Goal: Task Accomplishment & Management: Manage account settings

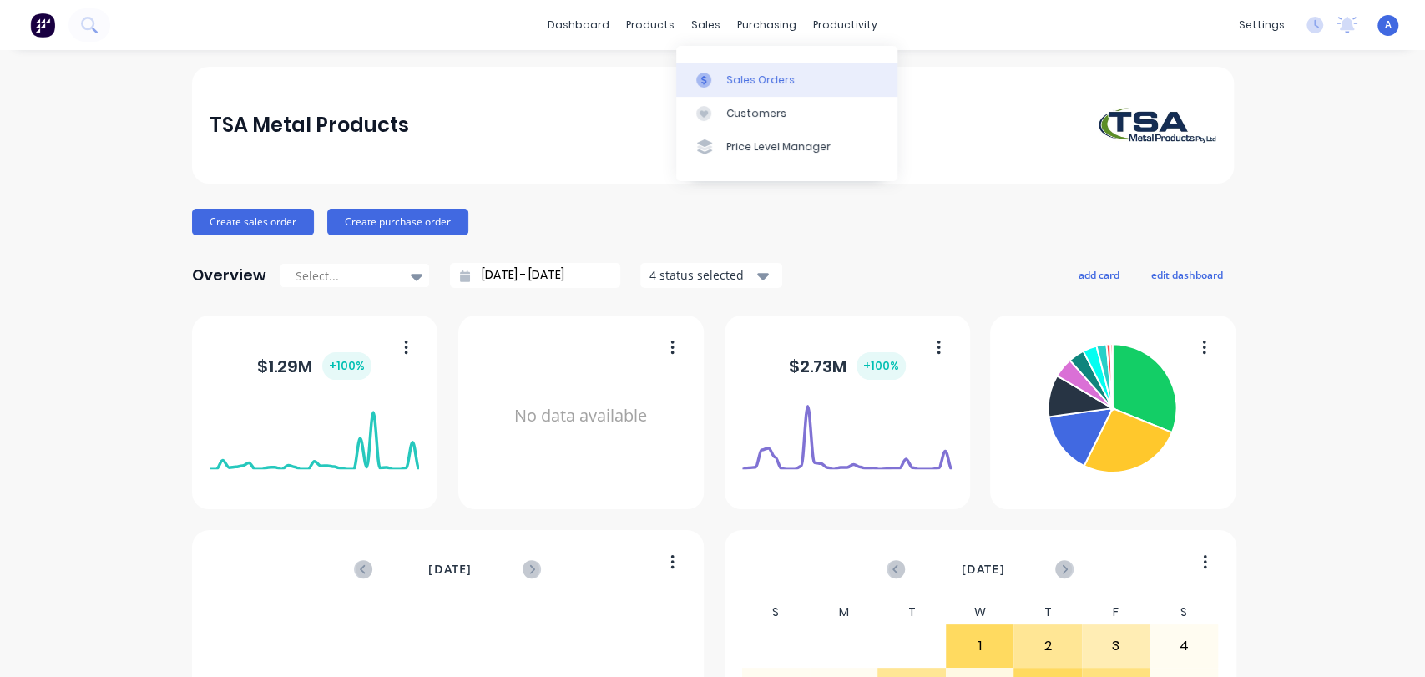
click at [735, 77] on div "Sales Orders" at bounding box center [760, 80] width 68 height 15
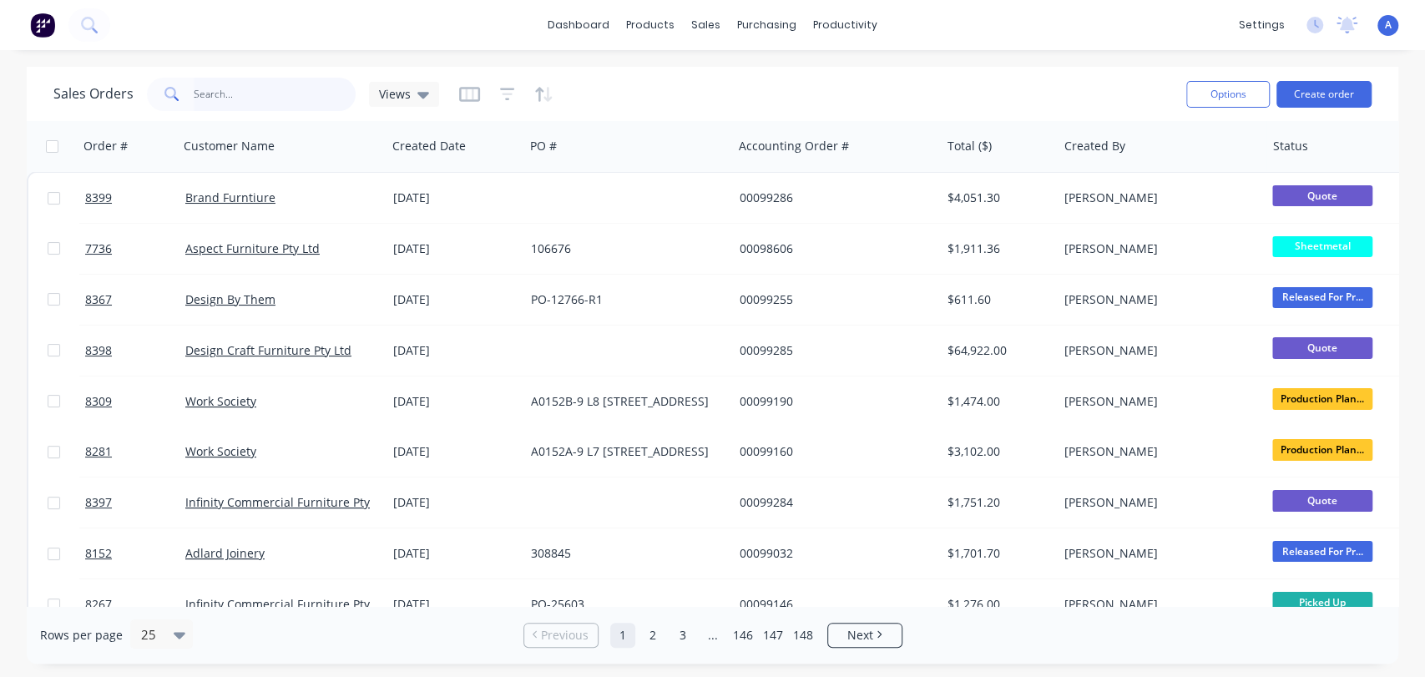
click at [240, 89] on input "text" at bounding box center [275, 94] width 163 height 33
type input "98646"
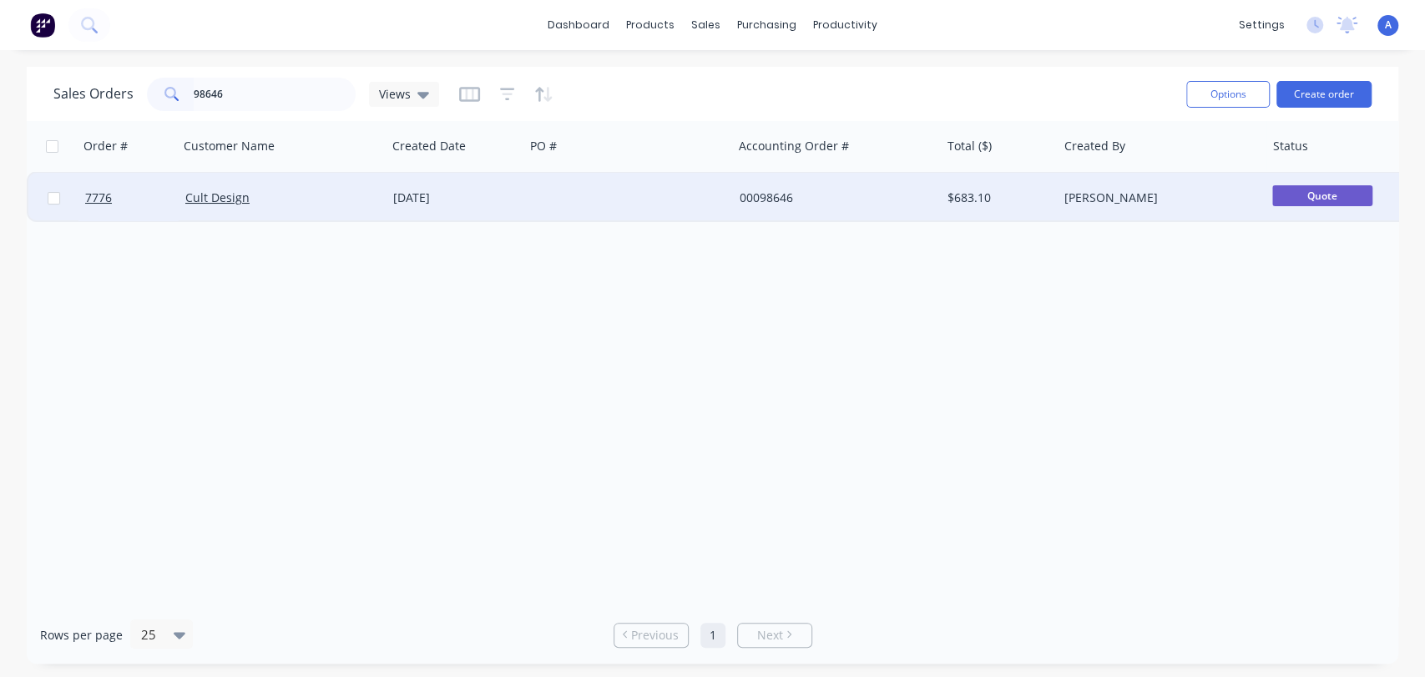
click at [605, 189] on div at bounding box center [628, 198] width 208 height 50
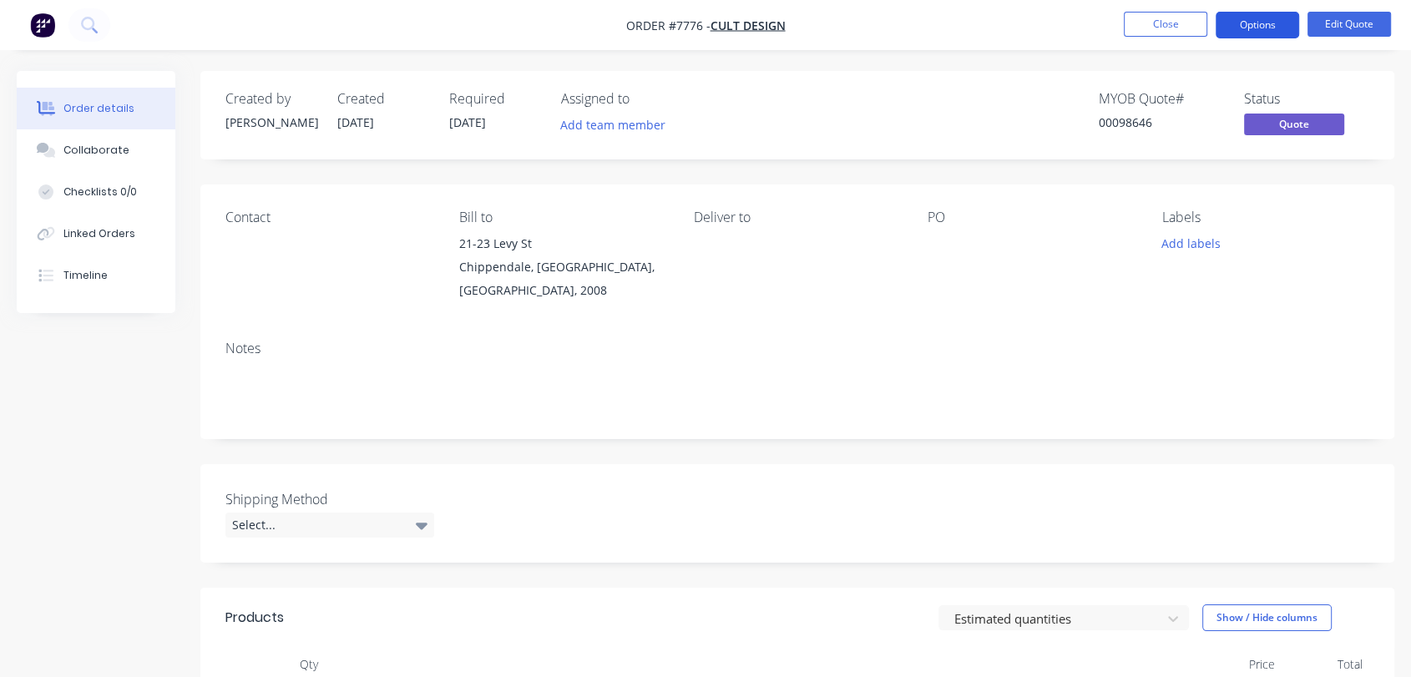
click at [1249, 23] on button "Options" at bounding box center [1256, 25] width 83 height 27
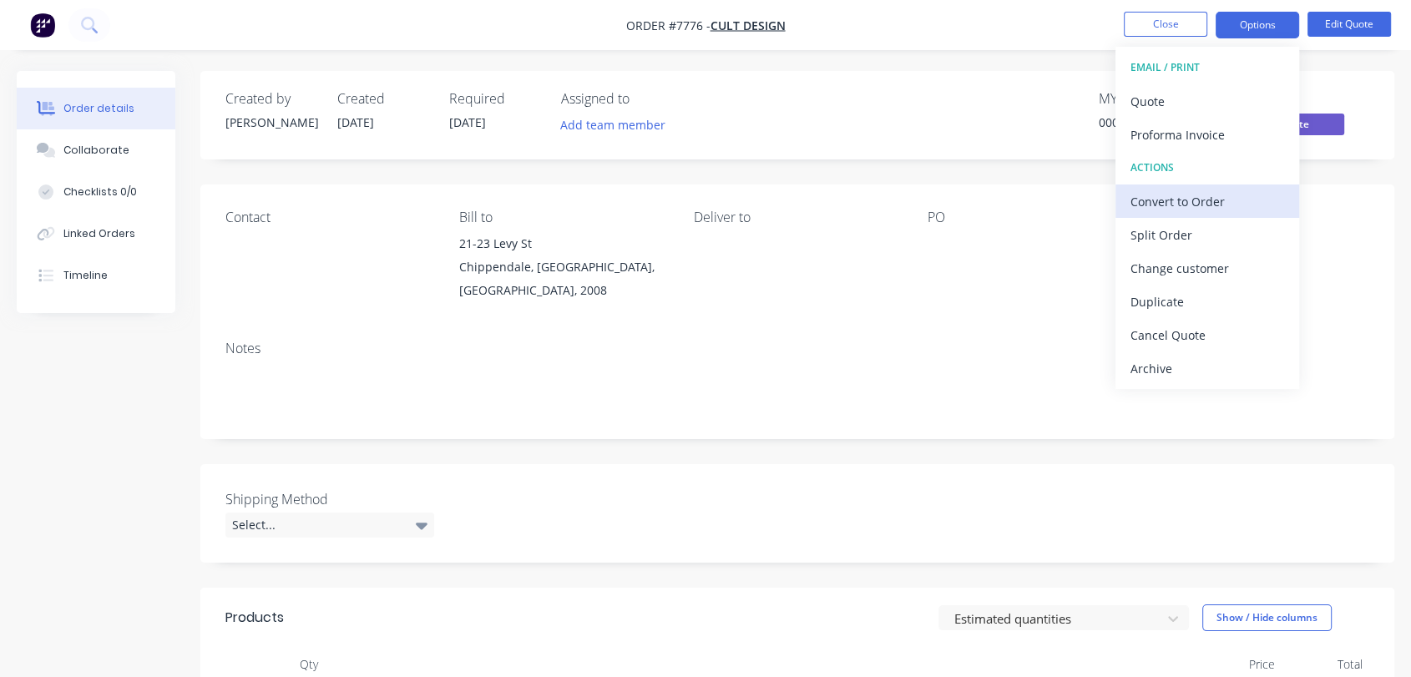
click at [1190, 197] on div "Convert to Order" at bounding box center [1207, 201] width 154 height 24
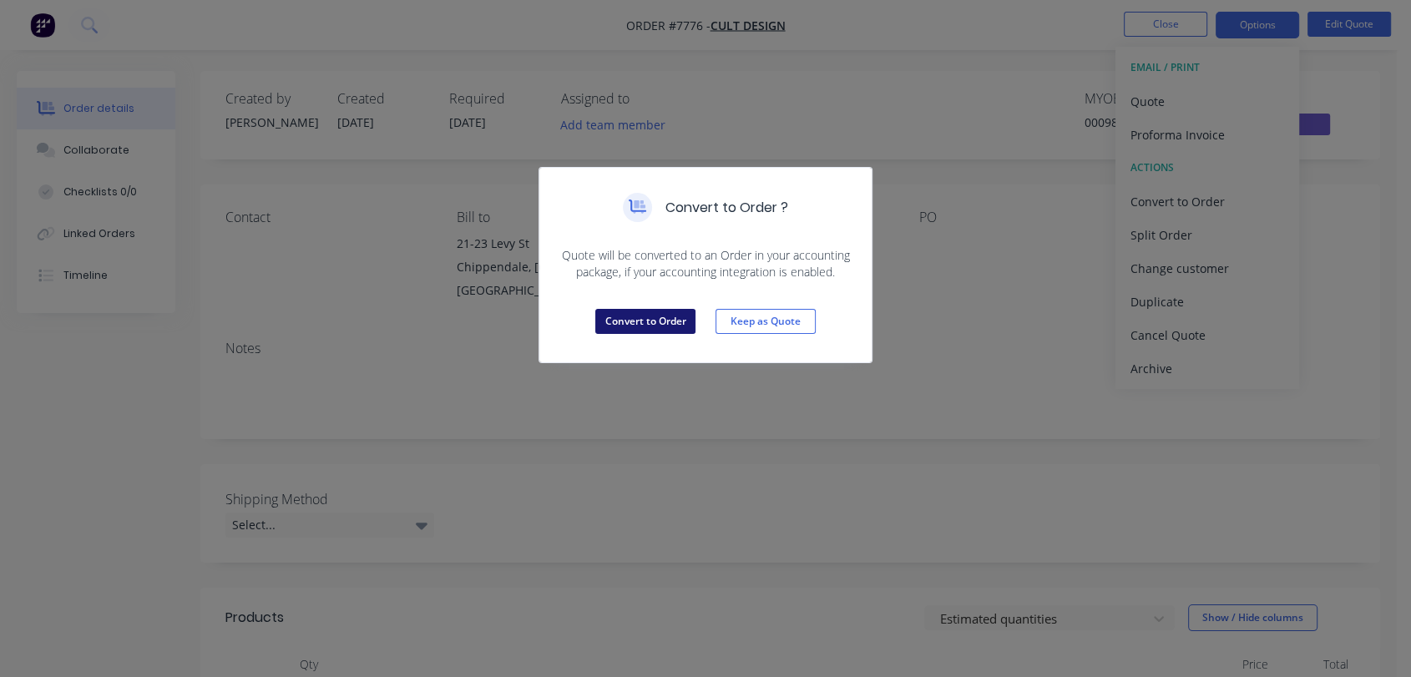
click at [649, 329] on button "Convert to Order" at bounding box center [645, 321] width 100 height 25
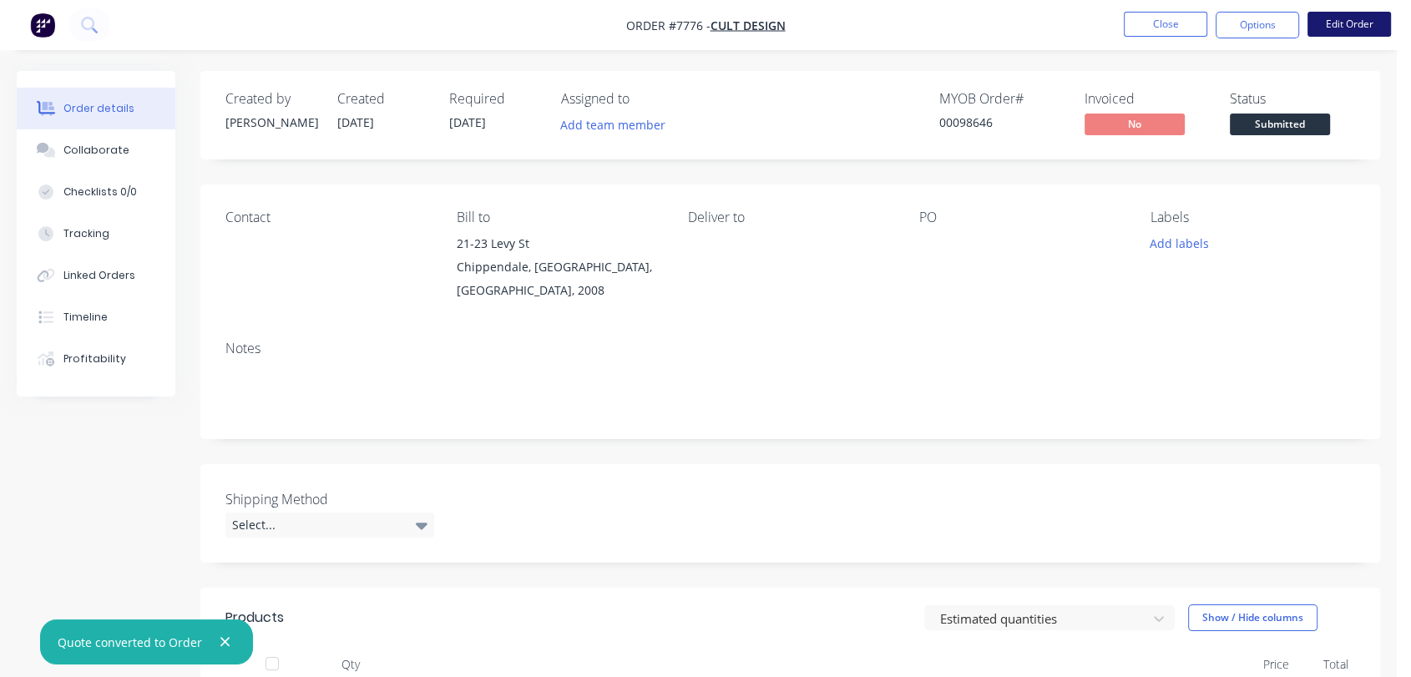
click at [1349, 18] on button "Edit Order" at bounding box center [1348, 24] width 83 height 25
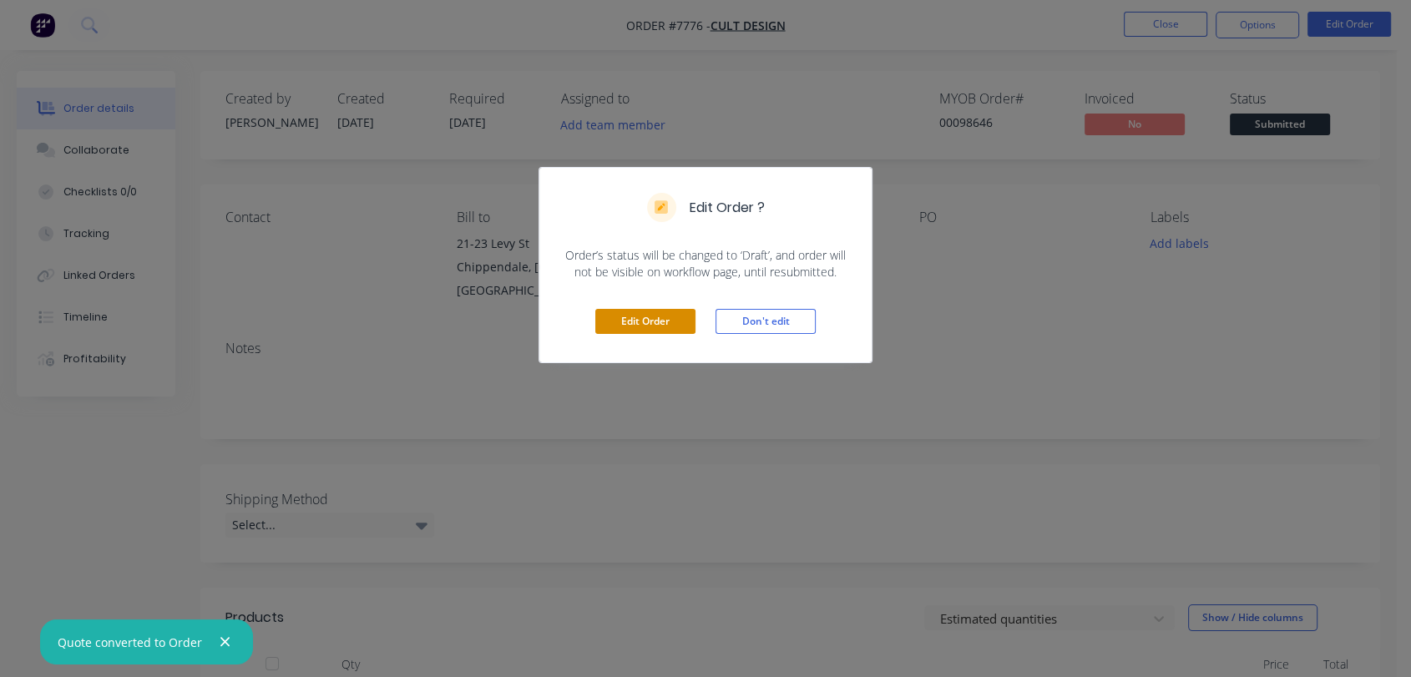
click at [644, 313] on button "Edit Order" at bounding box center [645, 321] width 100 height 25
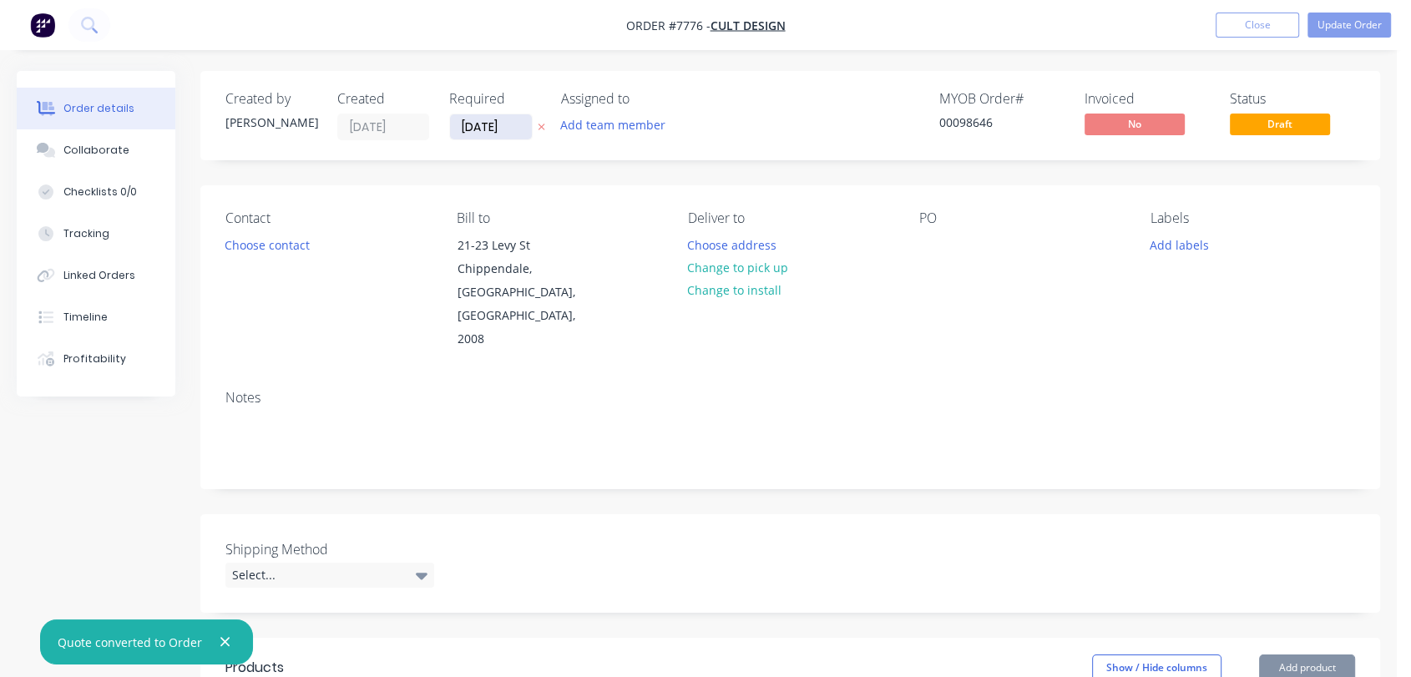
click at [512, 123] on input "21/08/25" at bounding box center [491, 126] width 82 height 25
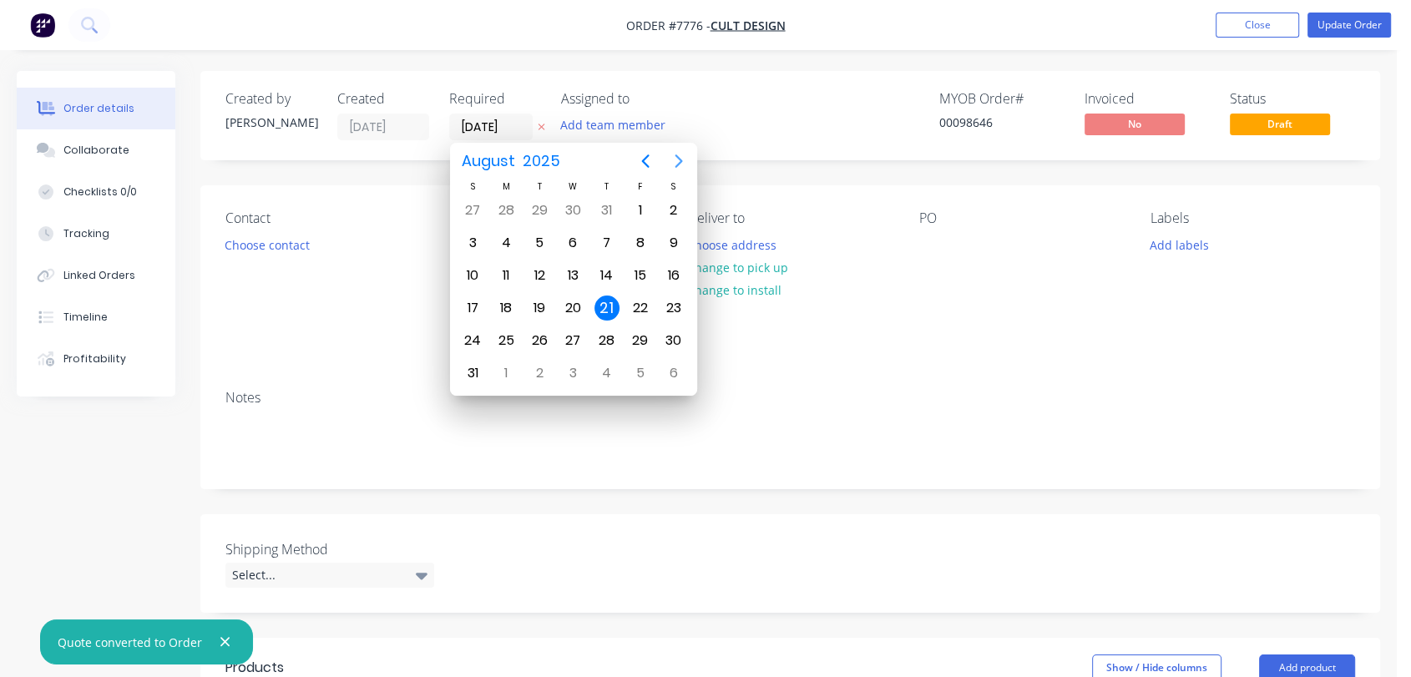
click at [679, 155] on icon "Next page" at bounding box center [679, 161] width 20 height 20
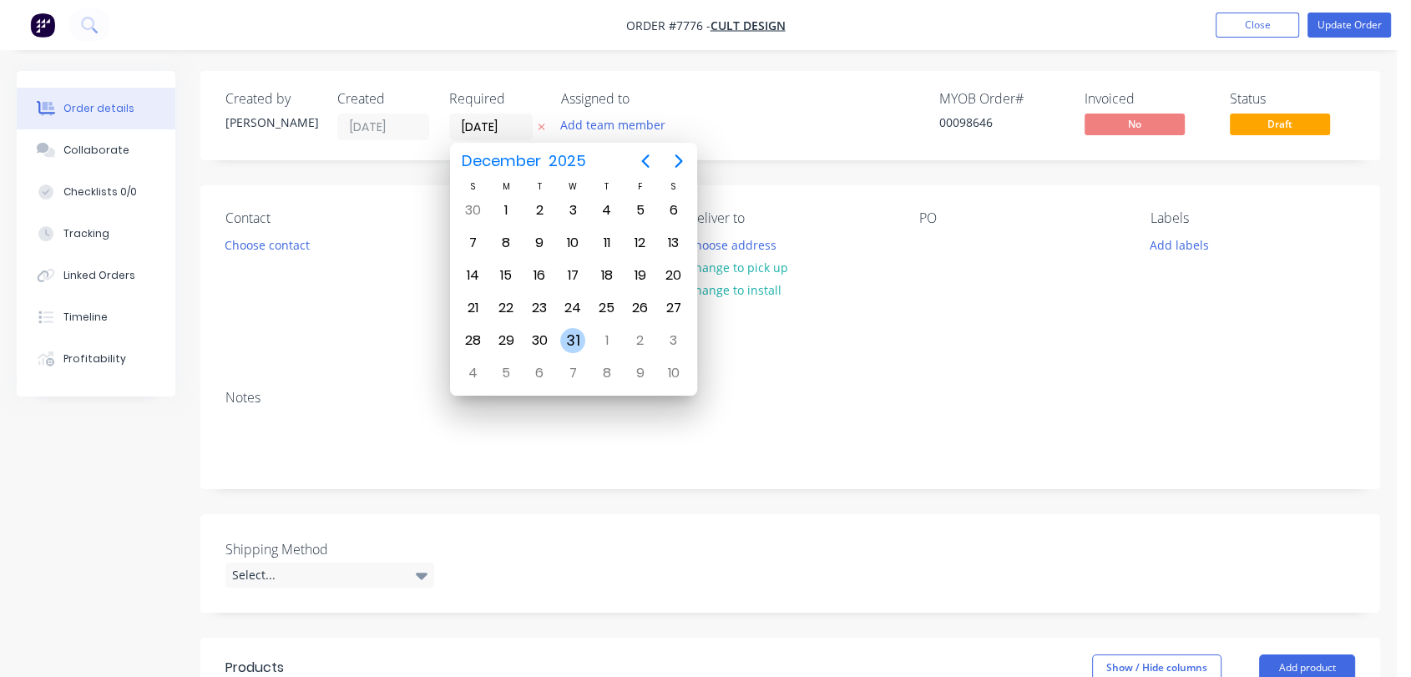
click at [568, 328] on div "31" at bounding box center [572, 340] width 25 height 25
type input "[DATE]"
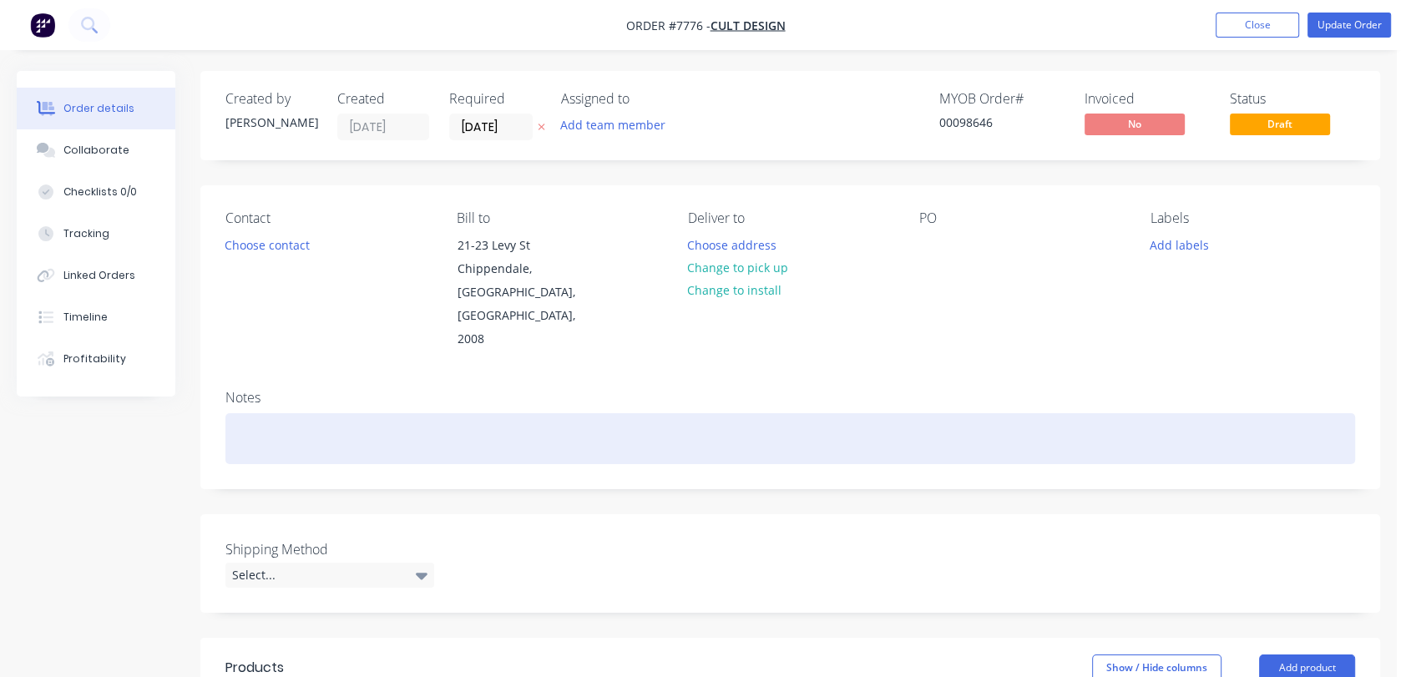
click at [255, 413] on div at bounding box center [789, 438] width 1129 height 51
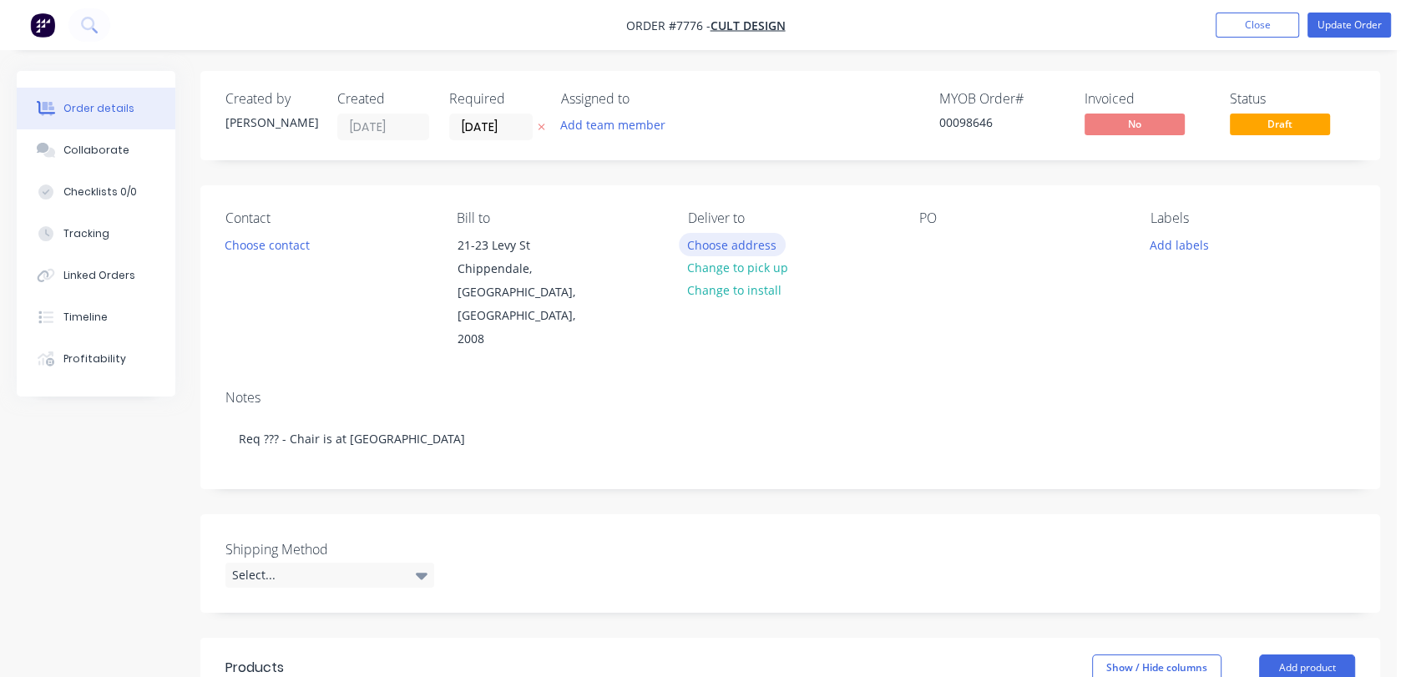
click at [733, 238] on button "Choose address" at bounding box center [732, 244] width 107 height 23
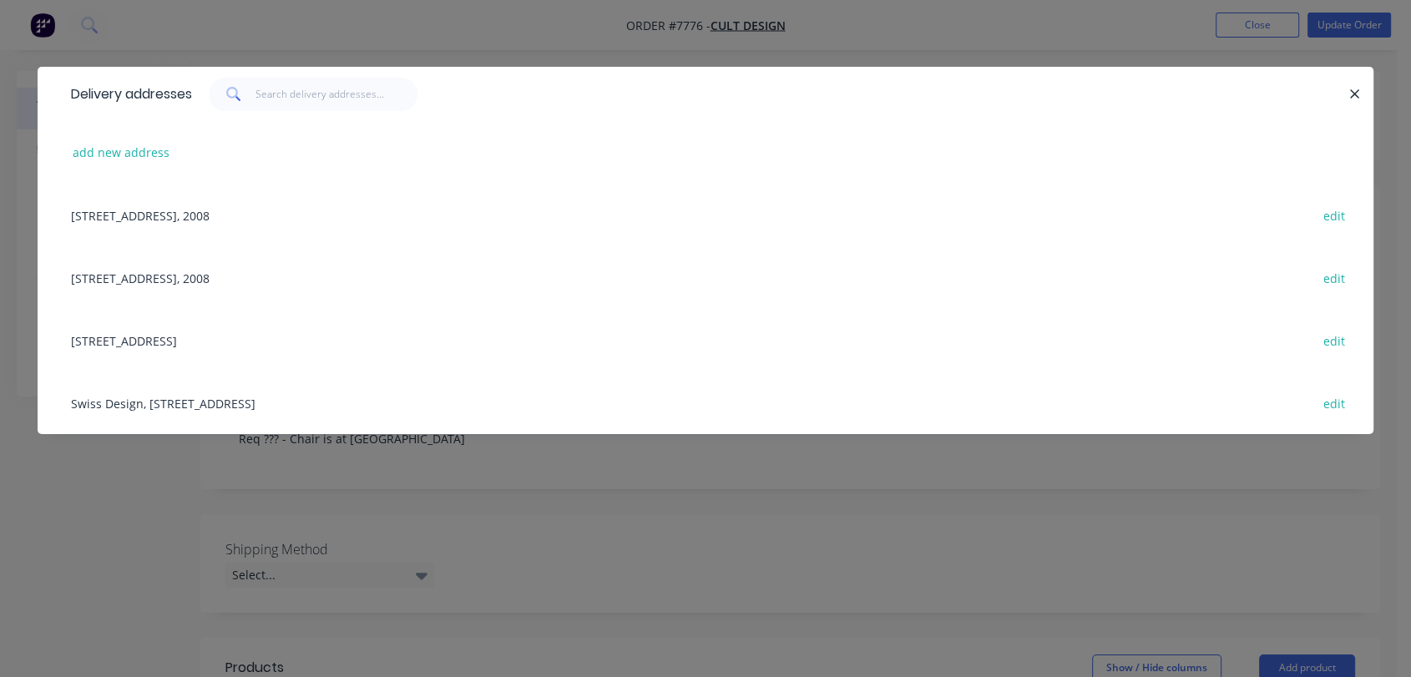
click at [193, 272] on div "21-23 Levy St, Chippendale, New South Wales, Australia, 2008 edit" at bounding box center [705, 277] width 1285 height 63
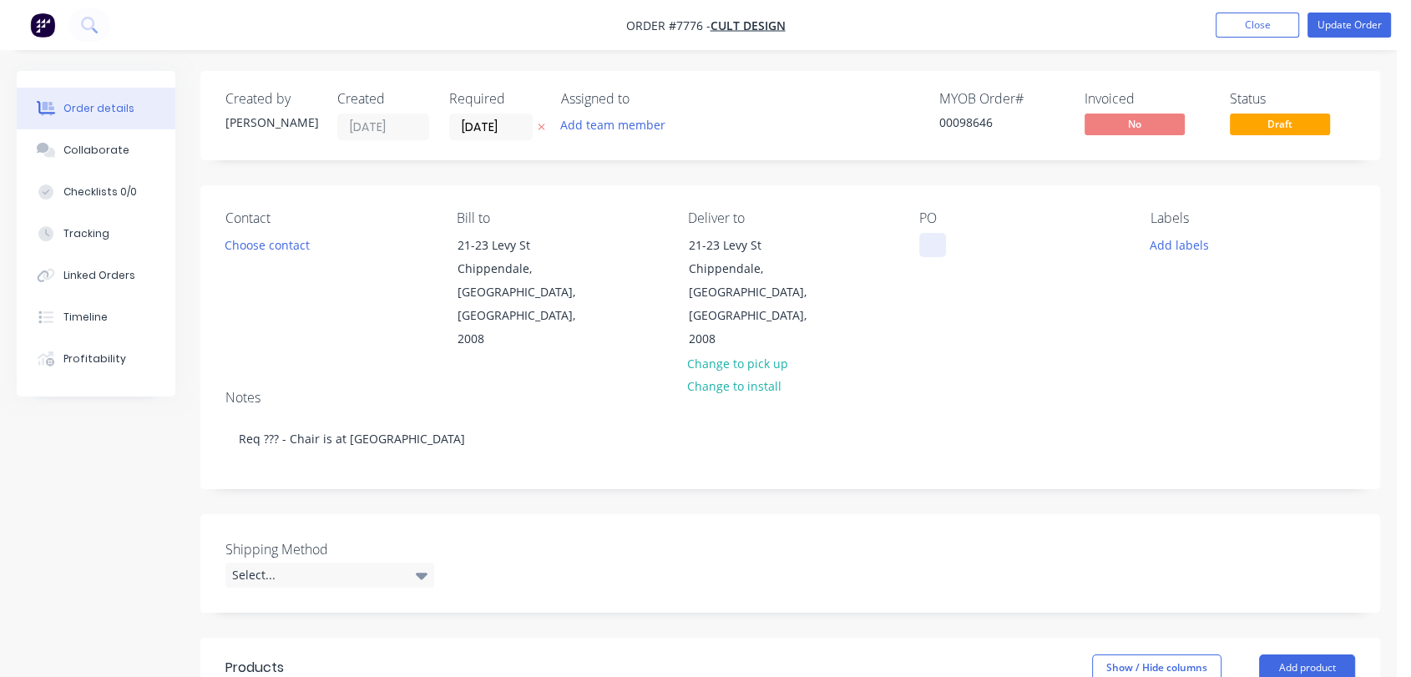
click at [931, 245] on div at bounding box center [932, 245] width 27 height 24
click at [951, 243] on div "547875" at bounding box center [952, 245] width 67 height 24
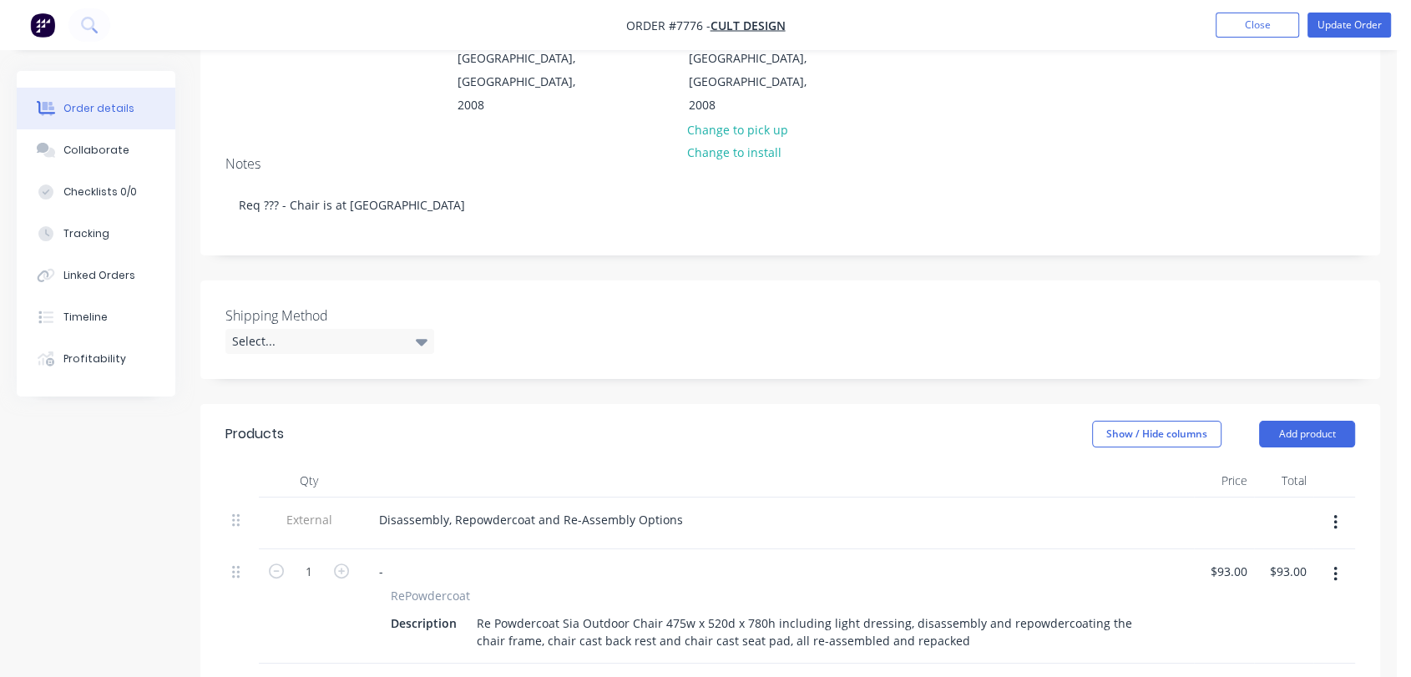
scroll to position [278, 0]
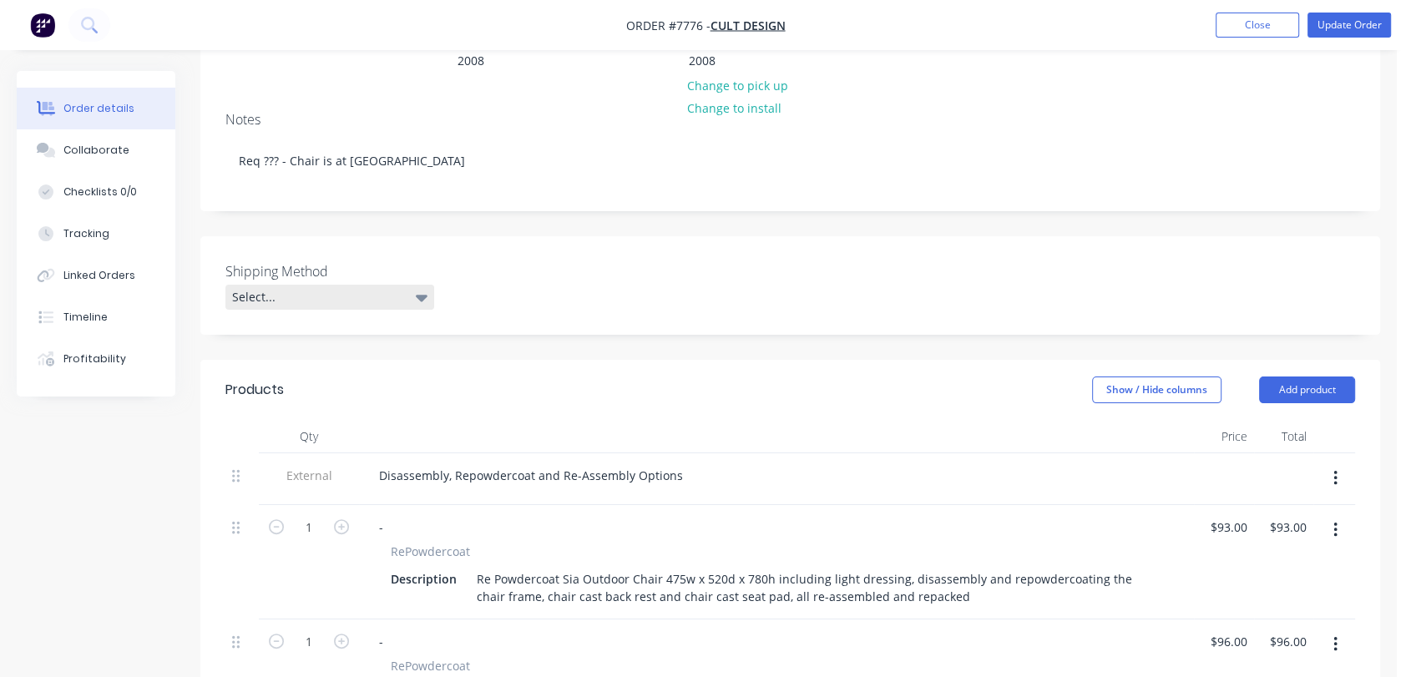
click at [307, 285] on div "Select..." at bounding box center [329, 297] width 209 height 25
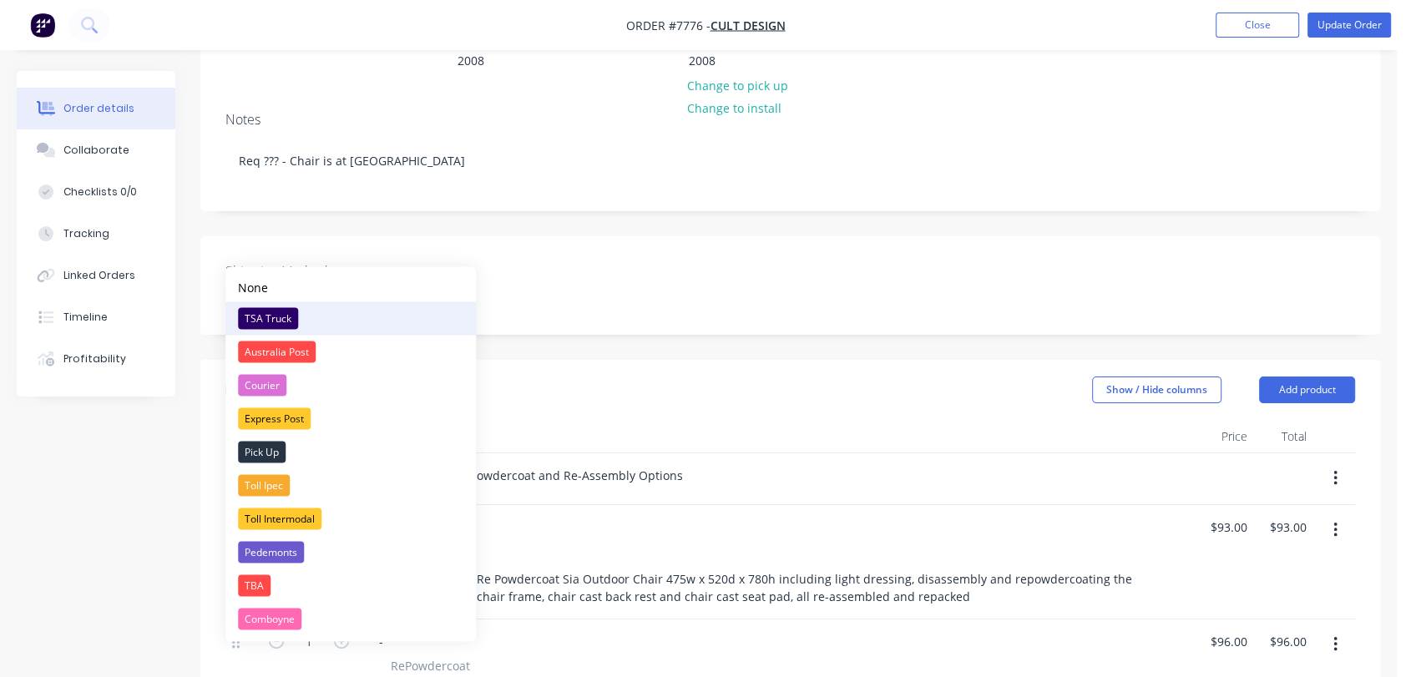
click at [268, 311] on div "TSA Truck" at bounding box center [268, 318] width 60 height 22
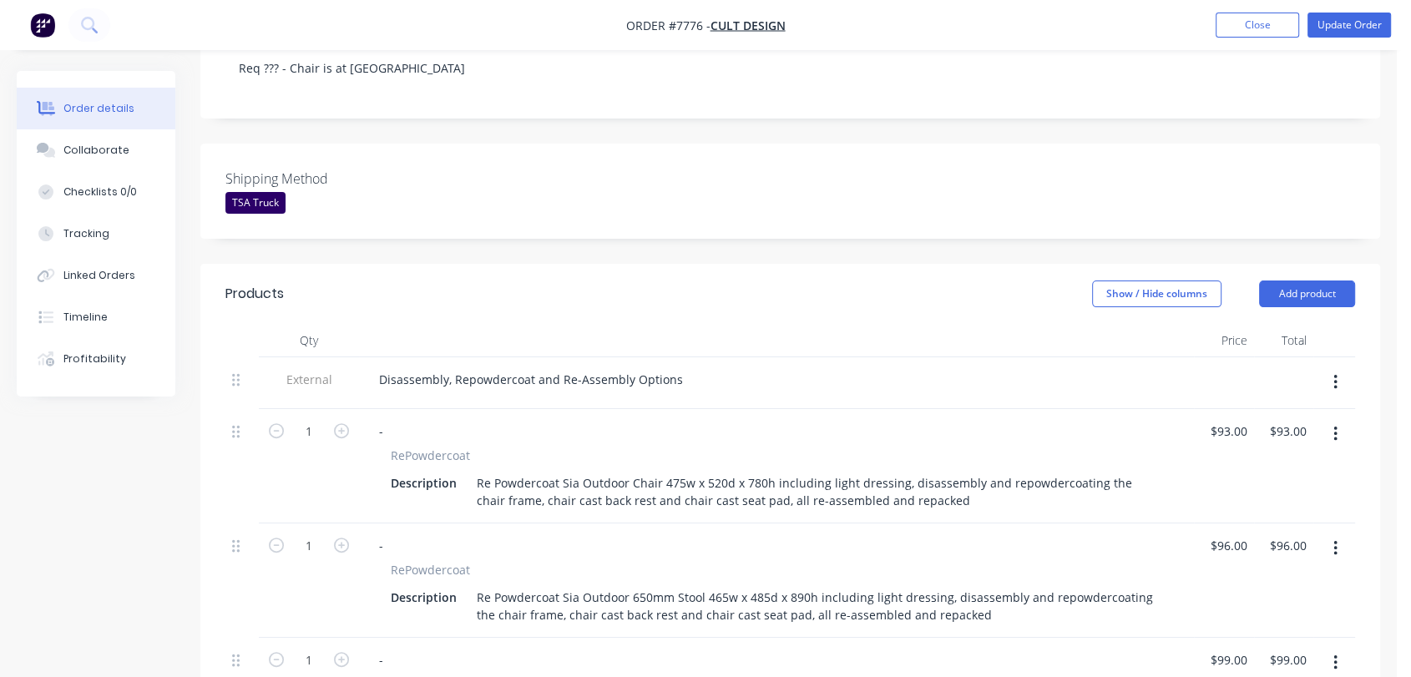
scroll to position [463, 0]
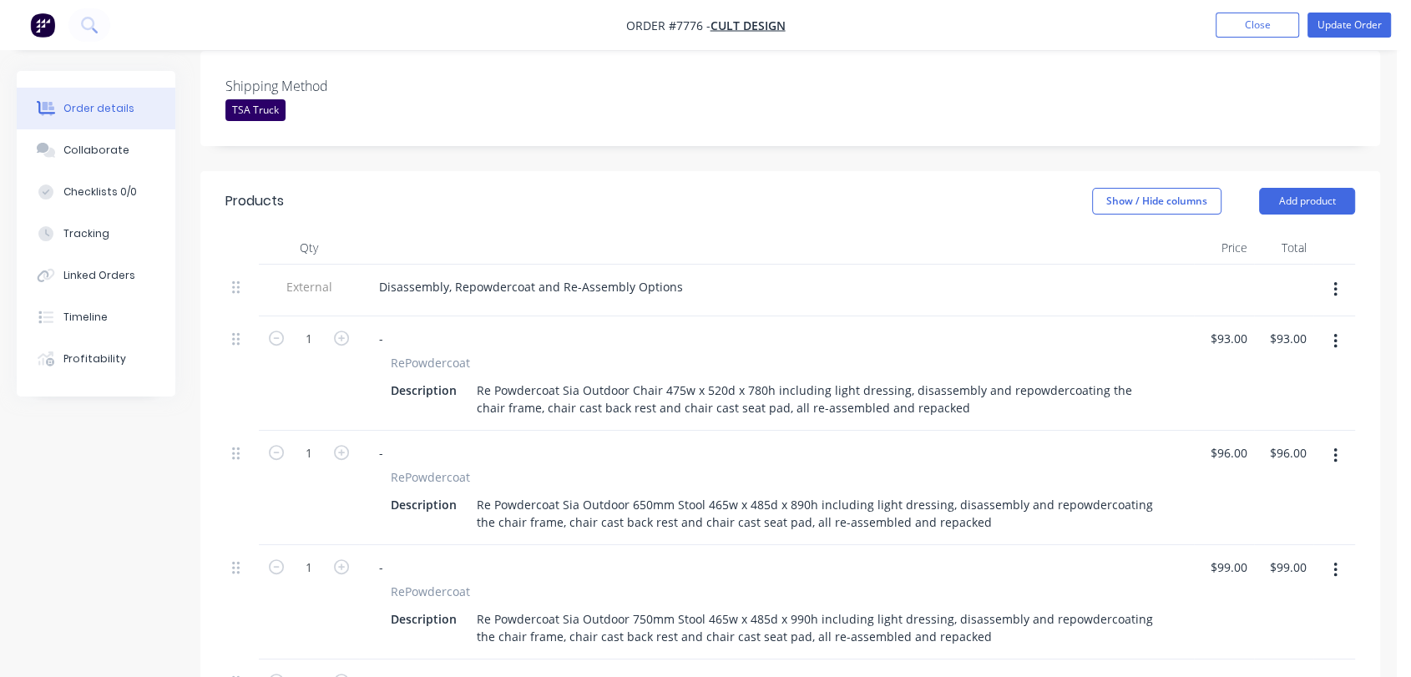
click at [1335, 282] on icon "button" at bounding box center [1334, 289] width 3 height 15
click at [1250, 355] on div "Delete" at bounding box center [1275, 367] width 129 height 24
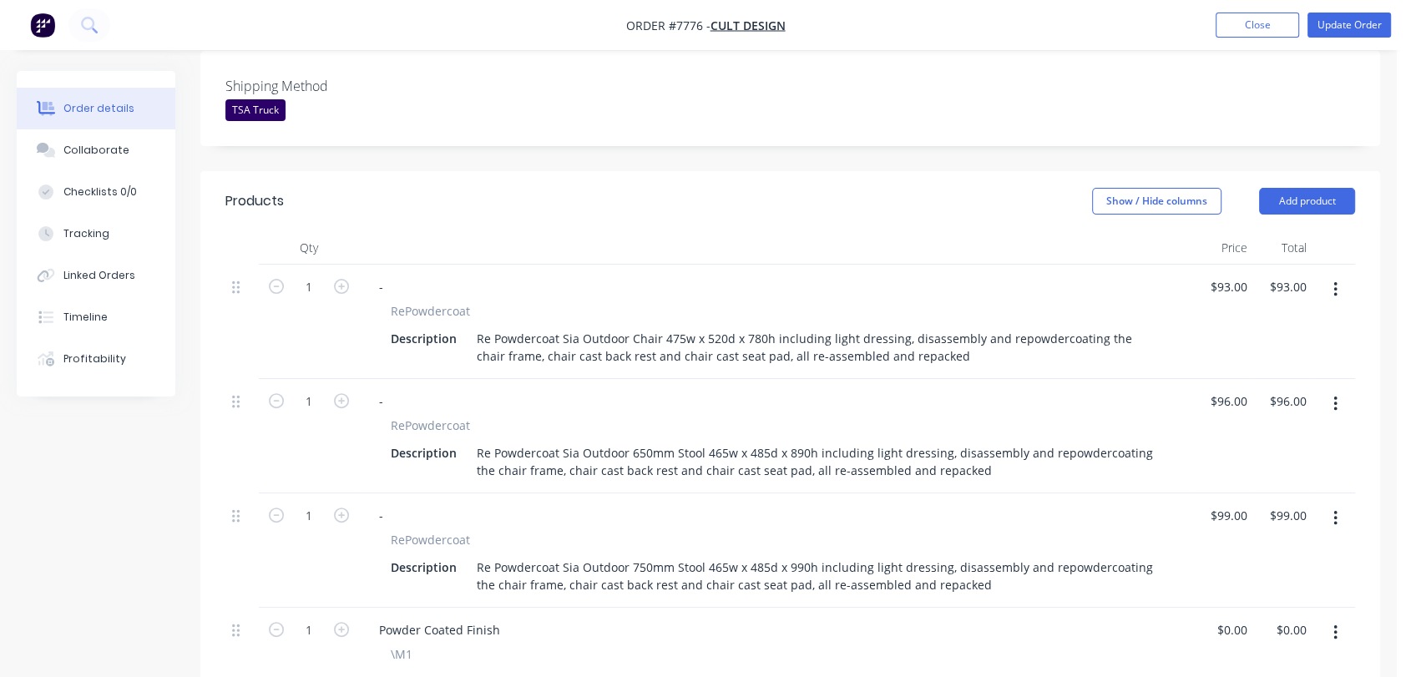
click at [1335, 395] on icon "button" at bounding box center [1335, 404] width 4 height 18
click at [1235, 536] on div "Delete" at bounding box center [1275, 548] width 129 height 24
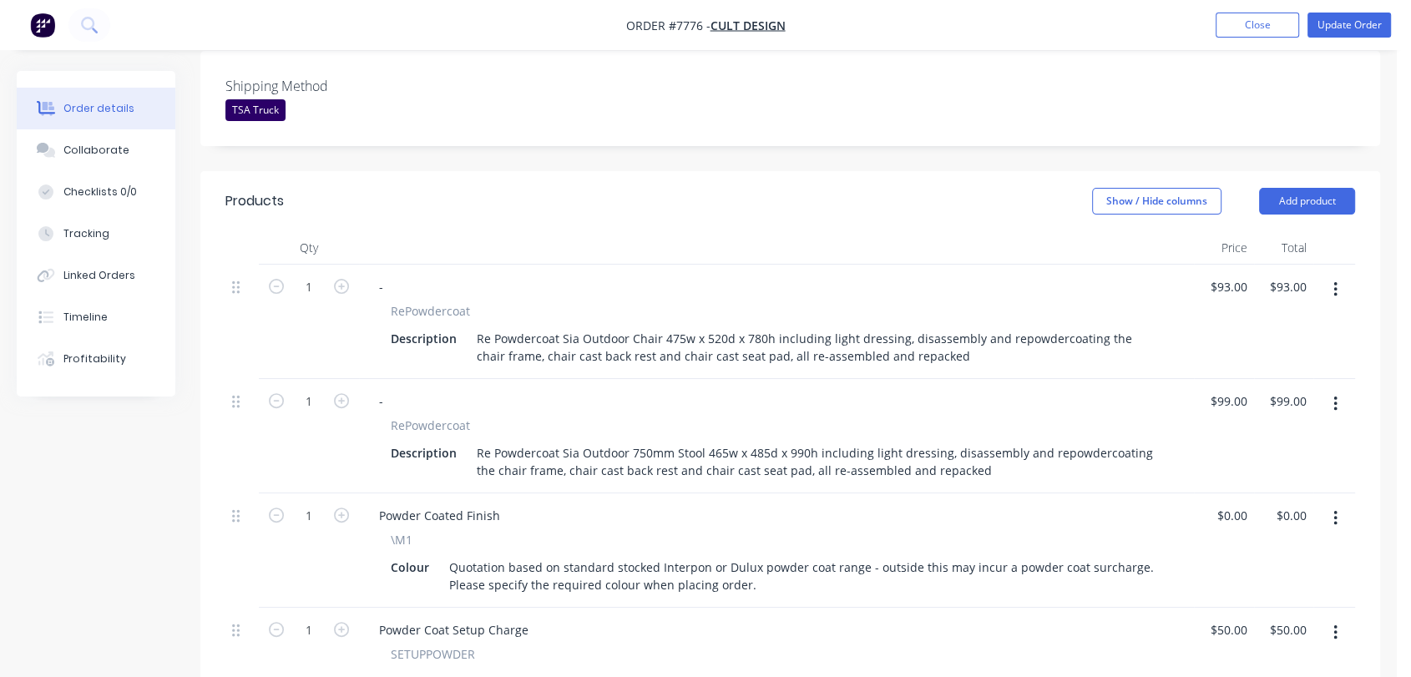
click at [1333, 395] on icon "button" at bounding box center [1335, 404] width 4 height 18
click at [1235, 531] on button "Delete" at bounding box center [1275, 547] width 159 height 33
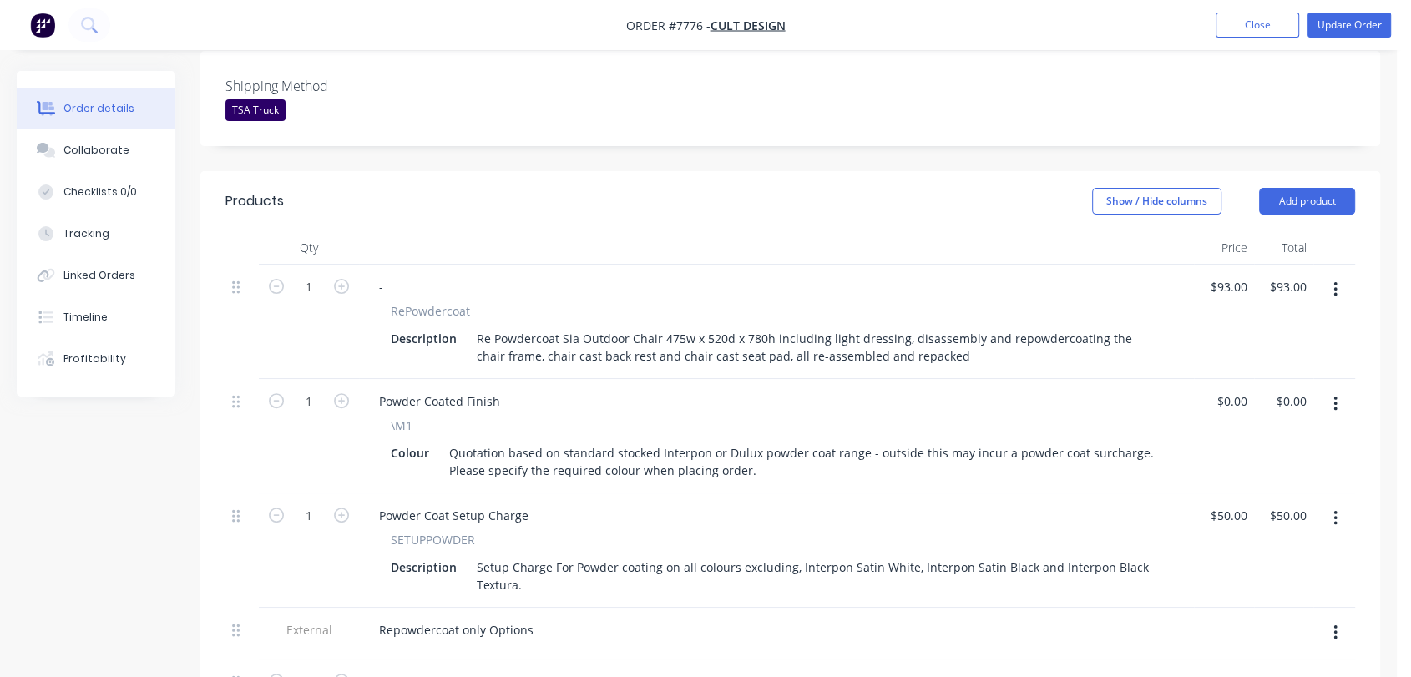
click at [1333, 389] on button "button" at bounding box center [1334, 404] width 39 height 30
click at [1284, 436] on div "Edit" at bounding box center [1275, 448] width 129 height 24
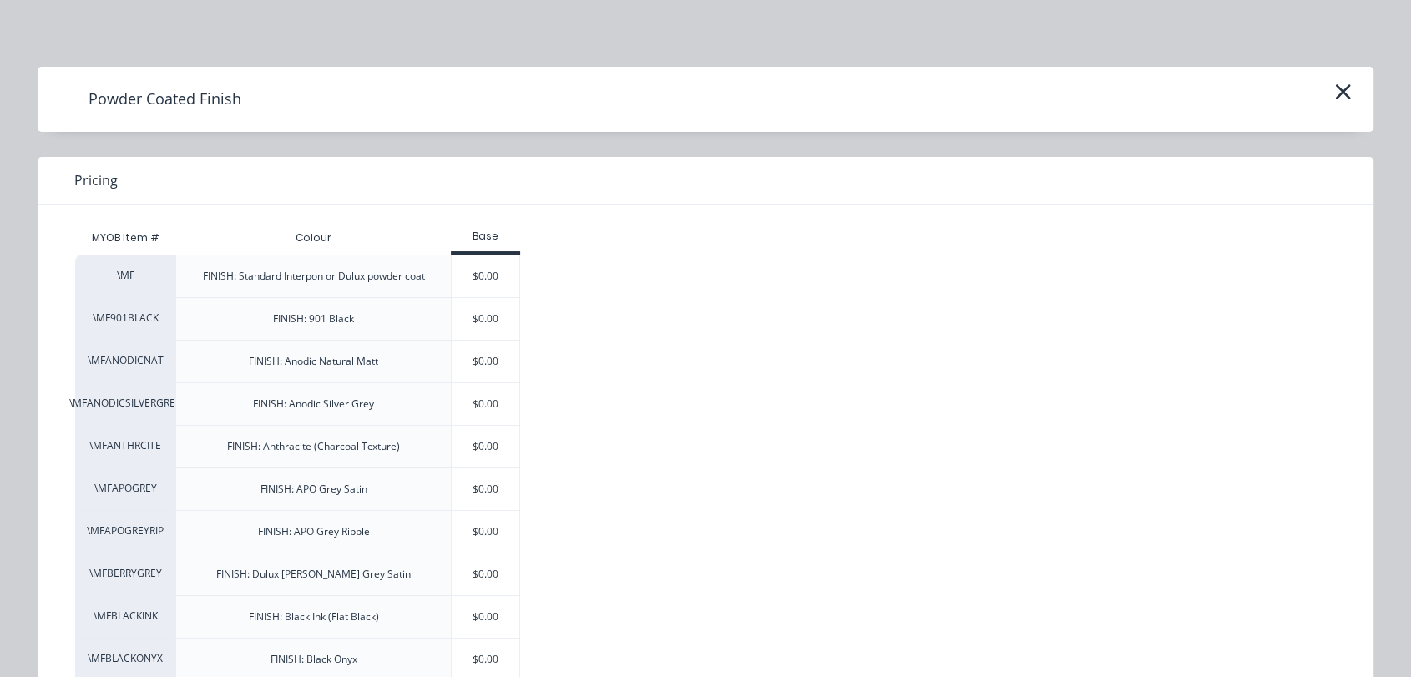
click at [467, 269] on div "$0.00" at bounding box center [486, 276] width 68 height 42
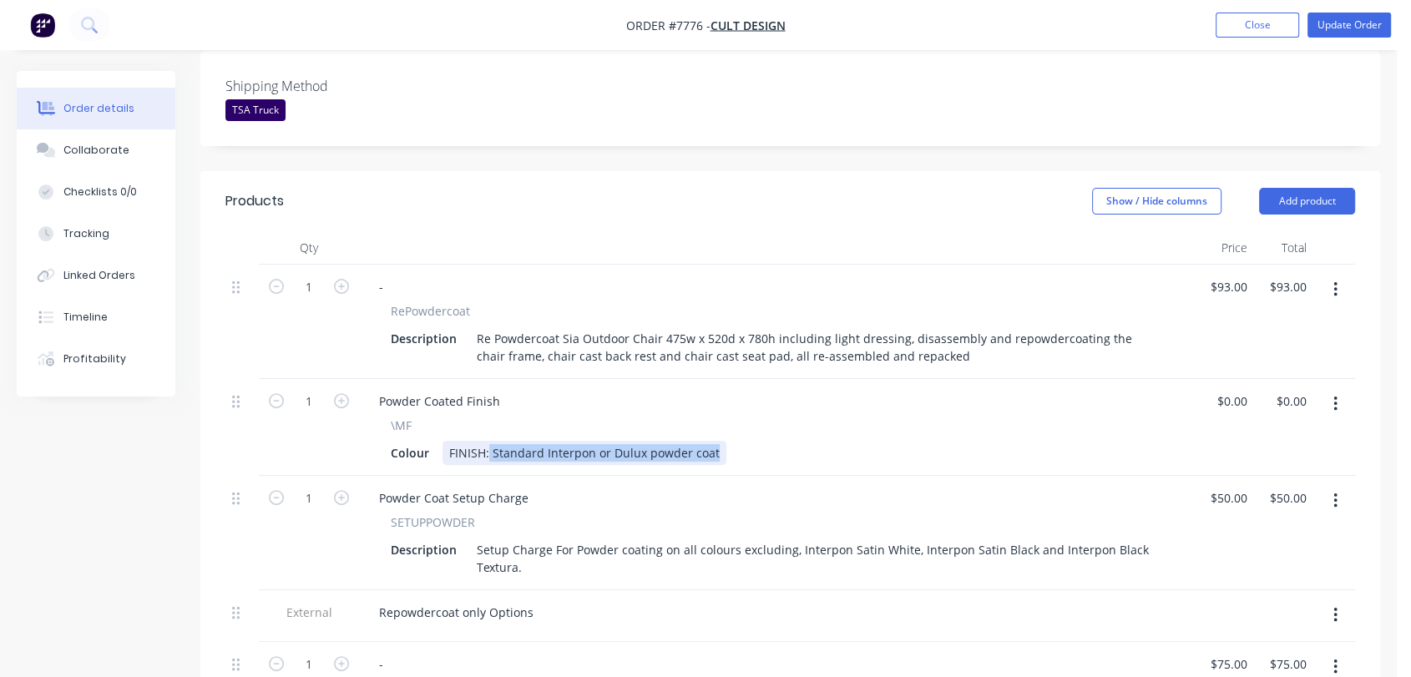
drag, startPoint x: 488, startPoint y: 403, endPoint x: 768, endPoint y: 401, distance: 279.6
click at [768, 441] on div "Colour FINISH: Standard Interpon or Dulux powder coat" at bounding box center [773, 453] width 778 height 24
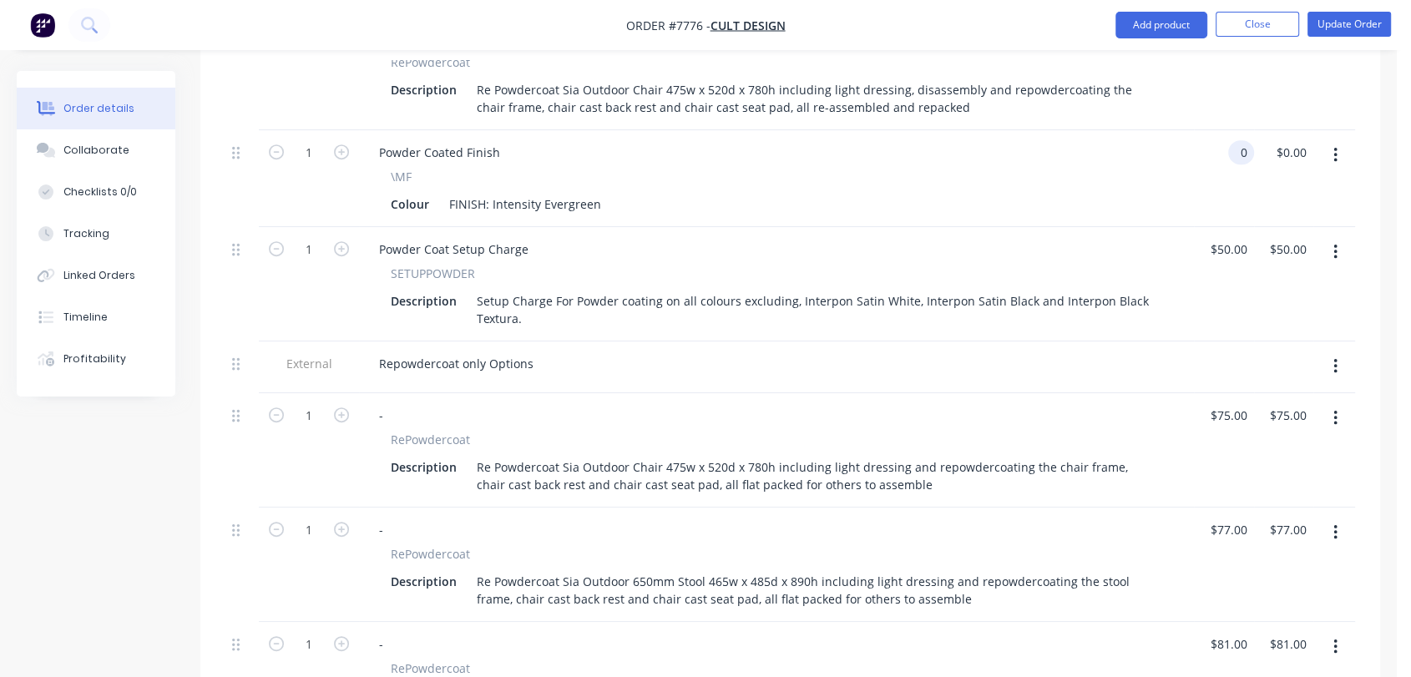
scroll to position [741, 0]
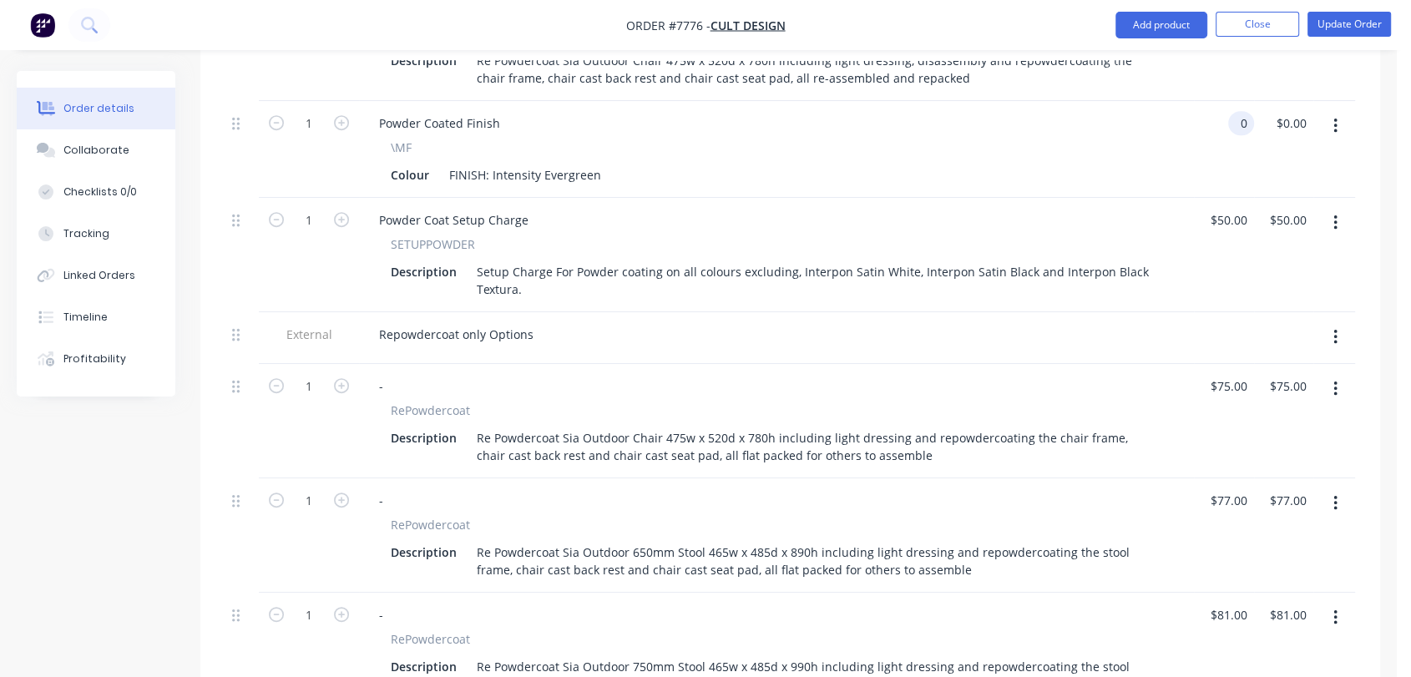
type input "$0.00"
click at [1331, 322] on button "button" at bounding box center [1334, 337] width 39 height 30
click at [1263, 402] on div "Delete" at bounding box center [1275, 414] width 129 height 24
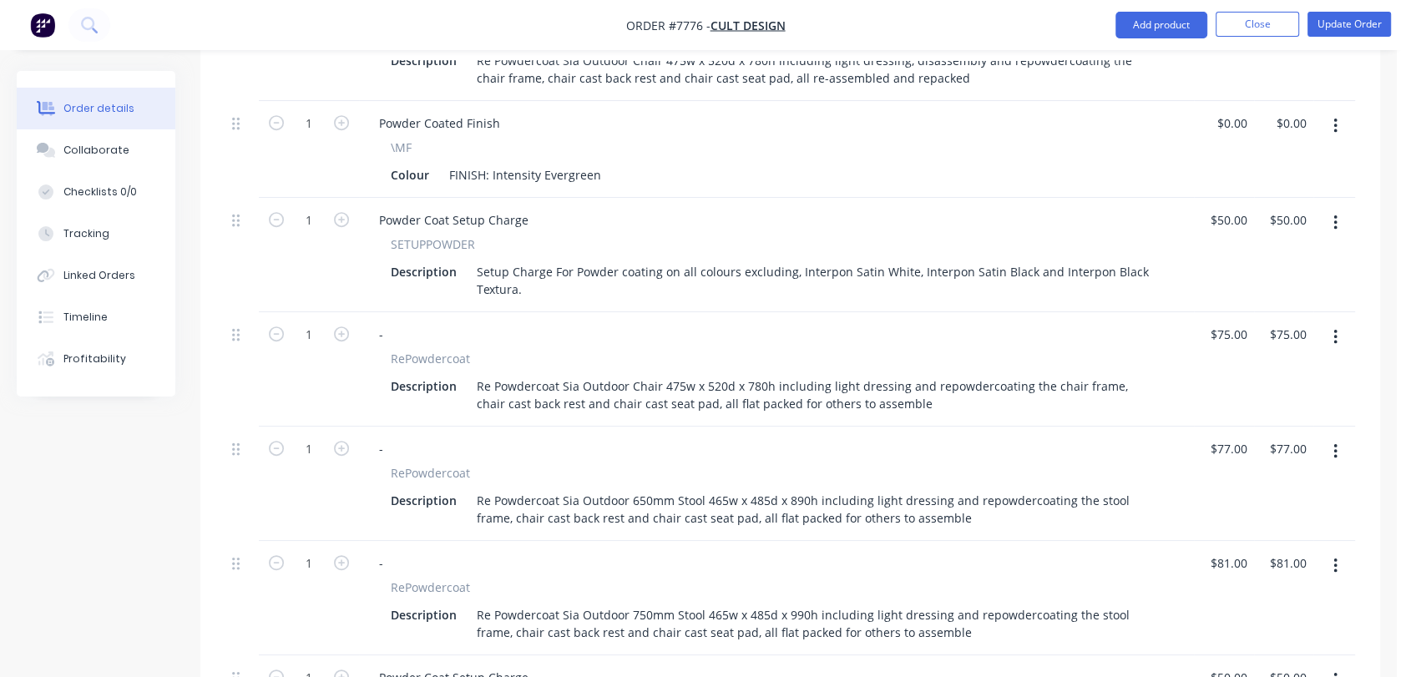
click at [1333, 328] on icon "button" at bounding box center [1335, 337] width 4 height 18
click at [1242, 469] on div "Delete" at bounding box center [1275, 481] width 129 height 24
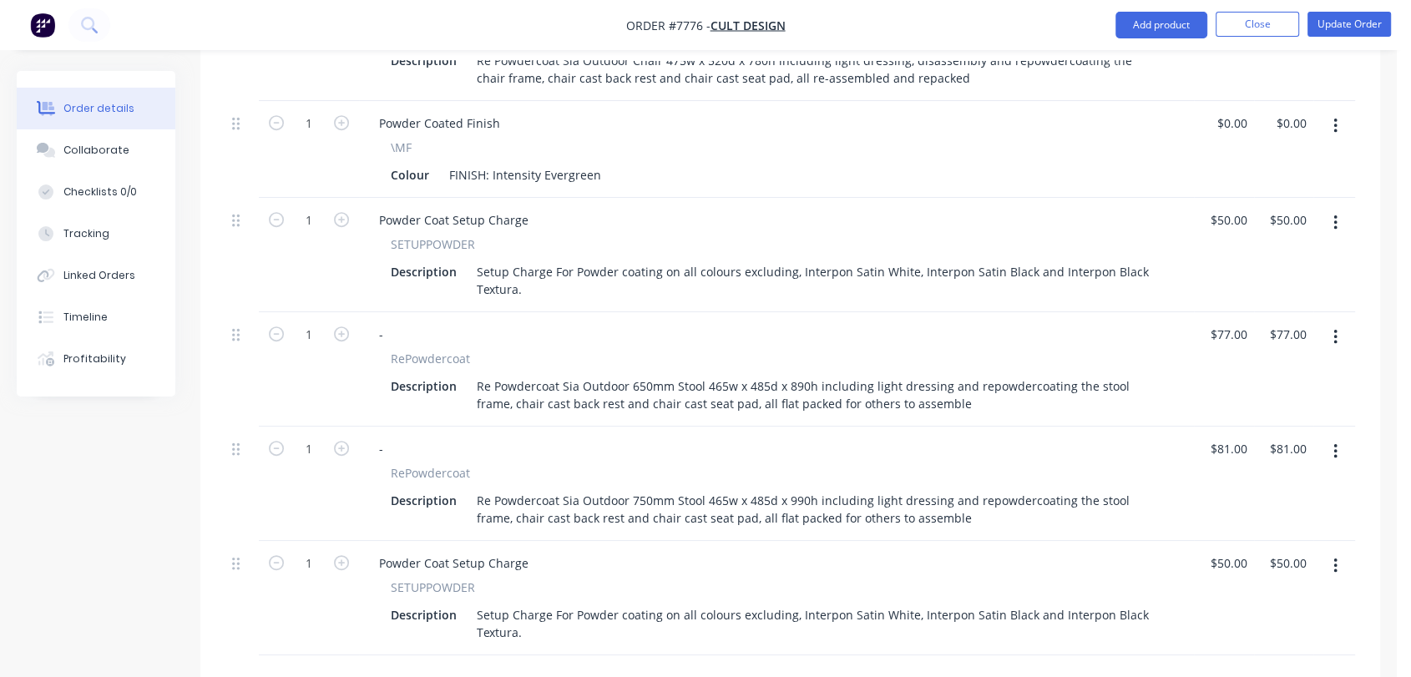
click at [1338, 322] on button "button" at bounding box center [1334, 337] width 39 height 30
click at [1255, 469] on div "Delete" at bounding box center [1275, 481] width 129 height 24
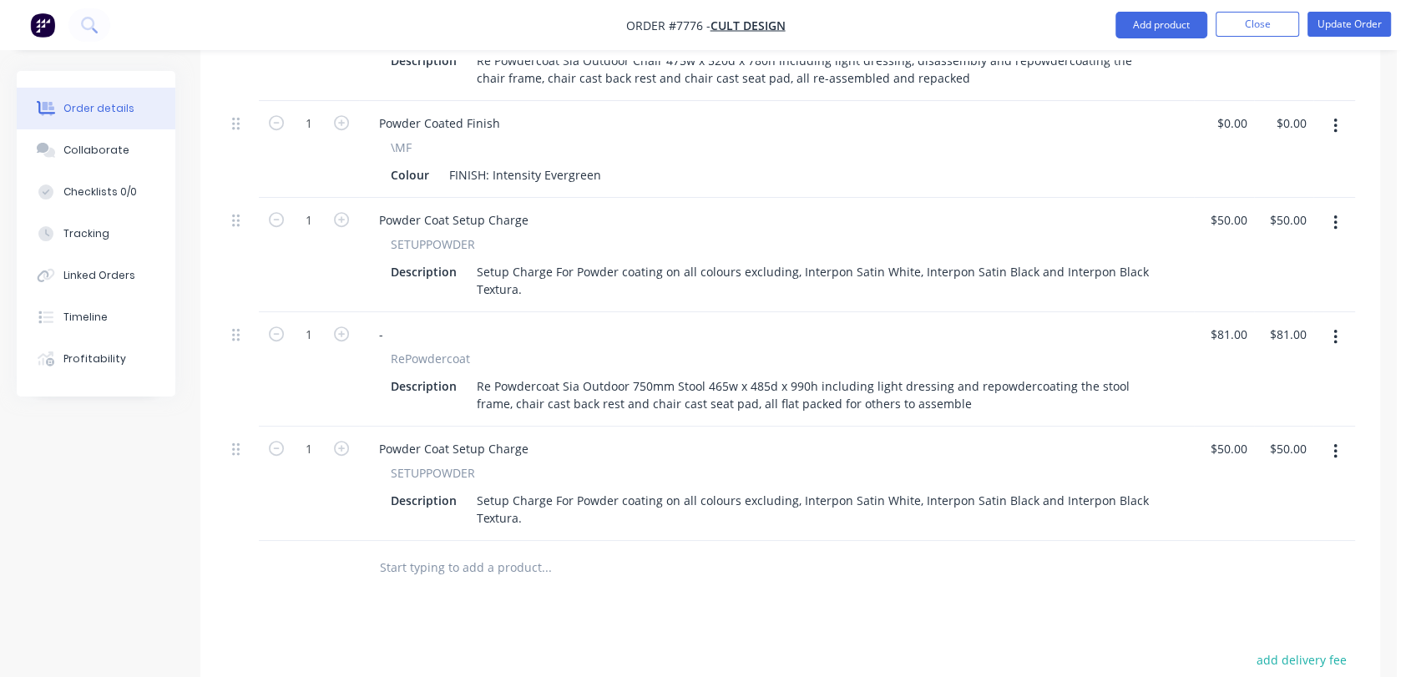
click at [1335, 328] on icon "button" at bounding box center [1335, 337] width 4 height 18
click at [1242, 469] on div "Delete" at bounding box center [1275, 481] width 129 height 24
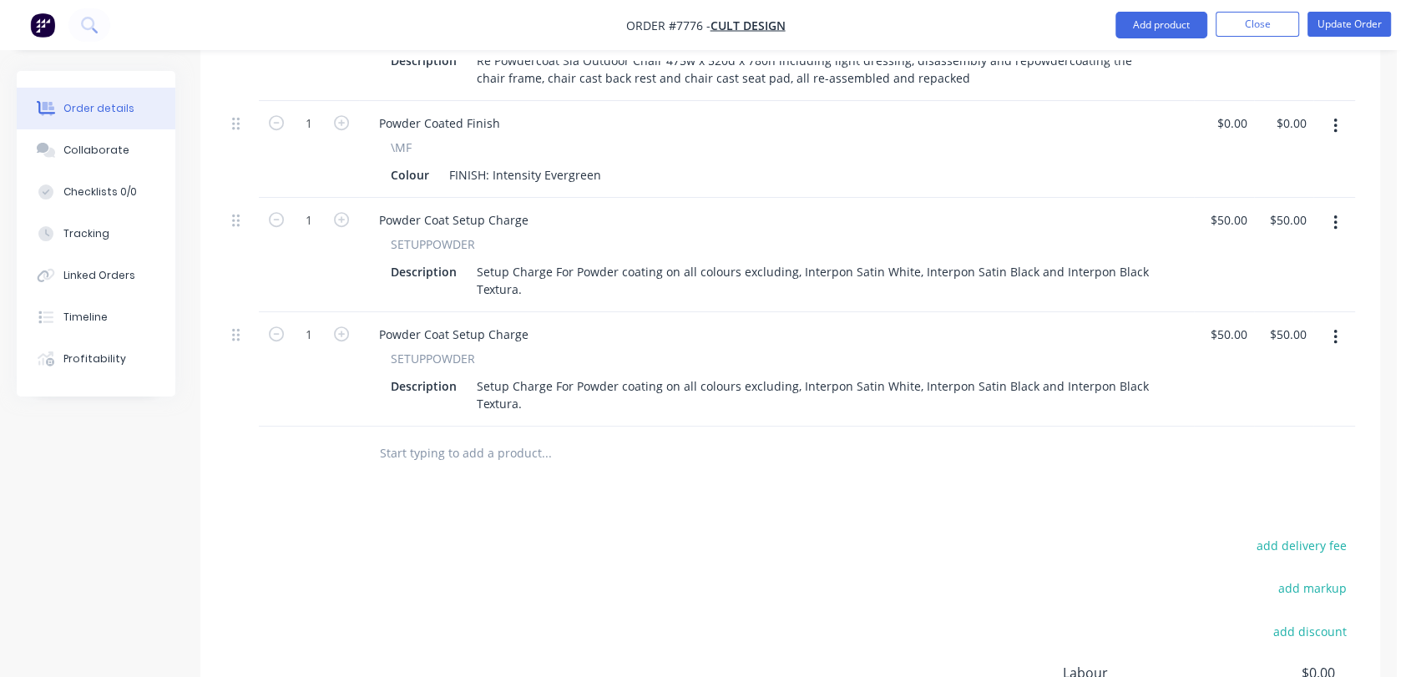
click at [1329, 322] on button "button" at bounding box center [1334, 337] width 39 height 30
click at [1224, 469] on div "Delete" at bounding box center [1275, 481] width 129 height 24
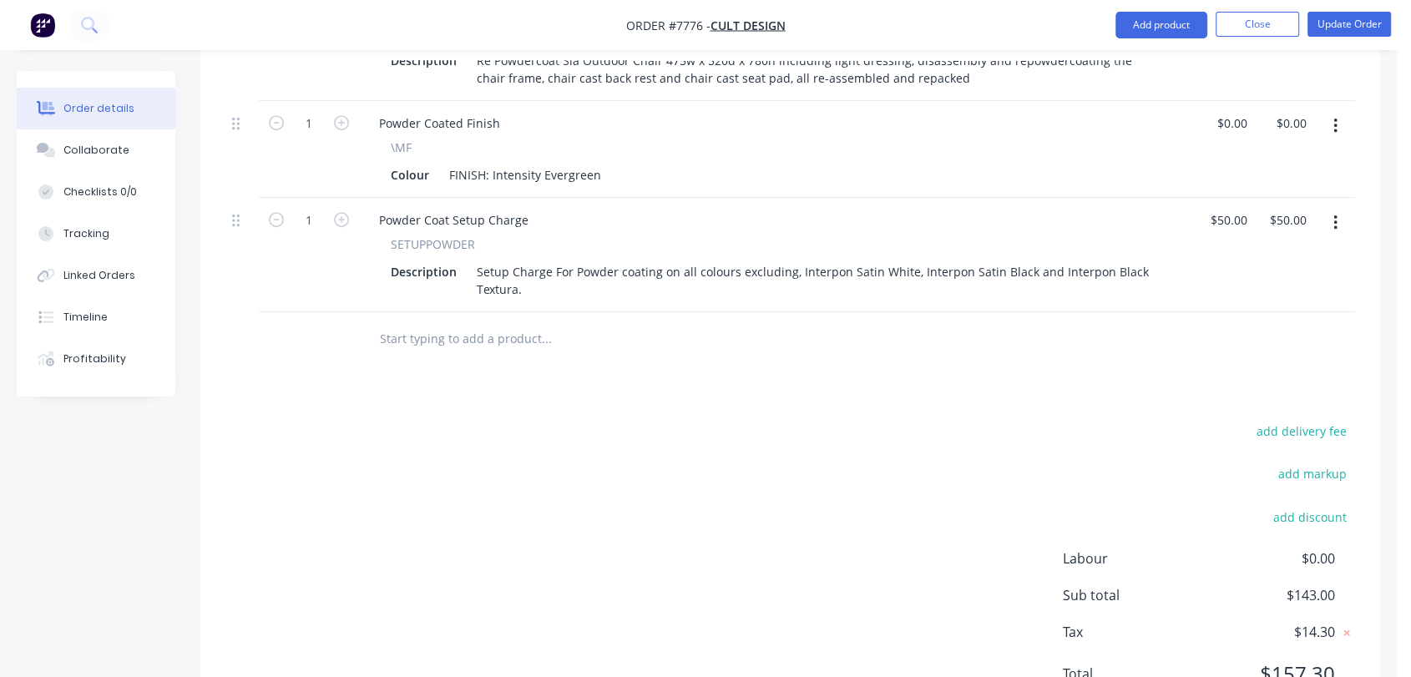
click at [467, 322] on input "text" at bounding box center [546, 338] width 334 height 33
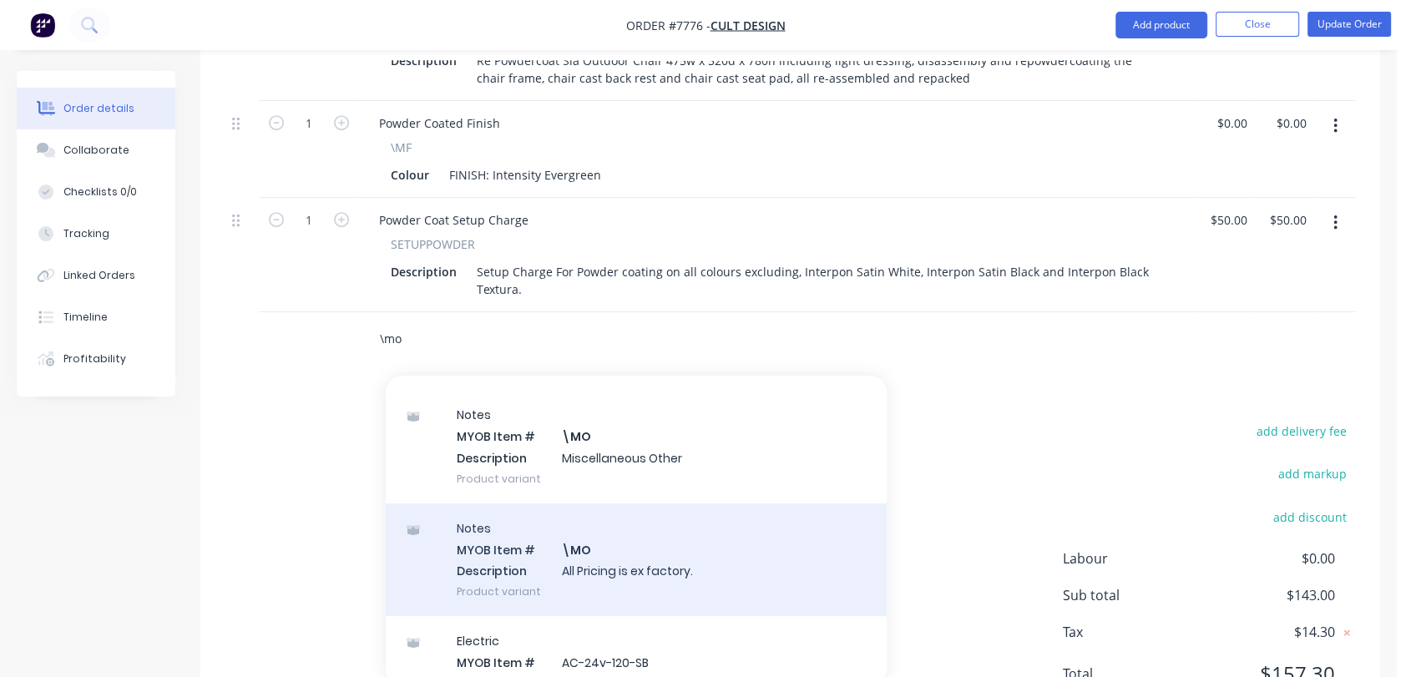
scroll to position [278, 0]
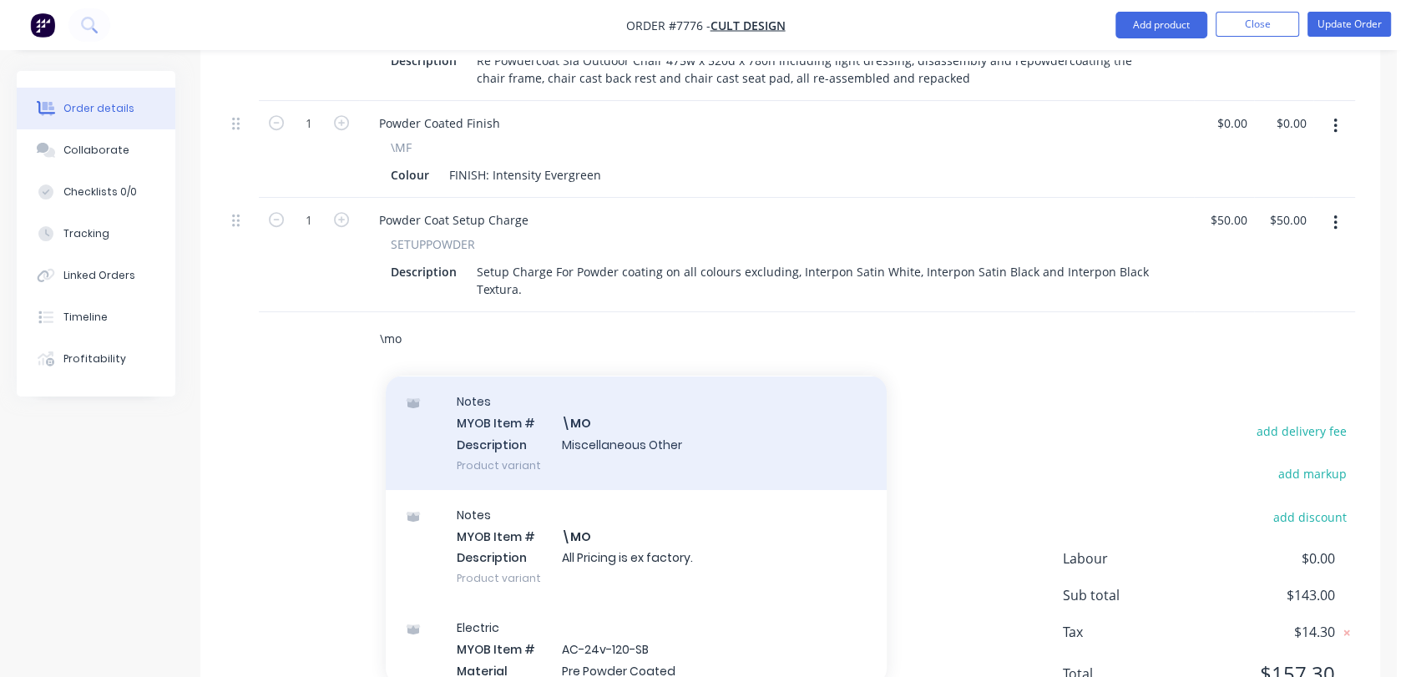
type input "\mo"
click at [626, 399] on div "Notes MYOB Item # \MO Description Miscellaneous Other Product variant" at bounding box center [636, 432] width 501 height 113
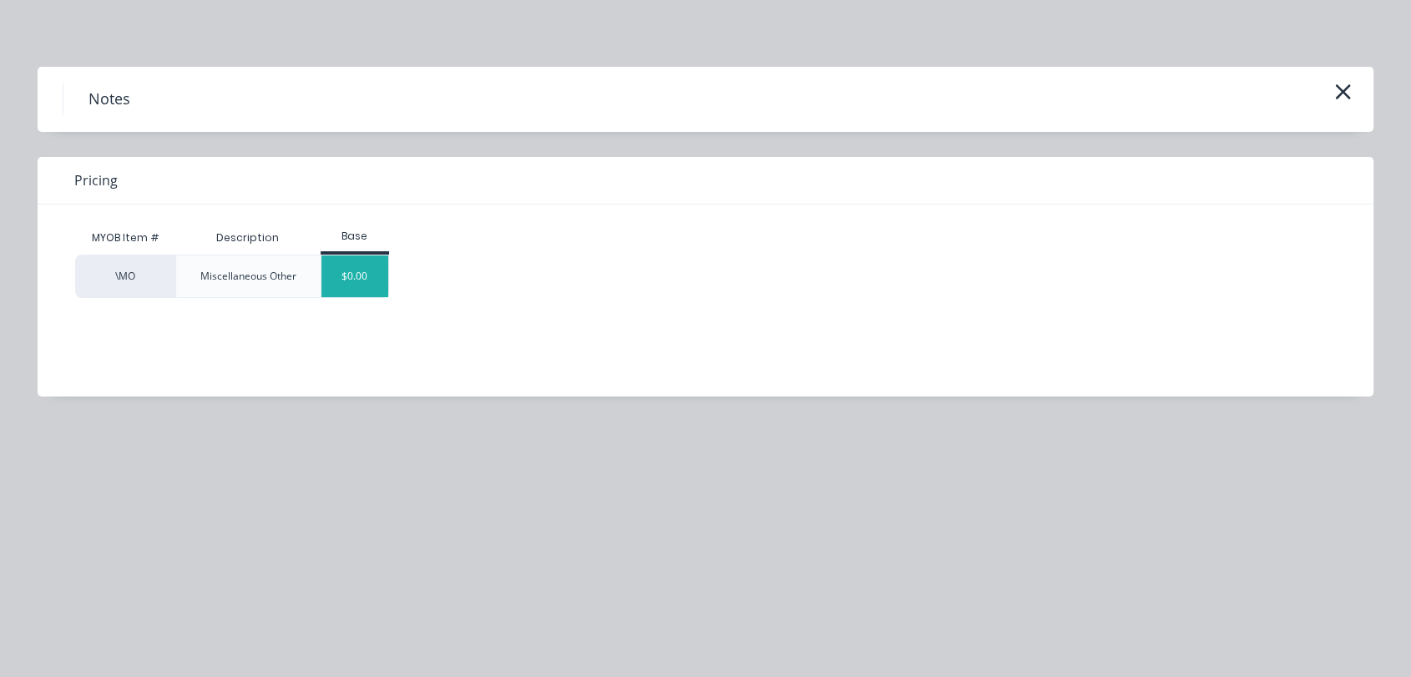
click at [358, 255] on div "$0.00" at bounding box center [355, 276] width 68 height 42
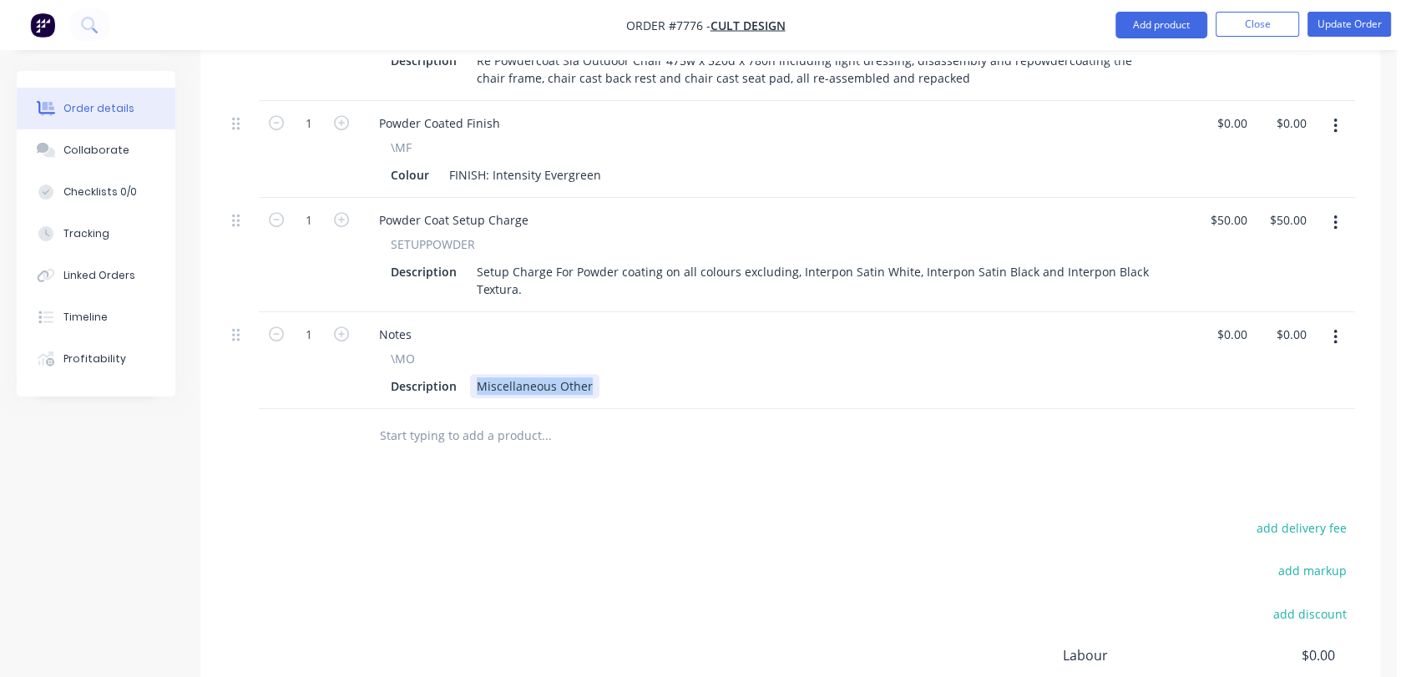
drag, startPoint x: 474, startPoint y: 333, endPoint x: 661, endPoint y: 346, distance: 187.4
click at [661, 374] on div "Description Miscellaneous Other" at bounding box center [773, 386] width 778 height 24
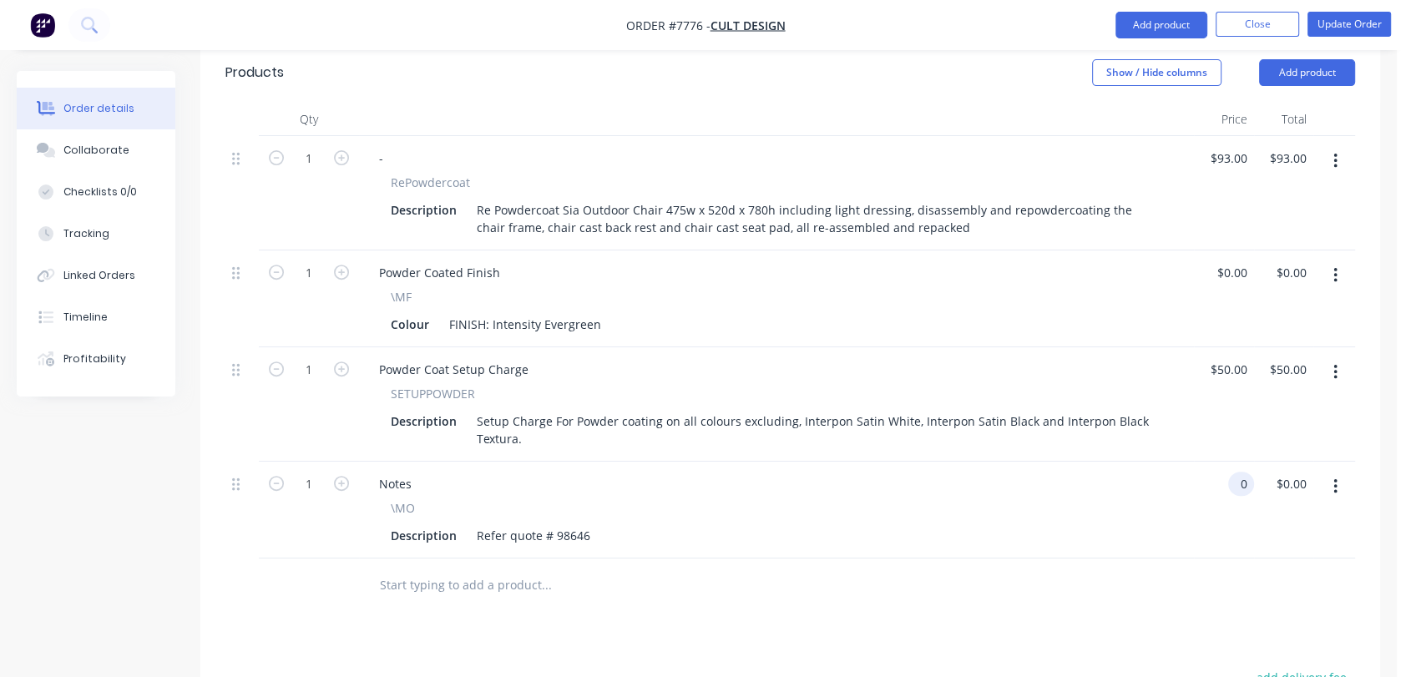
scroll to position [590, 0]
type input "$0.00"
click at [143, 149] on button "Collaborate" at bounding box center [96, 150] width 159 height 42
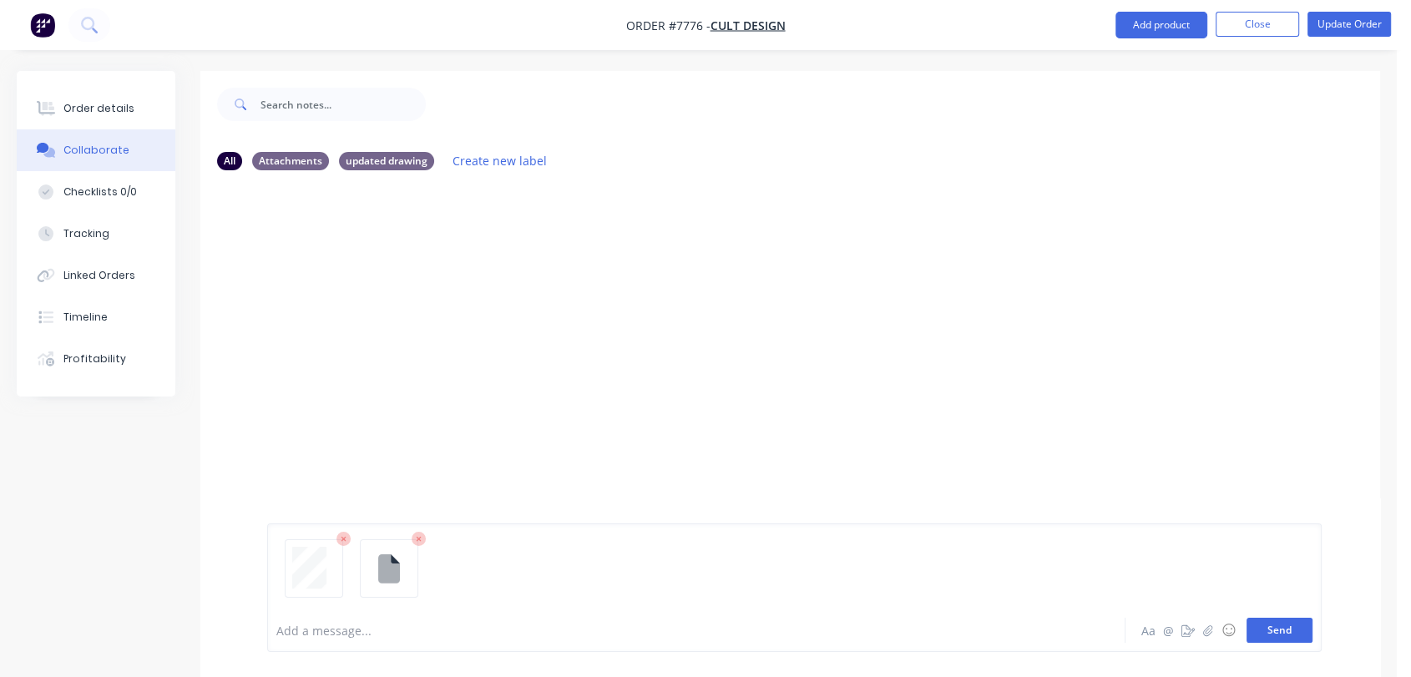
click at [1295, 629] on button "Send" at bounding box center [1279, 630] width 66 height 25
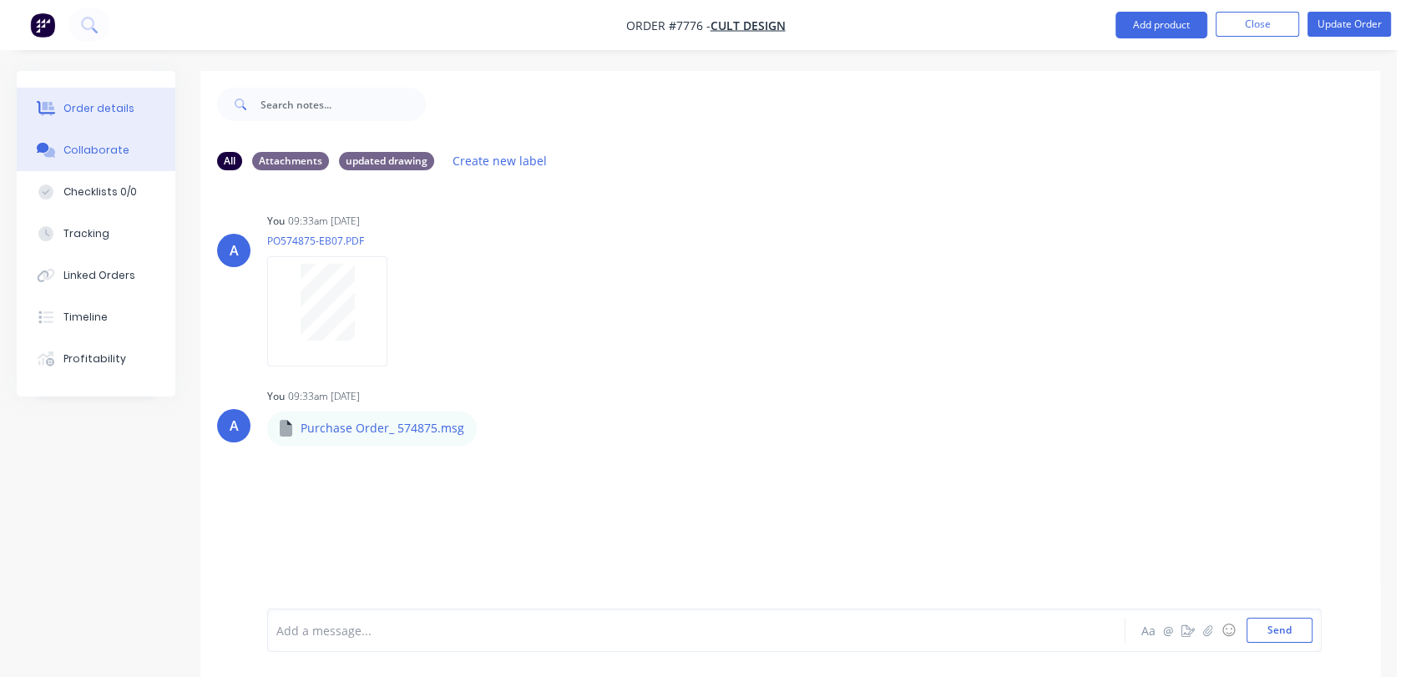
click at [112, 98] on button "Order details" at bounding box center [96, 109] width 159 height 42
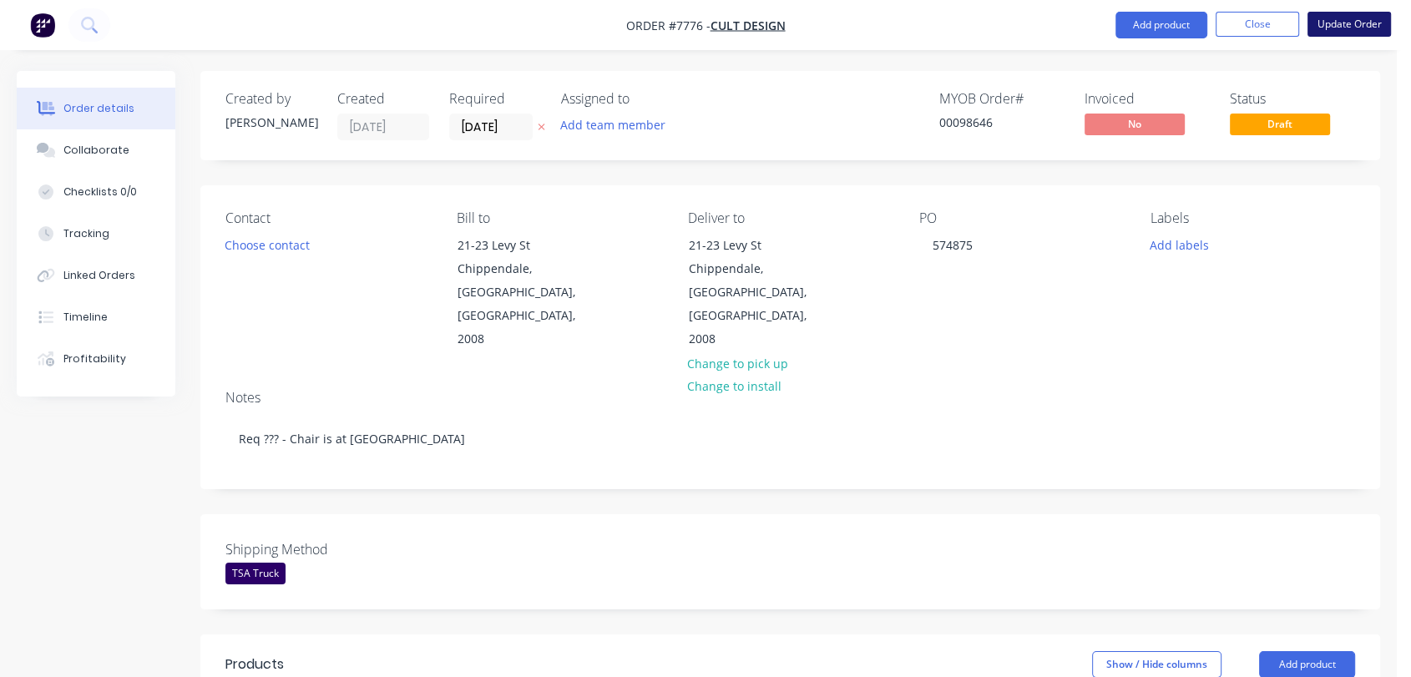
click at [1370, 28] on button "Update Order" at bounding box center [1348, 24] width 83 height 25
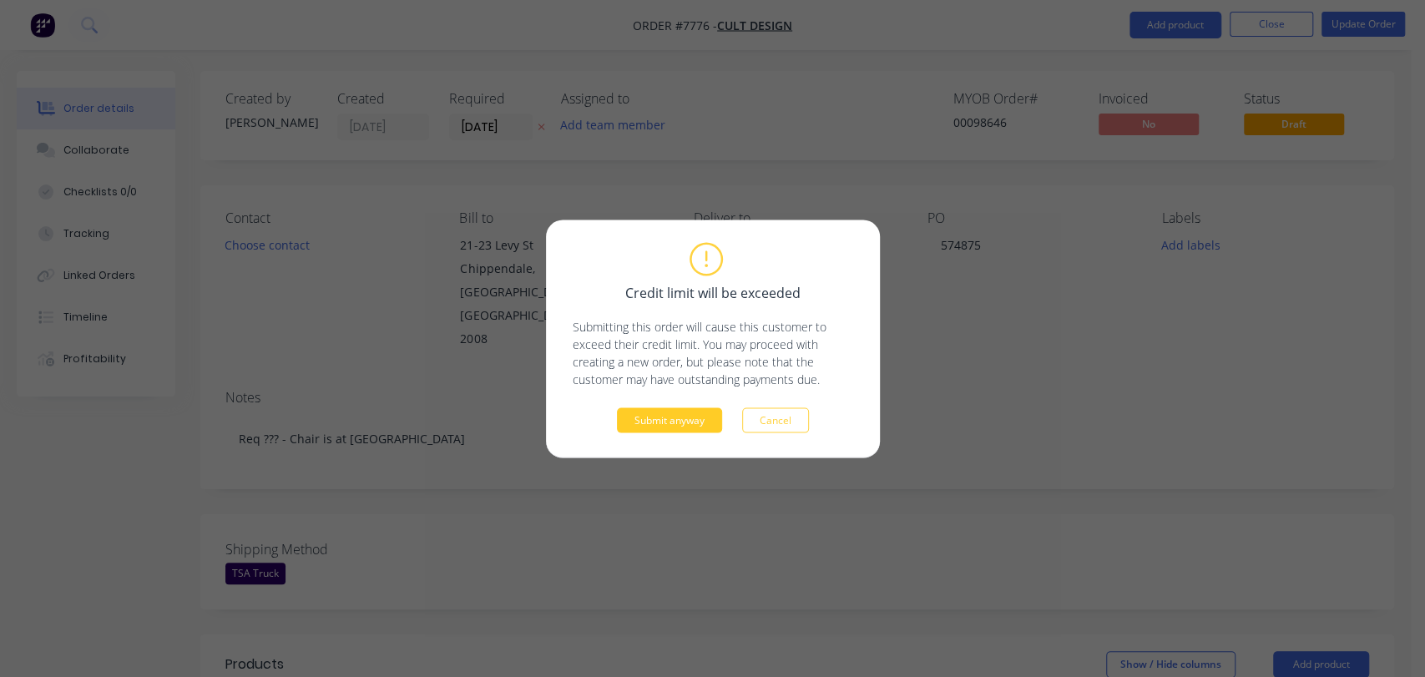
click at [696, 417] on button "Submit anyway" at bounding box center [669, 419] width 105 height 25
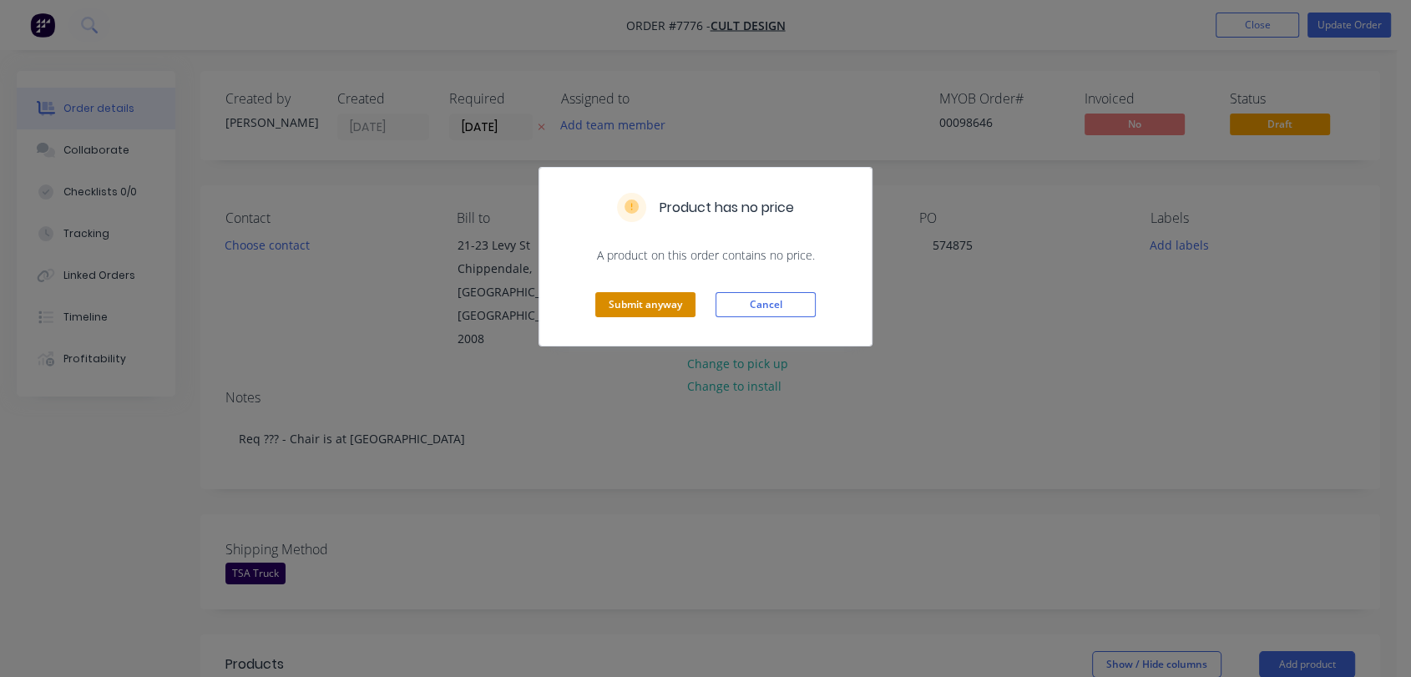
click at [656, 298] on button "Submit anyway" at bounding box center [645, 304] width 100 height 25
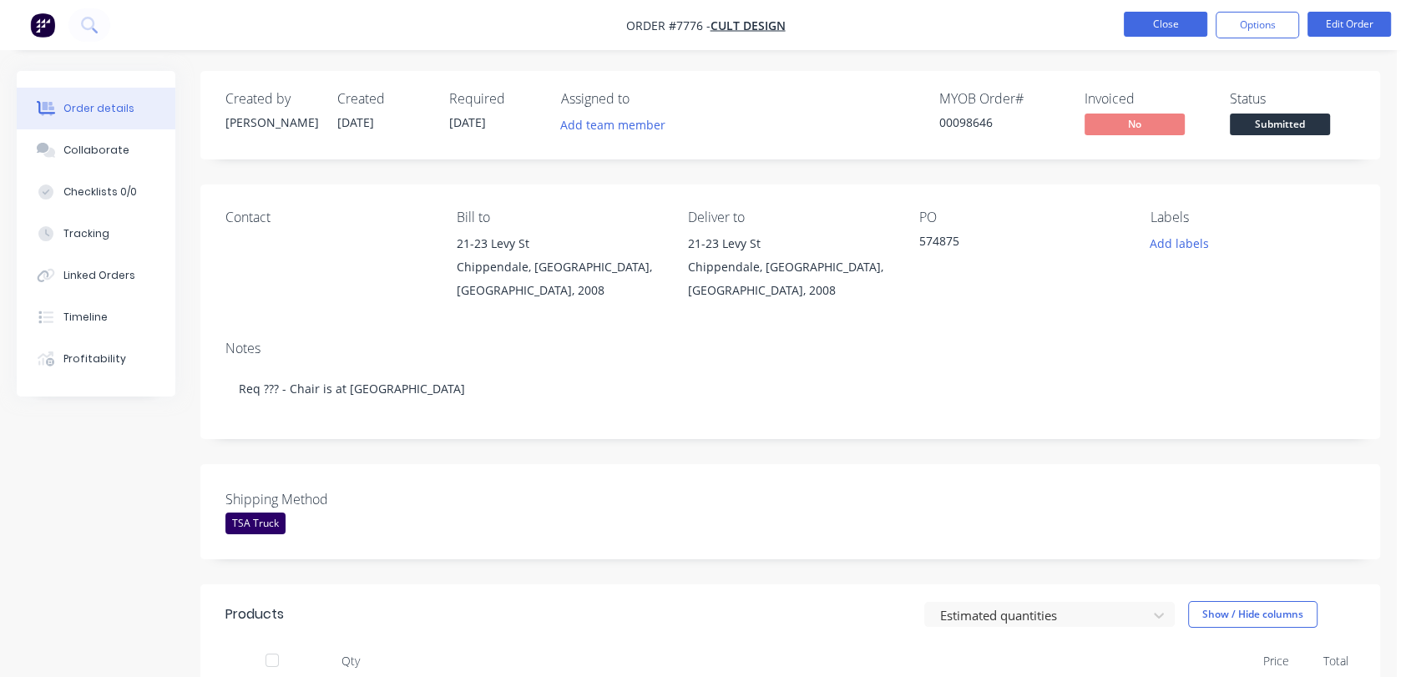
click at [1175, 24] on button "Close" at bounding box center [1164, 24] width 83 height 25
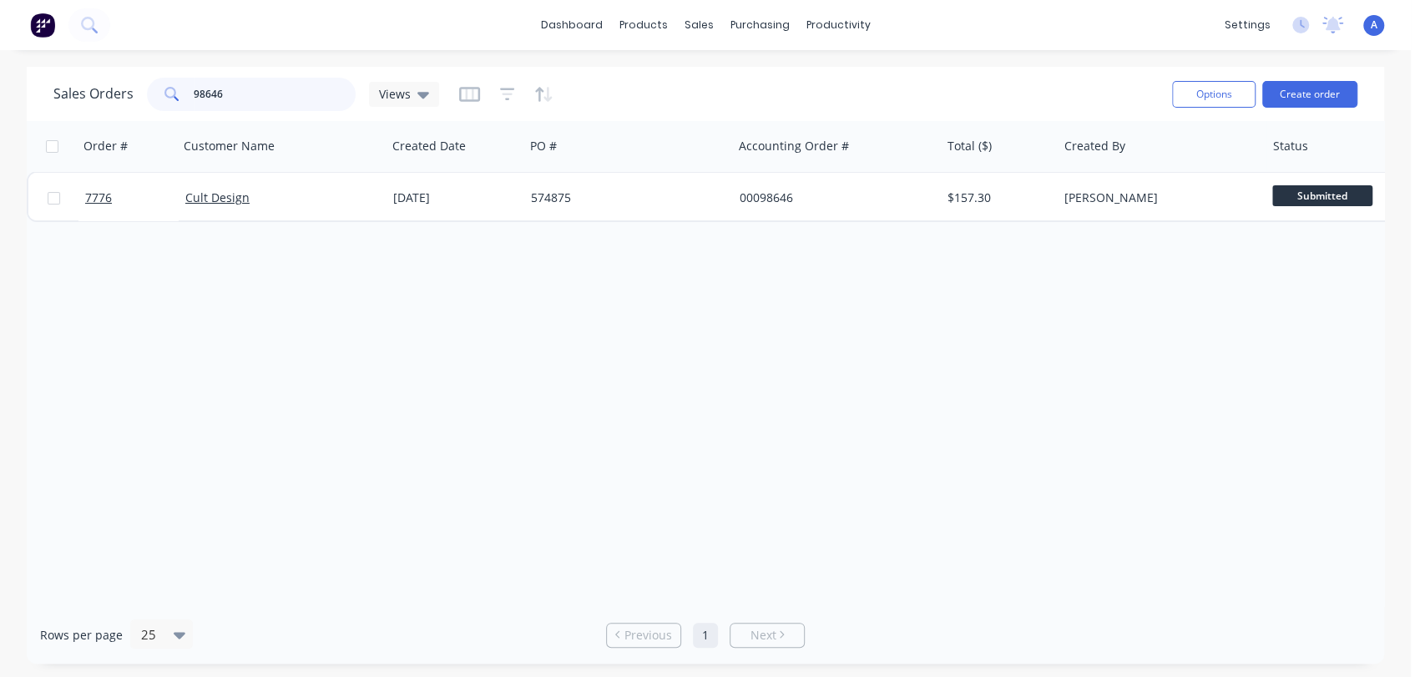
drag, startPoint x: 238, startPoint y: 91, endPoint x: 167, endPoint y: 100, distance: 71.5
click at [167, 100] on div "98646" at bounding box center [251, 94] width 209 height 33
type input "12766"
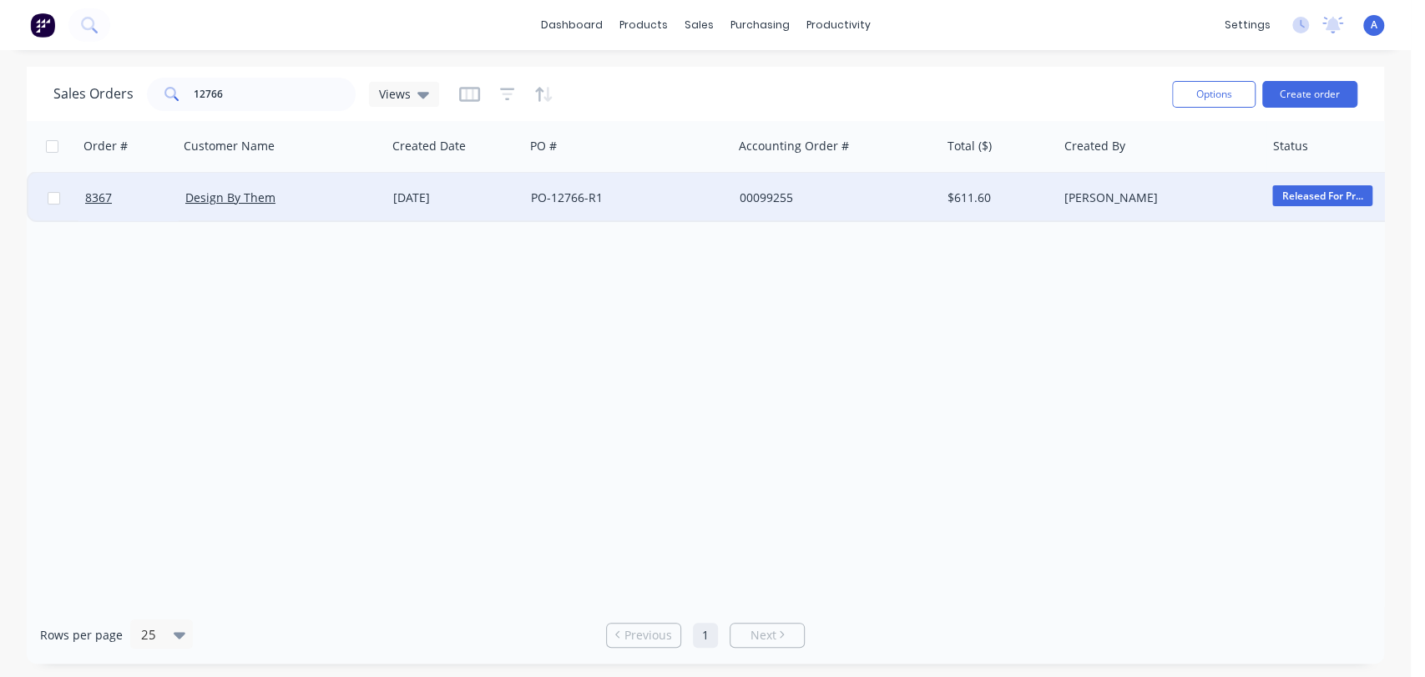
click at [603, 193] on div "PO-12766-R1" at bounding box center [623, 197] width 185 height 17
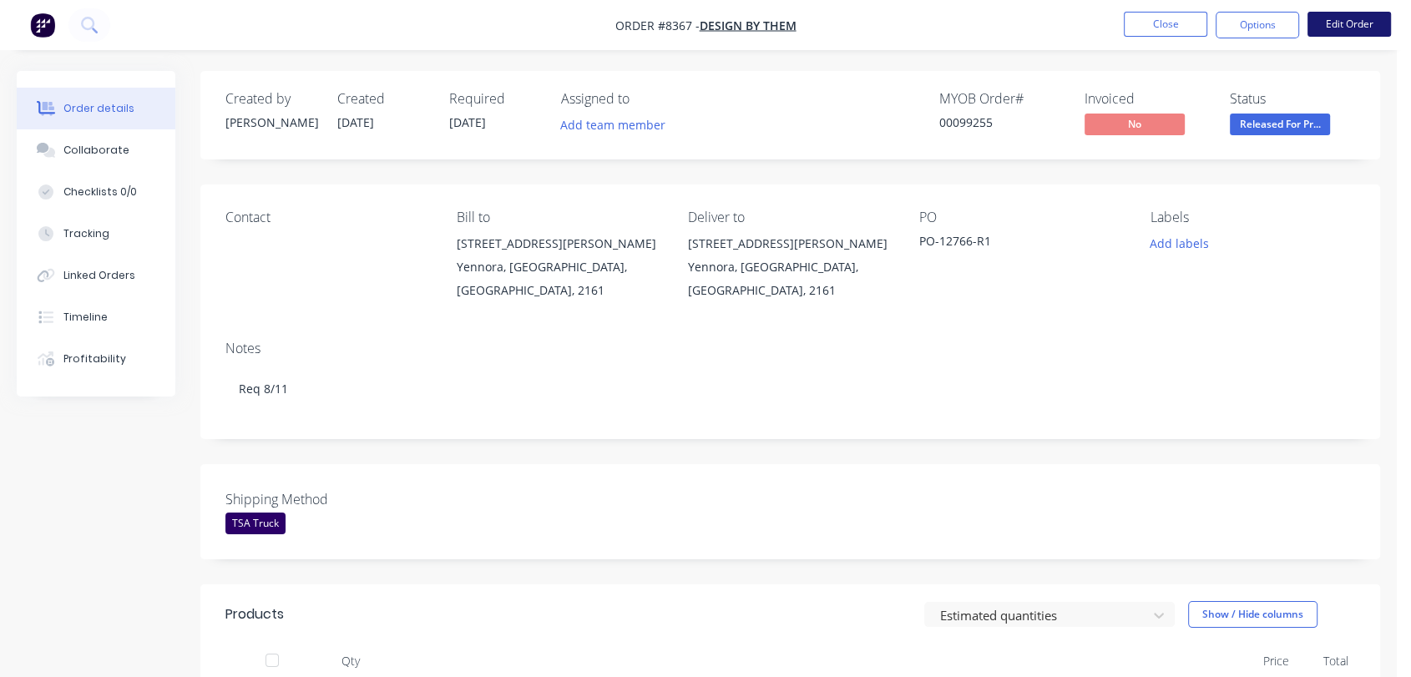
click at [1331, 25] on button "Edit Order" at bounding box center [1348, 24] width 83 height 25
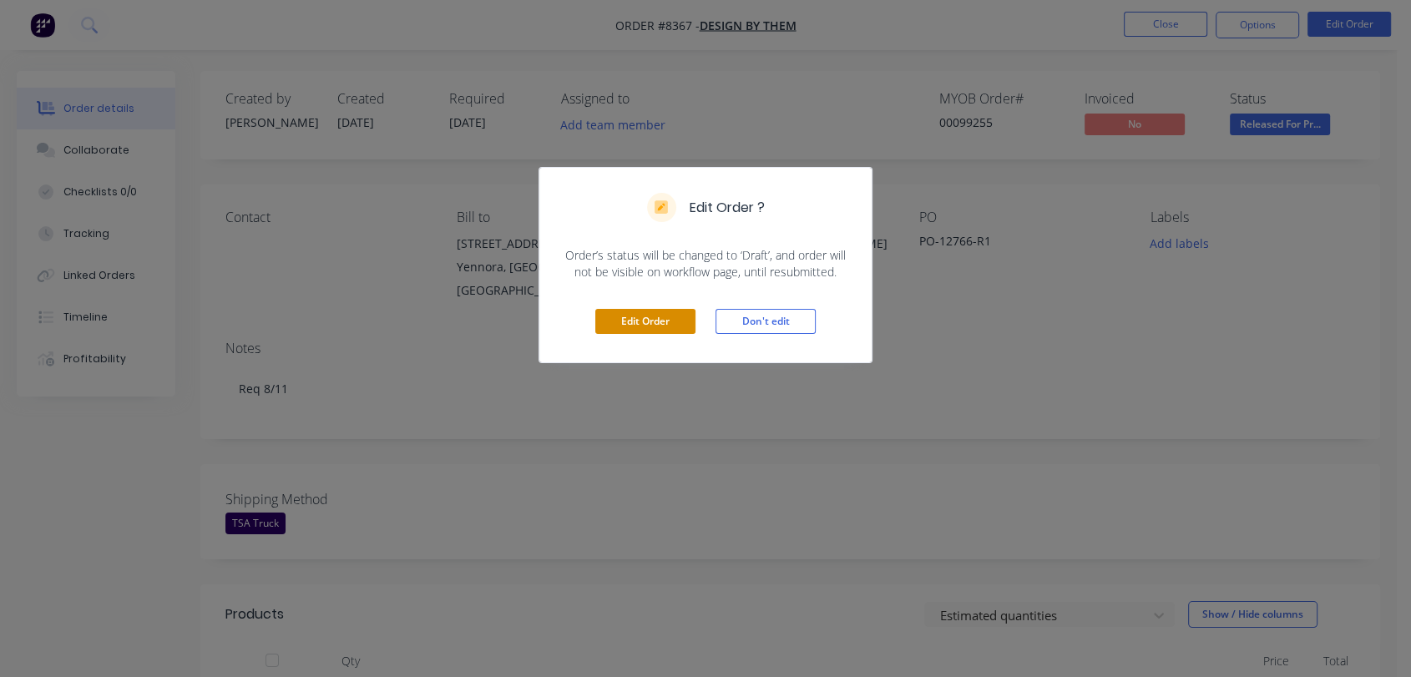
click at [669, 310] on button "Edit Order" at bounding box center [645, 321] width 100 height 25
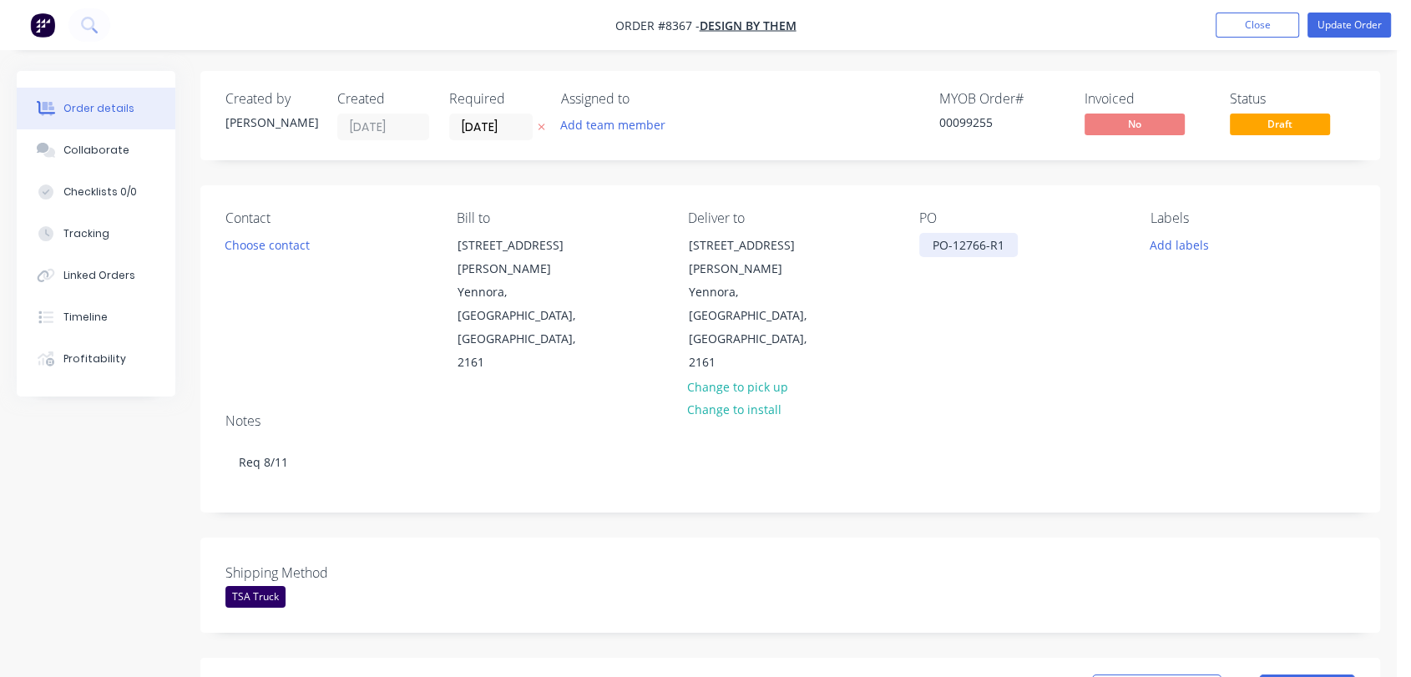
click at [1007, 245] on div "PO-12766-R1" at bounding box center [968, 245] width 98 height 24
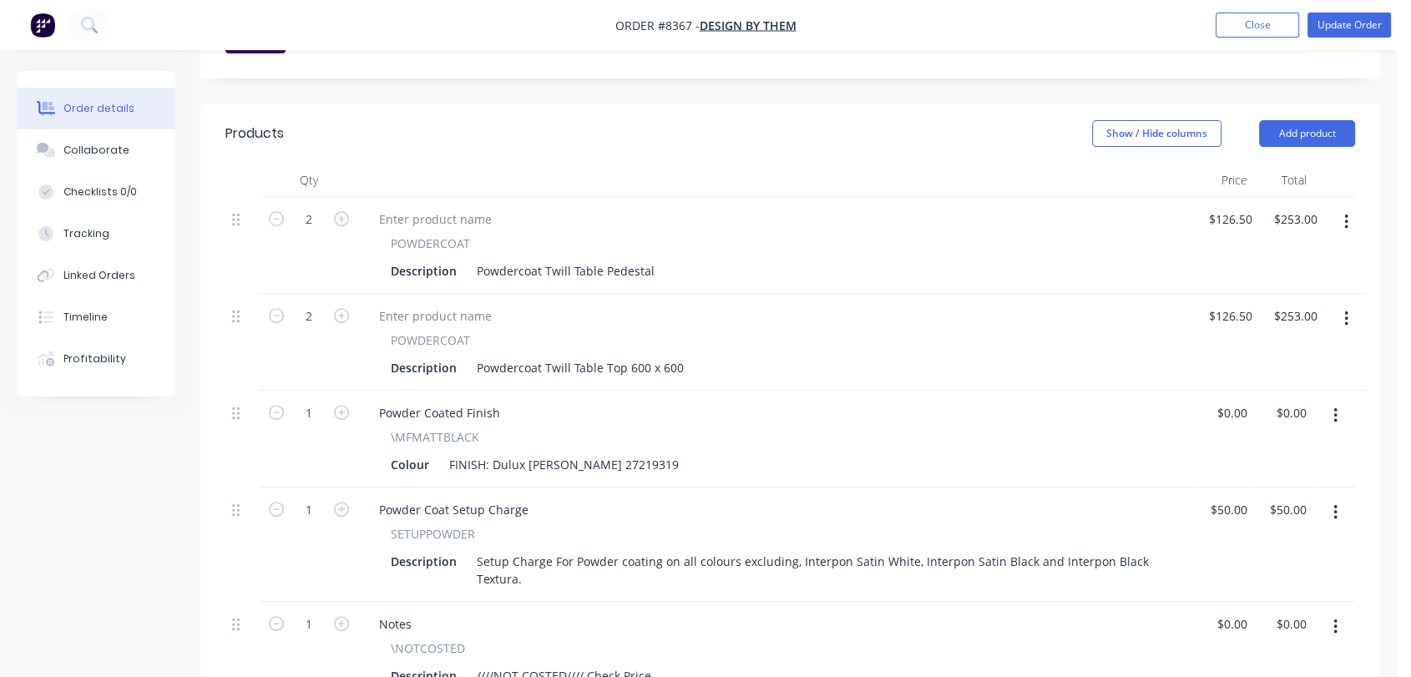
scroll to position [556, 0]
click at [1348, 302] on button "button" at bounding box center [1345, 317] width 39 height 30
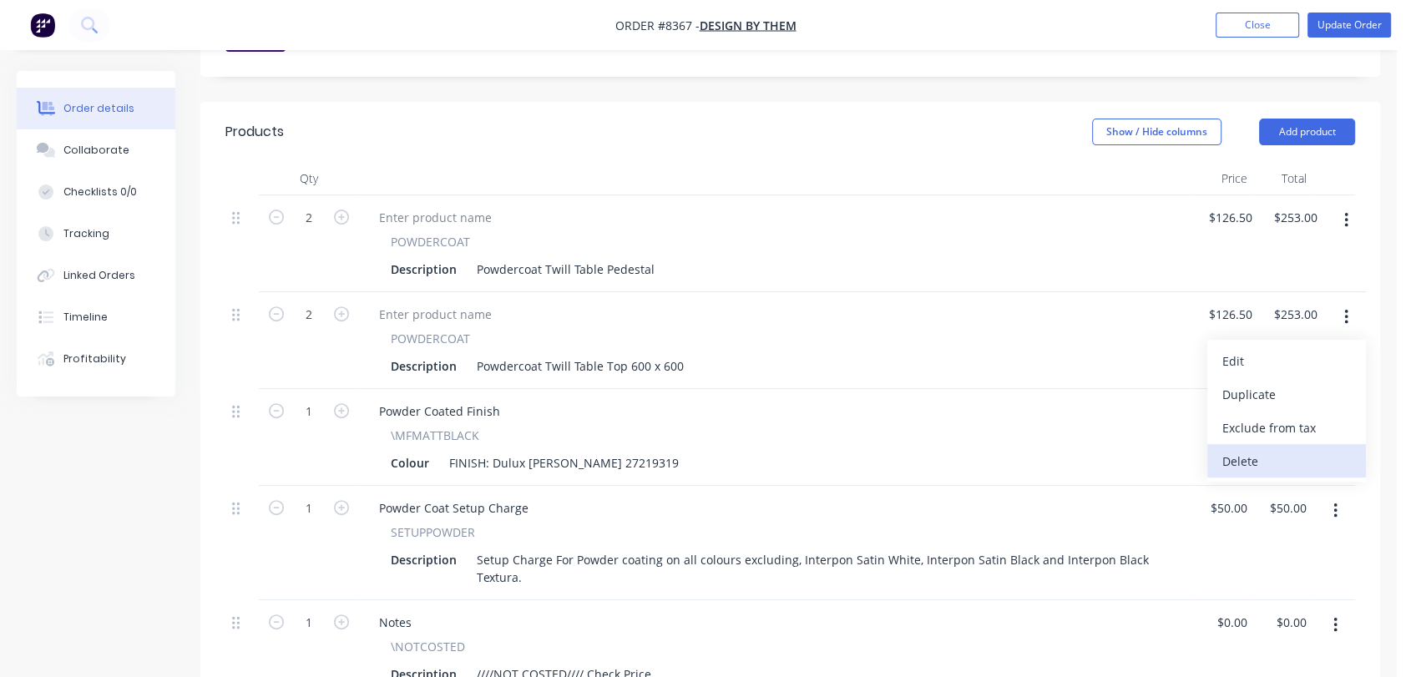
click at [1249, 449] on div "Delete" at bounding box center [1286, 461] width 129 height 24
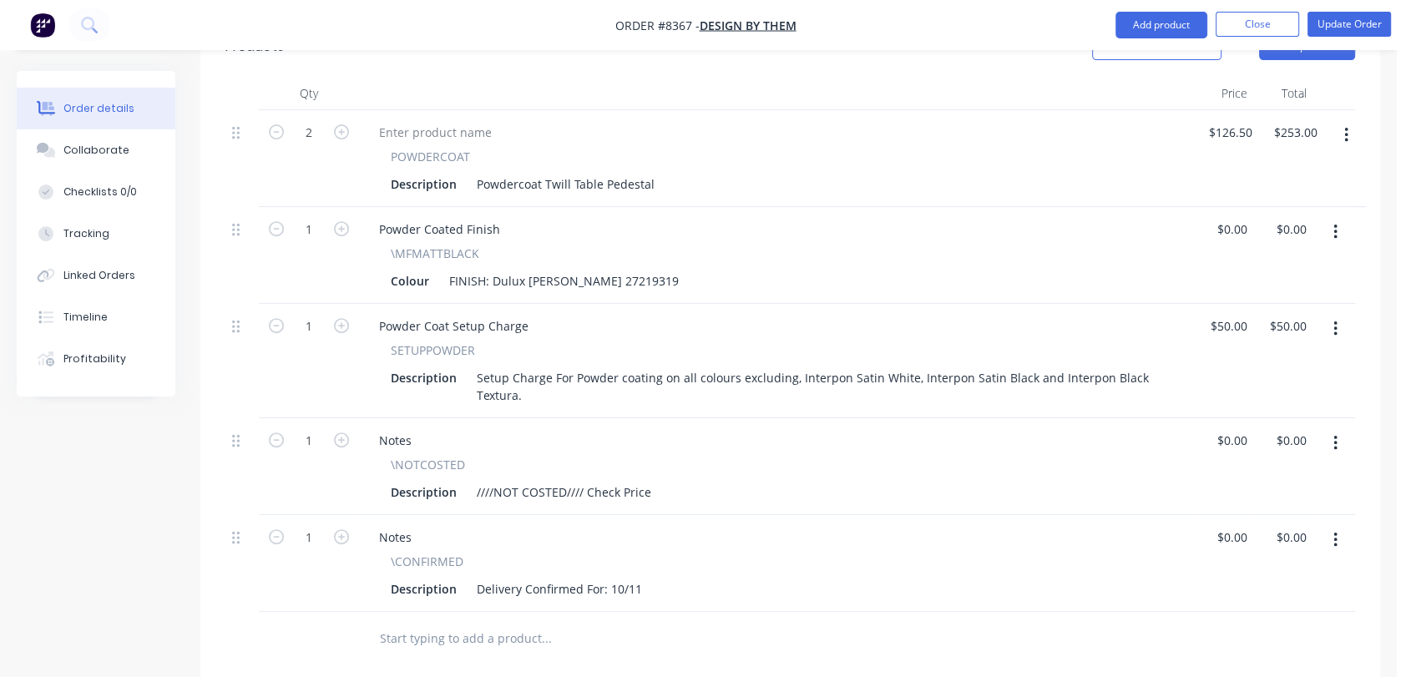
scroll to position [278, 0]
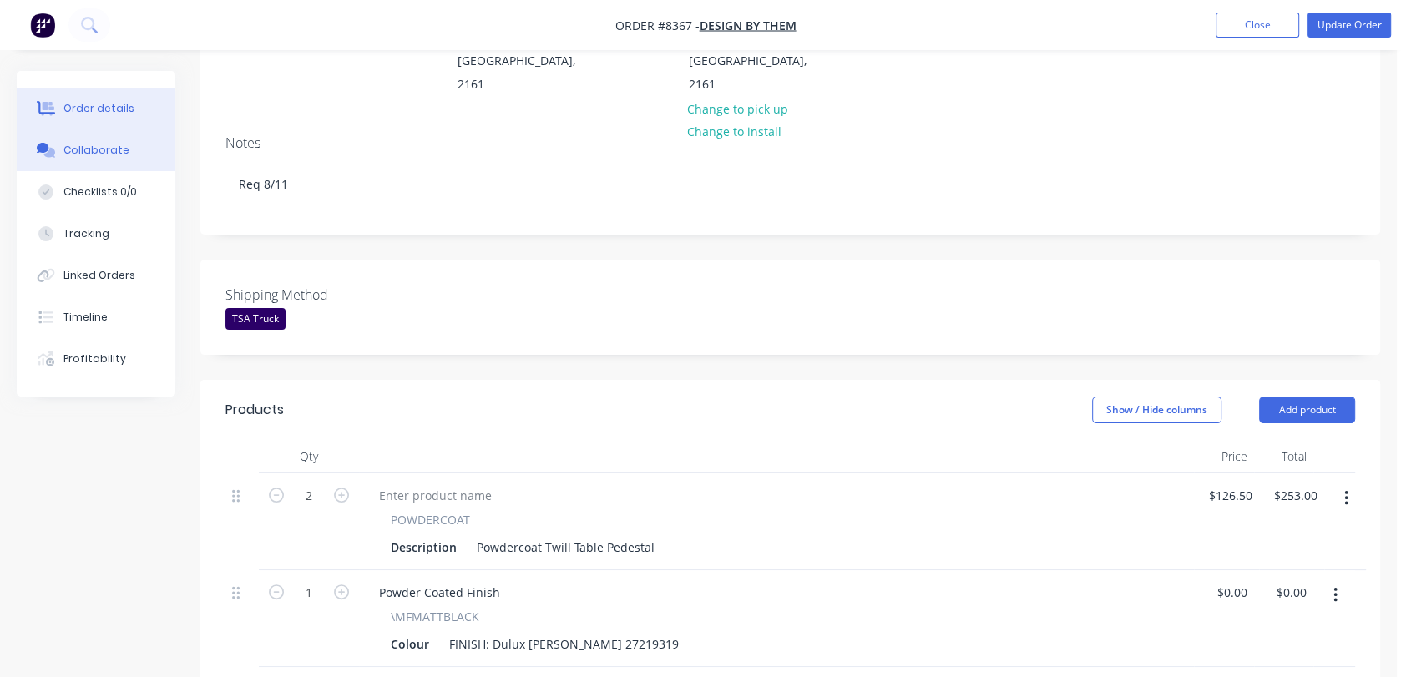
click at [127, 154] on button "Collaborate" at bounding box center [96, 150] width 159 height 42
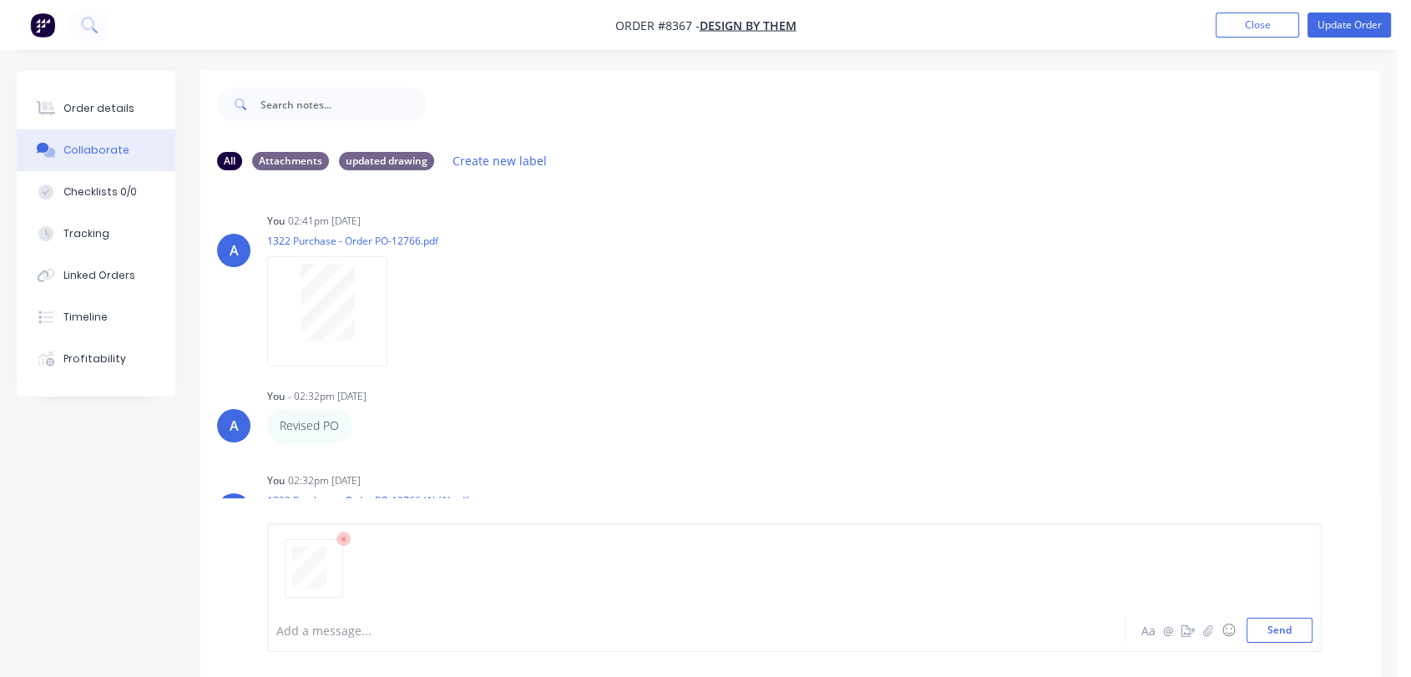
click at [320, 641] on div "Add a message..." at bounding box center [664, 630] width 777 height 25
click at [1289, 633] on button "Send" at bounding box center [1279, 630] width 66 height 25
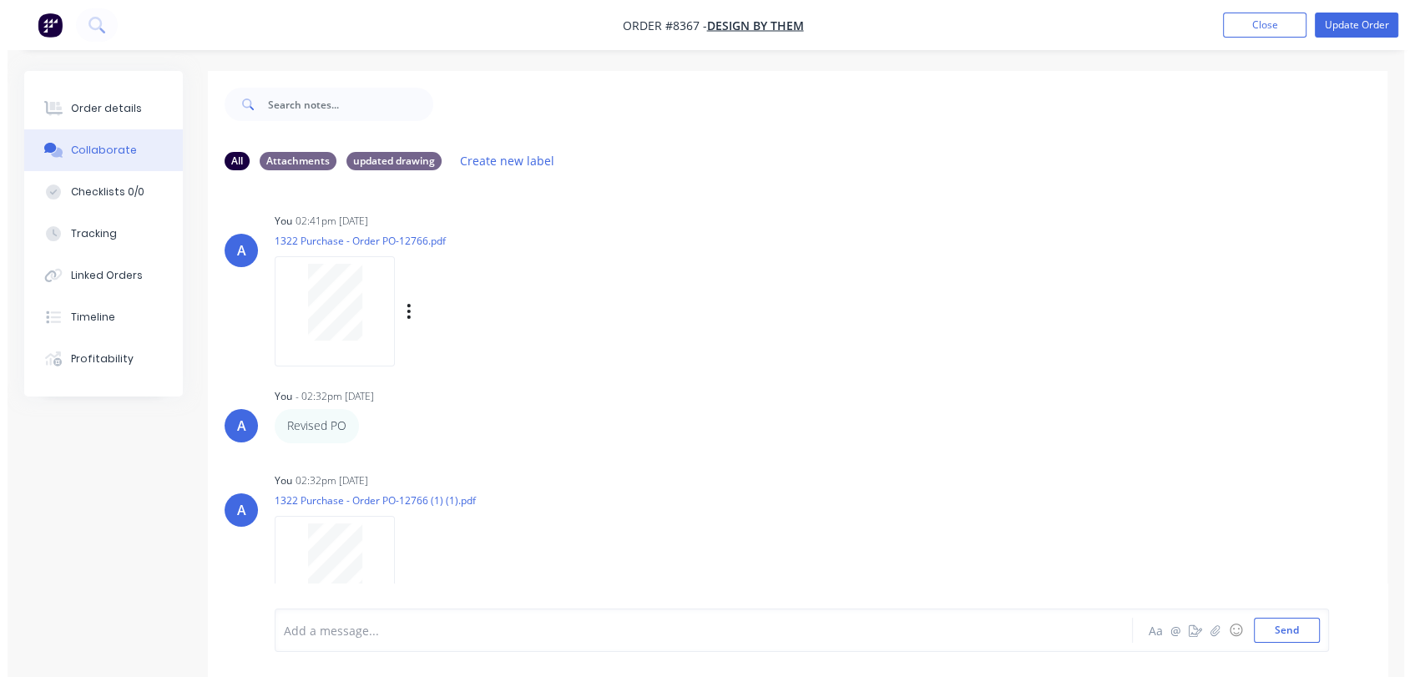
scroll to position [25, 0]
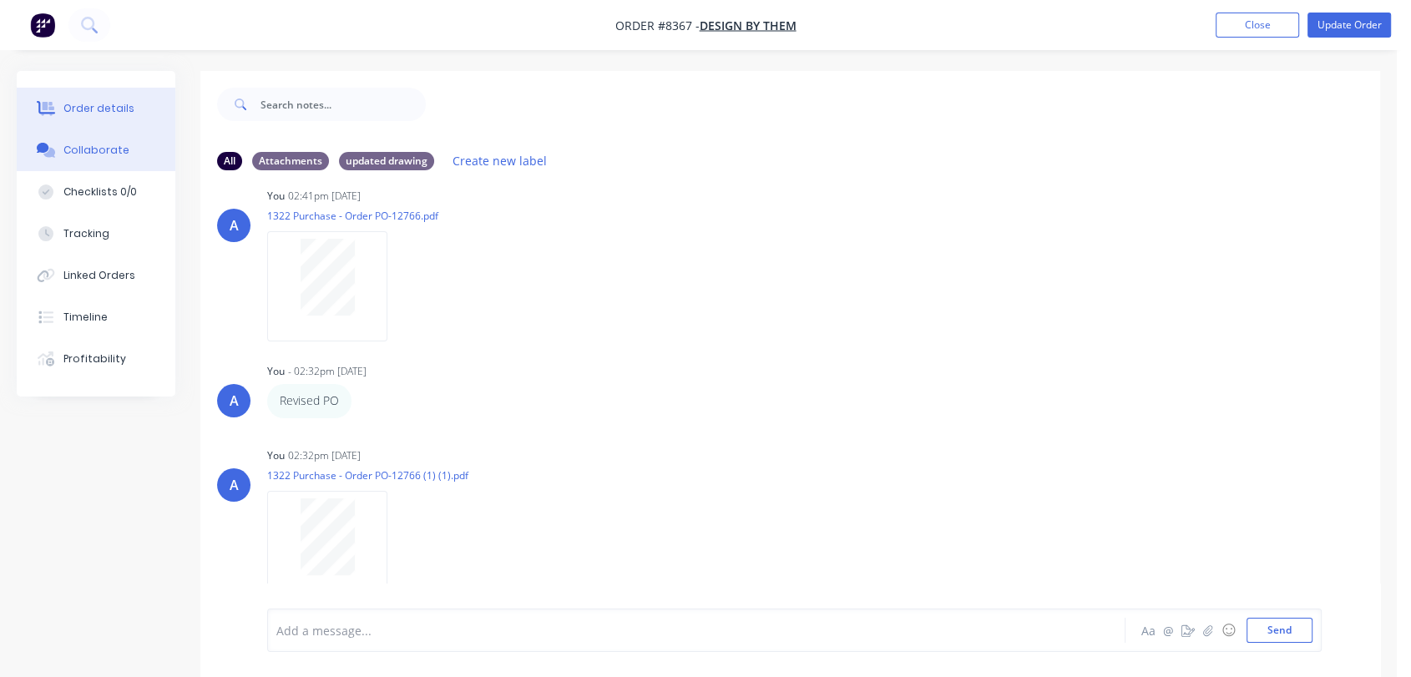
click at [127, 110] on div "Order details" at bounding box center [98, 108] width 71 height 15
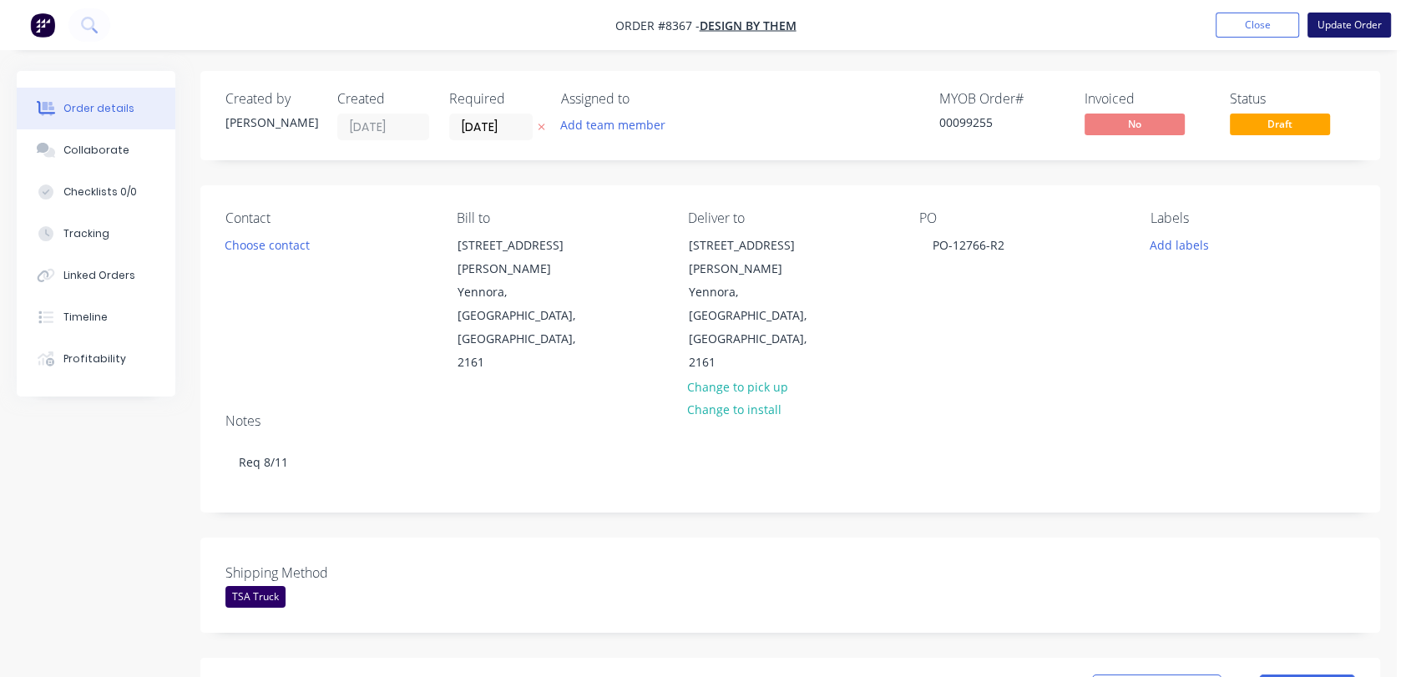
click at [1342, 25] on button "Update Order" at bounding box center [1348, 25] width 83 height 25
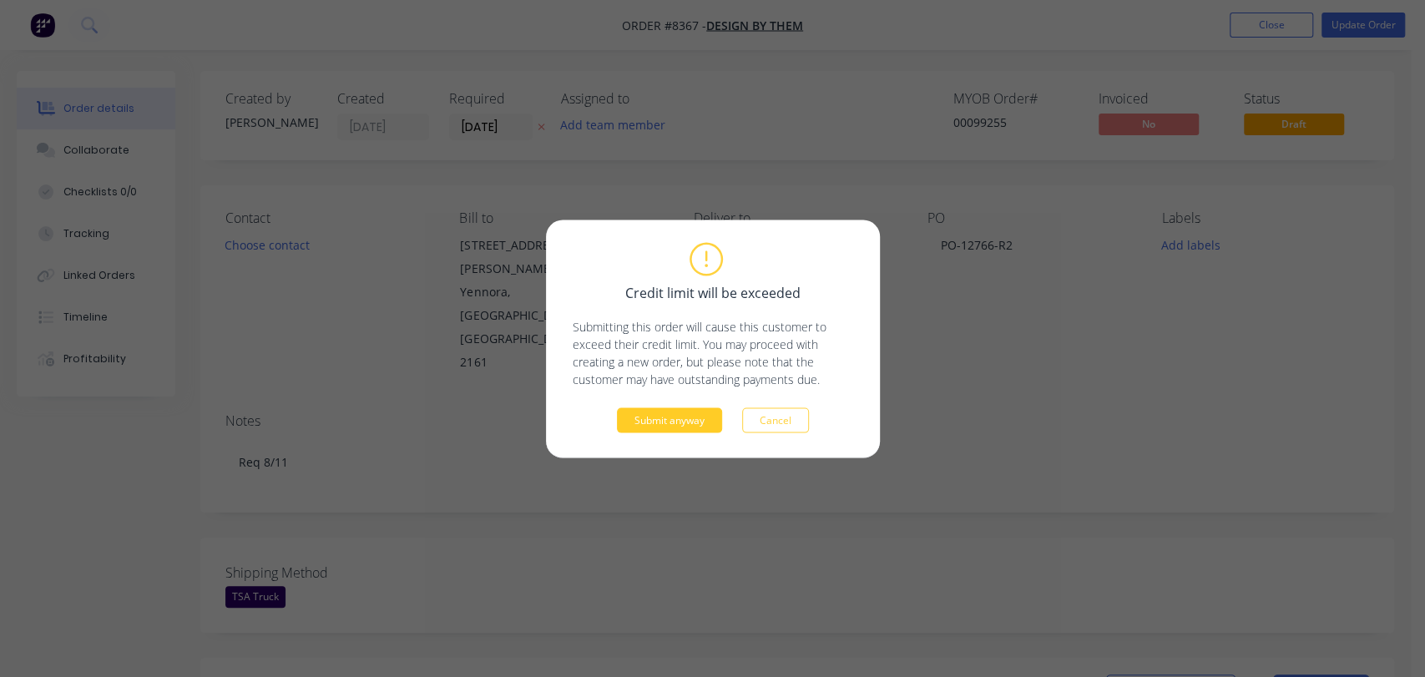
click at [677, 416] on button "Submit anyway" at bounding box center [669, 419] width 105 height 25
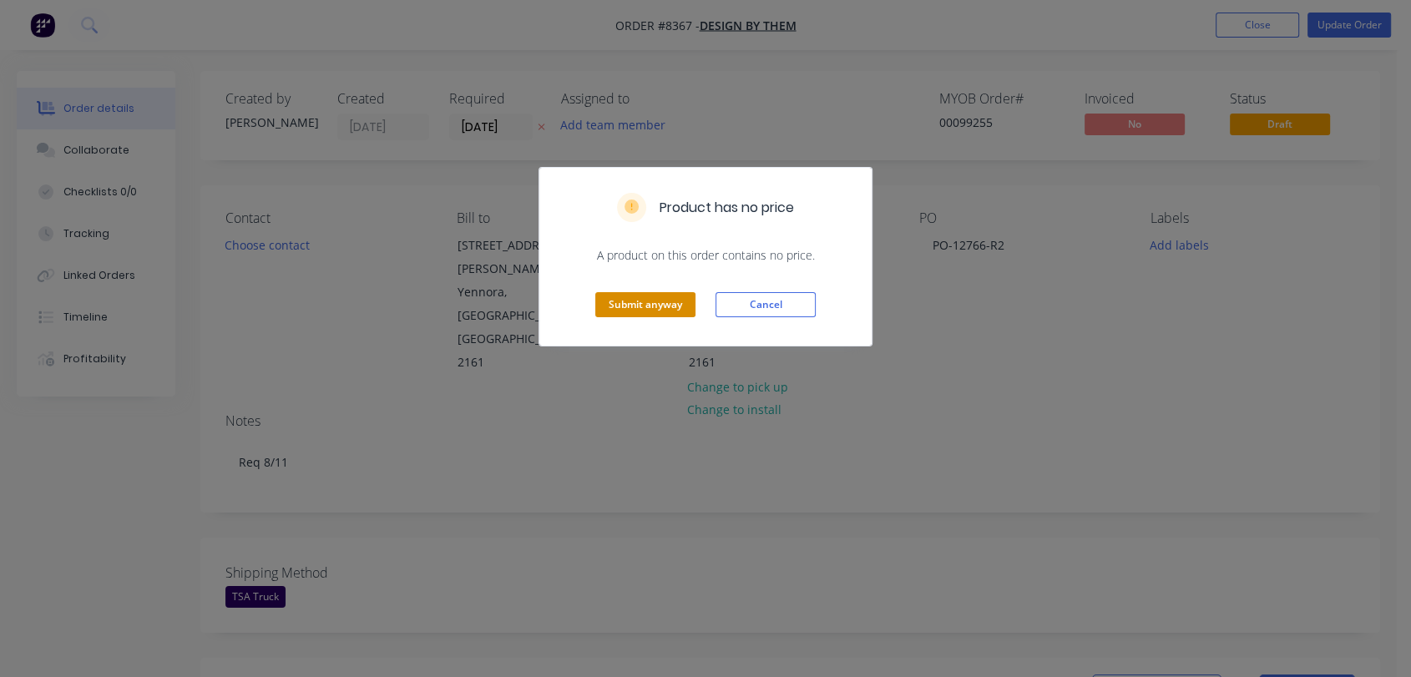
click at [654, 300] on button "Submit anyway" at bounding box center [645, 304] width 100 height 25
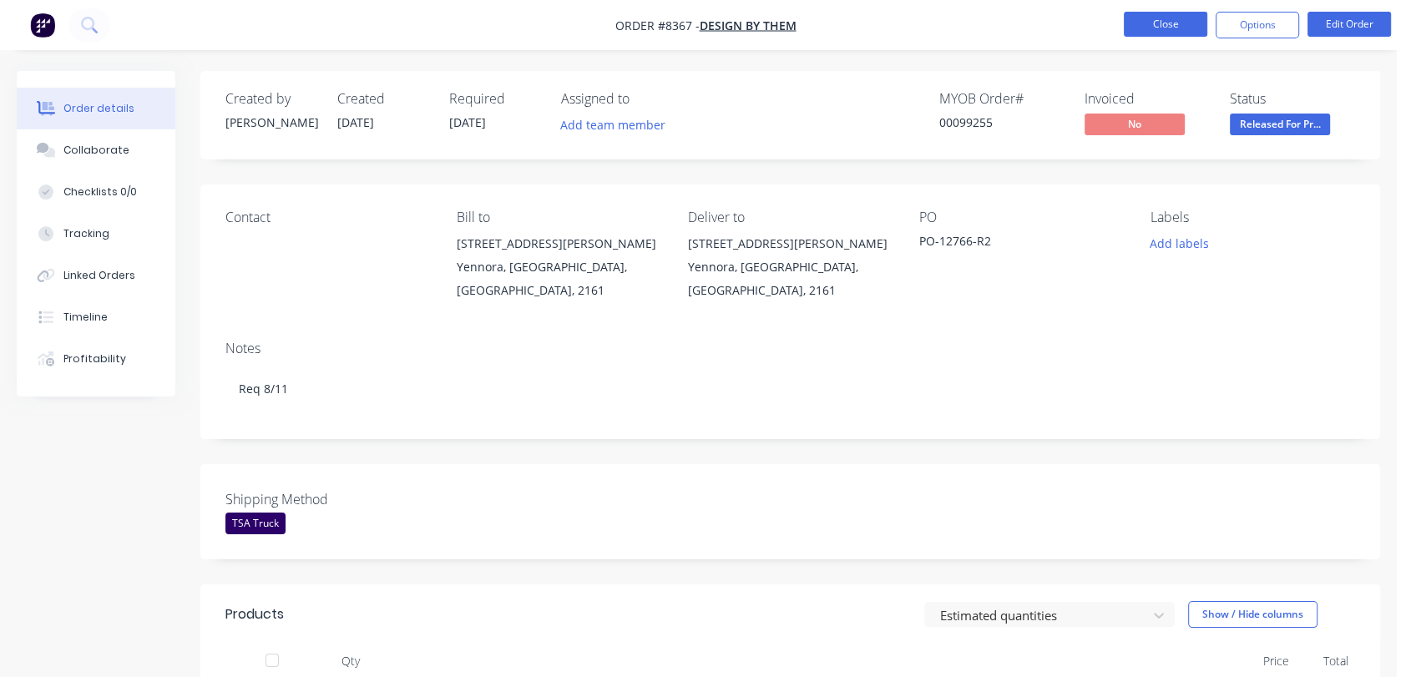
click at [1163, 29] on button "Close" at bounding box center [1164, 24] width 83 height 25
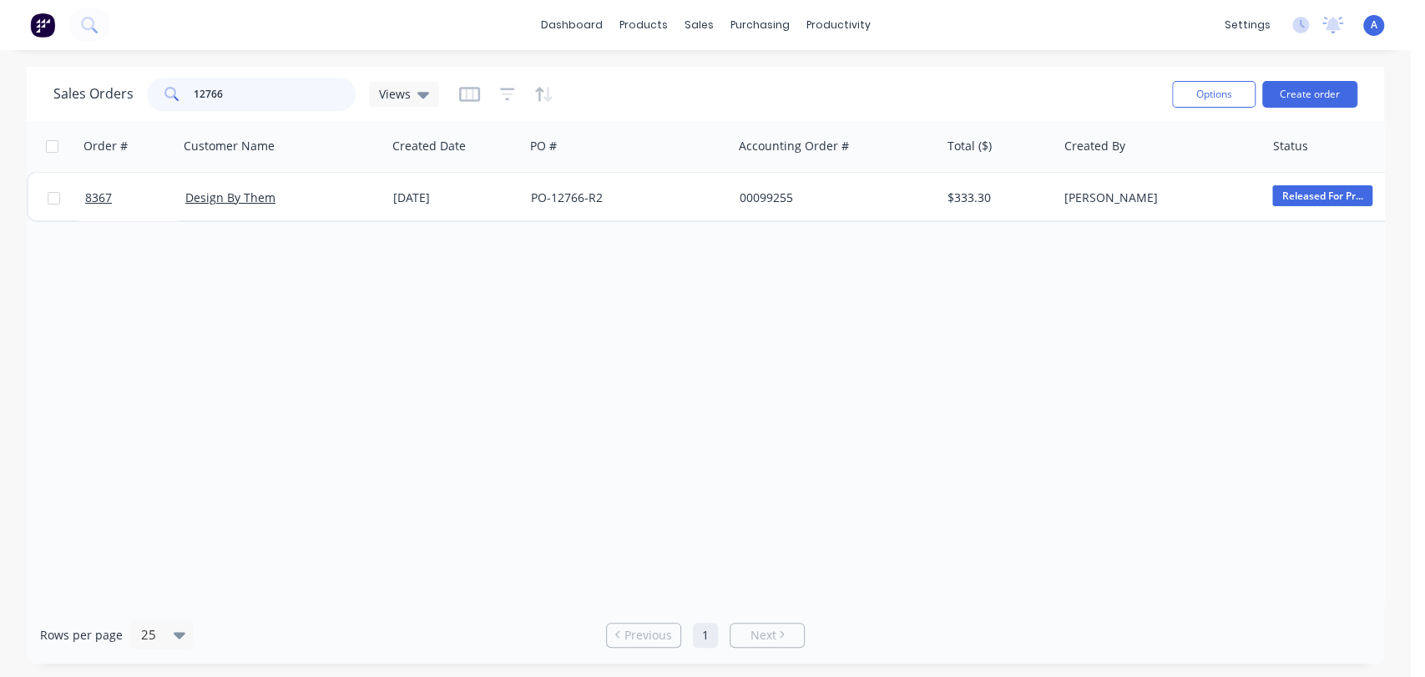
drag, startPoint x: 248, startPoint y: 88, endPoint x: 159, endPoint y: 88, distance: 88.5
click at [159, 88] on div "12766" at bounding box center [251, 94] width 209 height 33
type input "6679"
click at [502, 93] on icon "button" at bounding box center [507, 94] width 11 height 3
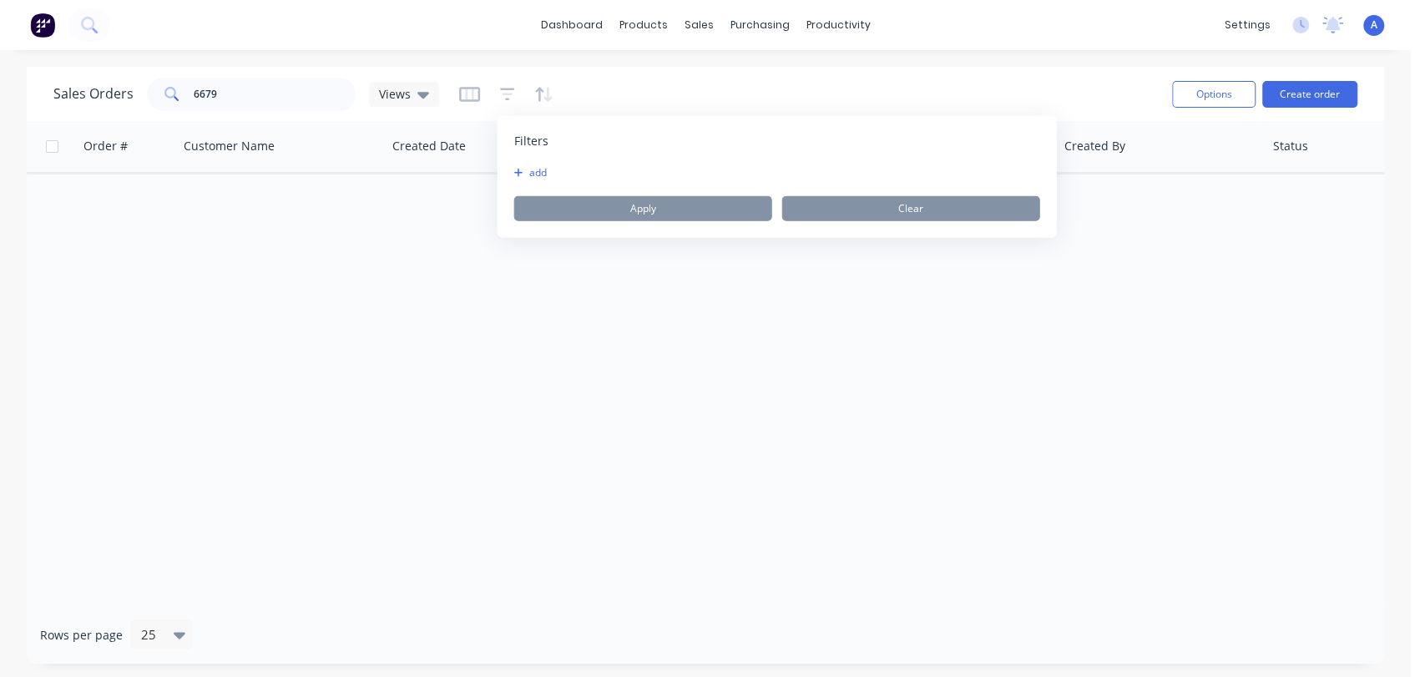
click at [517, 172] on icon "button" at bounding box center [518, 173] width 8 height 8
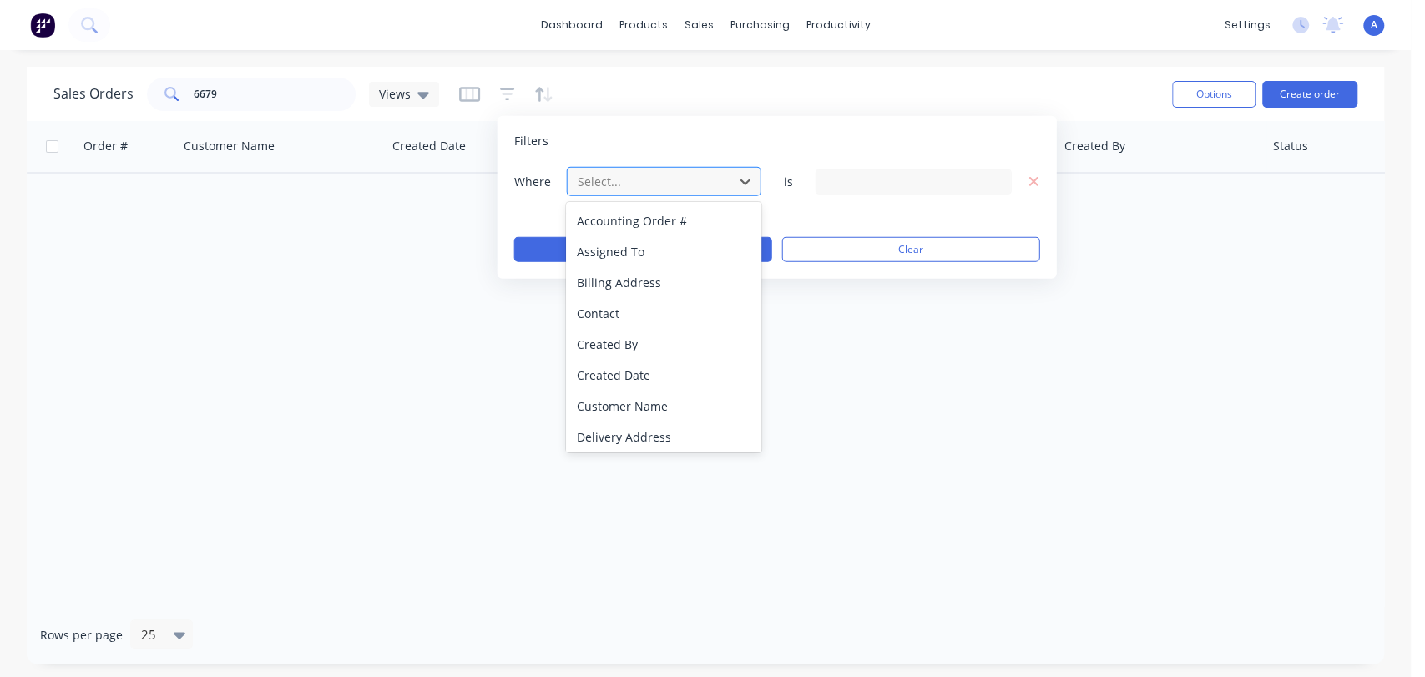
click at [706, 194] on div "Select..." at bounding box center [650, 182] width 159 height 28
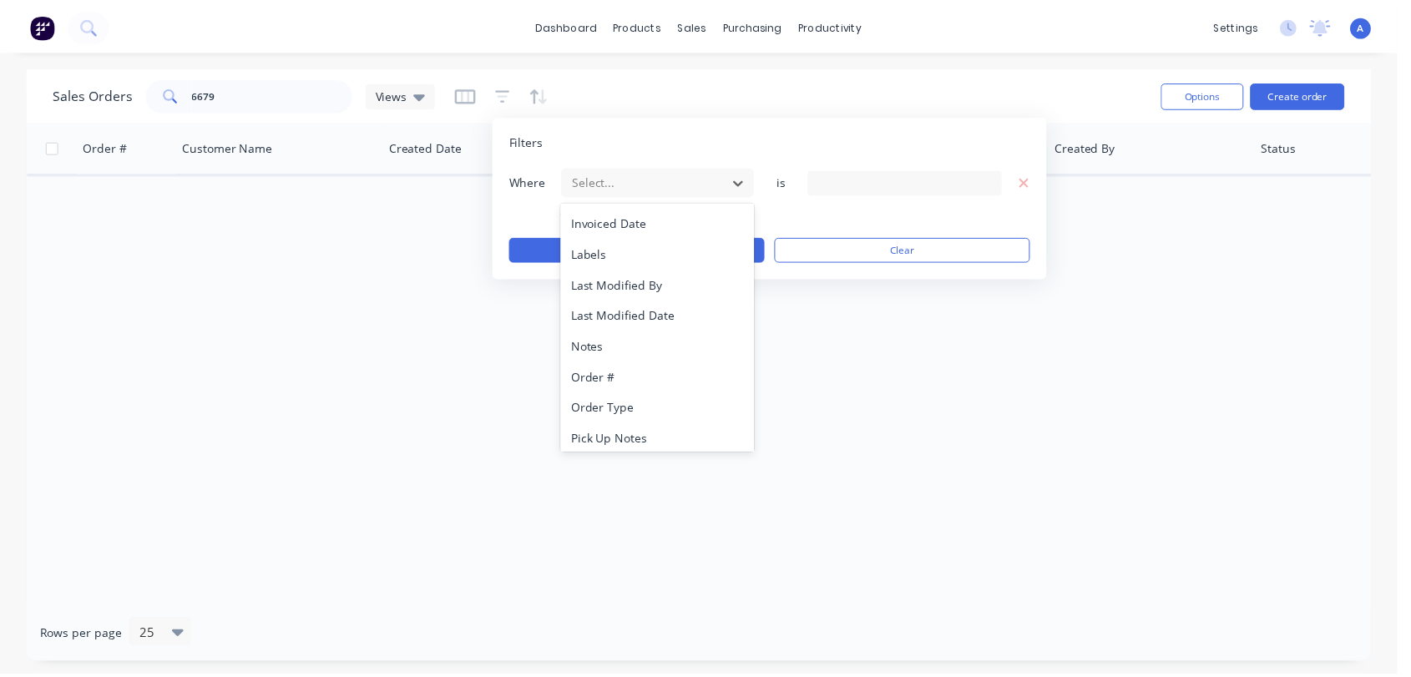
scroll to position [435, 0]
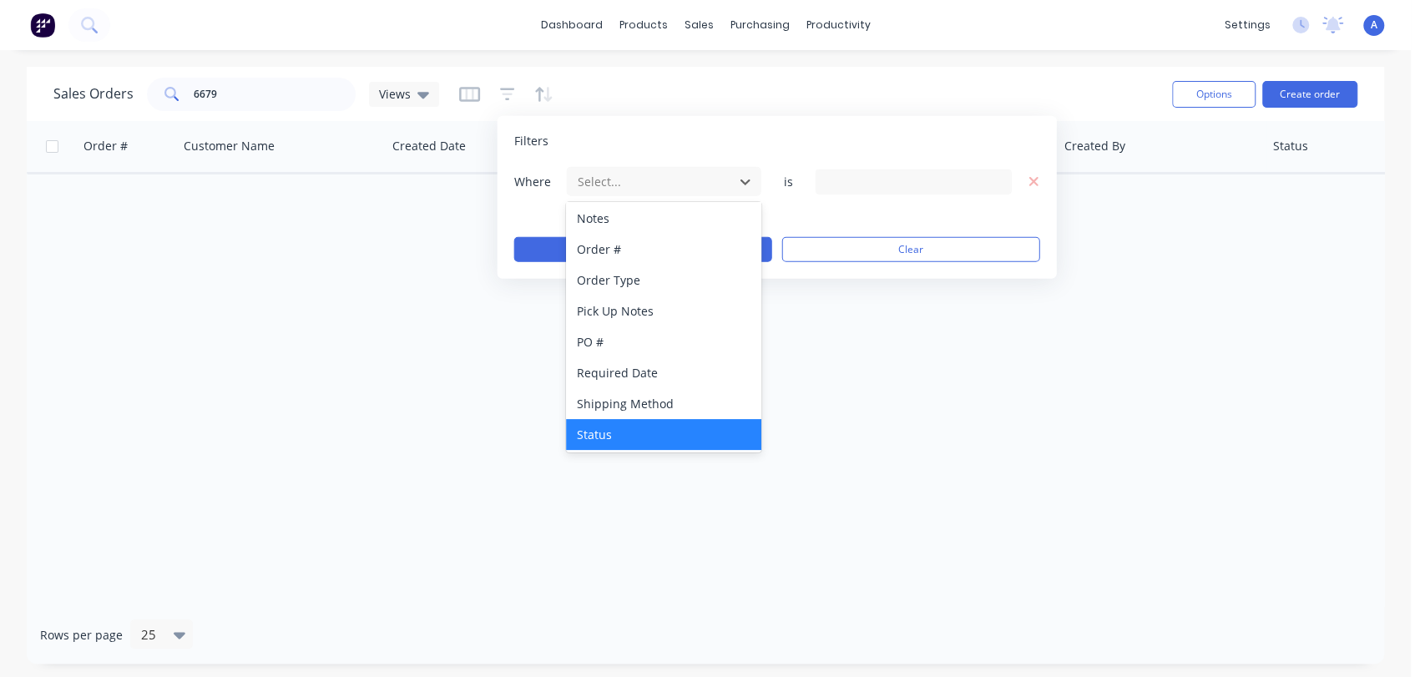
click at [640, 437] on div "Status" at bounding box center [663, 434] width 194 height 31
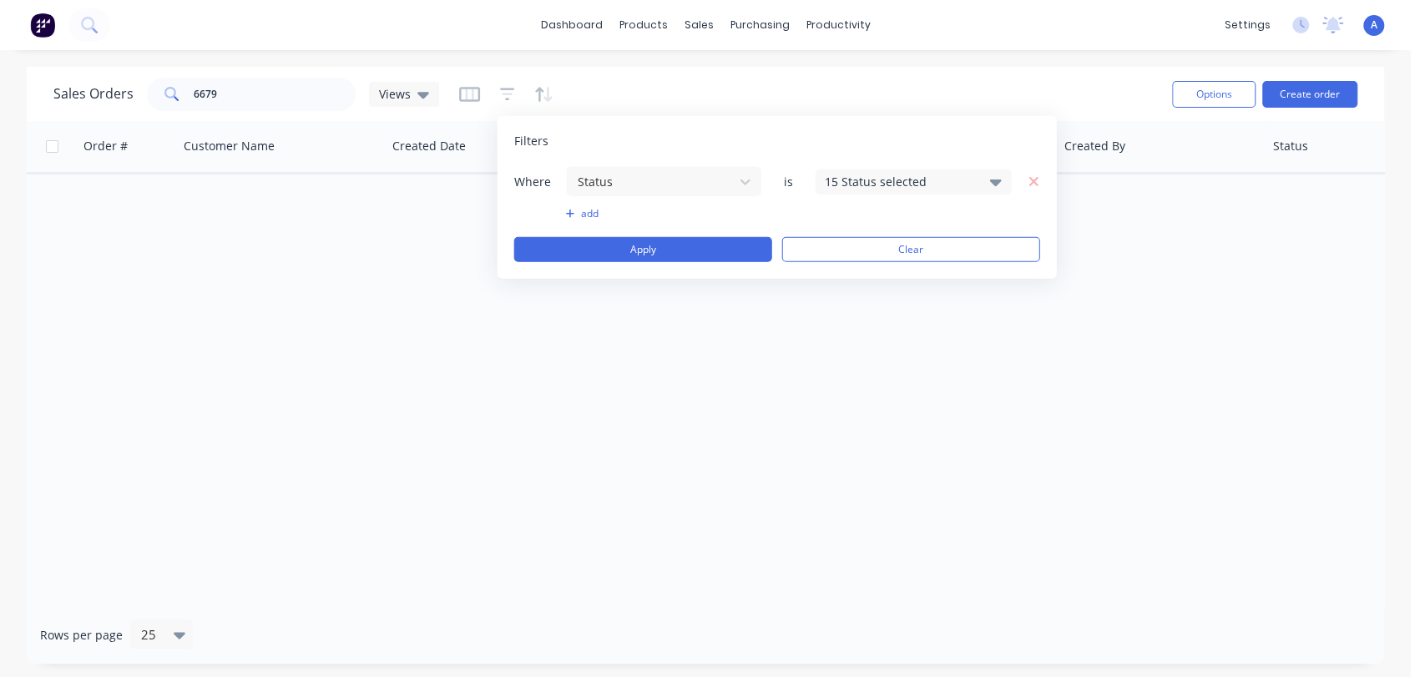
click at [912, 180] on div "15 Status selected" at bounding box center [900, 182] width 151 height 18
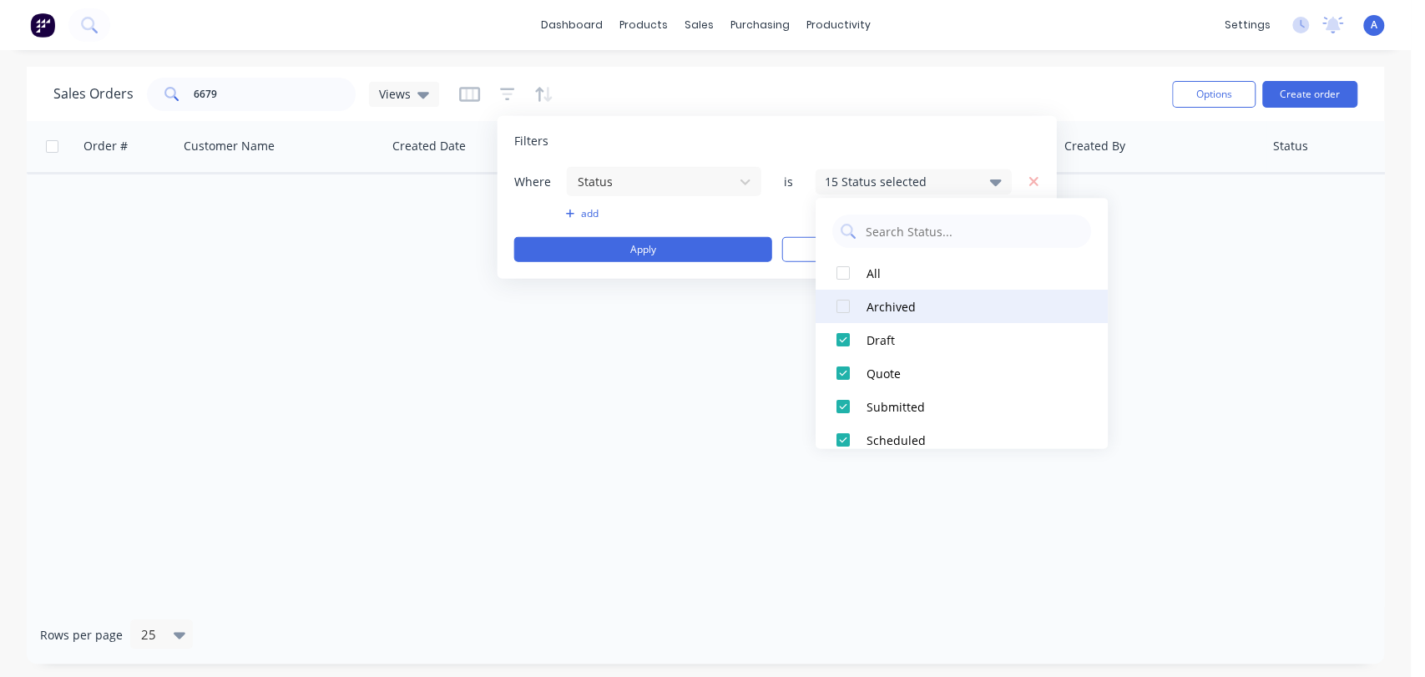
click at [850, 303] on div at bounding box center [842, 306] width 33 height 33
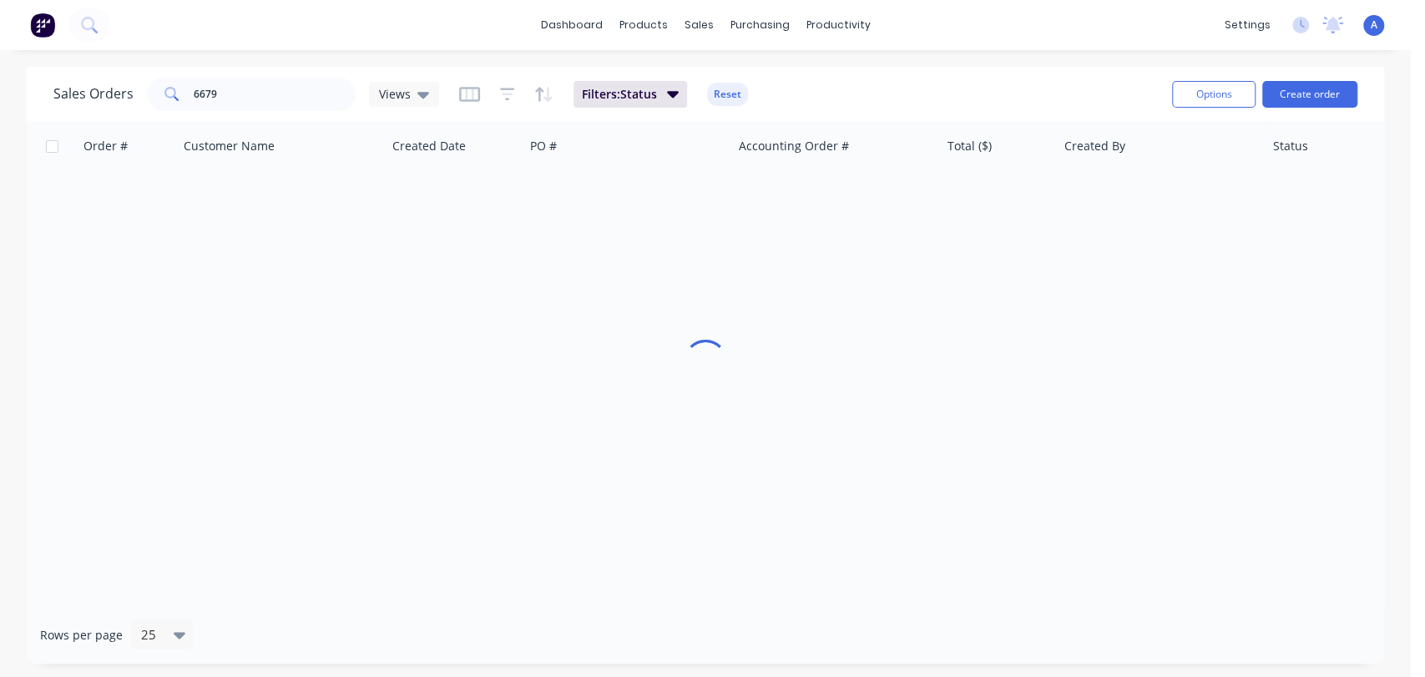
click at [1234, 381] on div "Order # Customer Name Created Date PO # Accounting Order # Total ($) Created By…" at bounding box center [705, 363] width 1357 height 485
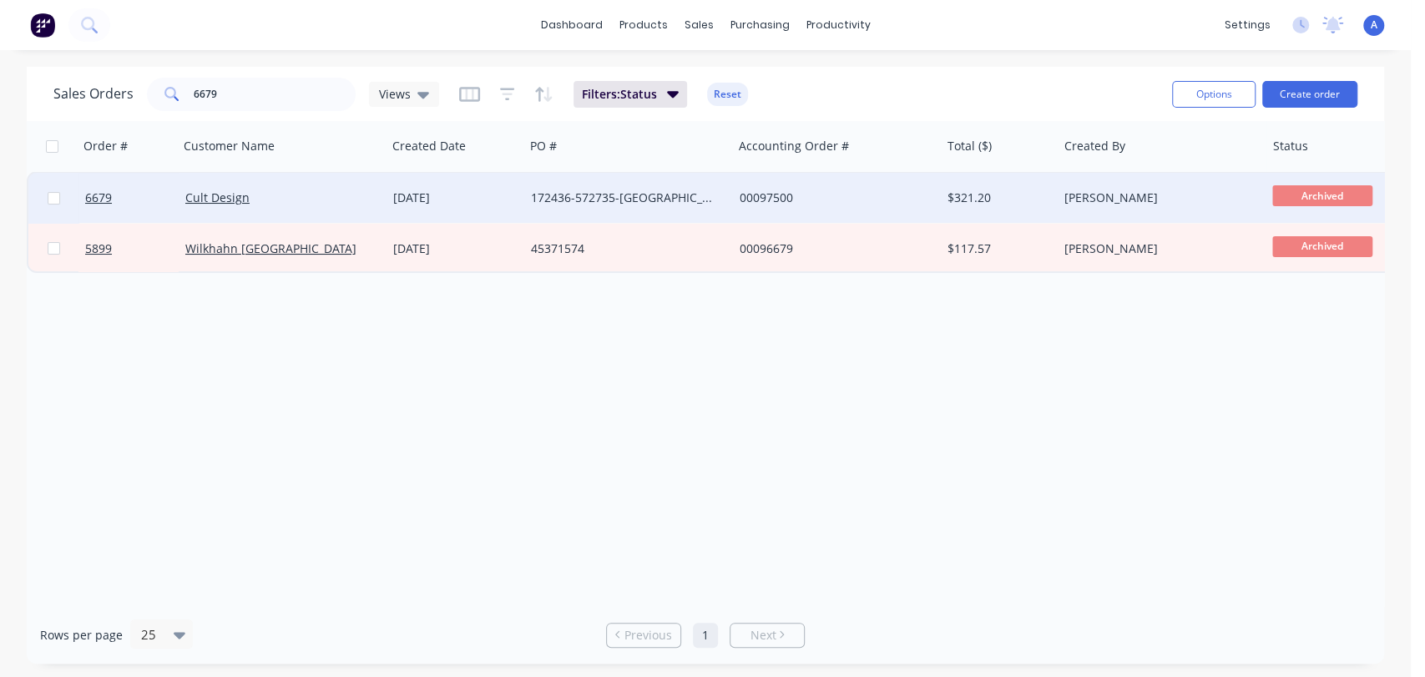
click at [648, 187] on div "172436-572735-NSW-SCA" at bounding box center [628, 198] width 208 height 50
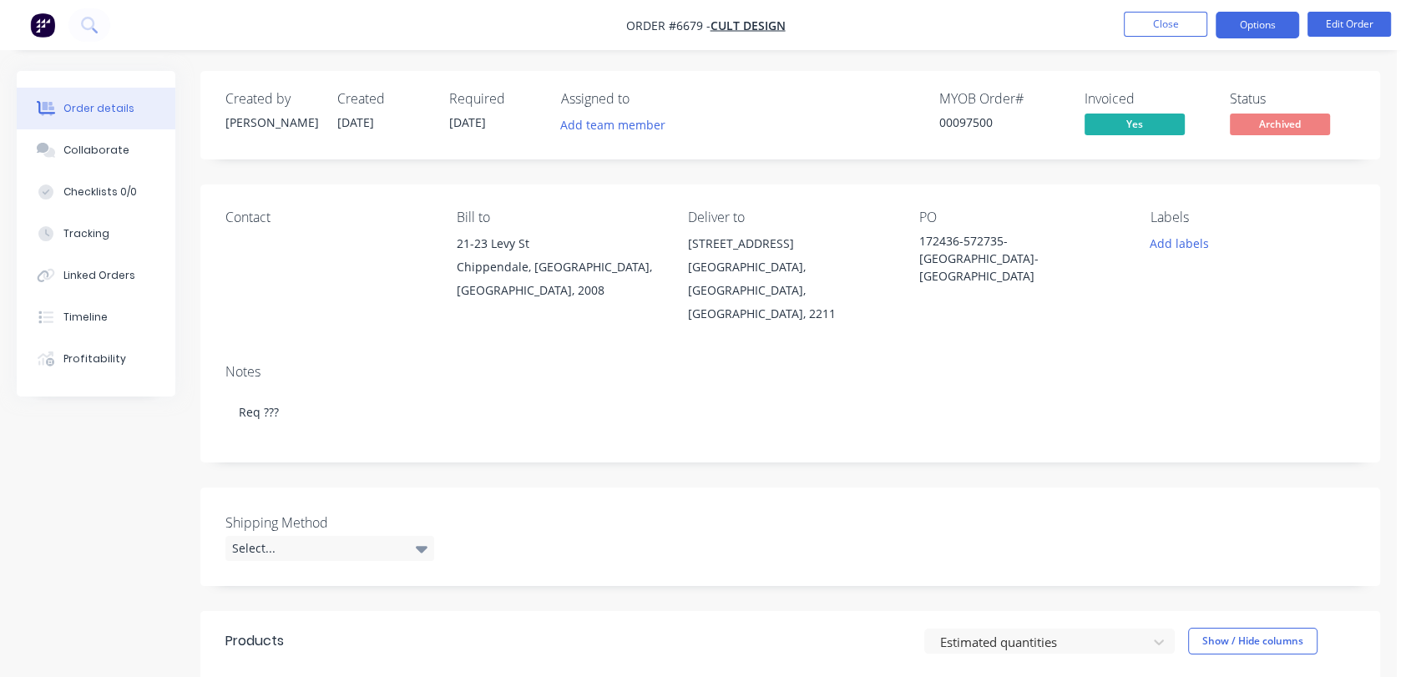
click at [1262, 22] on button "Options" at bounding box center [1256, 25] width 83 height 27
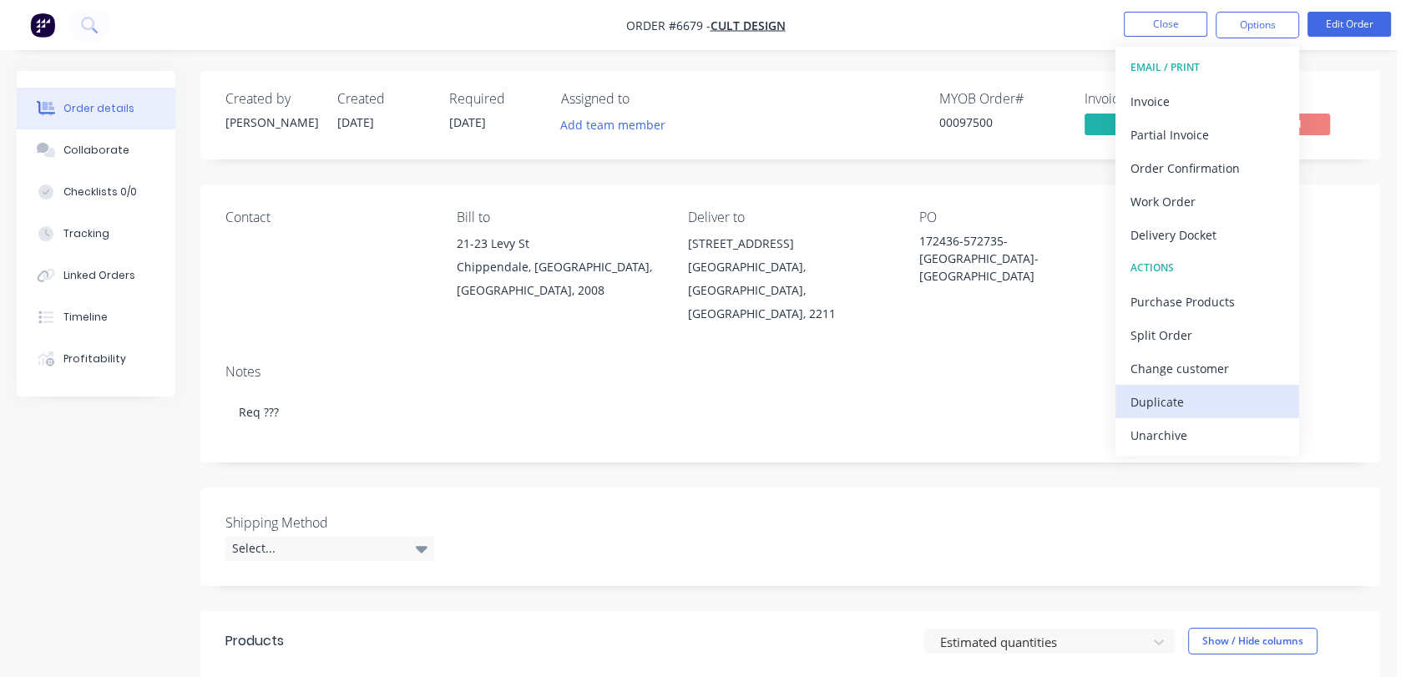
click at [1147, 396] on div "Duplicate" at bounding box center [1207, 402] width 154 height 24
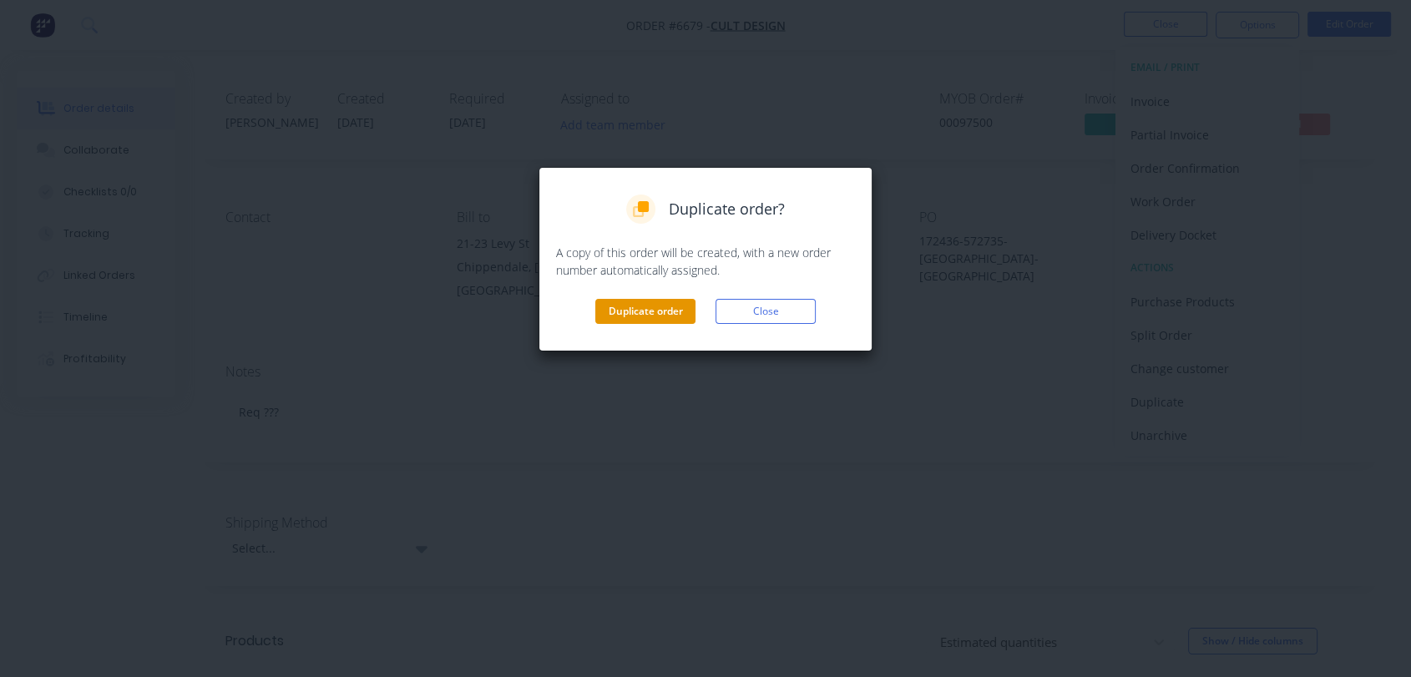
click at [617, 302] on button "Duplicate order" at bounding box center [645, 311] width 100 height 25
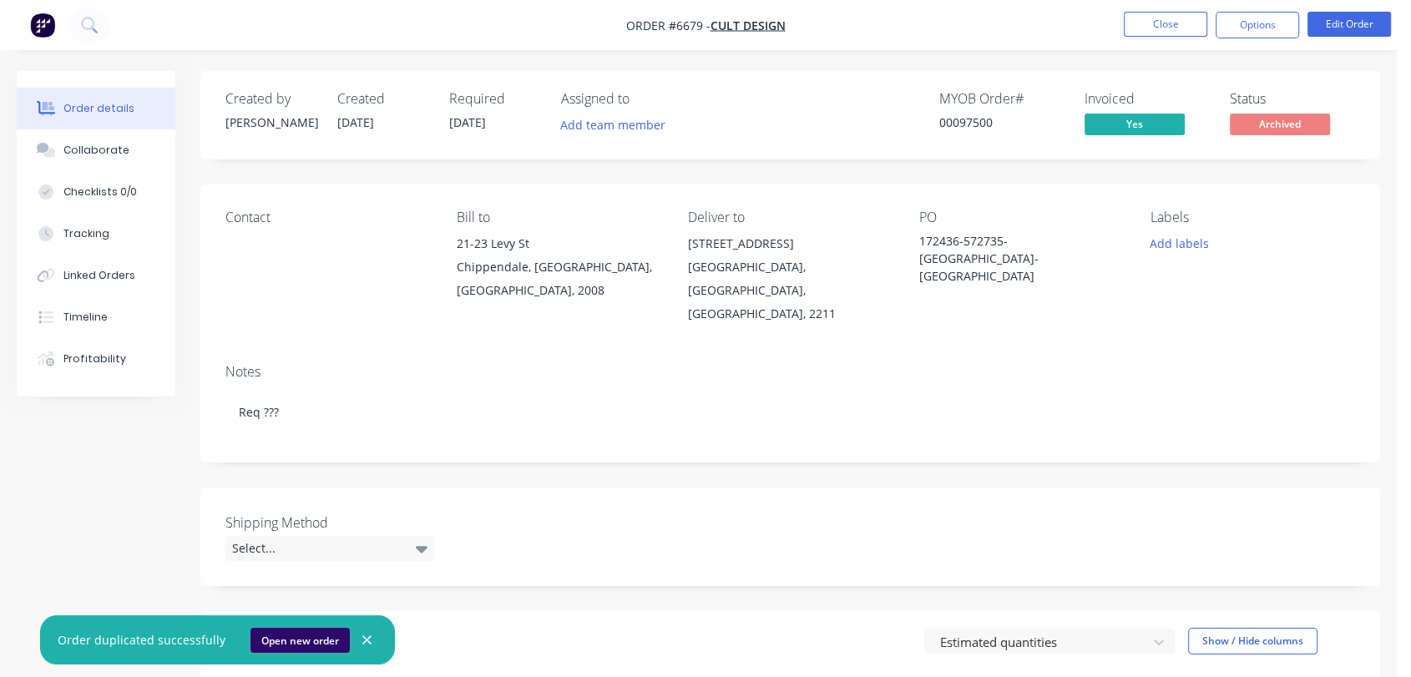
click at [260, 643] on button "Open new order" at bounding box center [299, 640] width 99 height 25
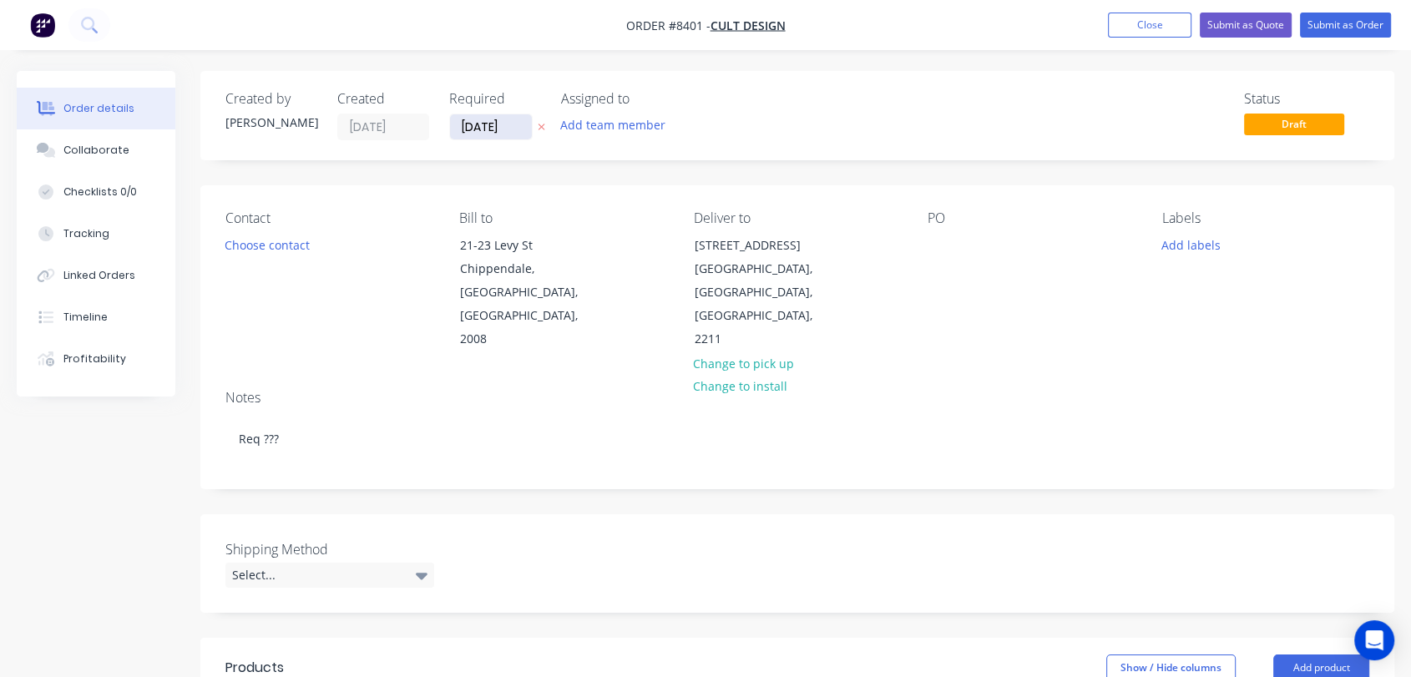
click at [514, 134] on input "[DATE]" at bounding box center [491, 126] width 82 height 25
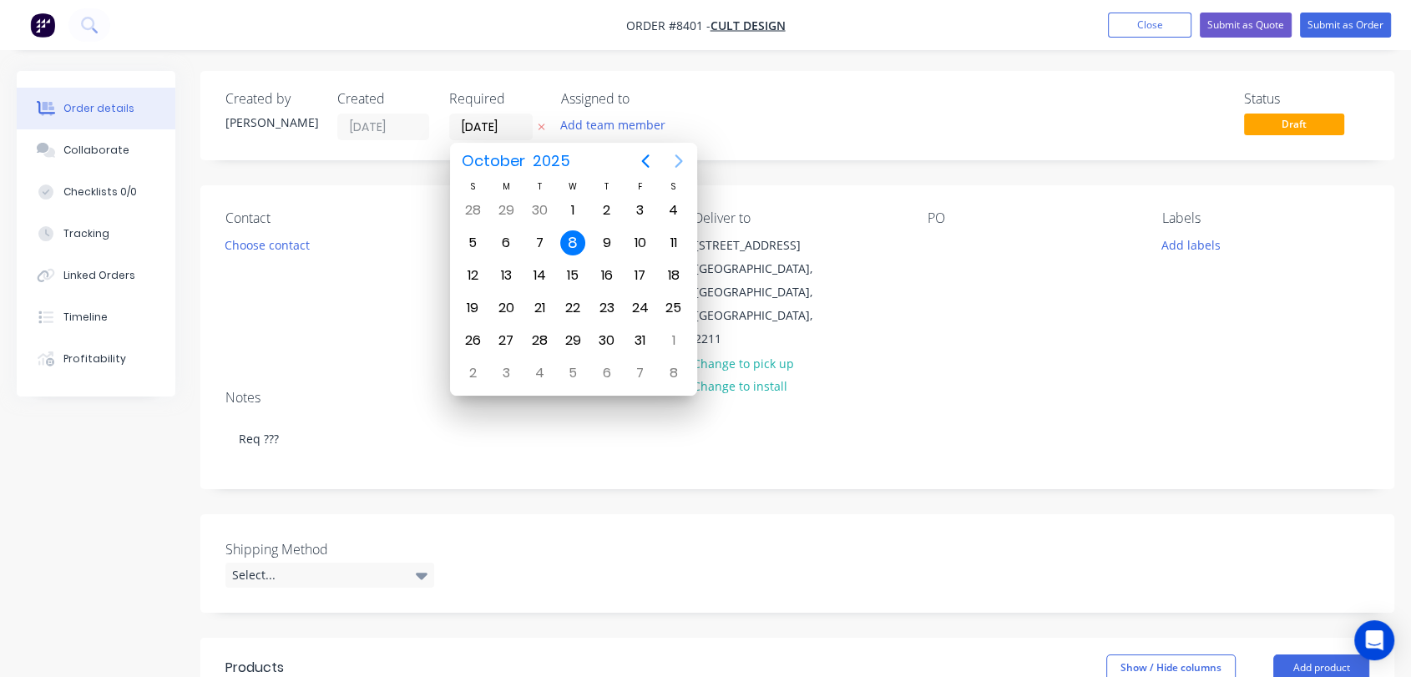
click at [683, 162] on icon "Next page" at bounding box center [679, 161] width 20 height 20
click at [571, 331] on div "31" at bounding box center [572, 340] width 25 height 25
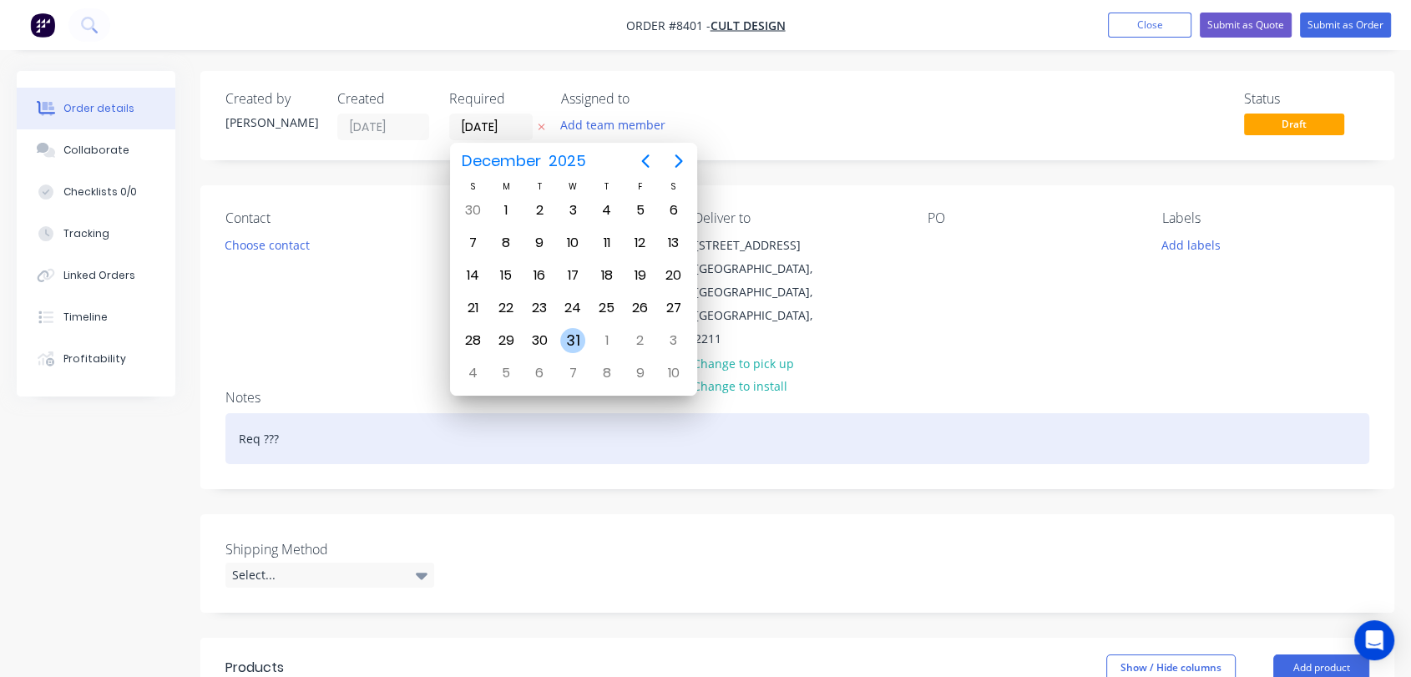
type input "[DATE]"
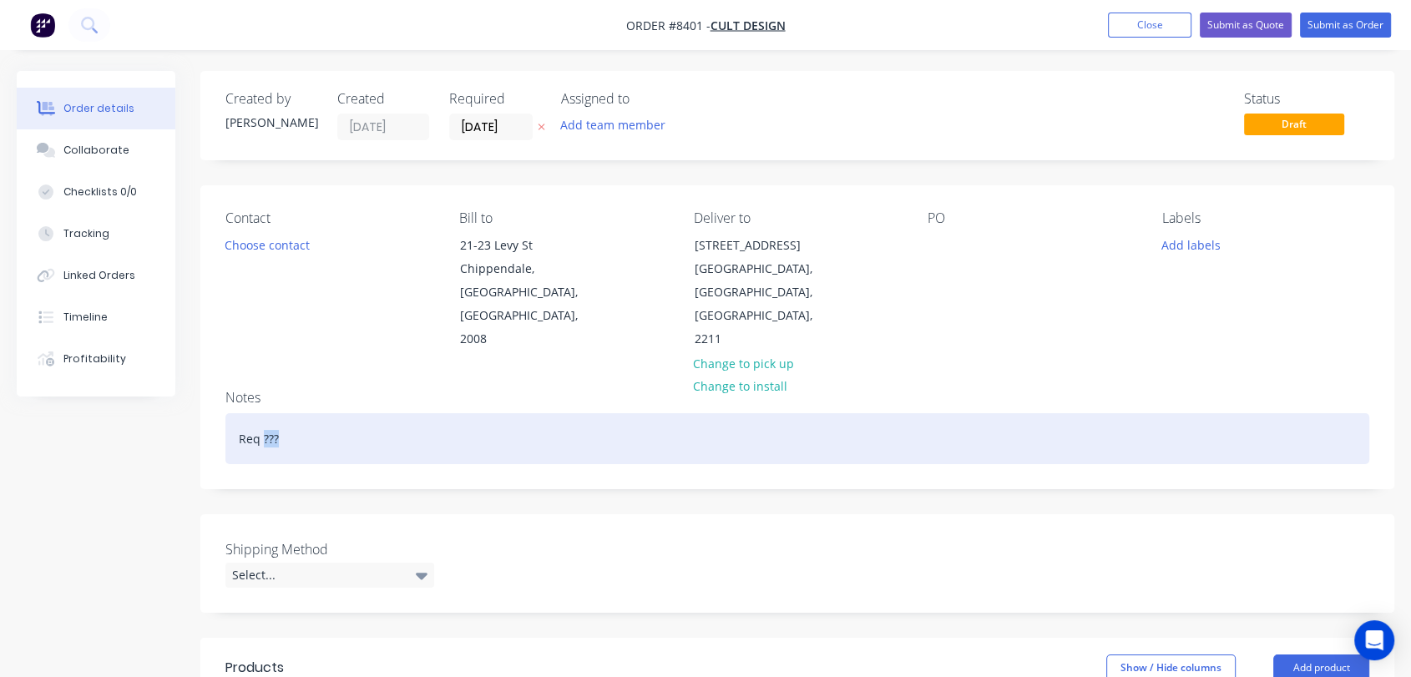
drag, startPoint x: 283, startPoint y: 390, endPoint x: 263, endPoint y: 393, distance: 20.3
click at [263, 413] on div "Req ???" at bounding box center [796, 438] width 1143 height 51
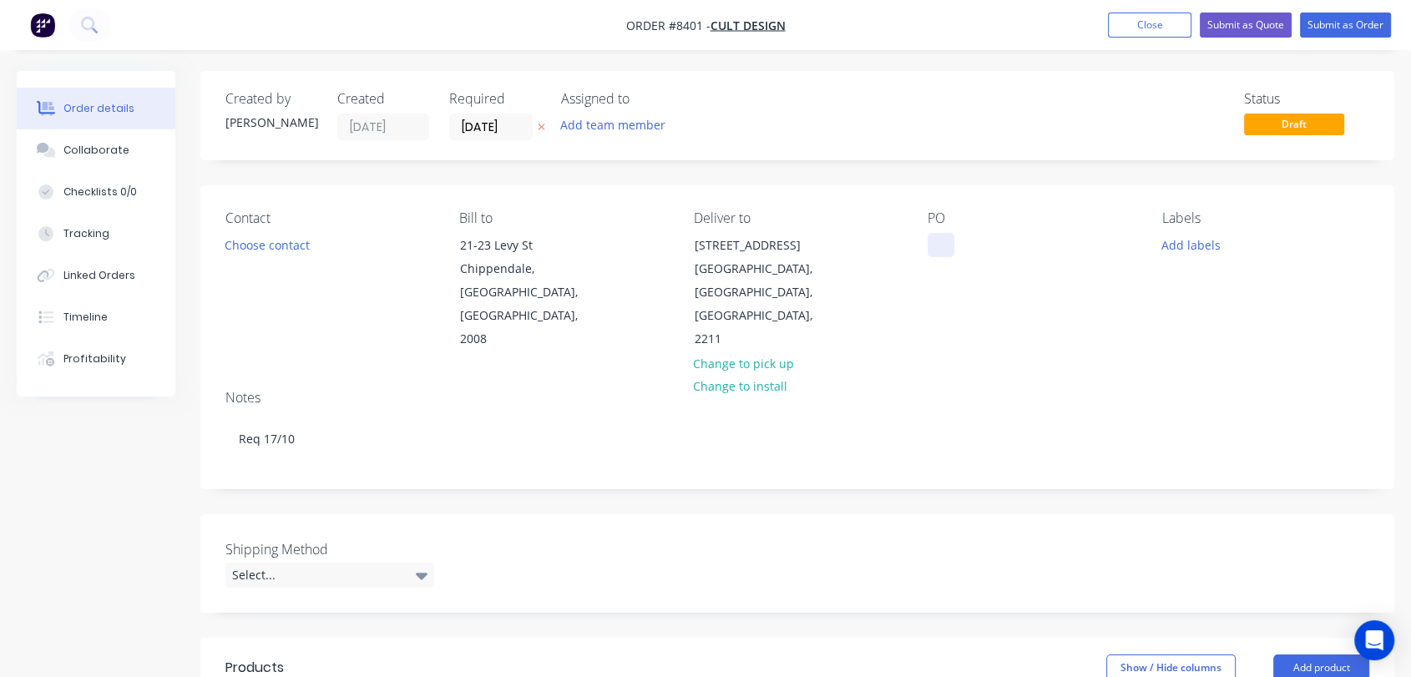
click at [946, 235] on div at bounding box center [940, 245] width 27 height 24
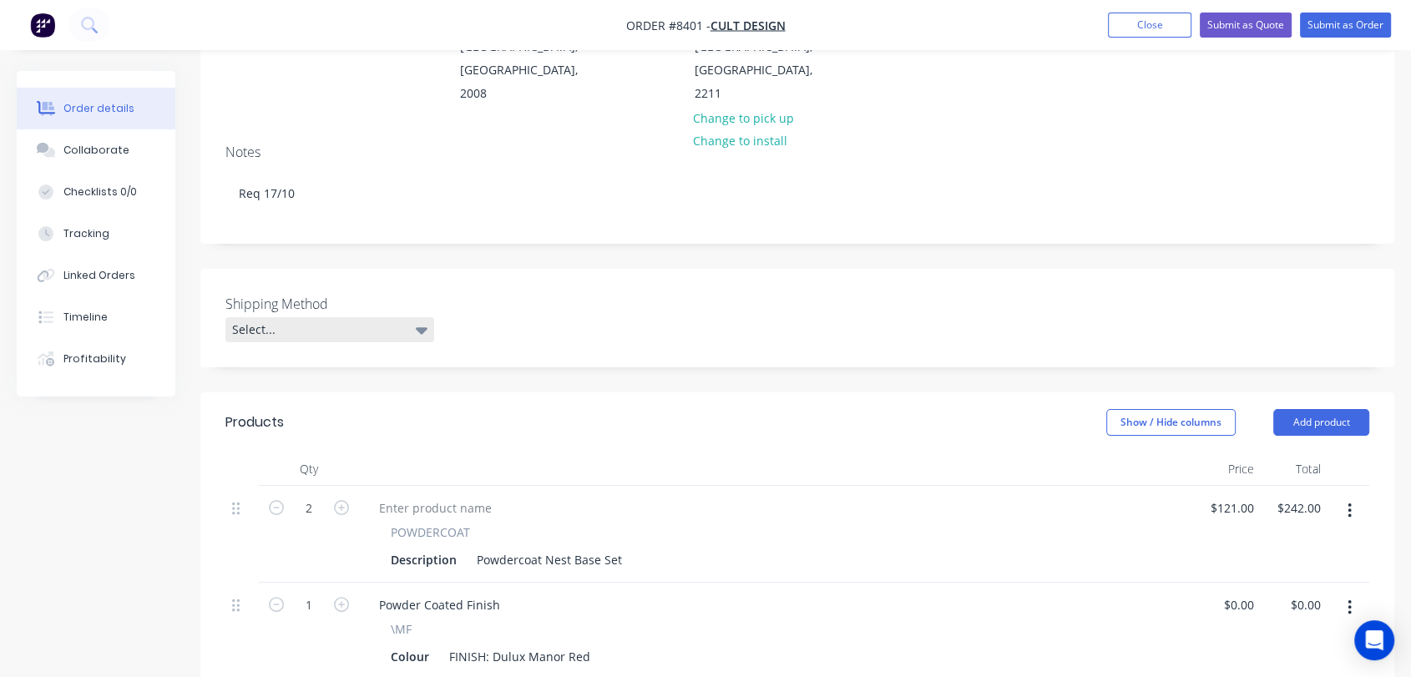
scroll to position [278, 0]
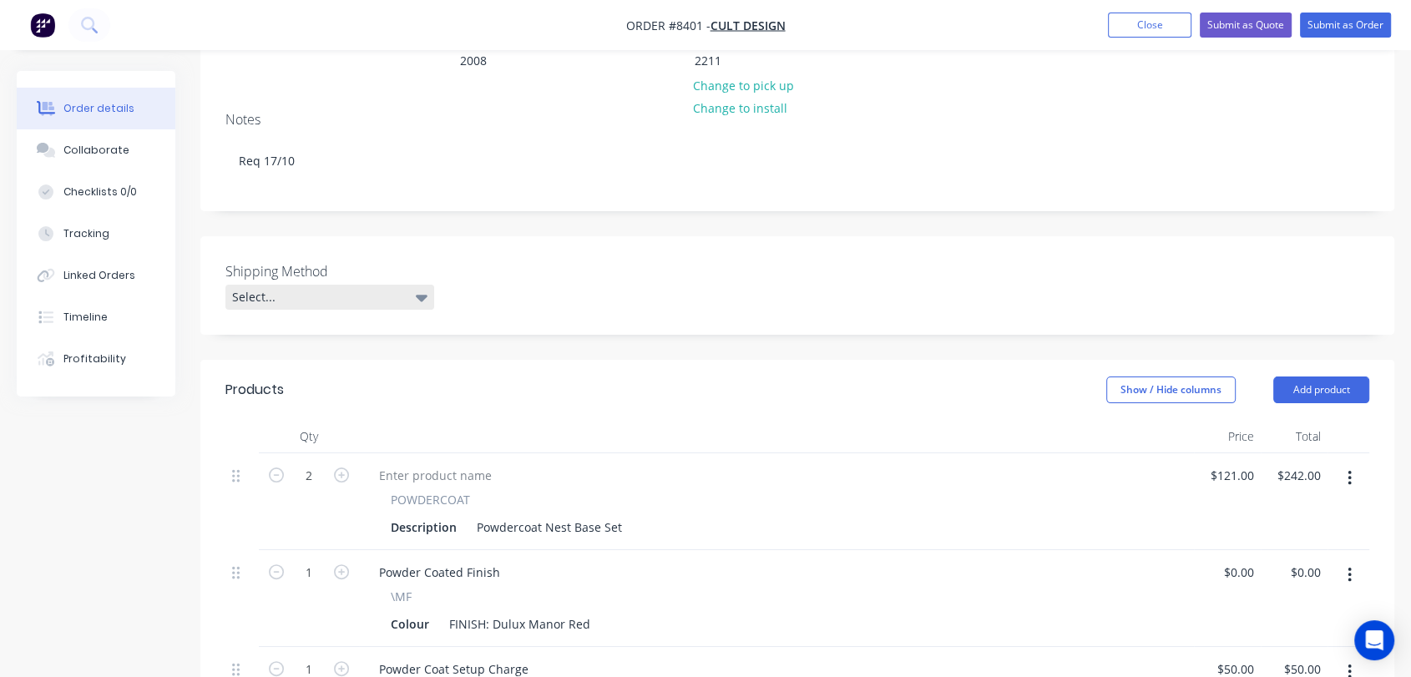
click at [293, 285] on div "Select..." at bounding box center [329, 297] width 209 height 25
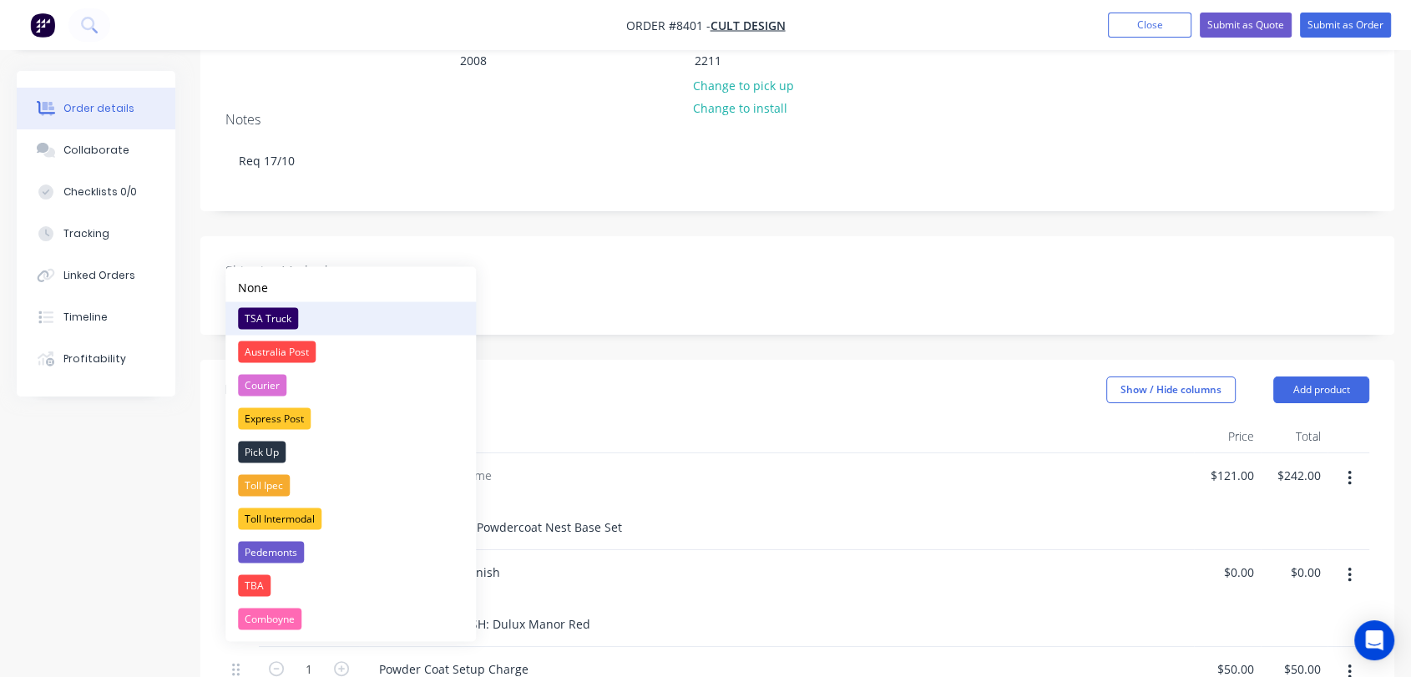
click at [276, 320] on div "TSA Truck" at bounding box center [268, 318] width 60 height 22
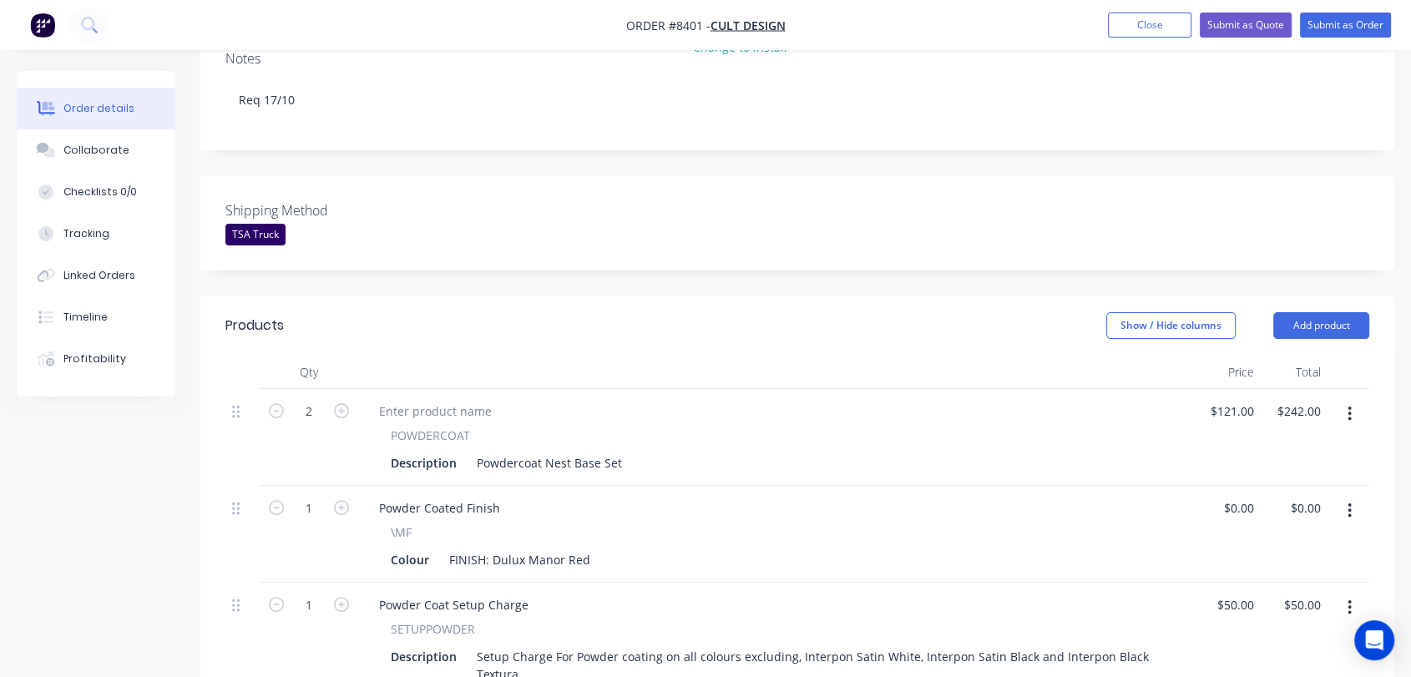
scroll to position [371, 0]
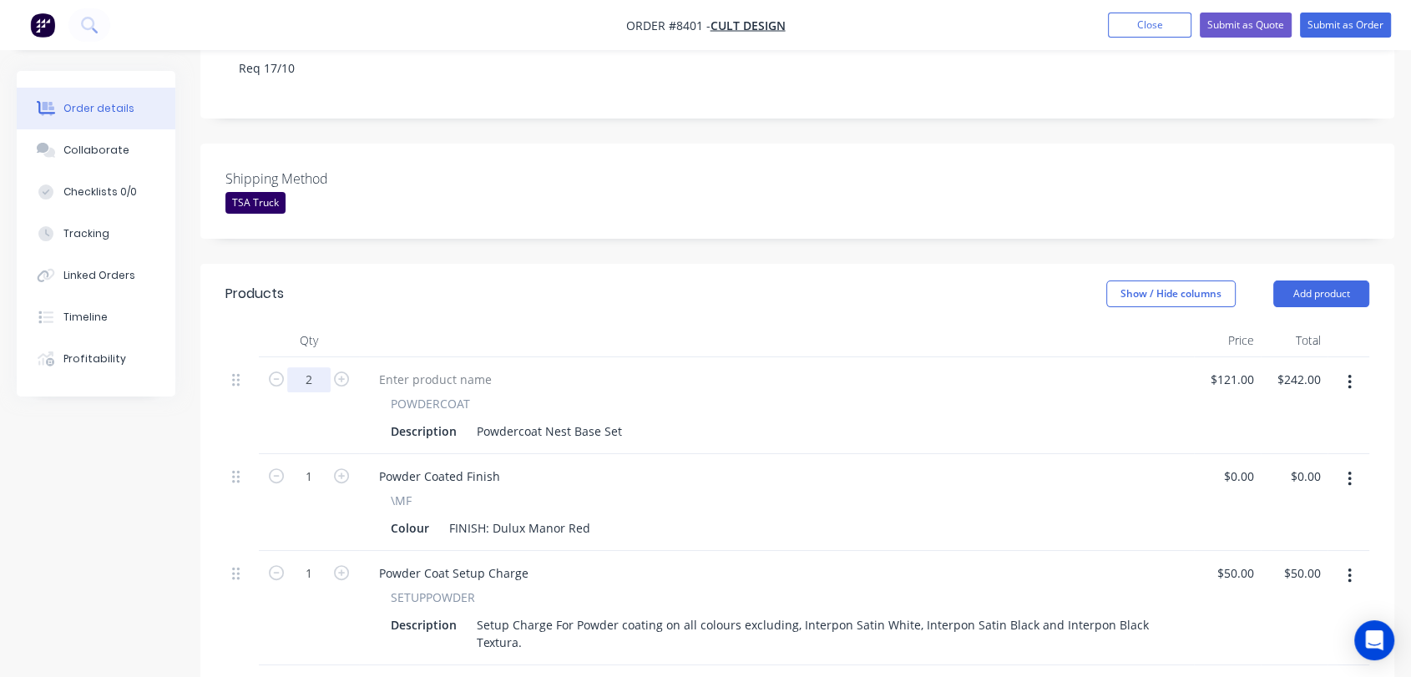
click at [315, 367] on input "2" at bounding box center [308, 379] width 43 height 25
type input "12"
type input "$1,452.00"
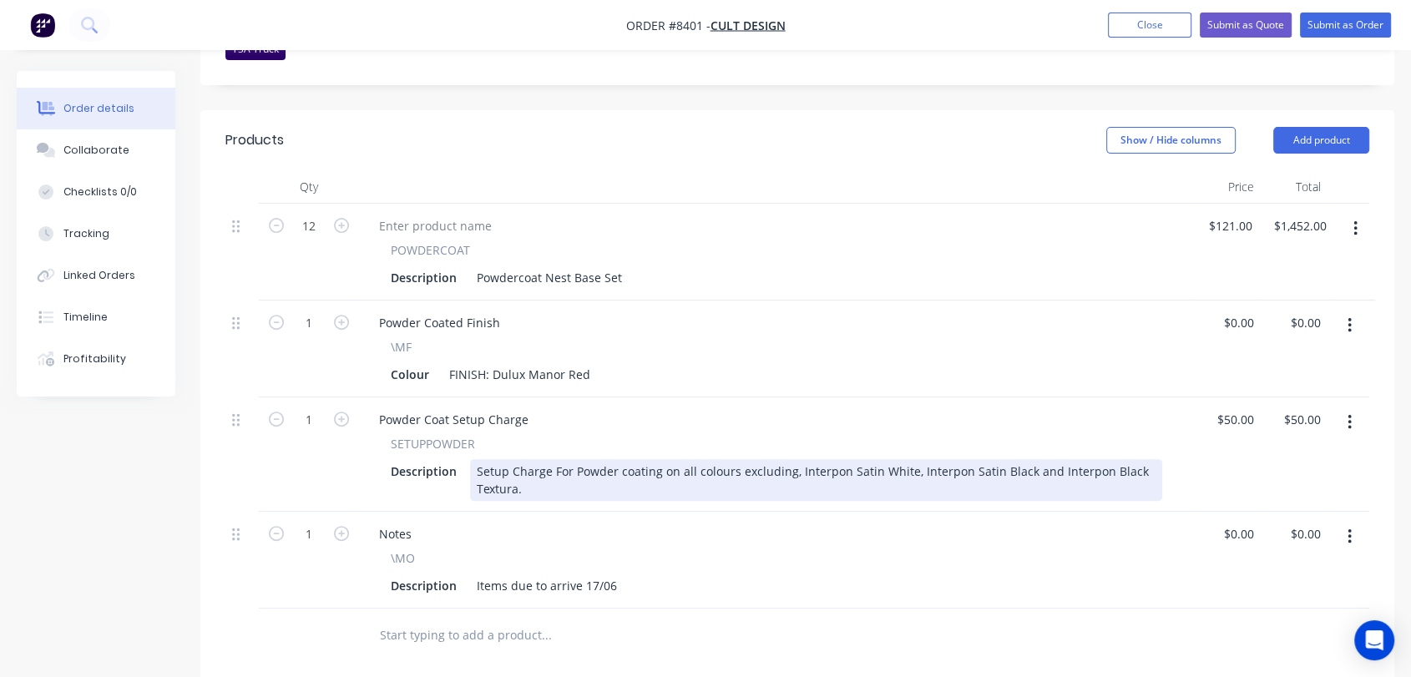
scroll to position [556, 0]
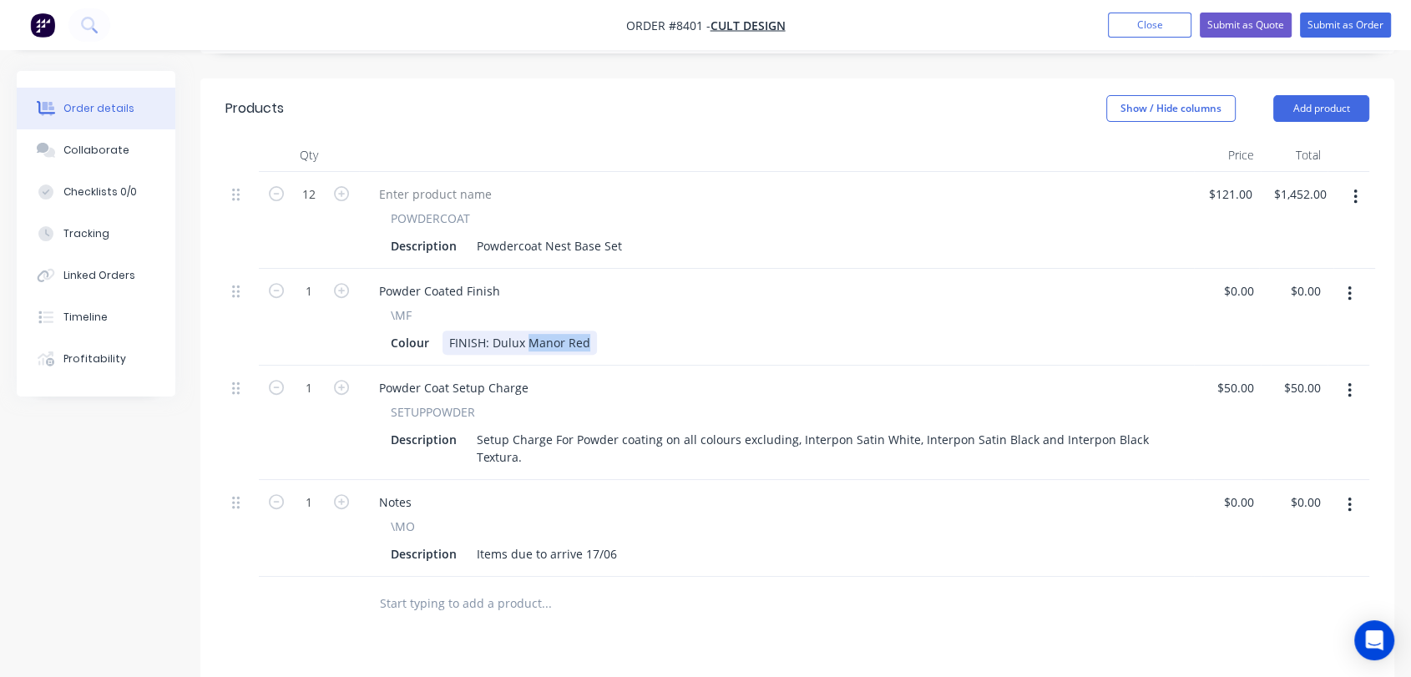
drag, startPoint x: 588, startPoint y: 290, endPoint x: 527, endPoint y: 295, distance: 60.3
click at [527, 331] on div "FINISH: Dulux Manor Red" at bounding box center [519, 343] width 154 height 24
type input "$0.00"
click at [1349, 496] on icon "button" at bounding box center [1349, 505] width 4 height 18
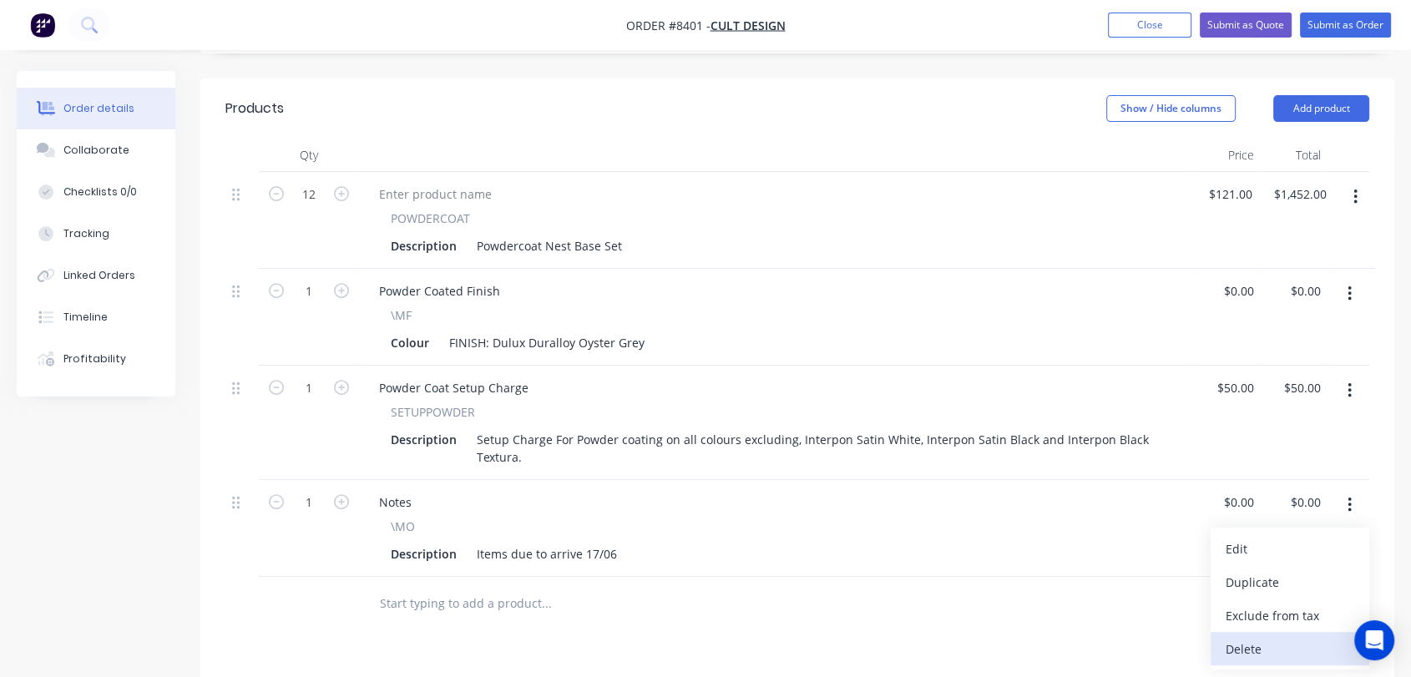
click at [1264, 637] on div "Delete" at bounding box center [1289, 649] width 129 height 24
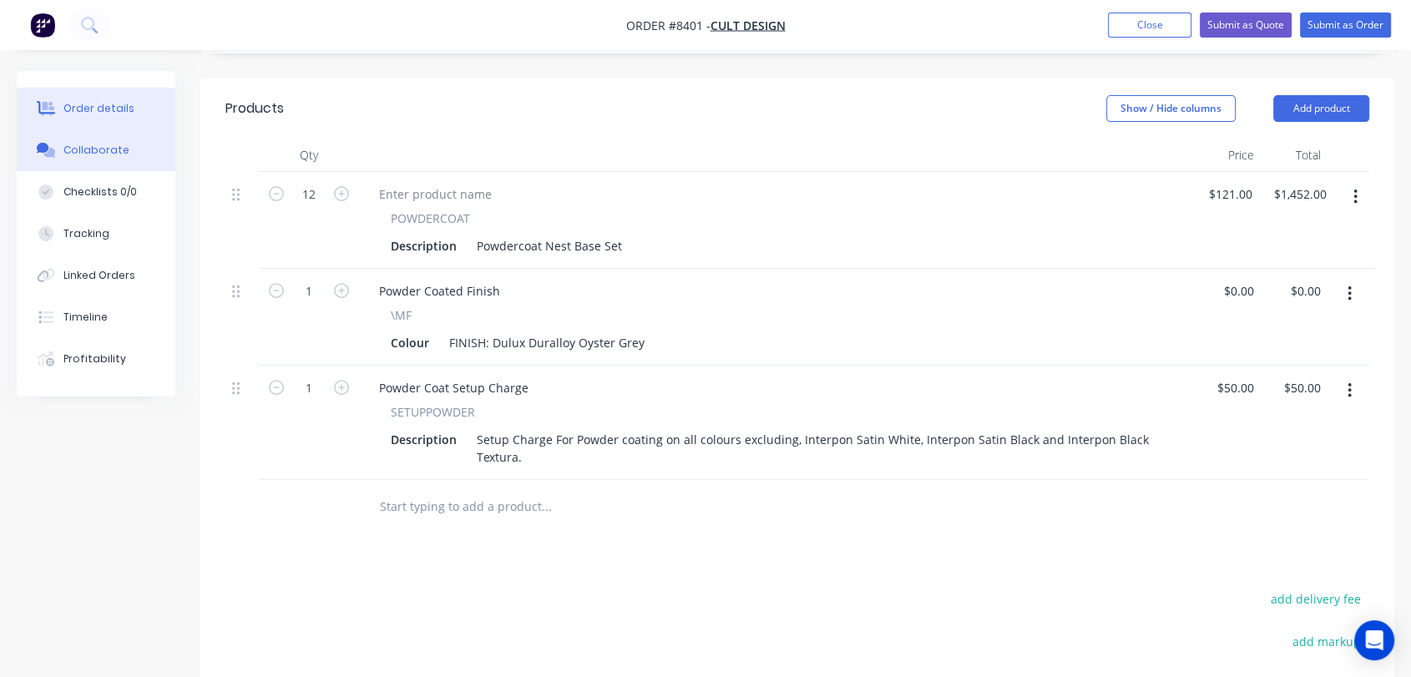
click at [87, 138] on button "Collaborate" at bounding box center [96, 150] width 159 height 42
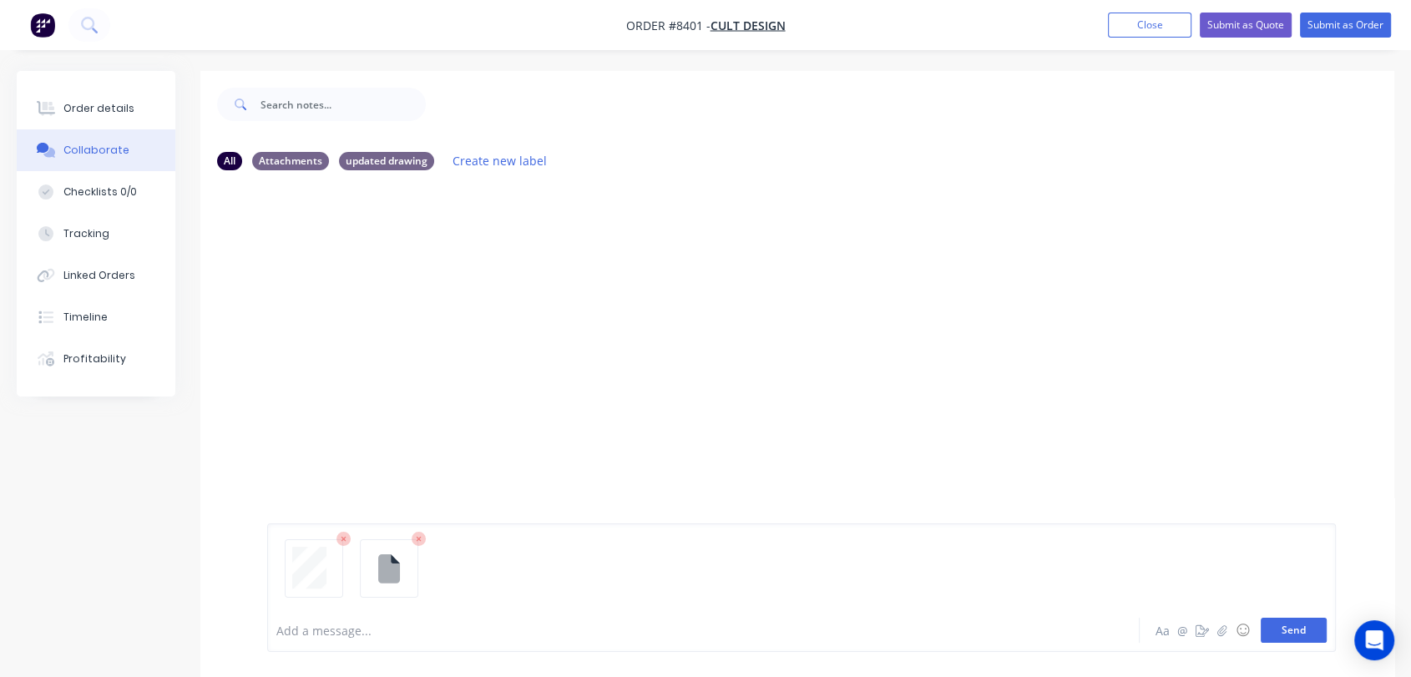
click at [1294, 632] on button "Send" at bounding box center [1293, 630] width 66 height 25
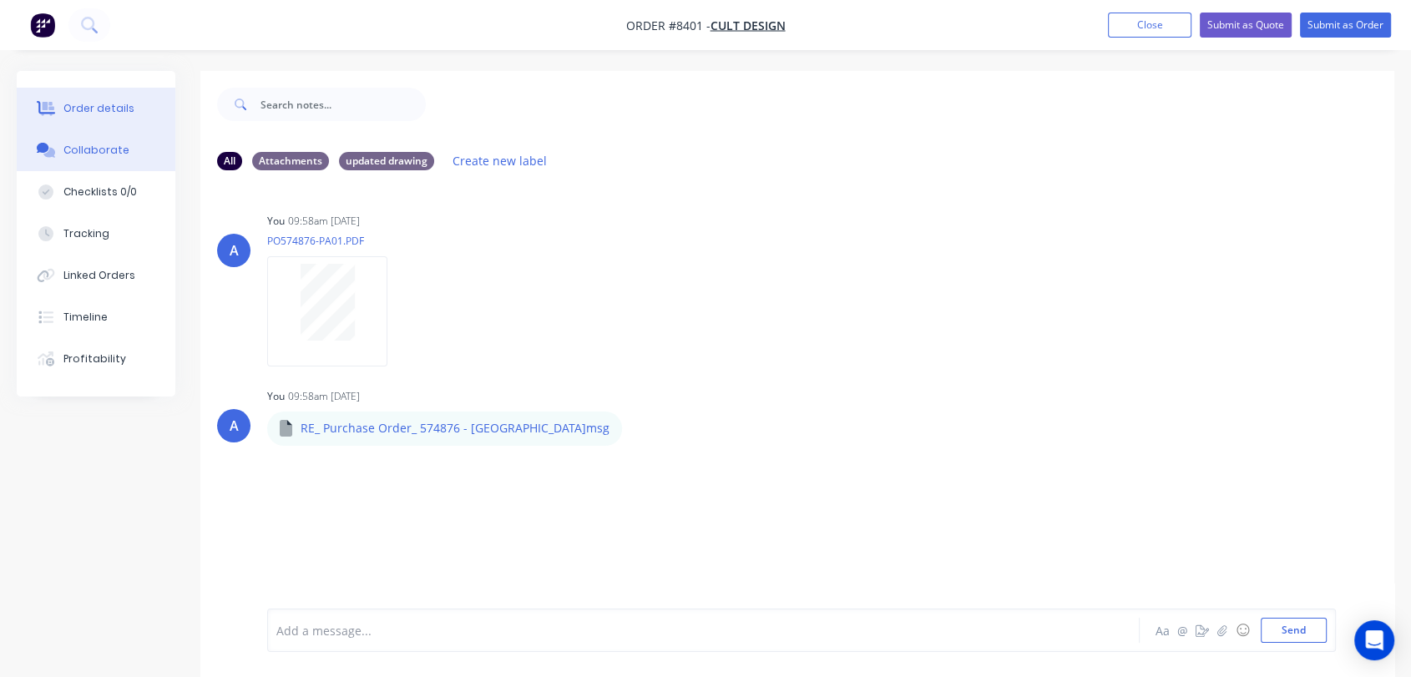
click at [124, 101] on div "Order details" at bounding box center [98, 108] width 71 height 15
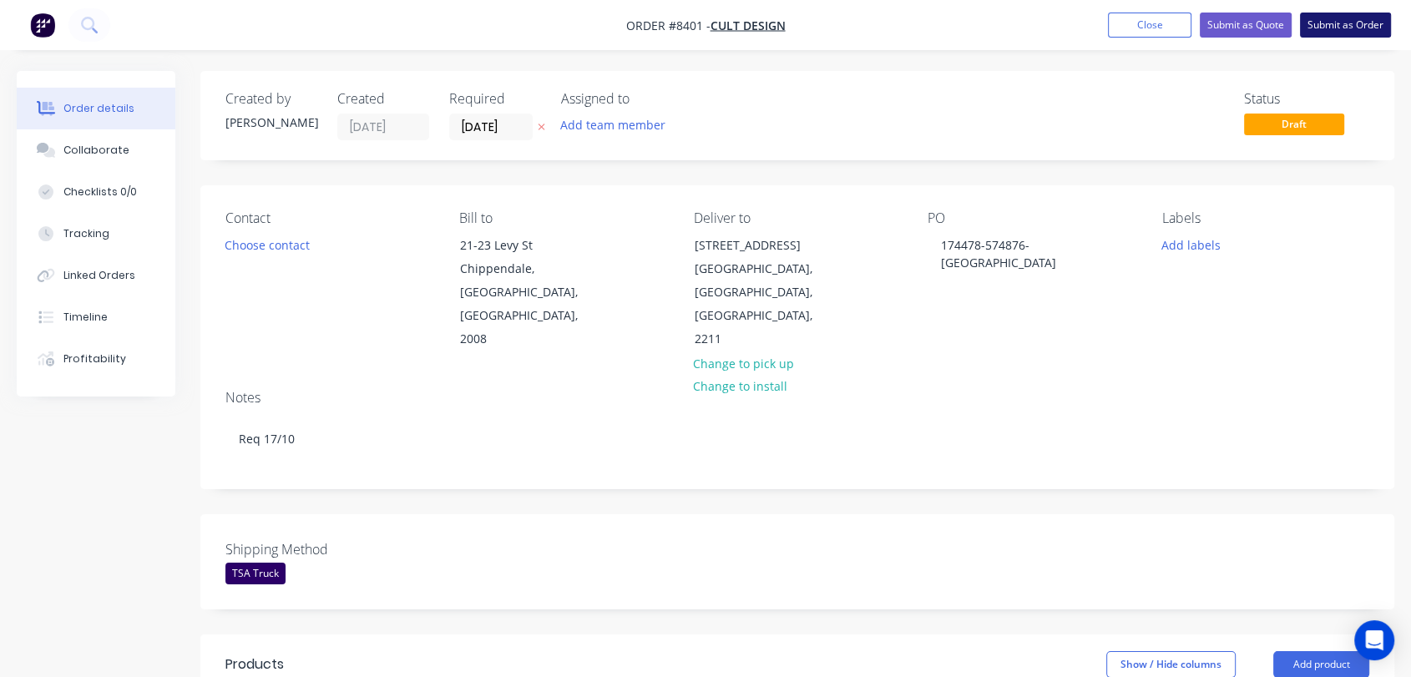
click at [1332, 23] on button "Submit as Order" at bounding box center [1345, 25] width 91 height 25
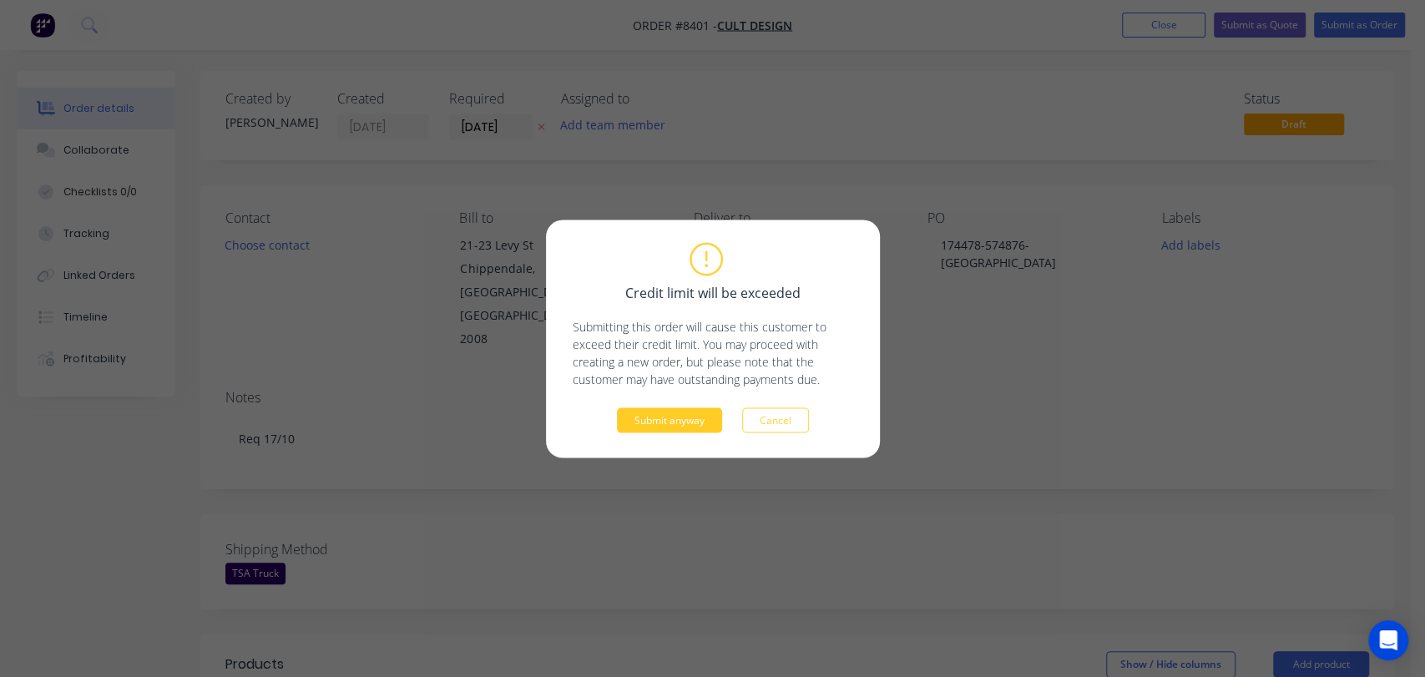
click at [686, 418] on button "Submit anyway" at bounding box center [669, 419] width 105 height 25
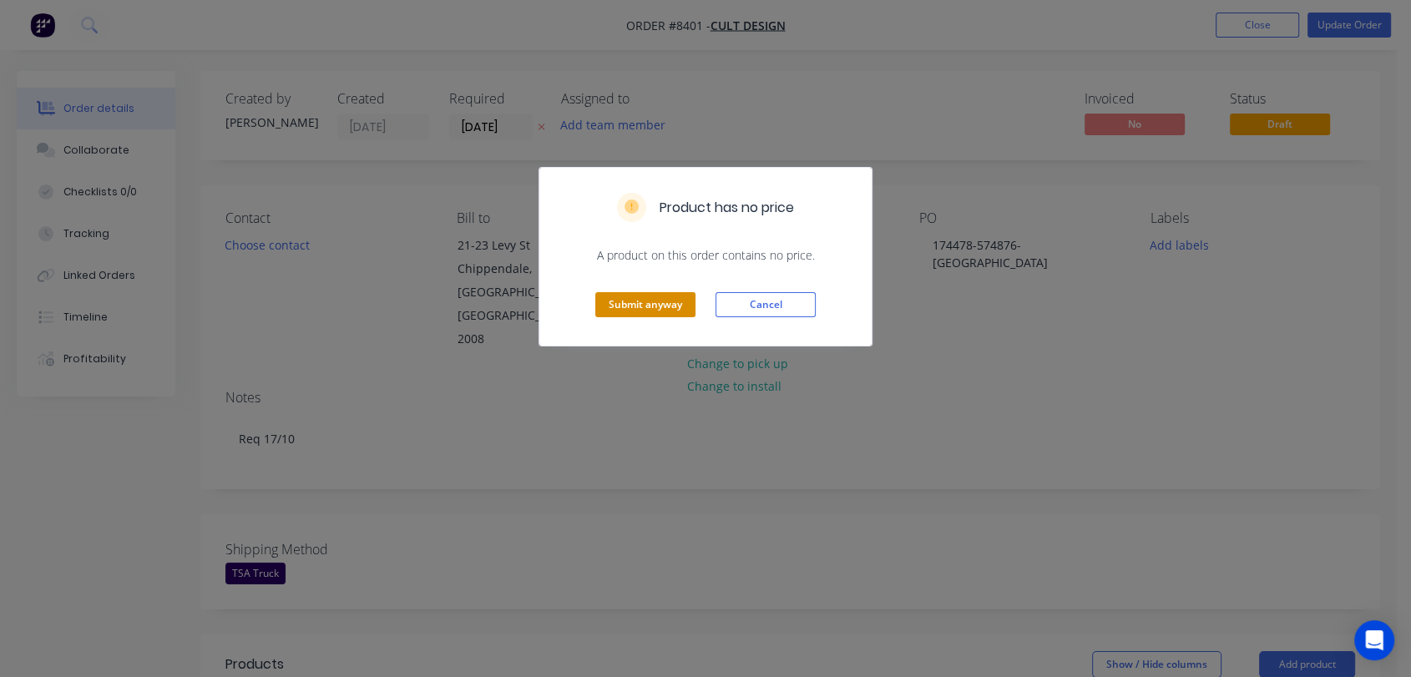
click at [683, 297] on button "Submit anyway" at bounding box center [645, 304] width 100 height 25
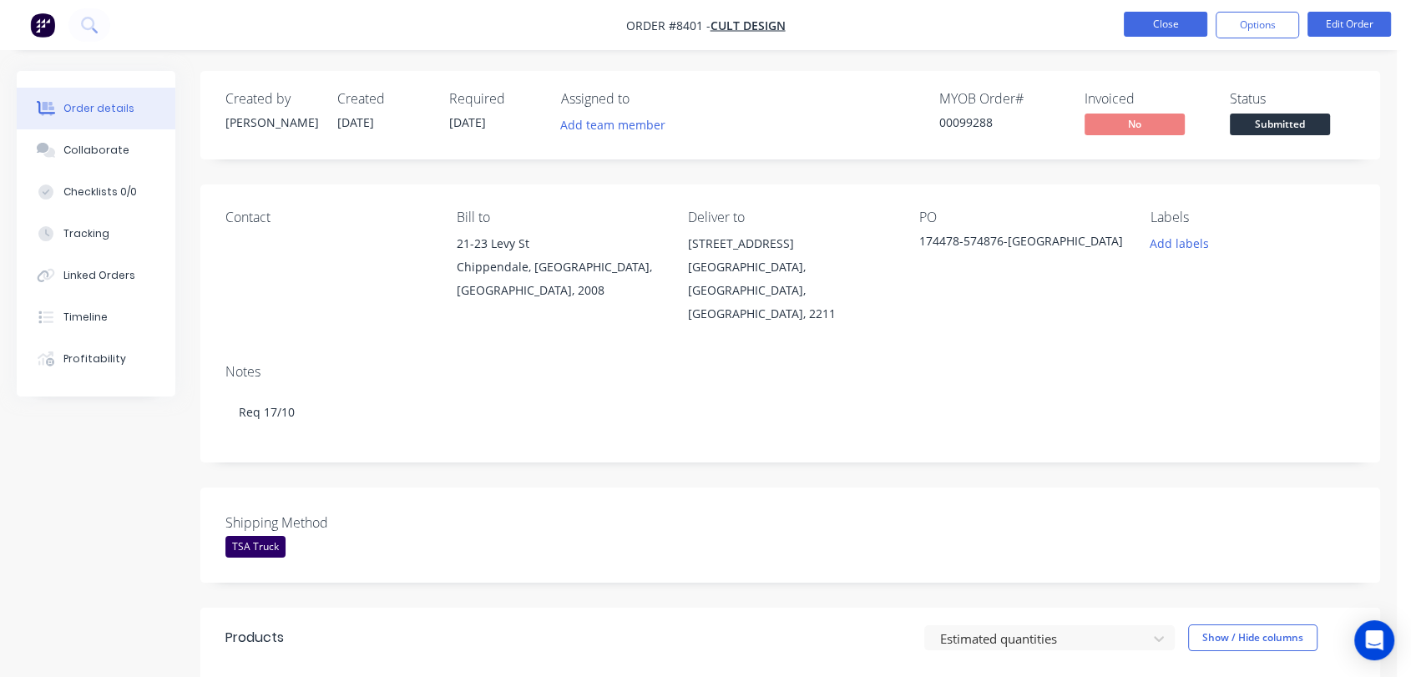
click at [1171, 27] on button "Close" at bounding box center [1164, 24] width 83 height 25
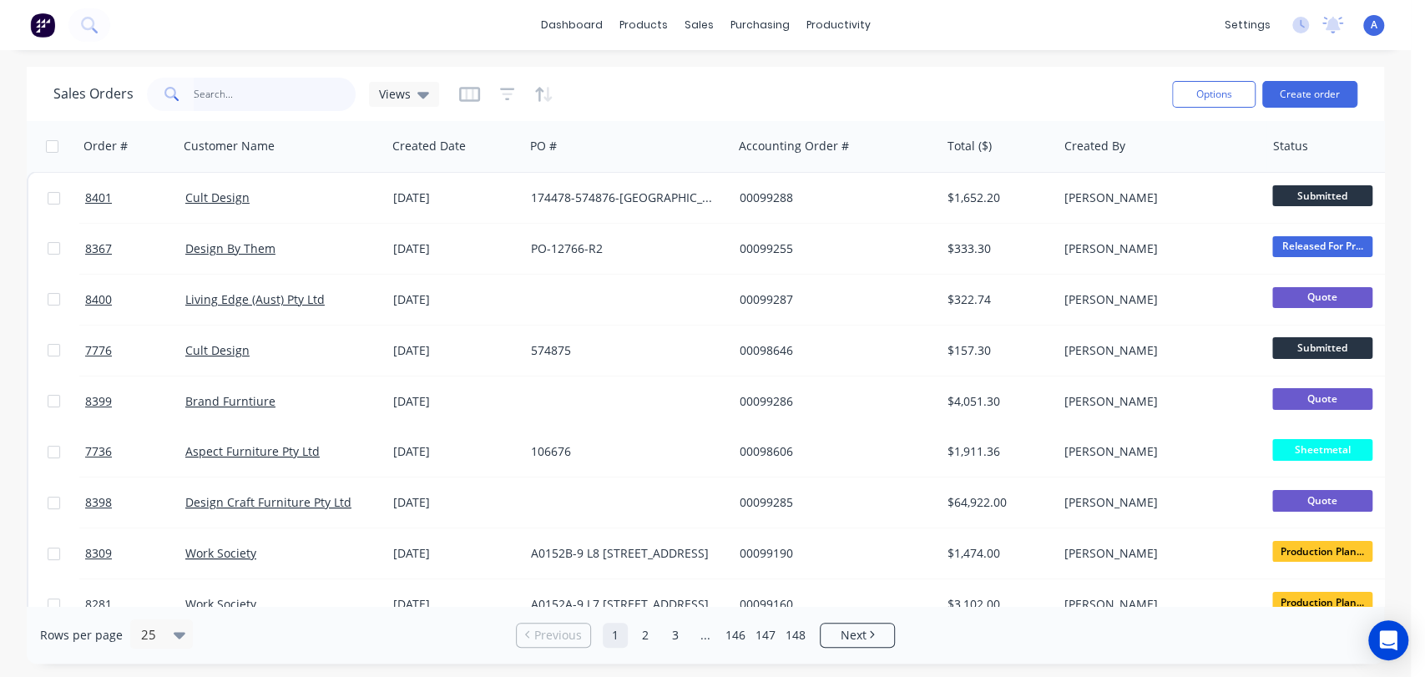
click at [266, 87] on input "text" at bounding box center [275, 94] width 163 height 33
type input "99258"
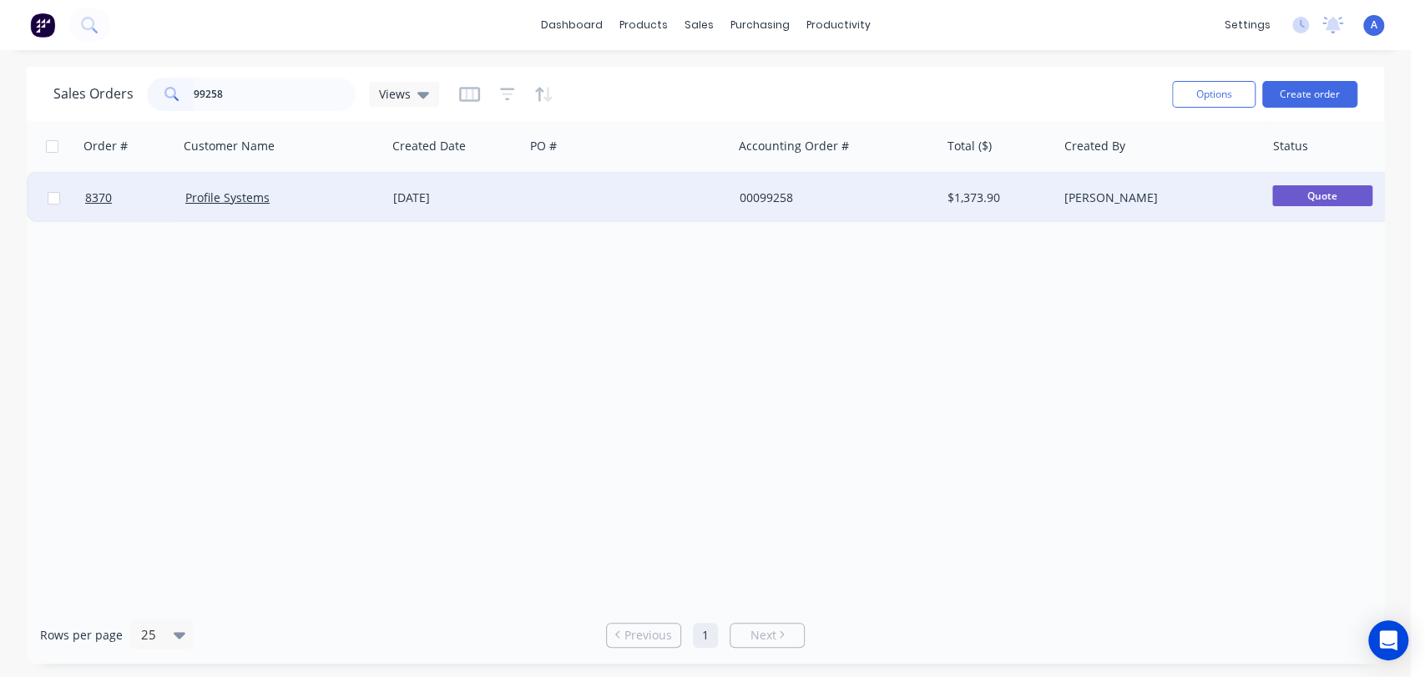
click at [562, 192] on div at bounding box center [628, 198] width 208 height 50
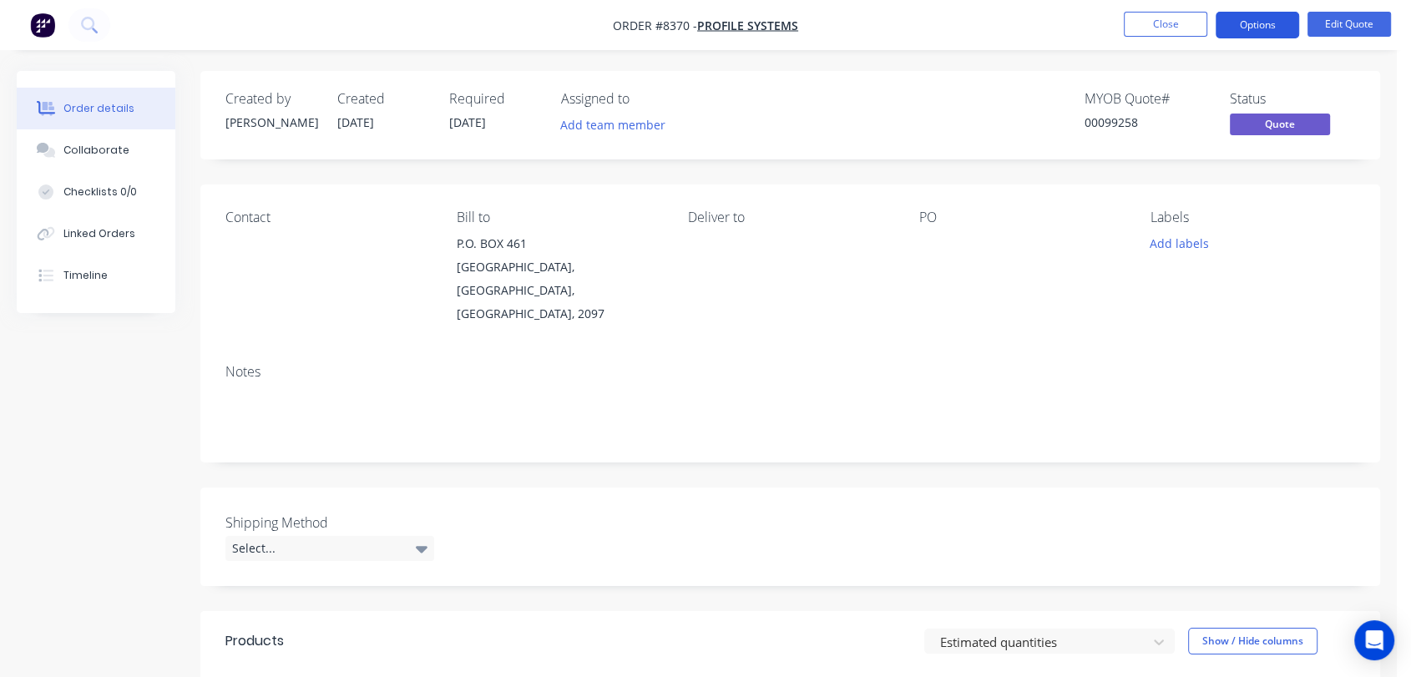
click at [1236, 23] on button "Options" at bounding box center [1256, 25] width 83 height 27
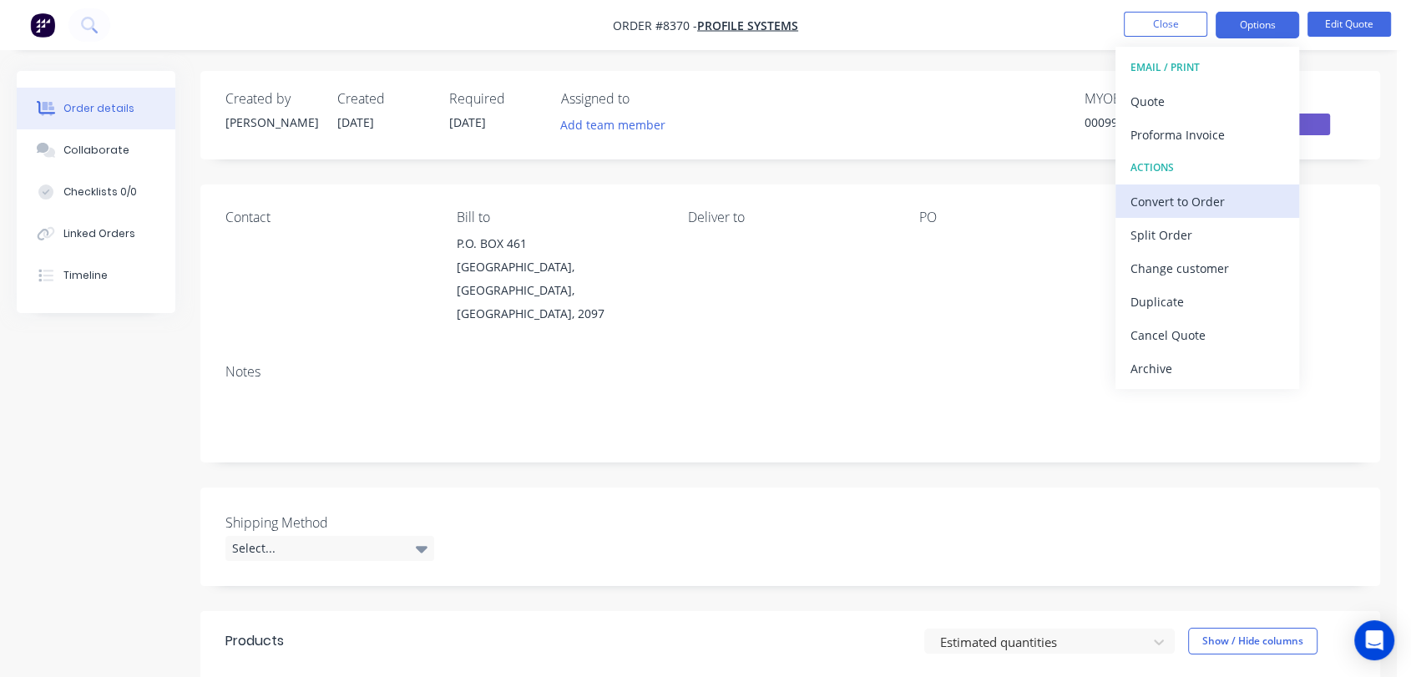
click at [1196, 197] on div "Convert to Order" at bounding box center [1207, 201] width 154 height 24
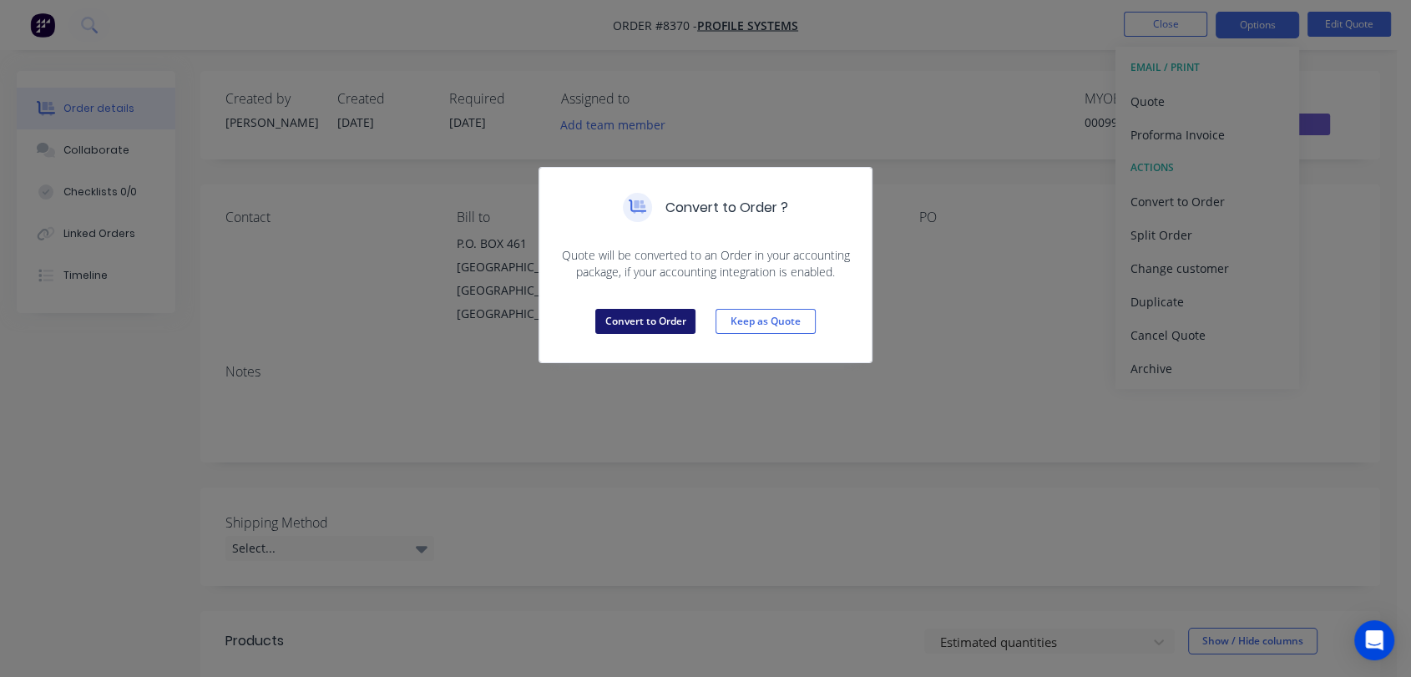
click at [659, 311] on button "Convert to Order" at bounding box center [645, 321] width 100 height 25
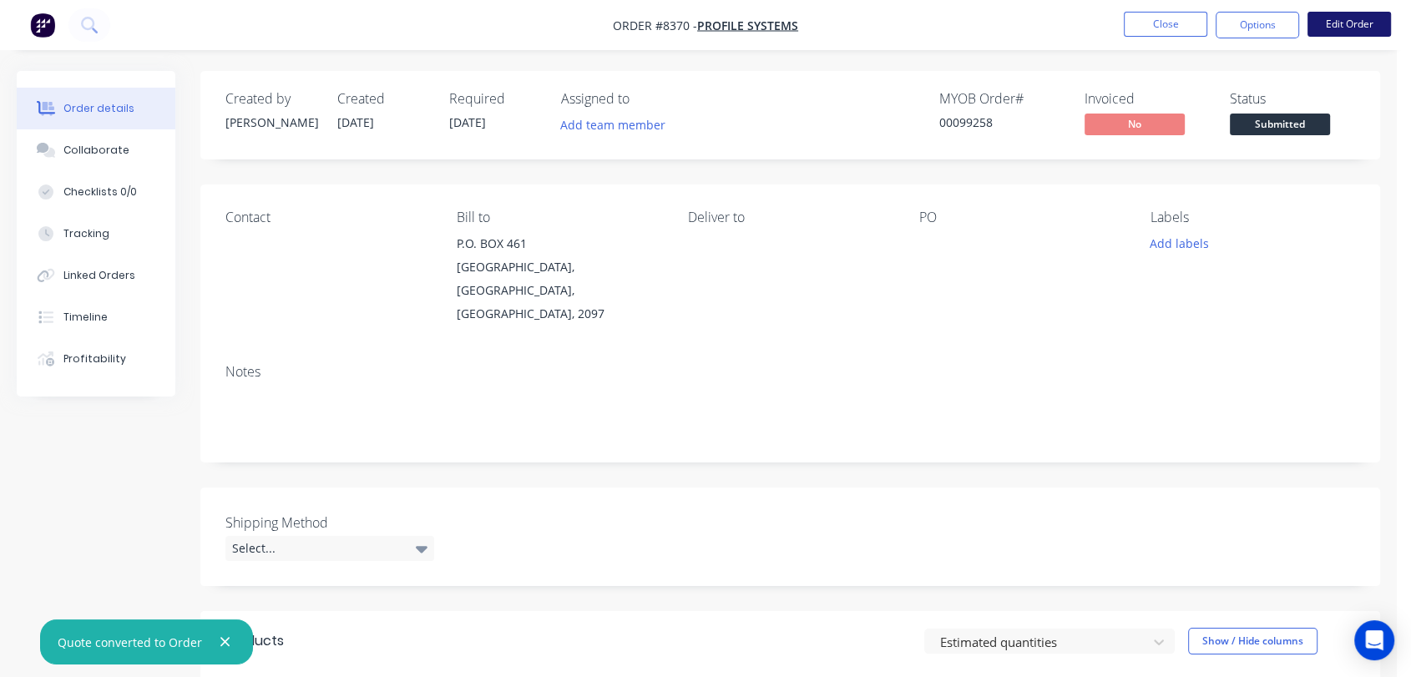
click at [1351, 21] on button "Edit Order" at bounding box center [1348, 24] width 83 height 25
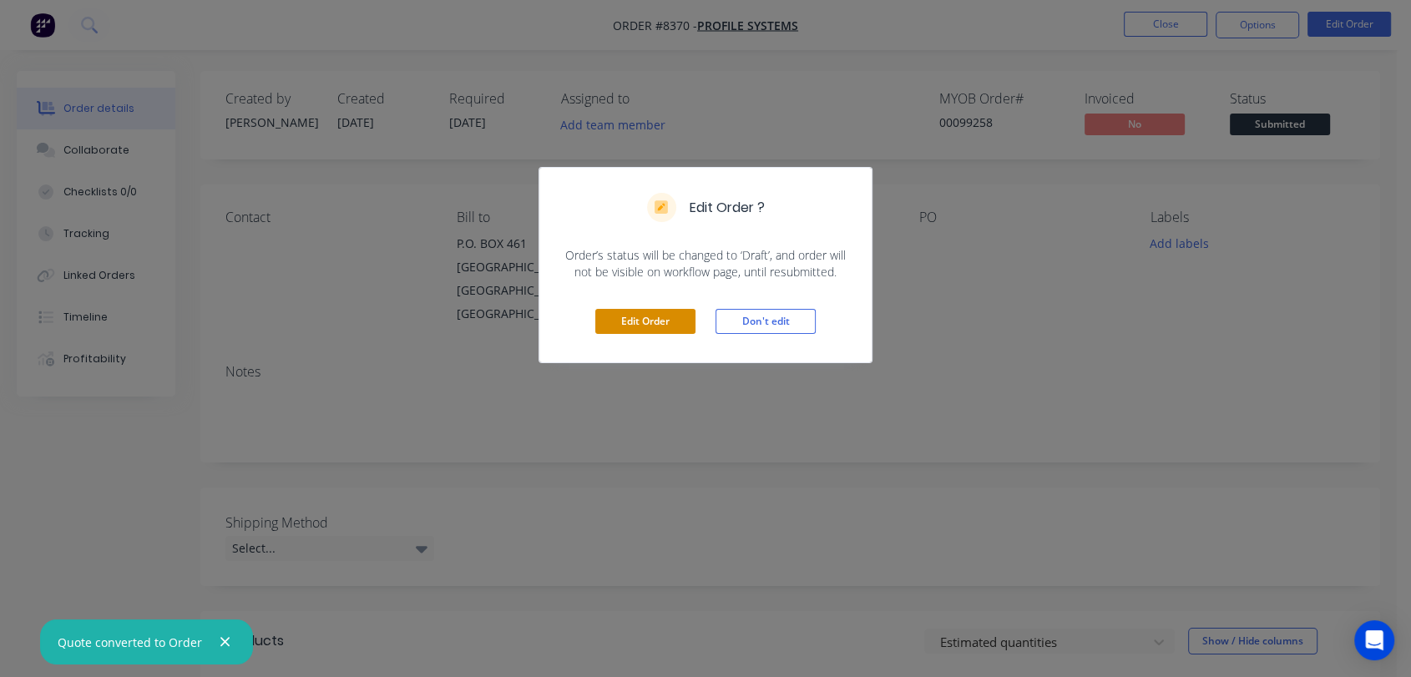
click at [633, 315] on button "Edit Order" at bounding box center [645, 321] width 100 height 25
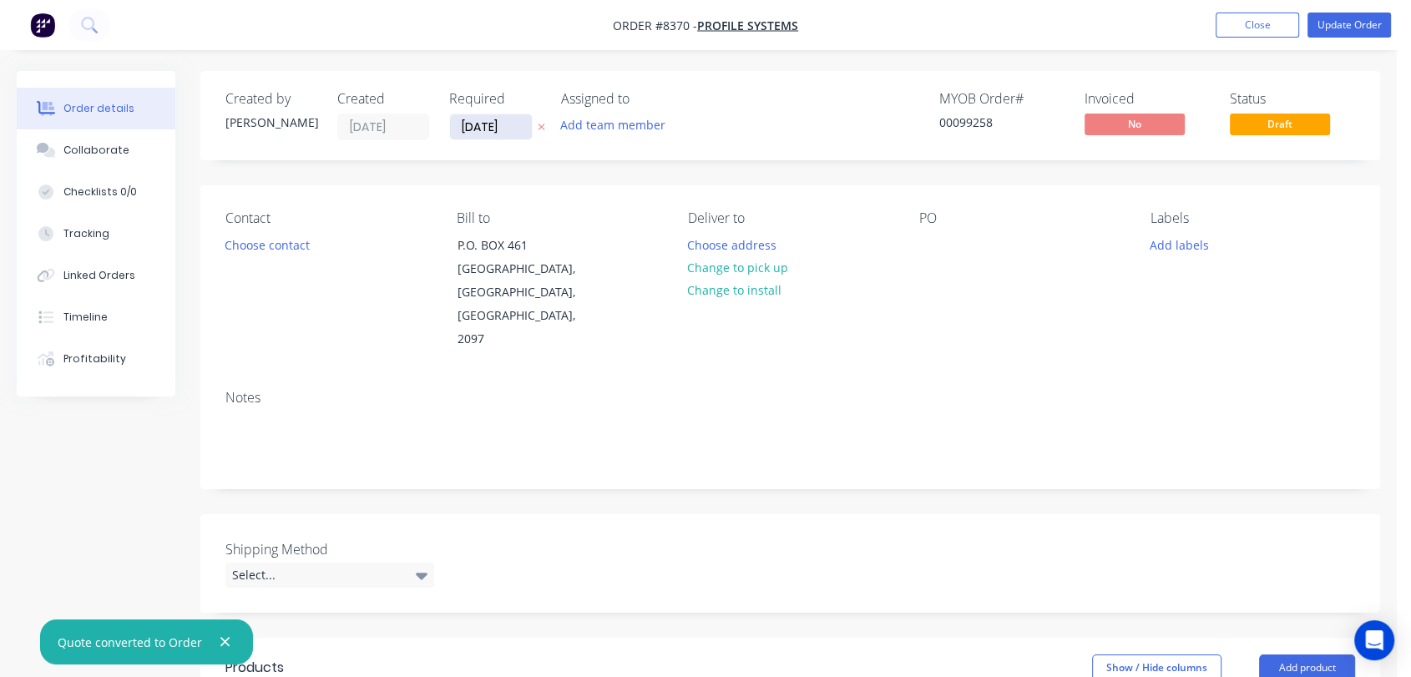
click at [512, 131] on input "[DATE]" at bounding box center [491, 126] width 82 height 25
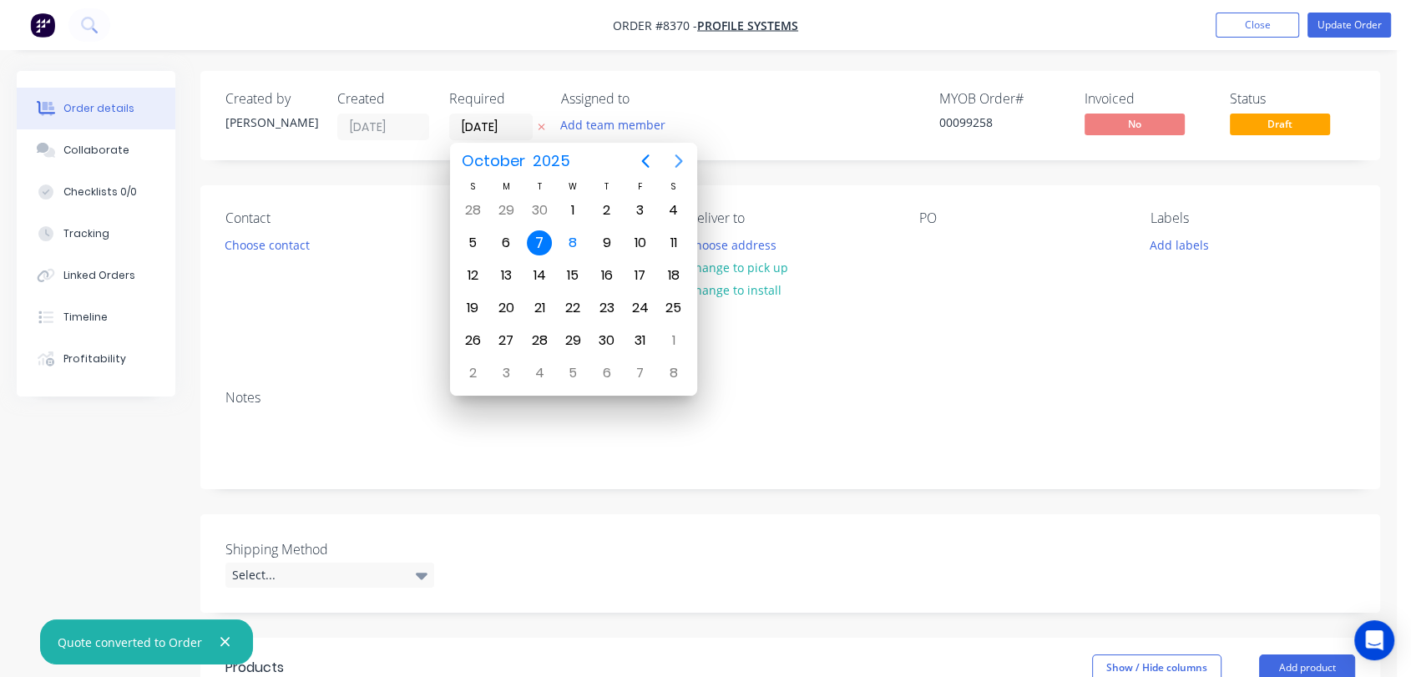
click at [682, 156] on icon "Next page" at bounding box center [679, 161] width 20 height 20
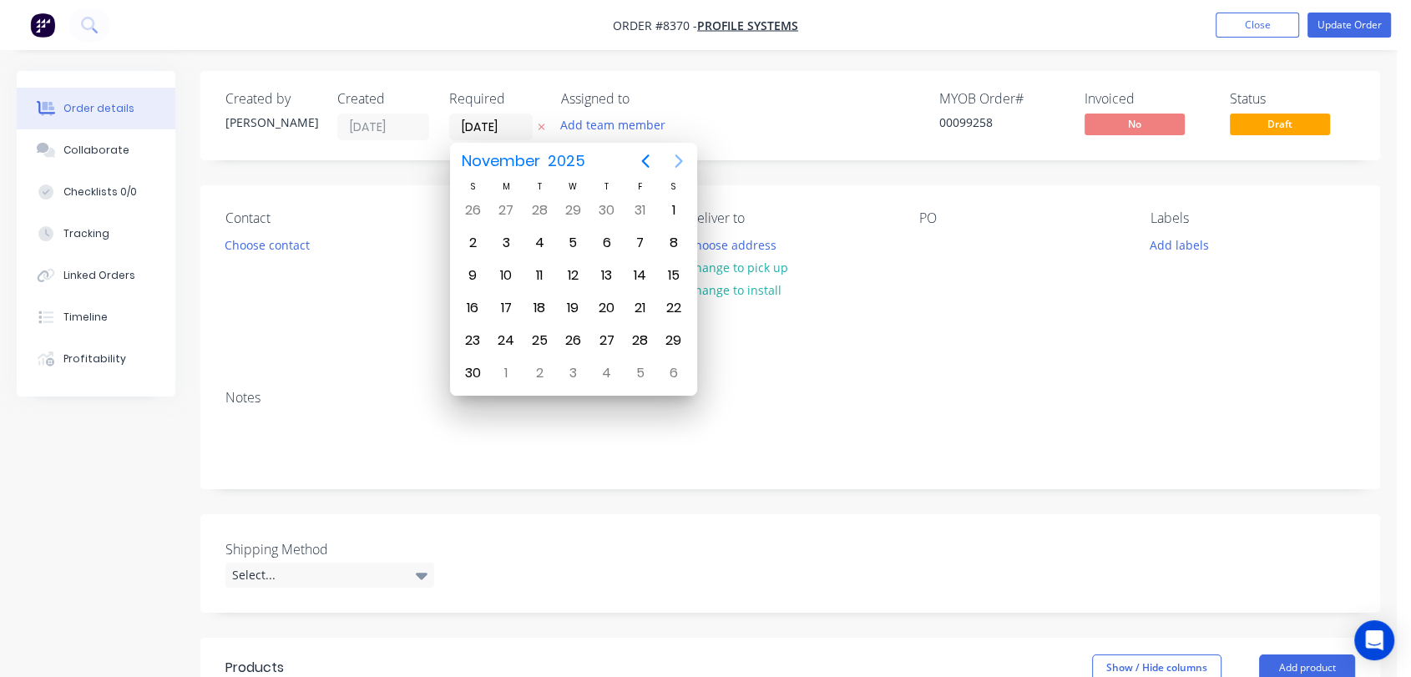
click at [682, 156] on icon "Next page" at bounding box center [679, 161] width 20 height 20
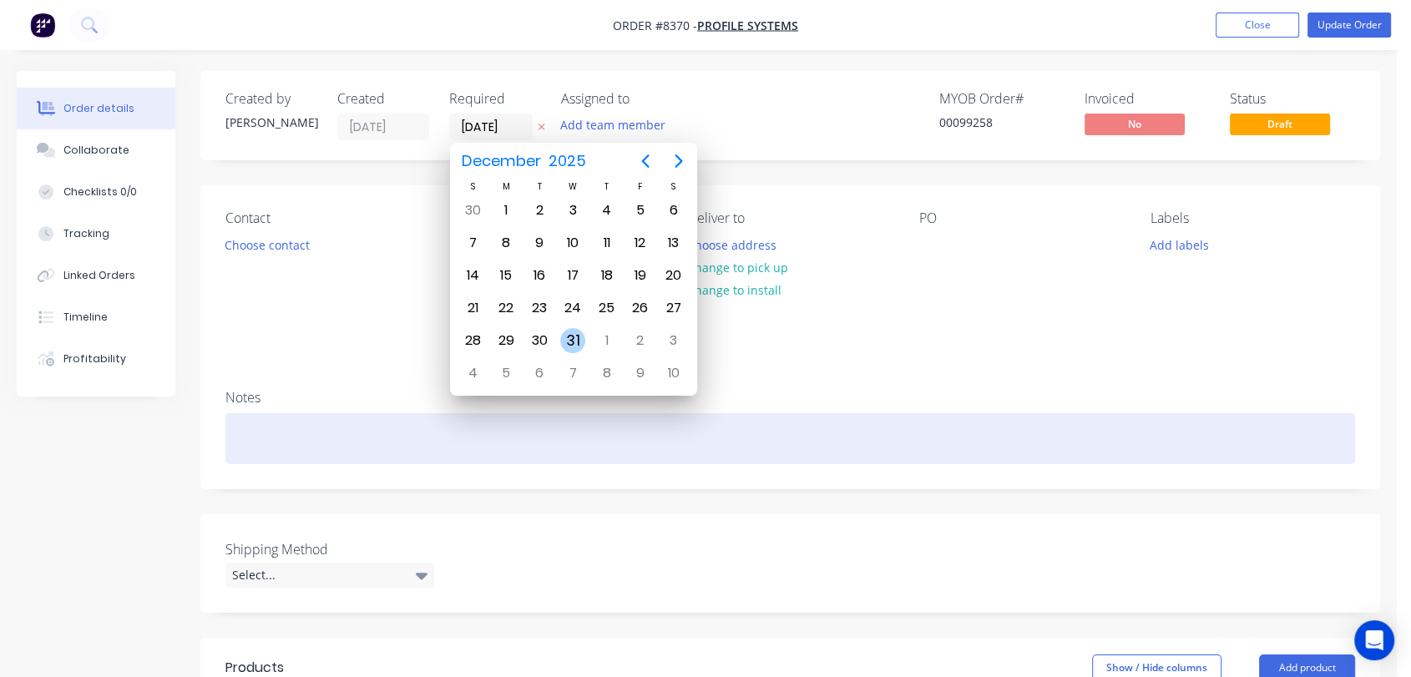
drag, startPoint x: 570, startPoint y: 331, endPoint x: 303, endPoint y: 406, distance: 277.7
click at [569, 331] on div "31" at bounding box center [572, 340] width 25 height 25
type input "[DATE]"
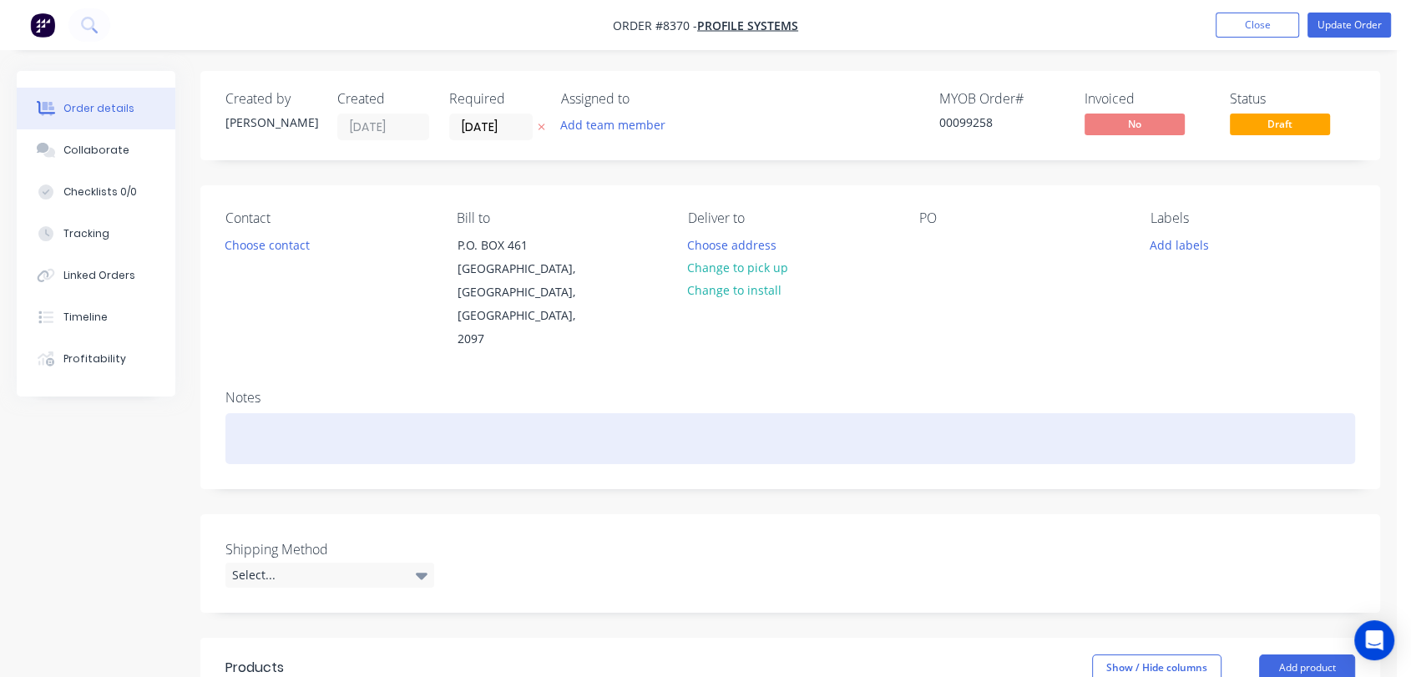
click at [261, 417] on div at bounding box center [789, 438] width 1129 height 51
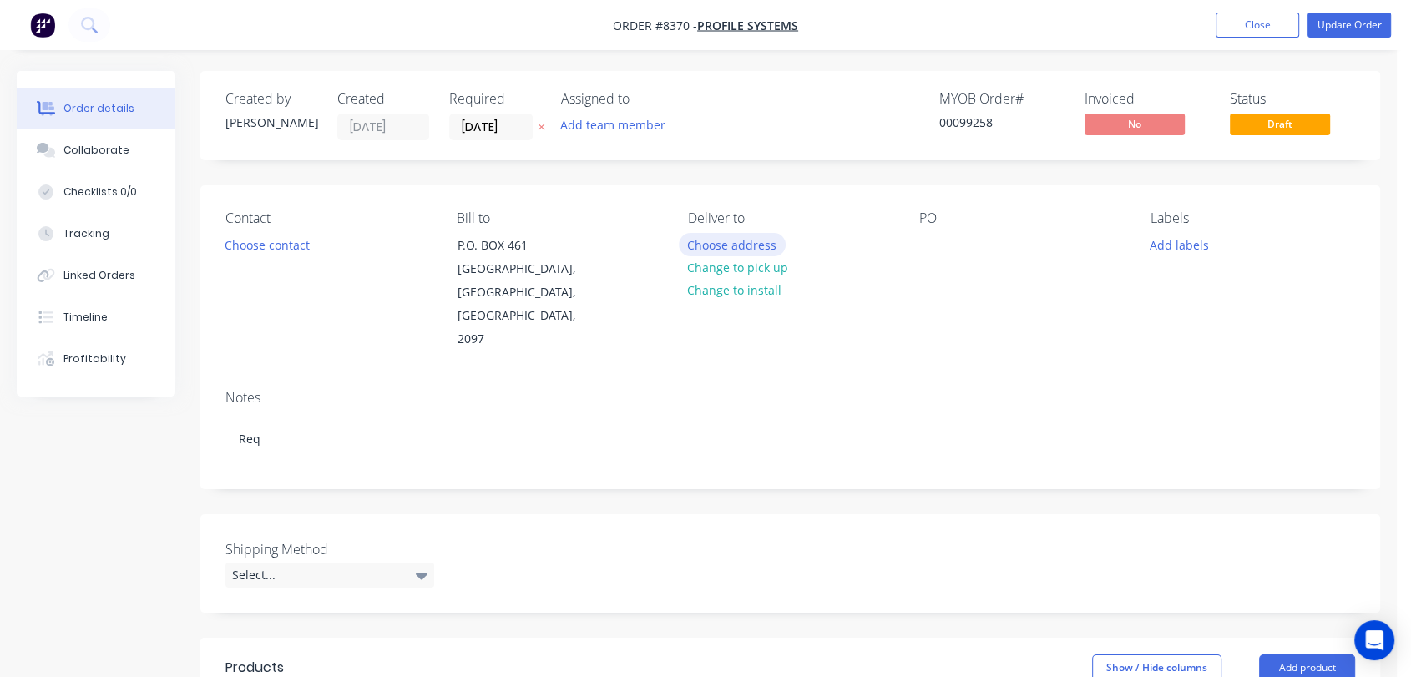
click at [763, 243] on button "Choose address" at bounding box center [732, 244] width 107 height 23
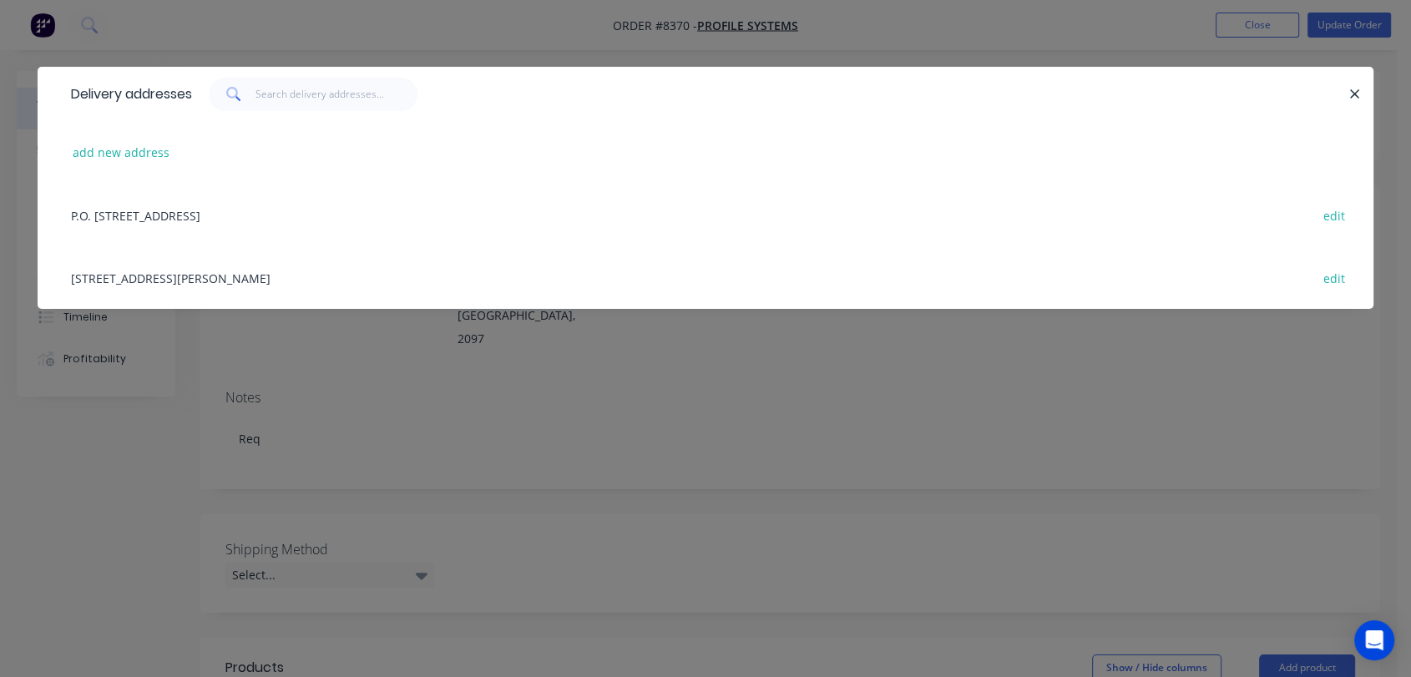
click at [227, 273] on div "[STREET_ADDRESS][PERSON_NAME] edit" at bounding box center [705, 277] width 1285 height 63
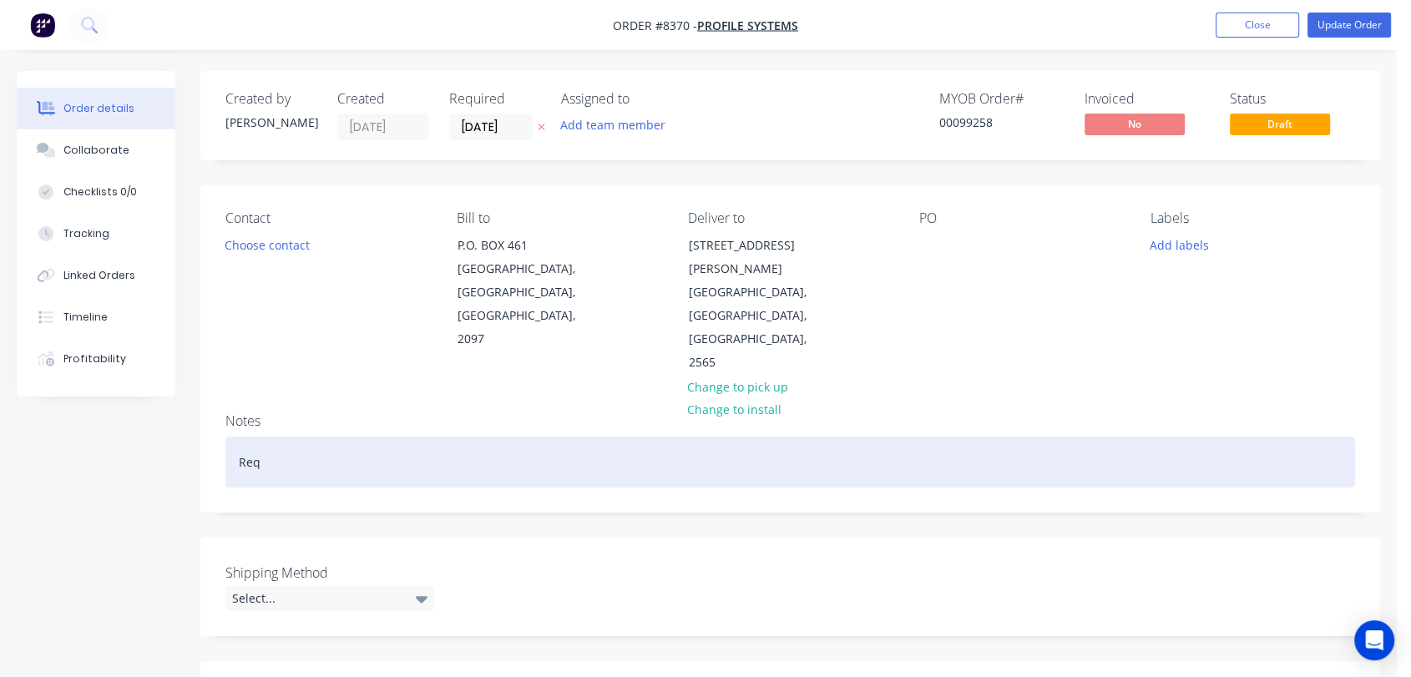
click at [287, 437] on div "Req" at bounding box center [789, 462] width 1129 height 51
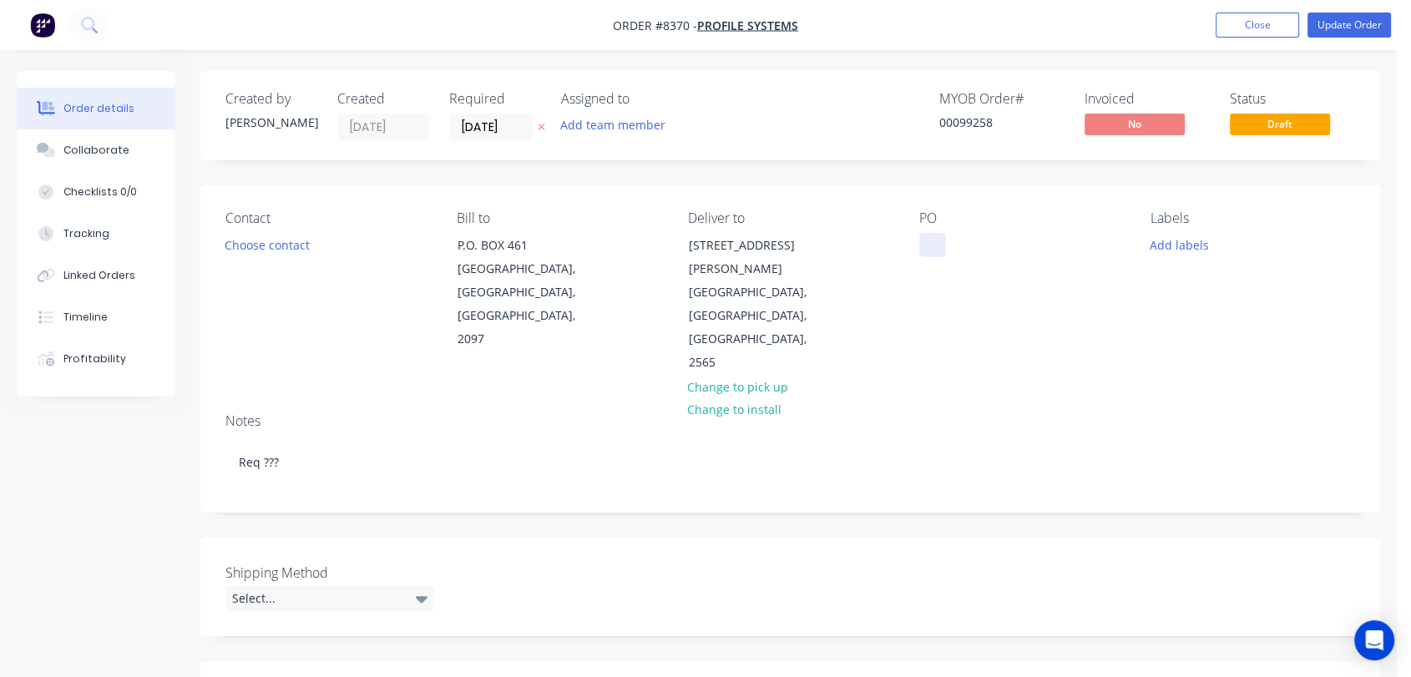
click at [930, 242] on div at bounding box center [932, 245] width 27 height 24
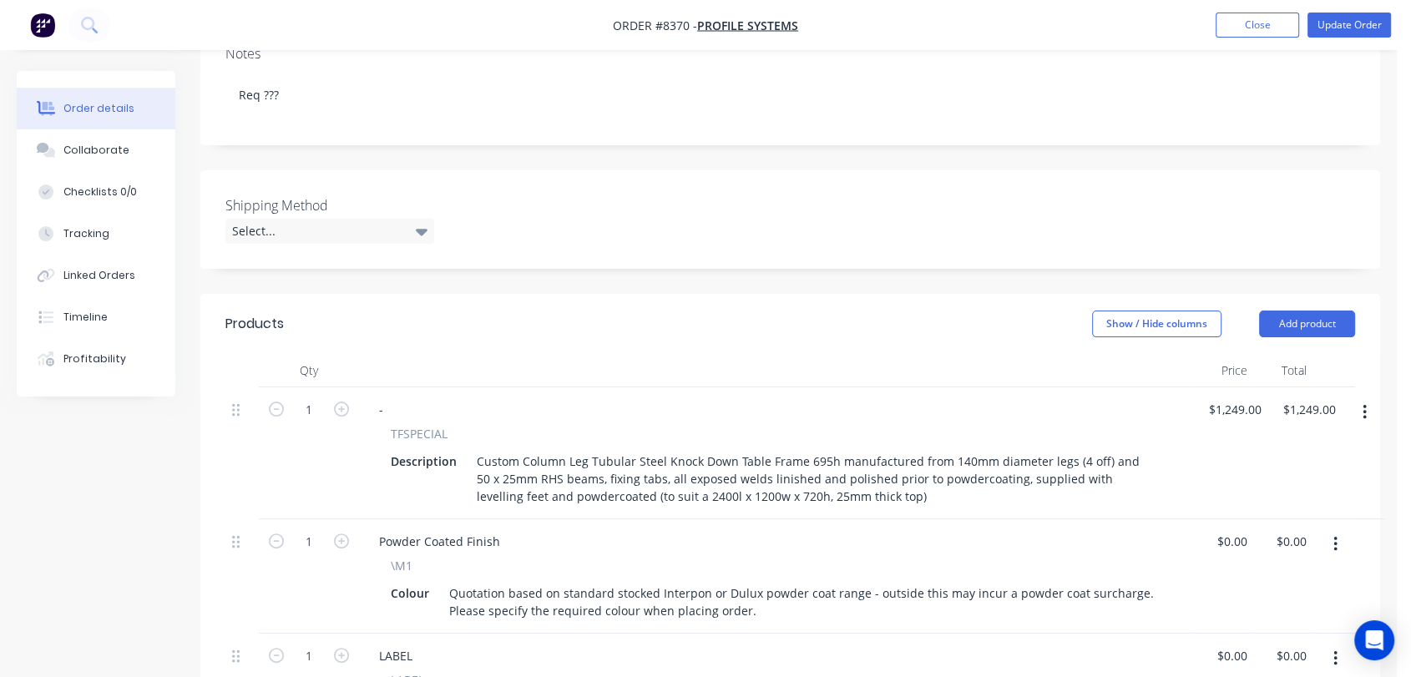
scroll to position [371, 0]
click at [356, 215] on div "Select..." at bounding box center [329, 227] width 209 height 25
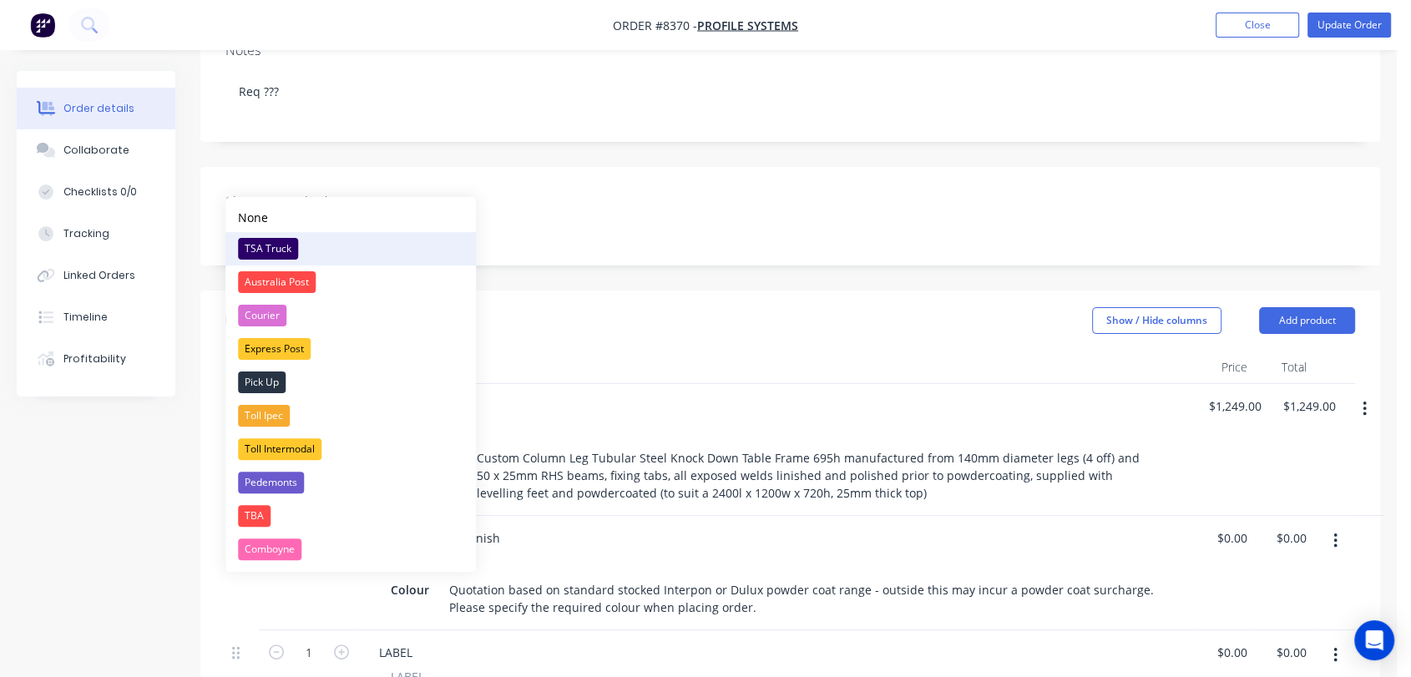
click at [276, 239] on div "TSA Truck" at bounding box center [268, 249] width 60 height 22
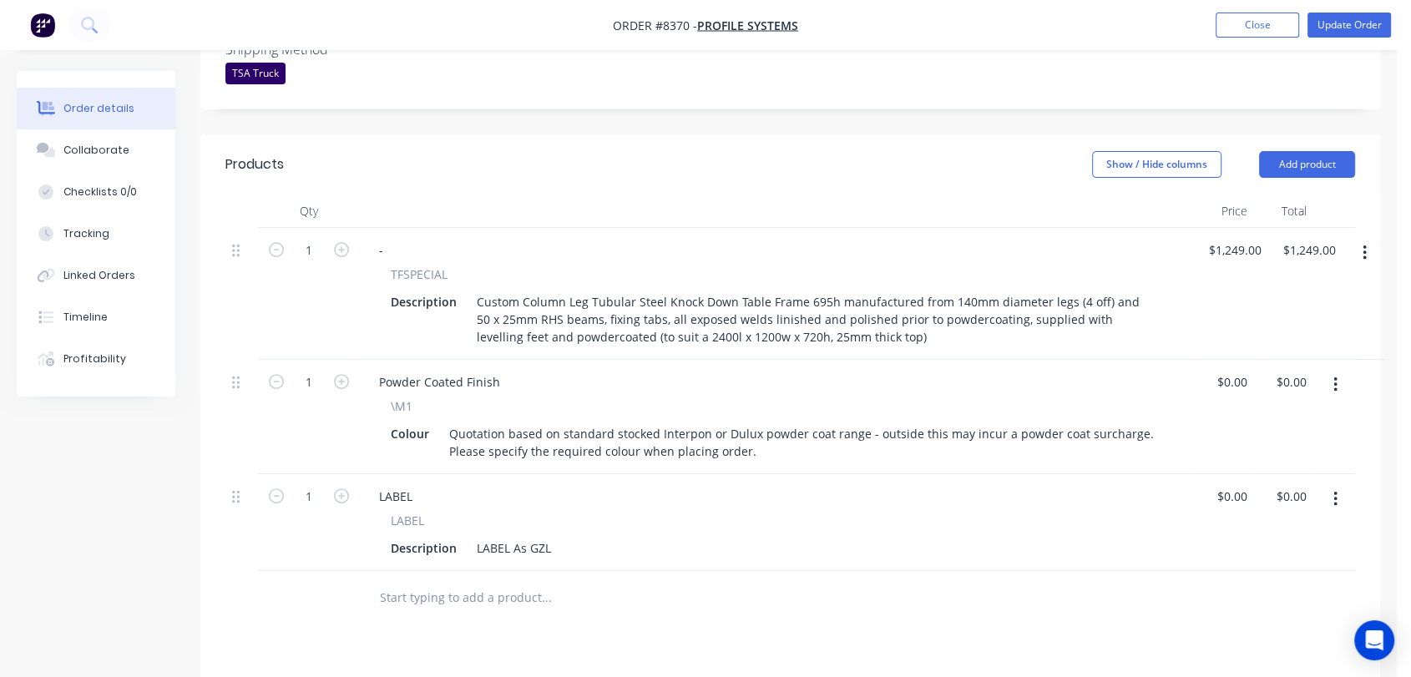
scroll to position [649, 0]
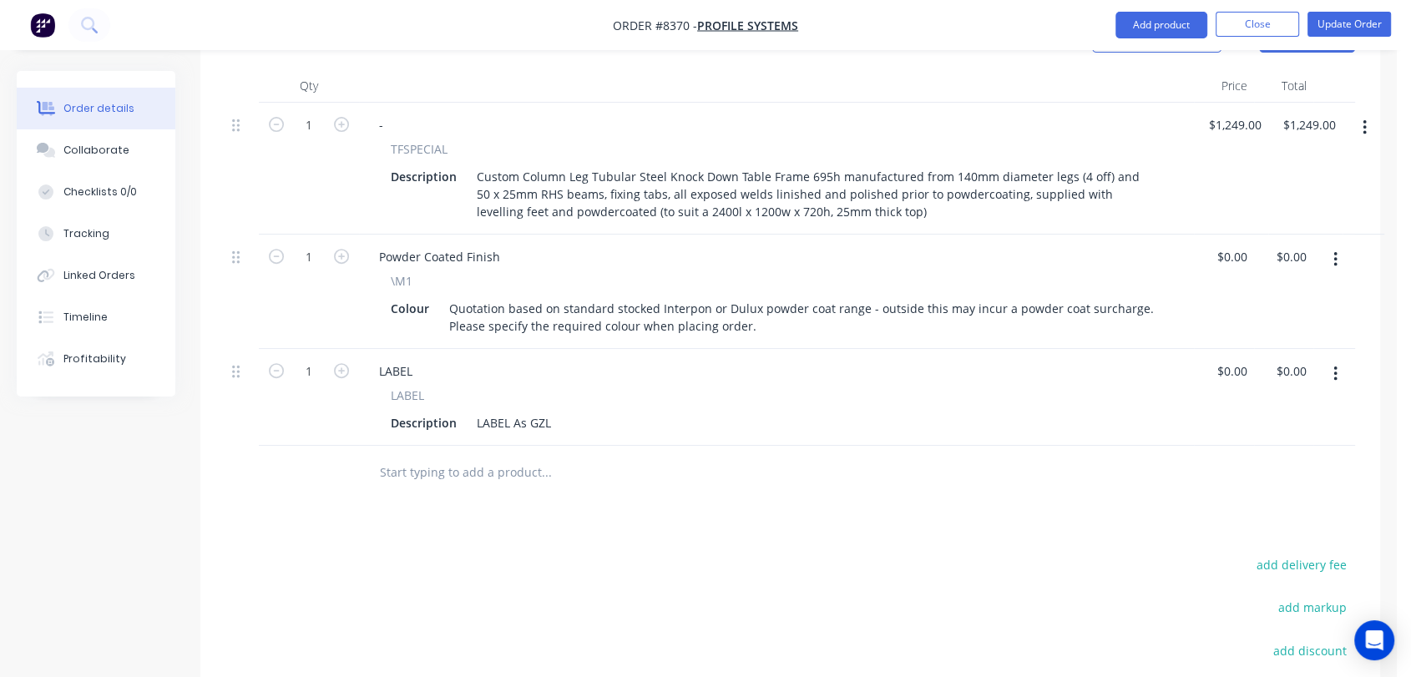
click at [1335, 252] on icon "button" at bounding box center [1334, 259] width 3 height 15
click at [1258, 291] on div "Edit" at bounding box center [1275, 303] width 129 height 24
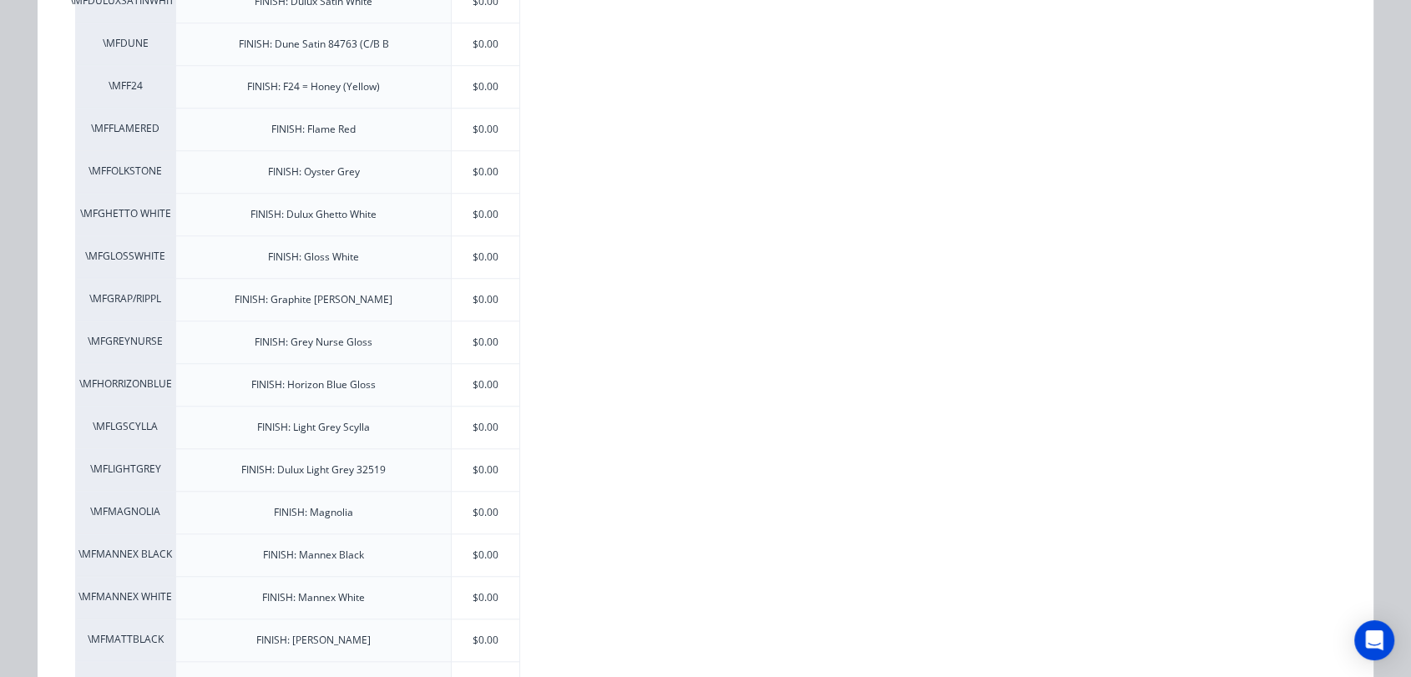
scroll to position [1298, 0]
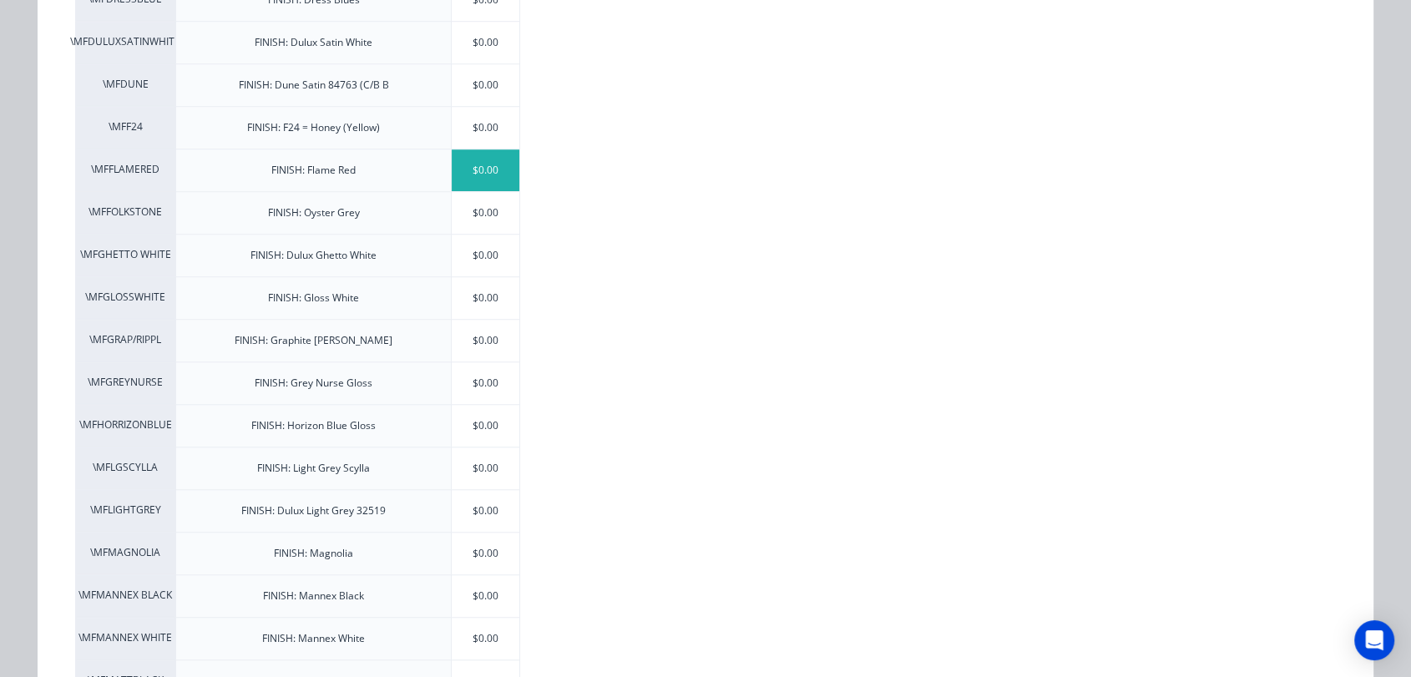
click at [489, 157] on div "$0.00" at bounding box center [486, 170] width 68 height 42
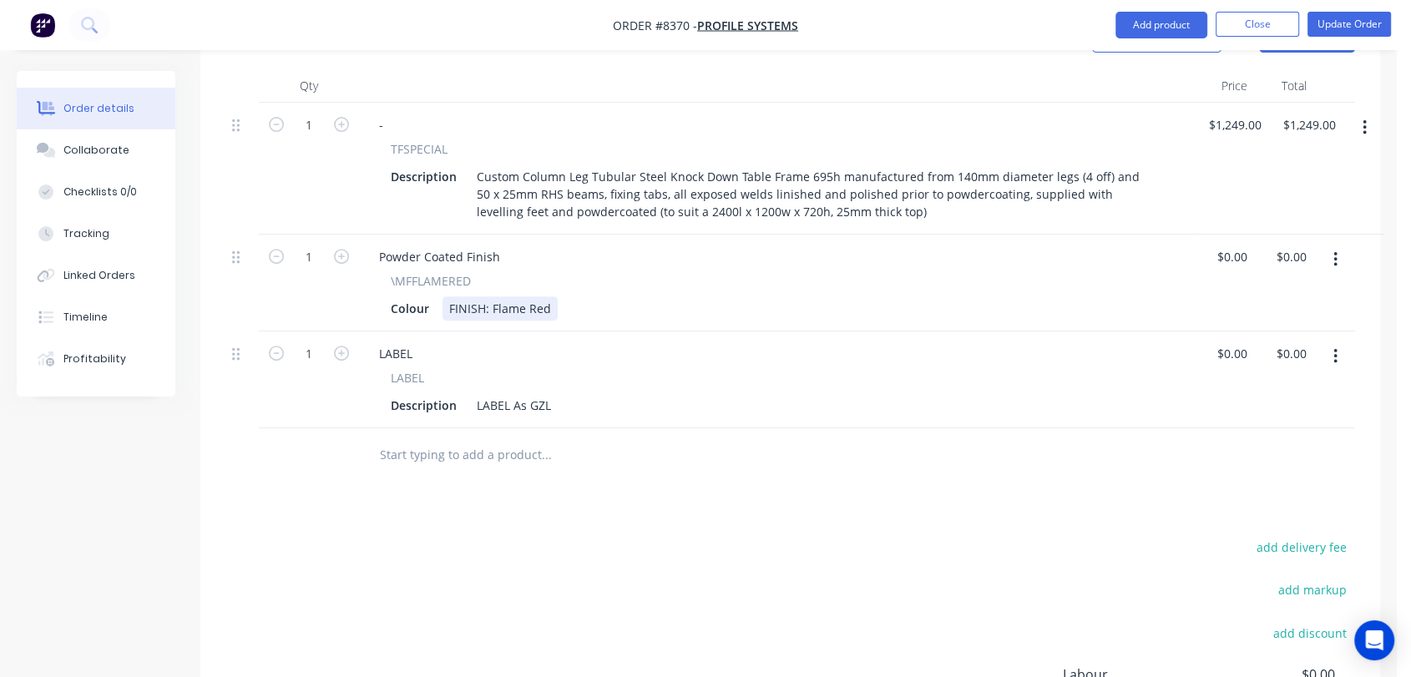
click at [550, 296] on div "FINISH: Flame Red" at bounding box center [499, 308] width 115 height 24
type input "$0.00"
click at [500, 438] on input "text" at bounding box center [546, 454] width 334 height 33
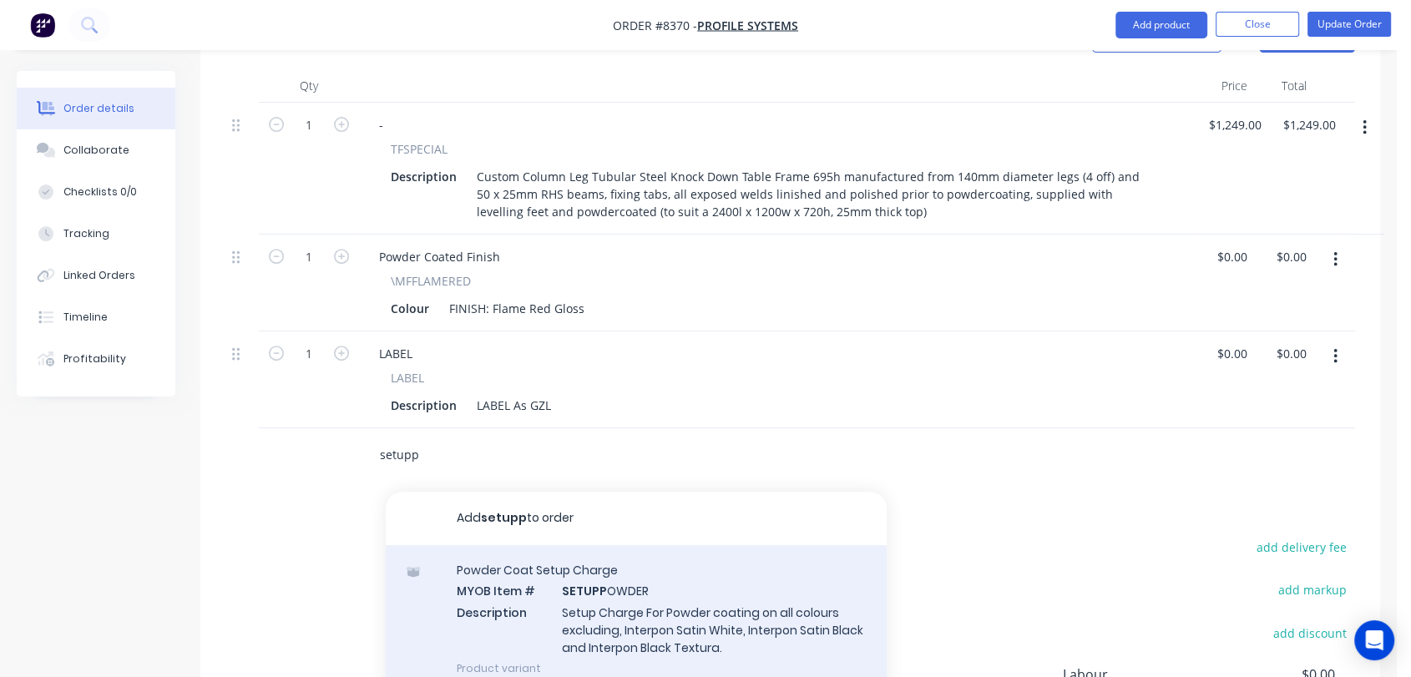
type input "setupp"
click at [636, 551] on div "Powder Coat Setup Charge MYOB Item # SETUPP OWDER Description Setup Charge For …" at bounding box center [636, 619] width 501 height 148
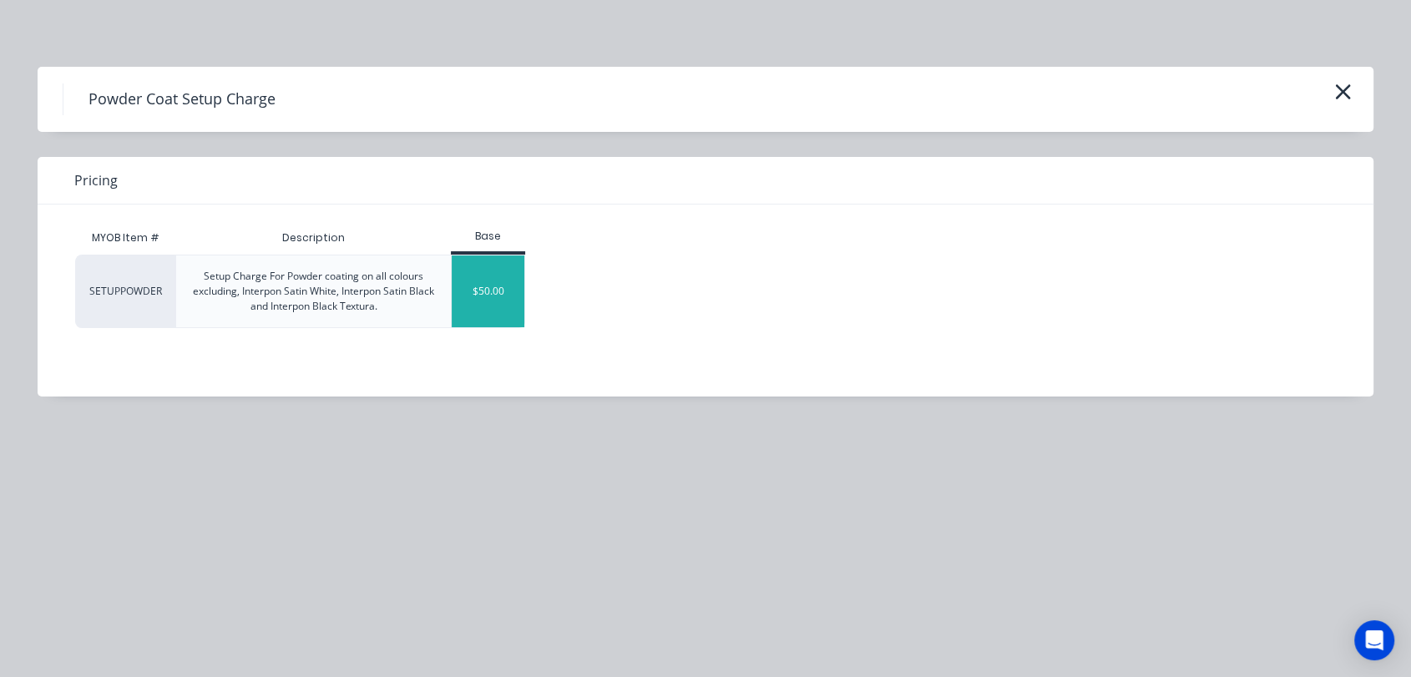
click at [494, 300] on div "$50.00" at bounding box center [488, 291] width 73 height 72
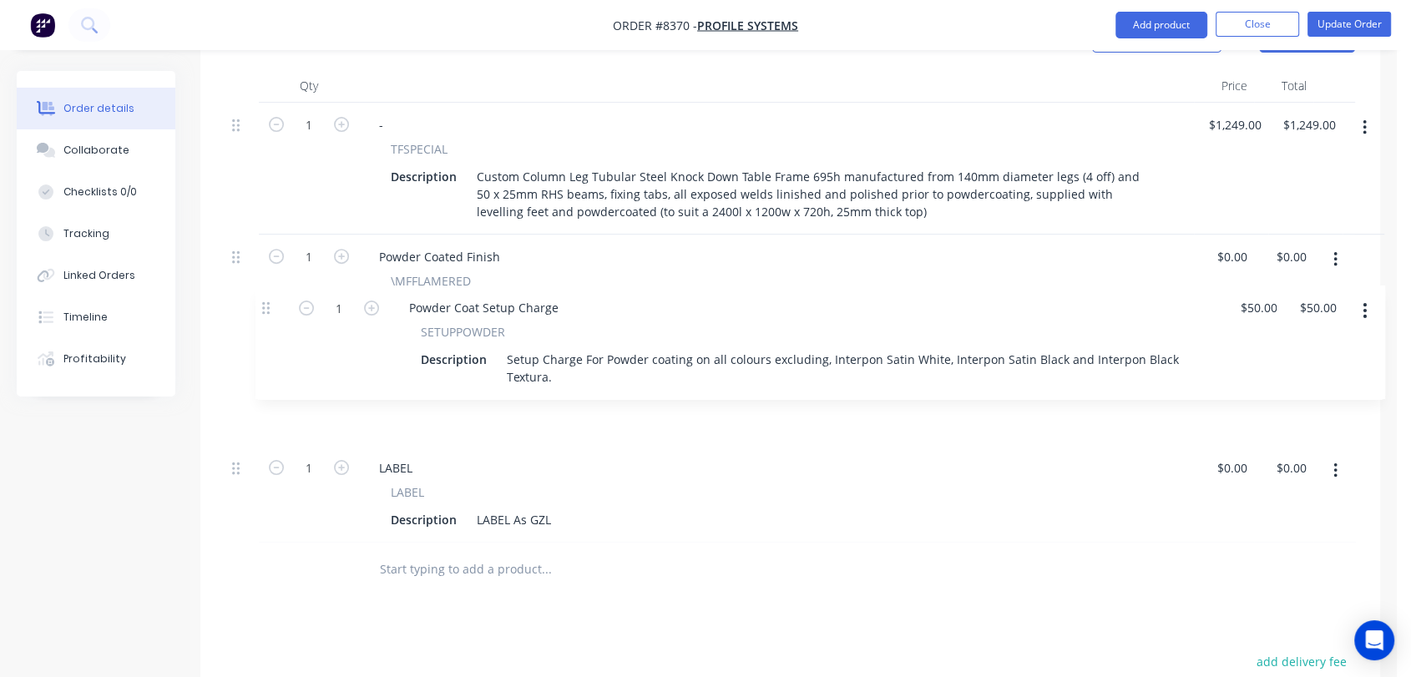
drag, startPoint x: 237, startPoint y: 406, endPoint x: 265, endPoint y: 296, distance: 112.8
click at [265, 296] on div "1 - TFSPECIAL Description Custom Column Leg Tubular Steel Knock Down Table Fram…" at bounding box center [789, 323] width 1129 height 440
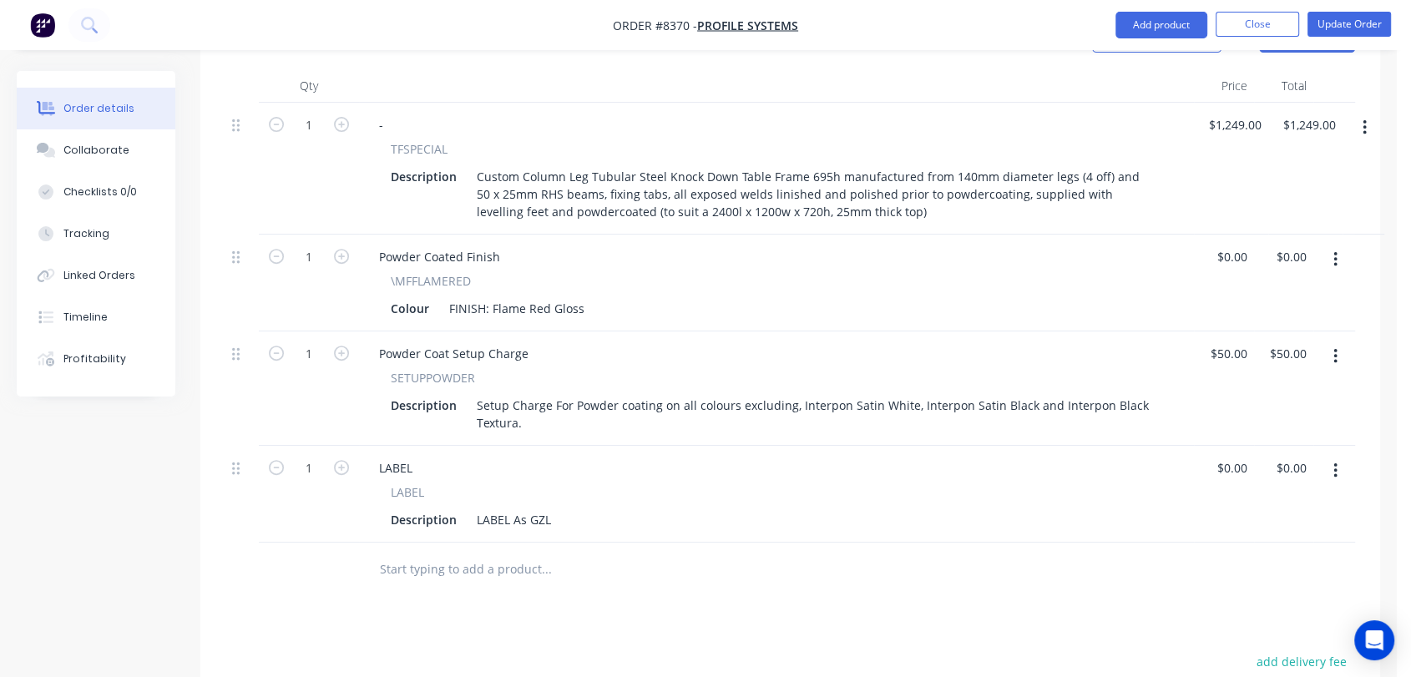
click at [428, 553] on input "text" at bounding box center [546, 569] width 334 height 33
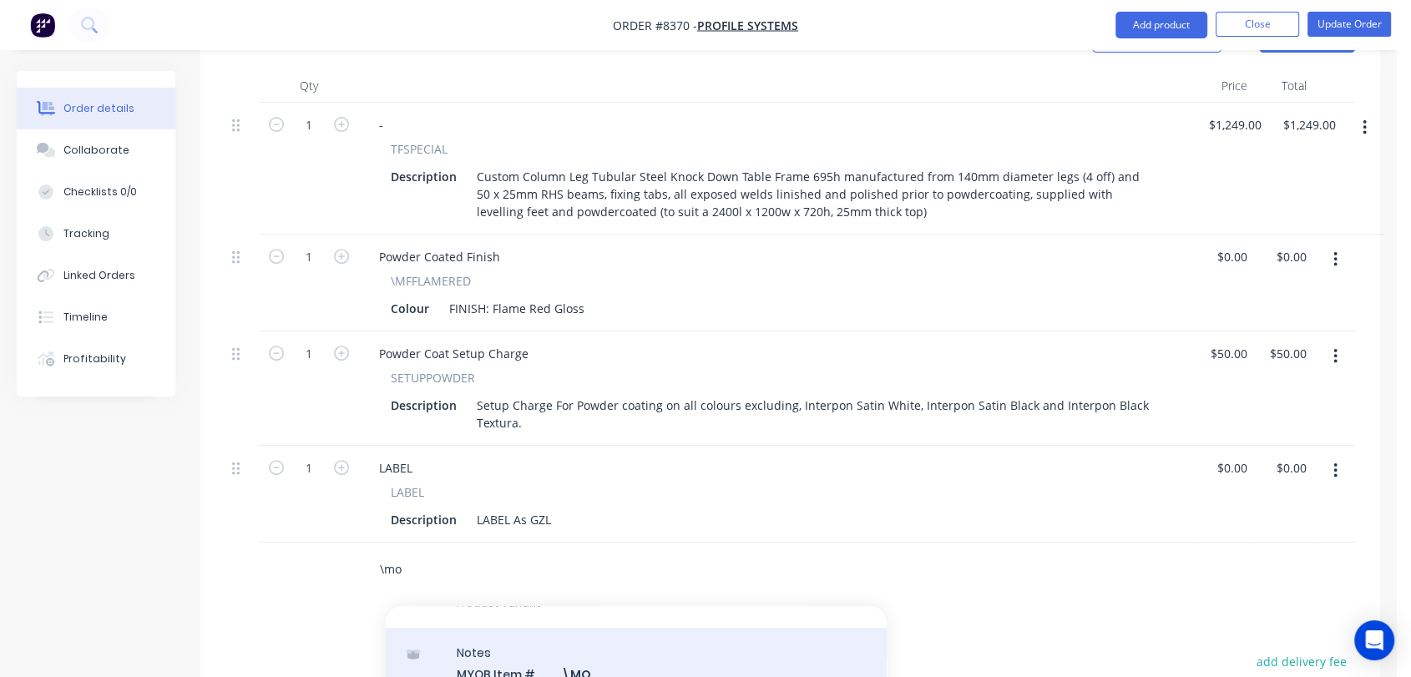
scroll to position [278, 0]
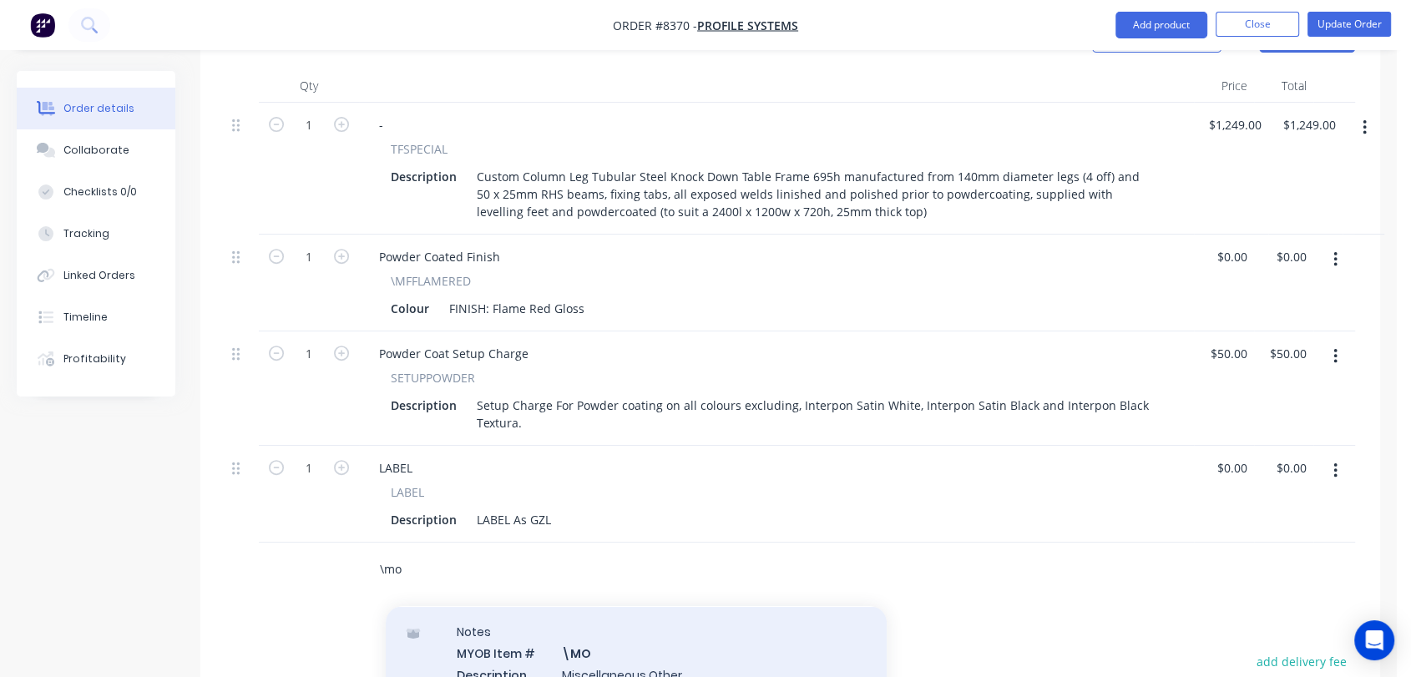
type input "\mo"
click at [633, 607] on div "Notes MYOB Item # \MO Description Miscellaneous Other Product variant" at bounding box center [636, 663] width 501 height 113
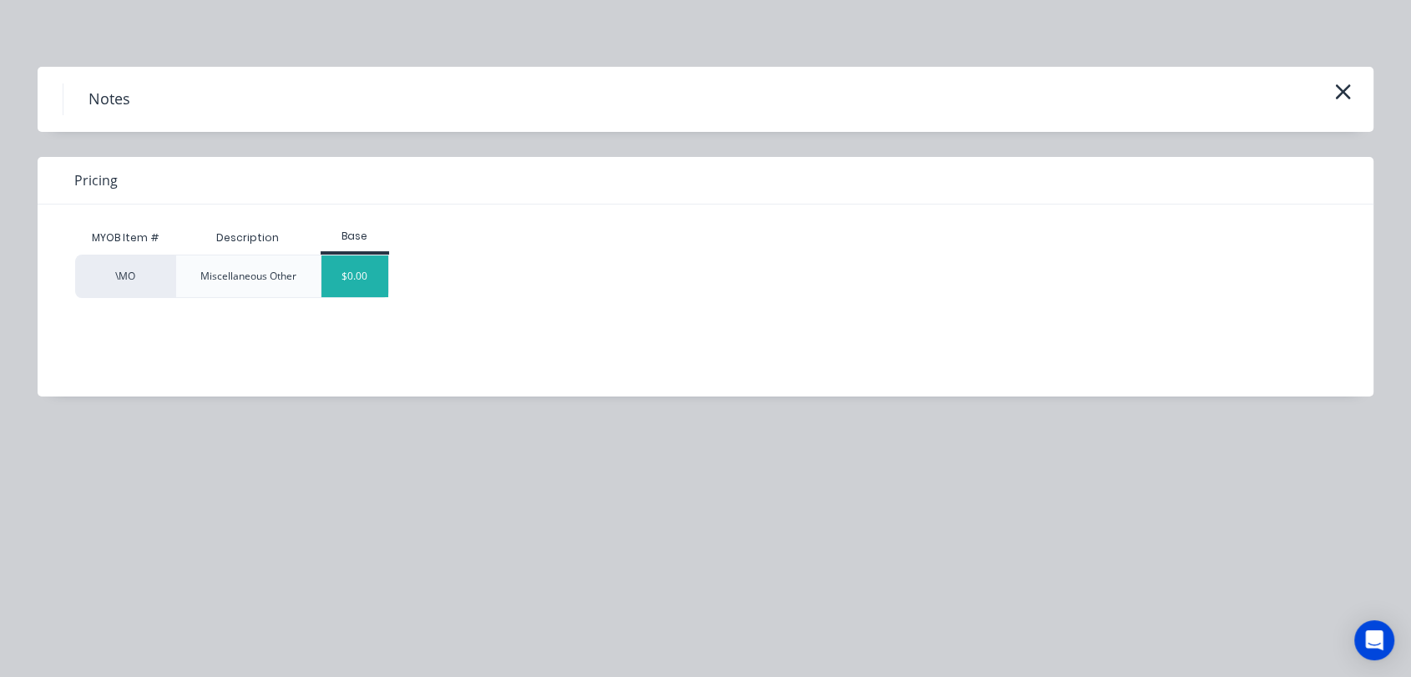
click at [373, 265] on div "$0.00" at bounding box center [355, 276] width 68 height 42
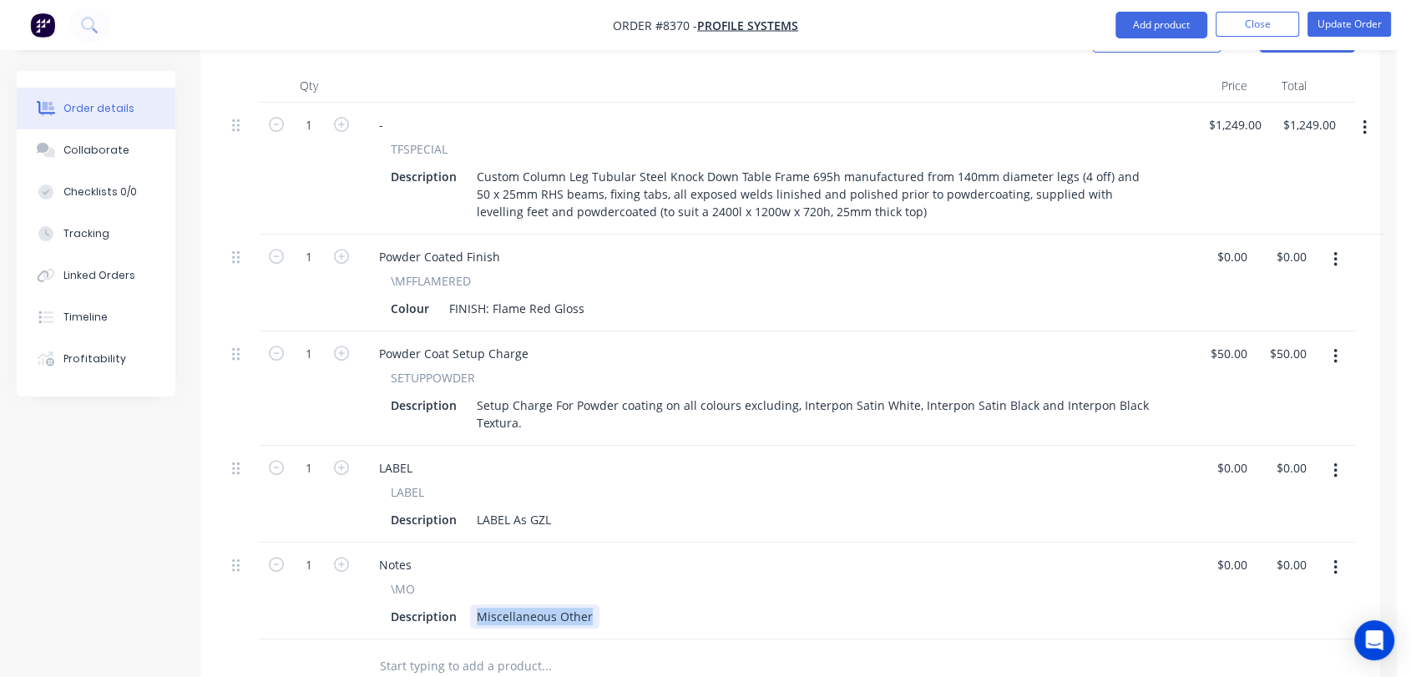
drag, startPoint x: 471, startPoint y: 564, endPoint x: 692, endPoint y: 572, distance: 221.3
click at [692, 604] on div "Description Miscellaneous Other" at bounding box center [773, 616] width 778 height 24
type input "$0.00"
click at [109, 149] on div "Collaborate" at bounding box center [96, 150] width 66 height 15
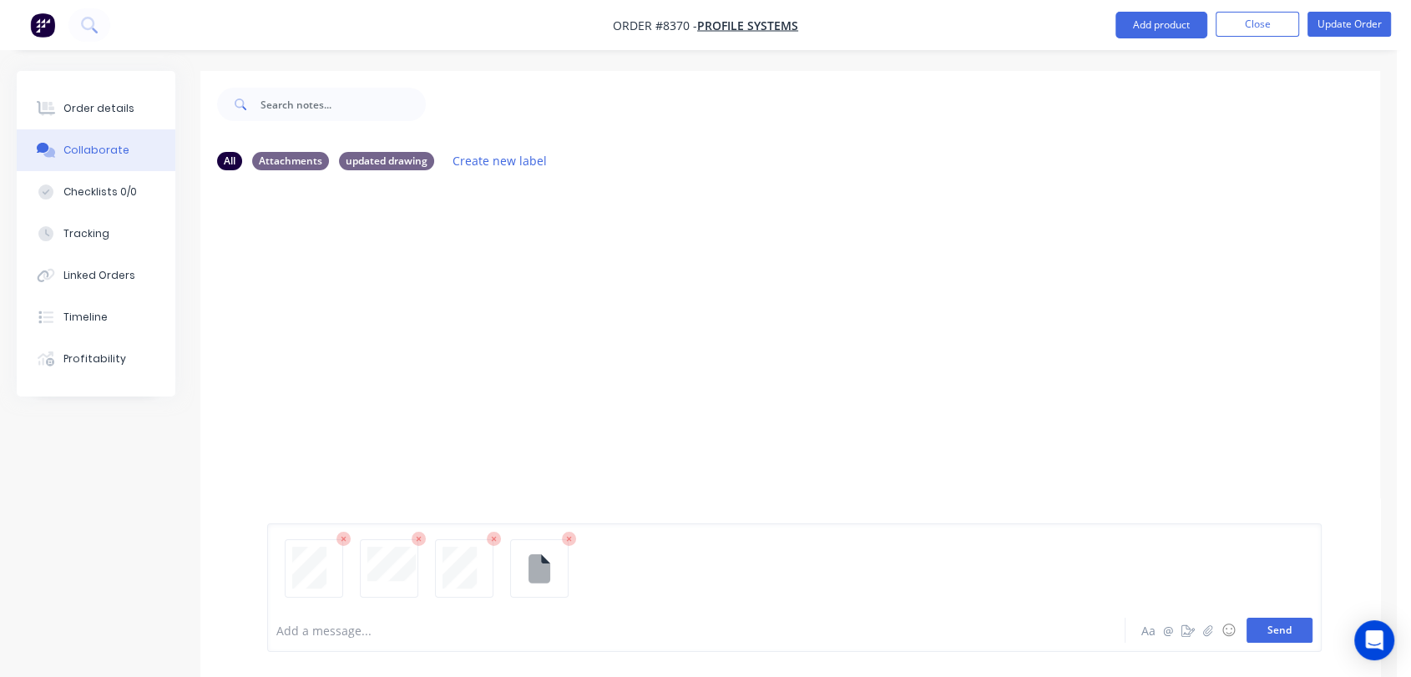
click at [1298, 633] on button "Send" at bounding box center [1279, 630] width 66 height 25
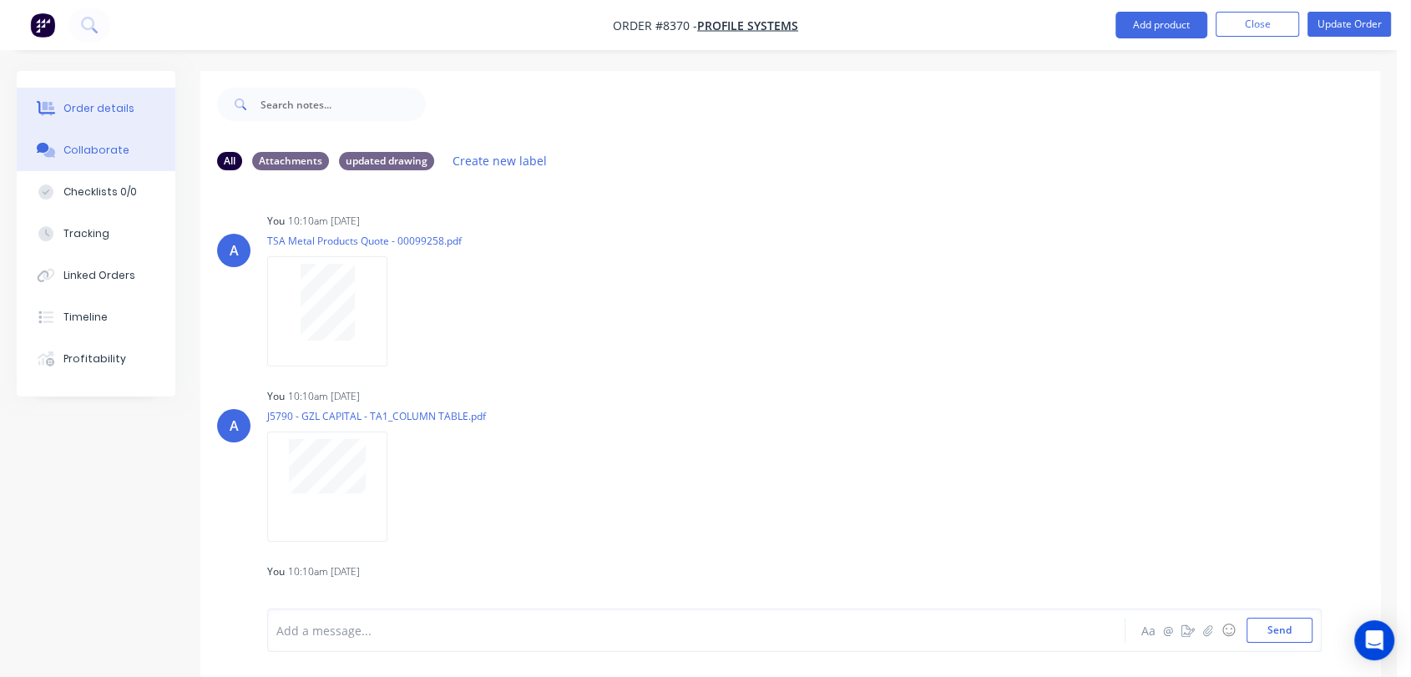
click at [112, 103] on div "Order details" at bounding box center [98, 108] width 71 height 15
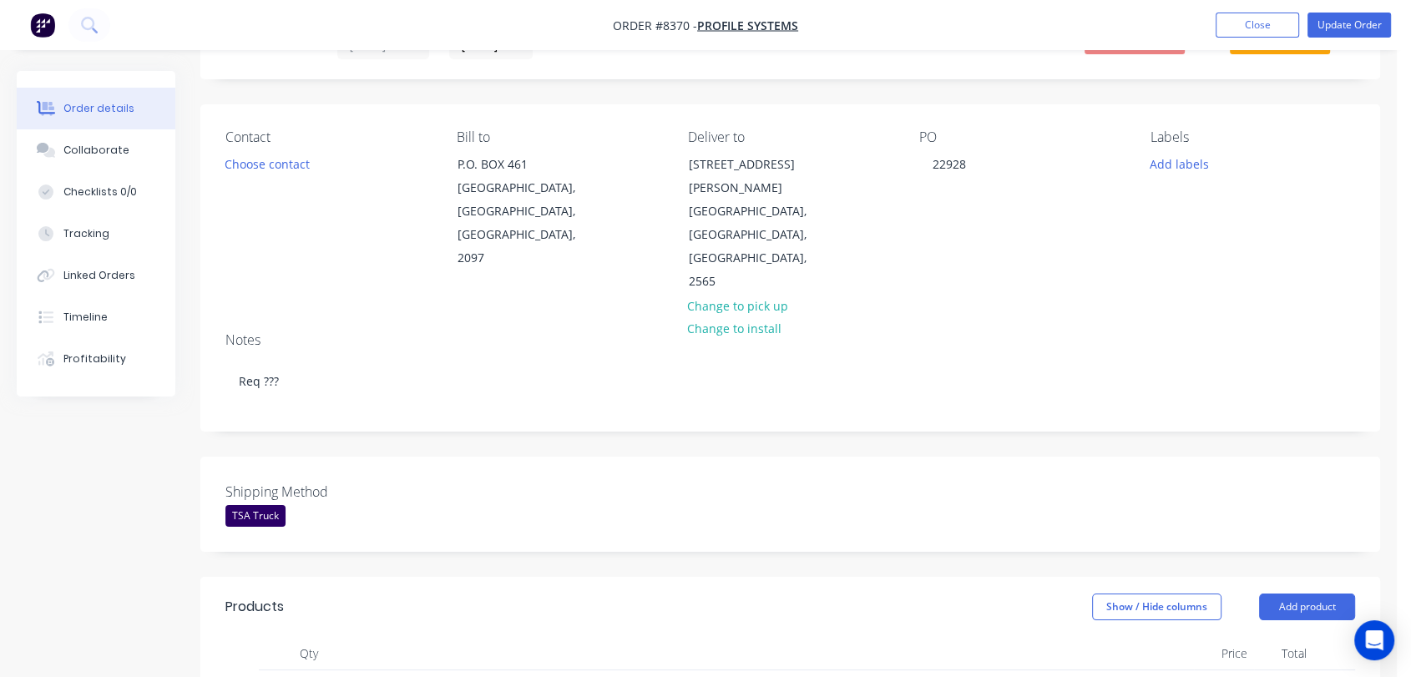
scroll to position [463, 0]
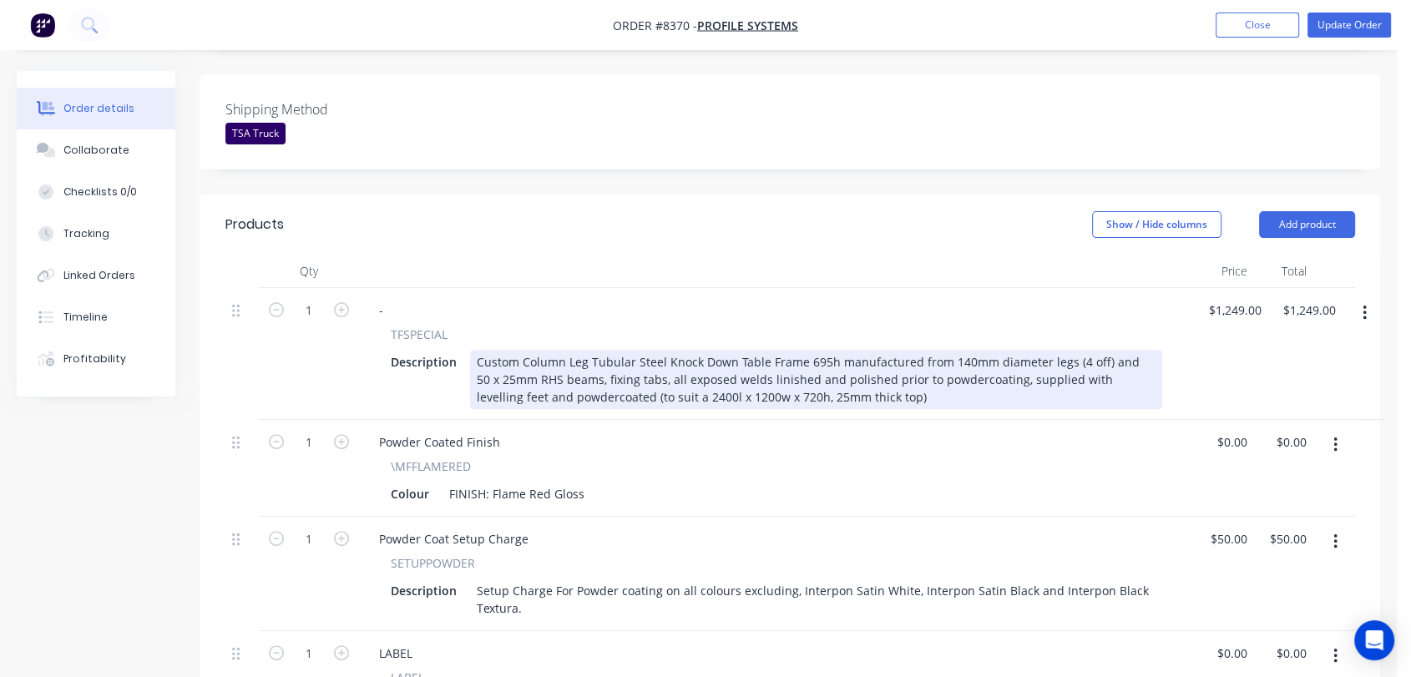
click at [871, 350] on div "Custom Column Leg Tubular Steel Knock Down Table Frame 695h manufactured from 1…" at bounding box center [816, 379] width 692 height 59
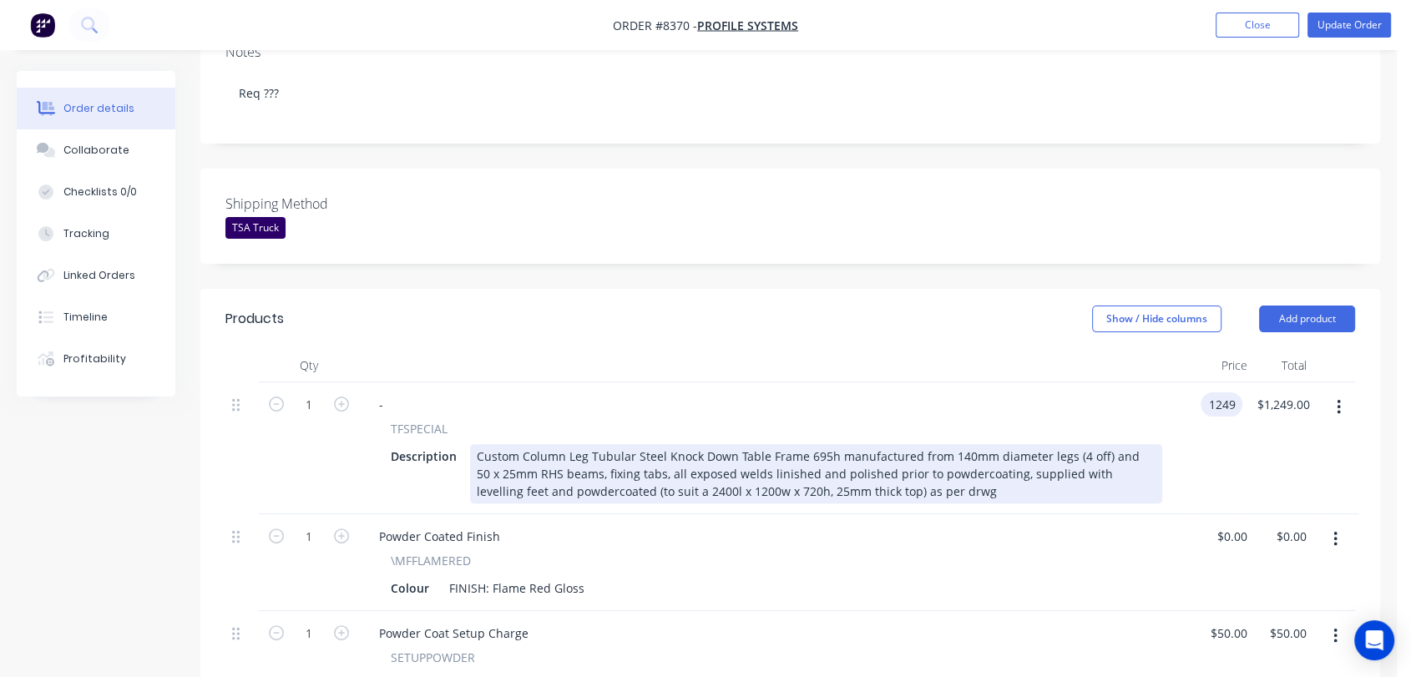
scroll to position [278, 0]
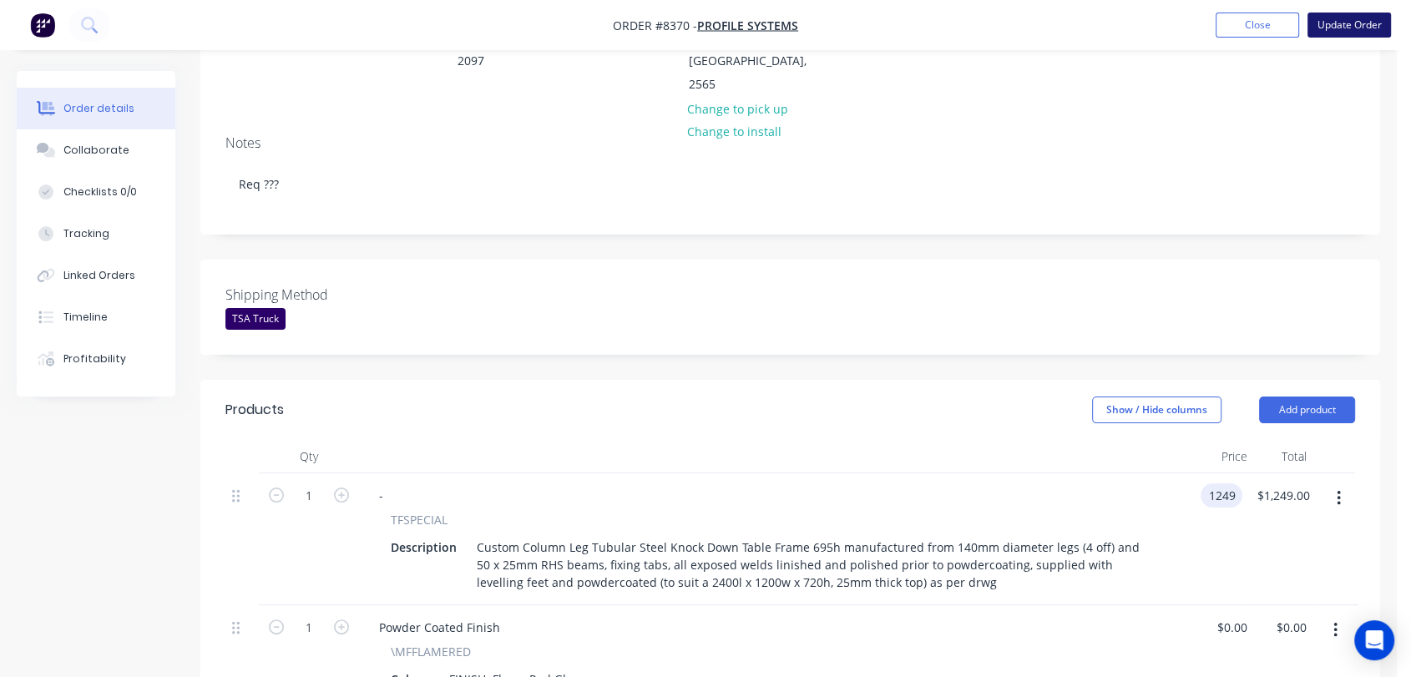
type input "$1,249.00"
click at [1337, 25] on button "Update Order" at bounding box center [1348, 25] width 83 height 25
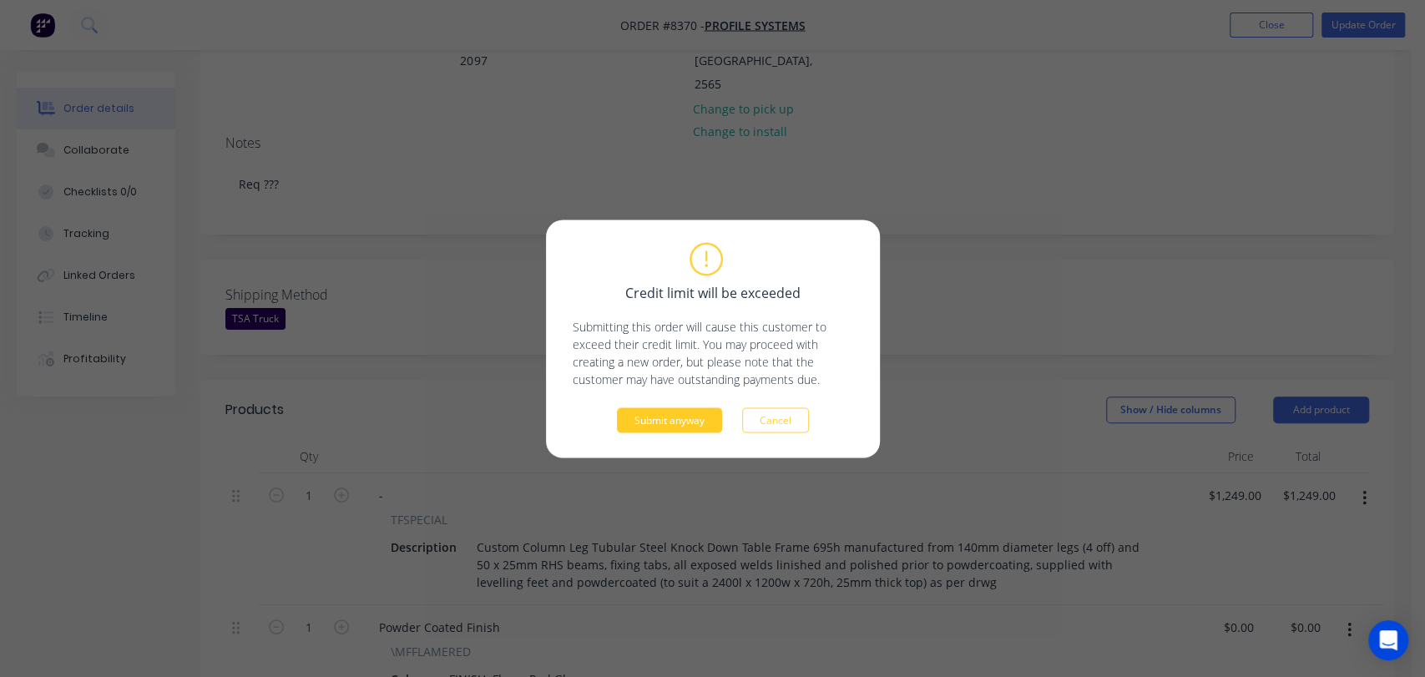
click at [669, 408] on div "Credit limit will be exceeded Submitting this order will cause this customer to…" at bounding box center [713, 339] width 280 height 188
click at [669, 417] on button "Submit anyway" at bounding box center [669, 419] width 105 height 25
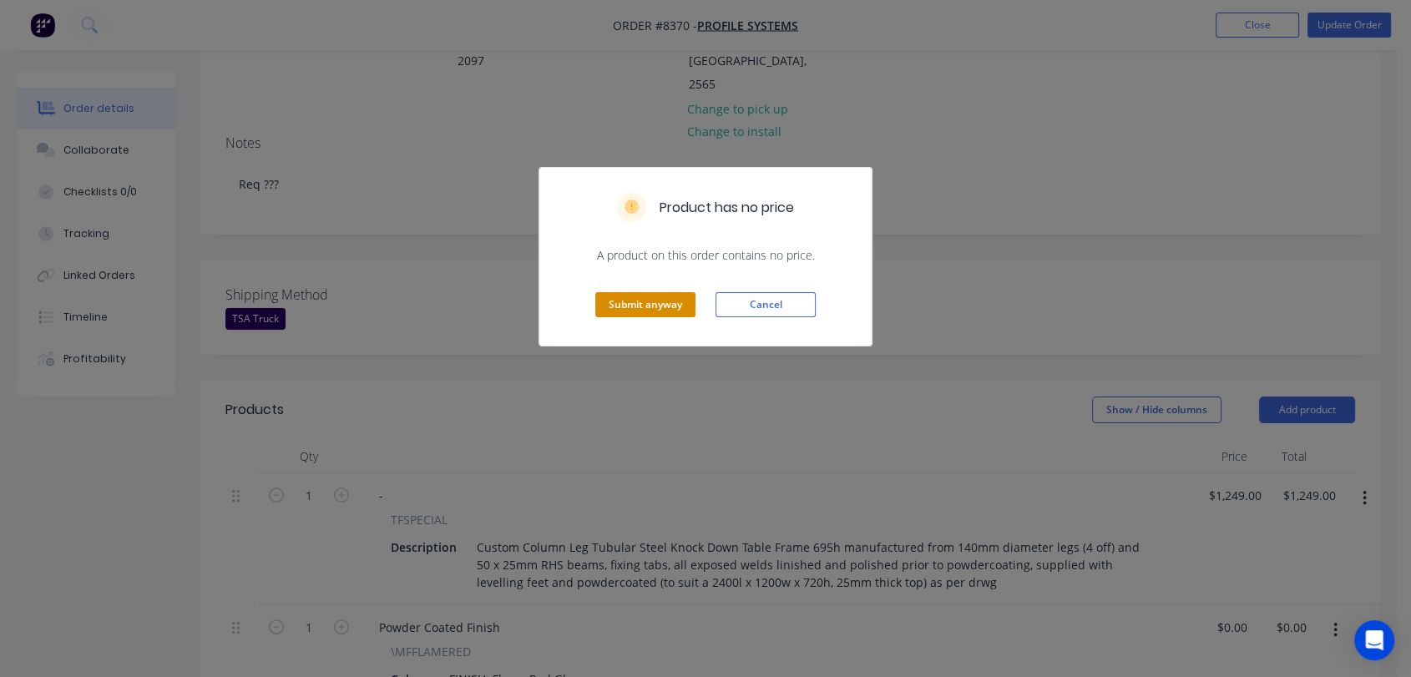
click at [661, 309] on button "Submit anyway" at bounding box center [645, 304] width 100 height 25
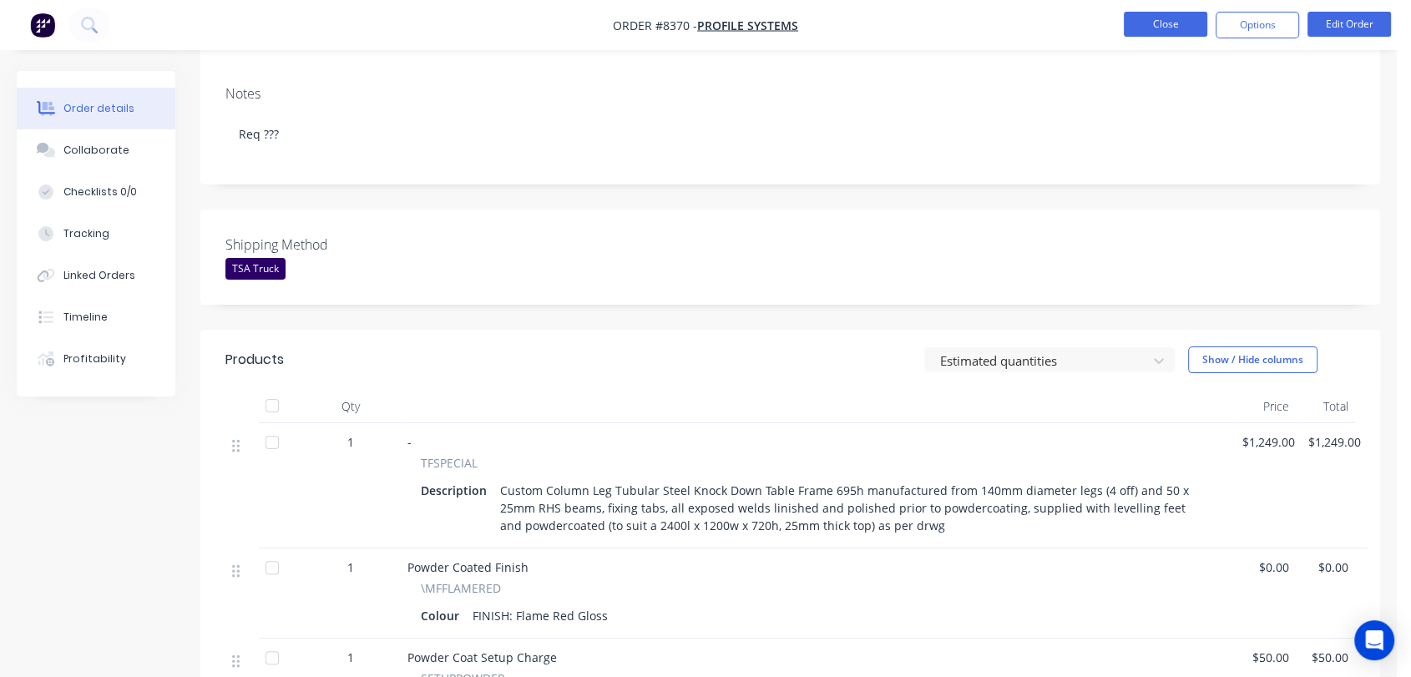
click at [1156, 14] on button "Close" at bounding box center [1164, 24] width 83 height 25
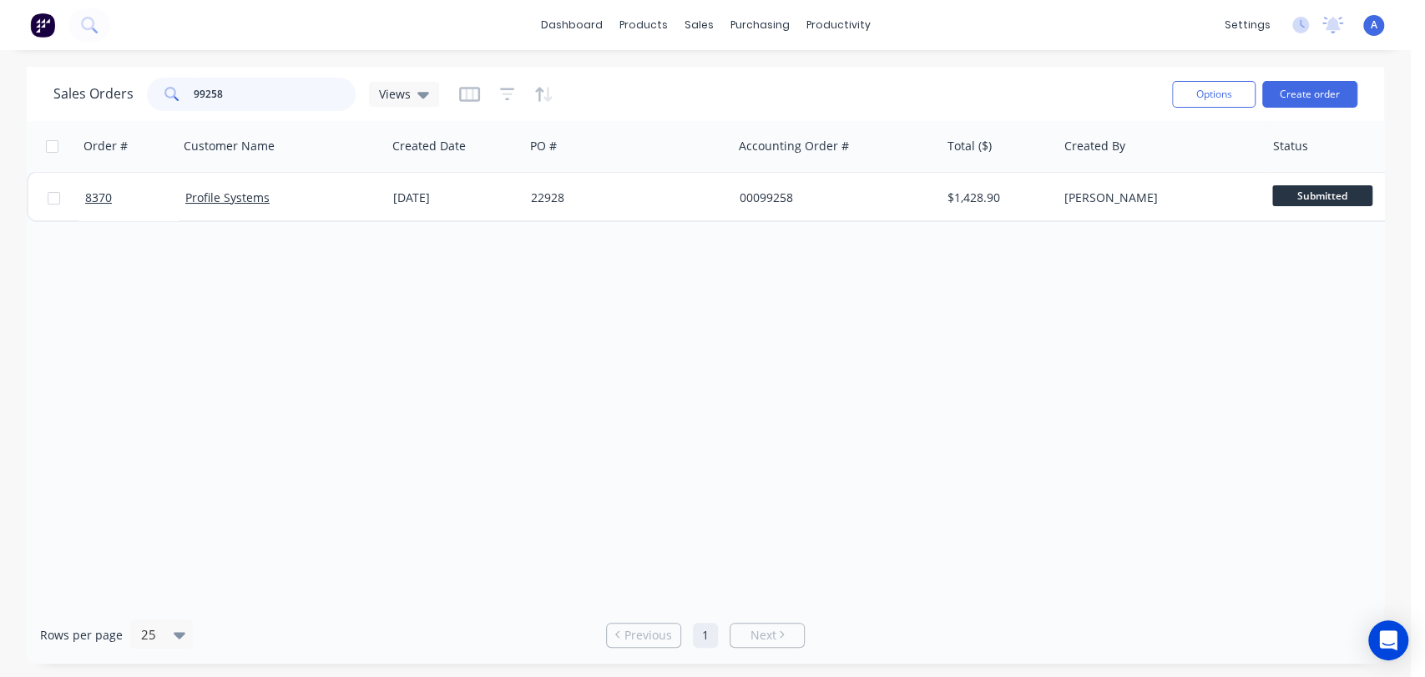
drag, startPoint x: 238, startPoint y: 88, endPoint x: 164, endPoint y: 102, distance: 75.5
click at [164, 102] on div "99258" at bounding box center [251, 94] width 209 height 33
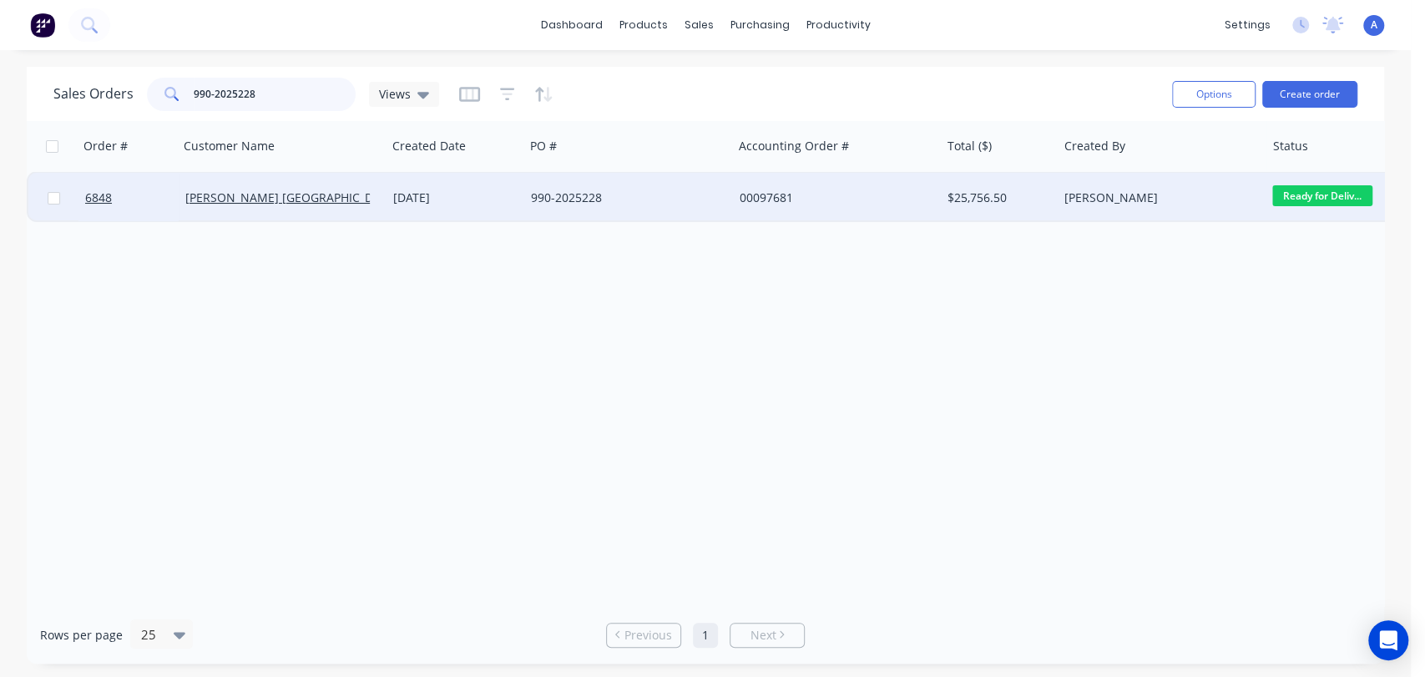
type input "990-2025228"
click at [660, 193] on div "990-2025228" at bounding box center [623, 197] width 185 height 17
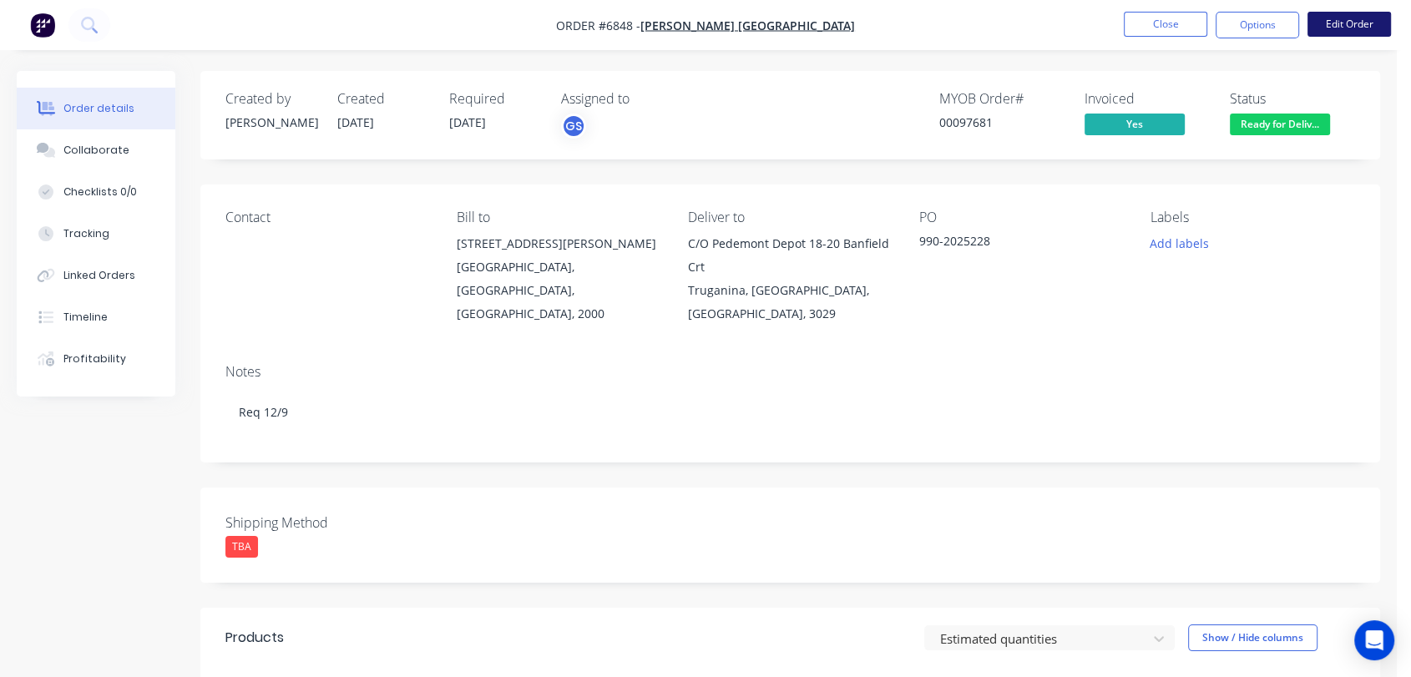
click at [1335, 18] on button "Edit Order" at bounding box center [1348, 24] width 83 height 25
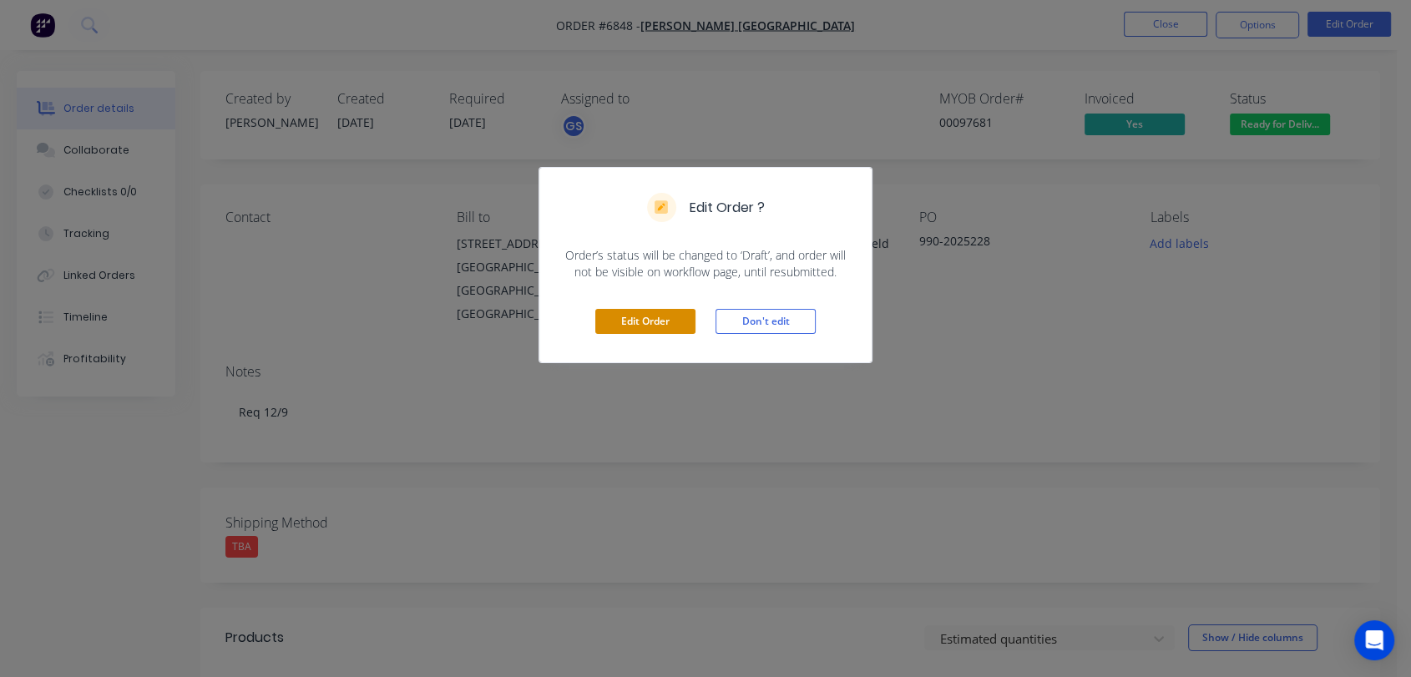
click at [641, 322] on button "Edit Order" at bounding box center [645, 321] width 100 height 25
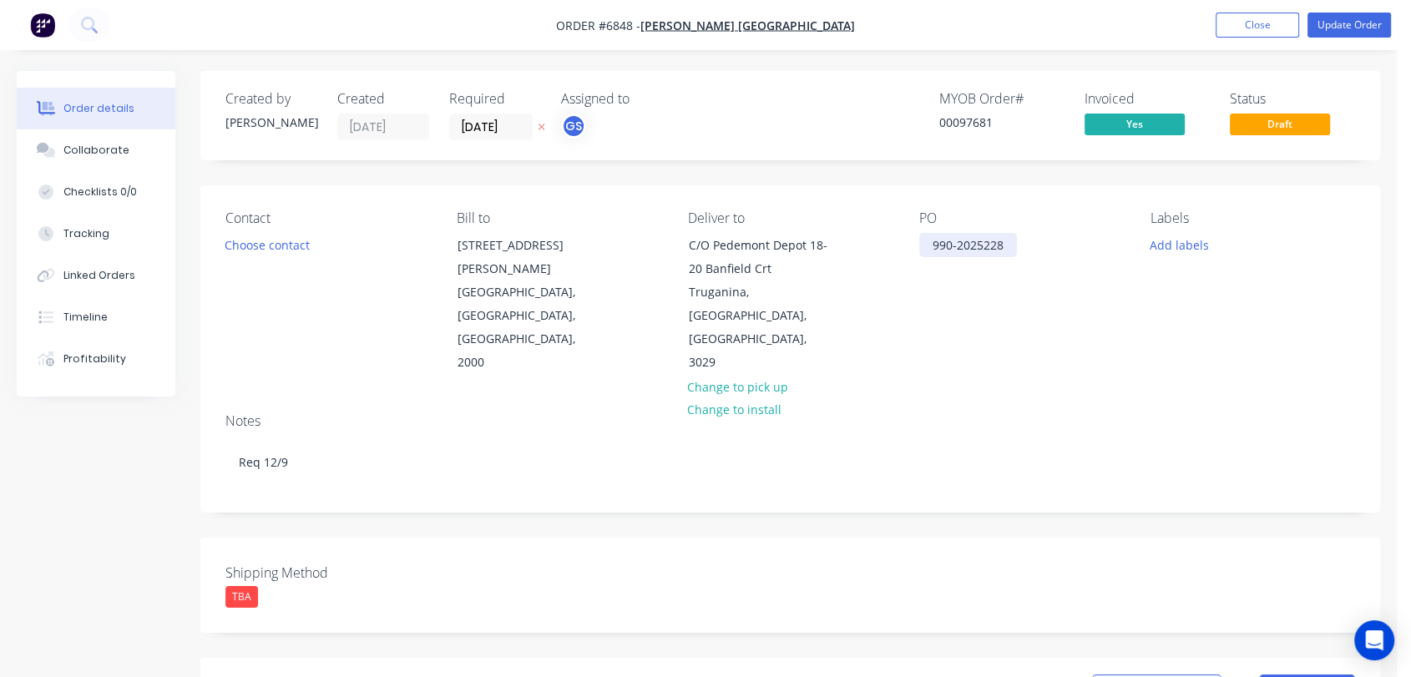
click at [1004, 247] on div "990-2025228" at bounding box center [968, 245] width 98 height 24
click at [1014, 251] on div "990-2025228 / [US_EMPLOYER_IDENTIFICATION_NUMBER]" at bounding box center [1020, 262] width 209 height 59
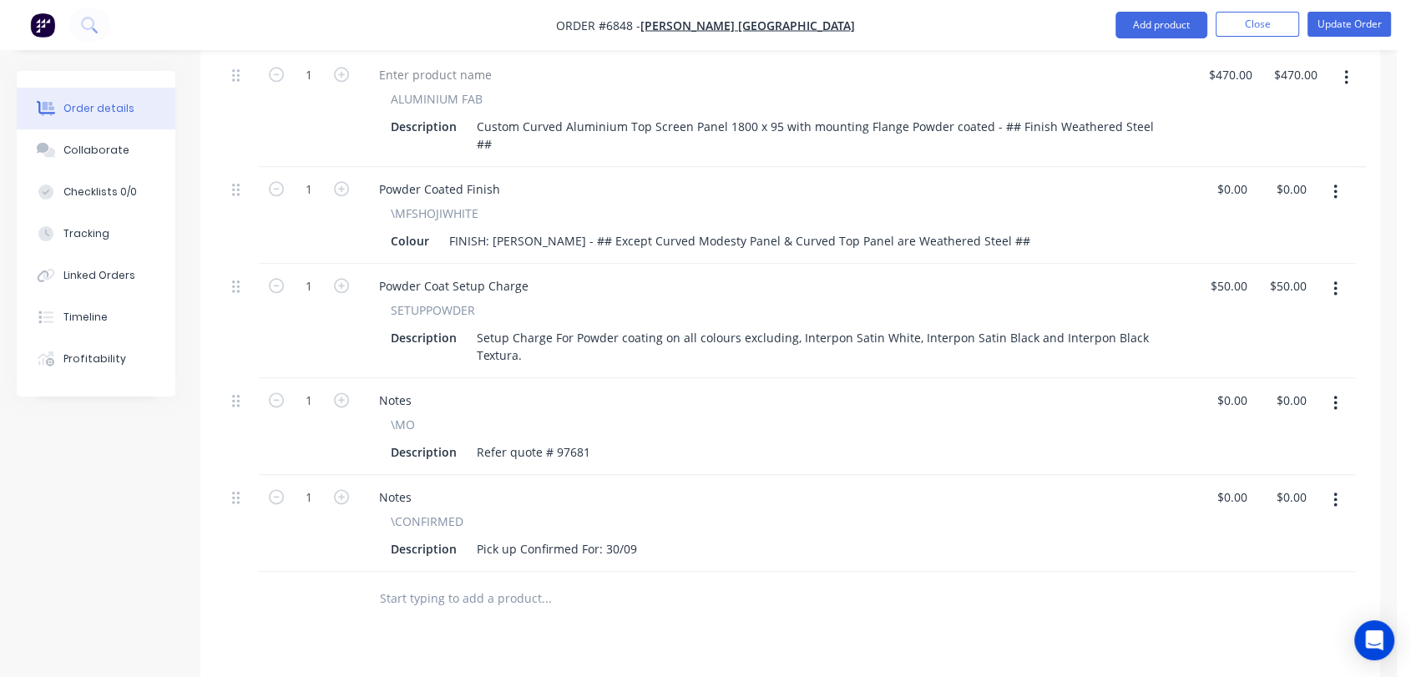
scroll to position [2006, 0]
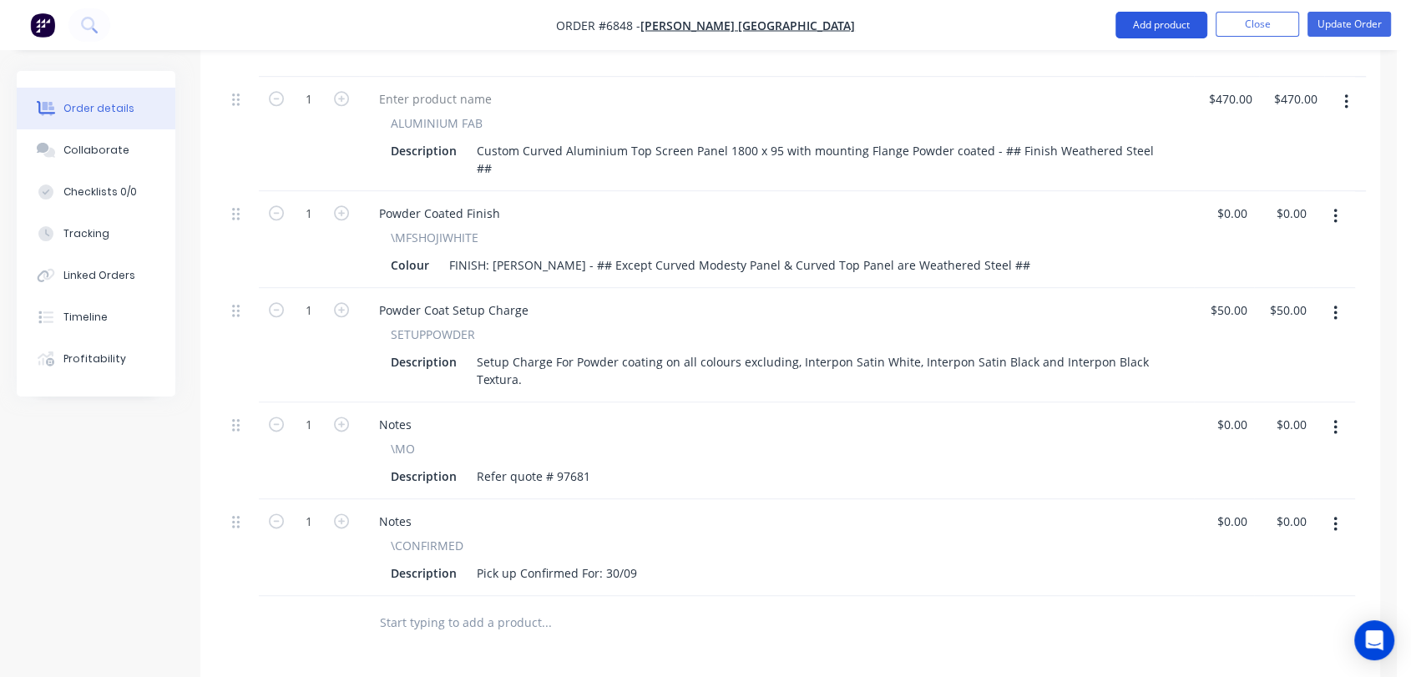
click at [1179, 23] on button "Add product" at bounding box center [1161, 25] width 92 height 27
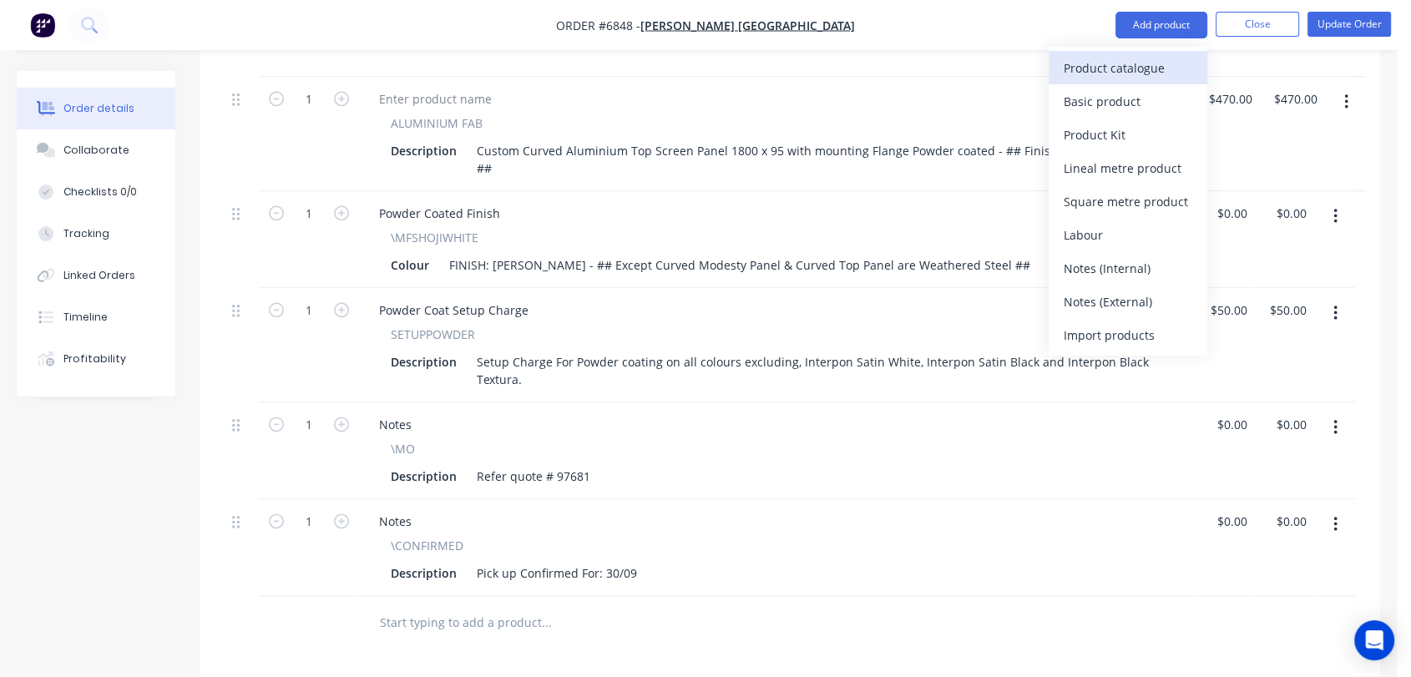
click at [1095, 62] on div "Product catalogue" at bounding box center [1127, 68] width 129 height 24
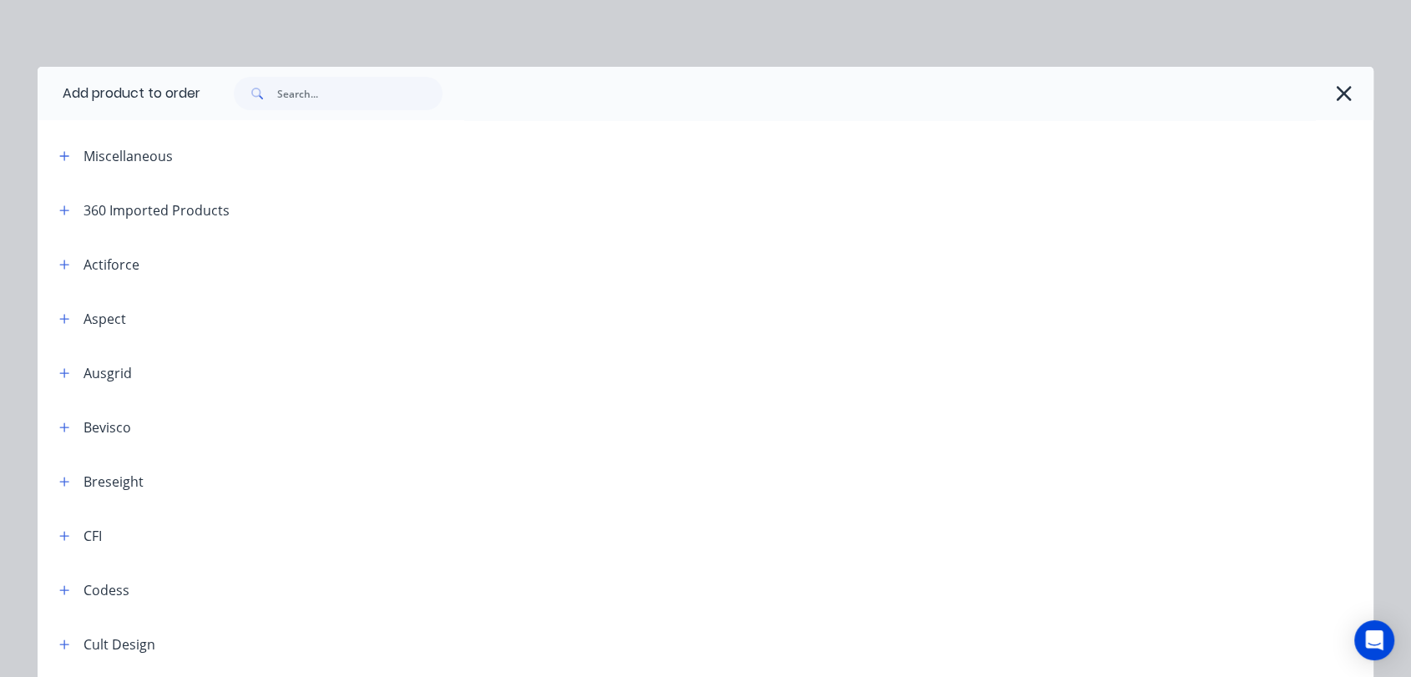
drag, startPoint x: 56, startPoint y: 156, endPoint x: 58, endPoint y: 166, distance: 10.2
click at [59, 155] on icon "button" at bounding box center [64, 156] width 10 height 12
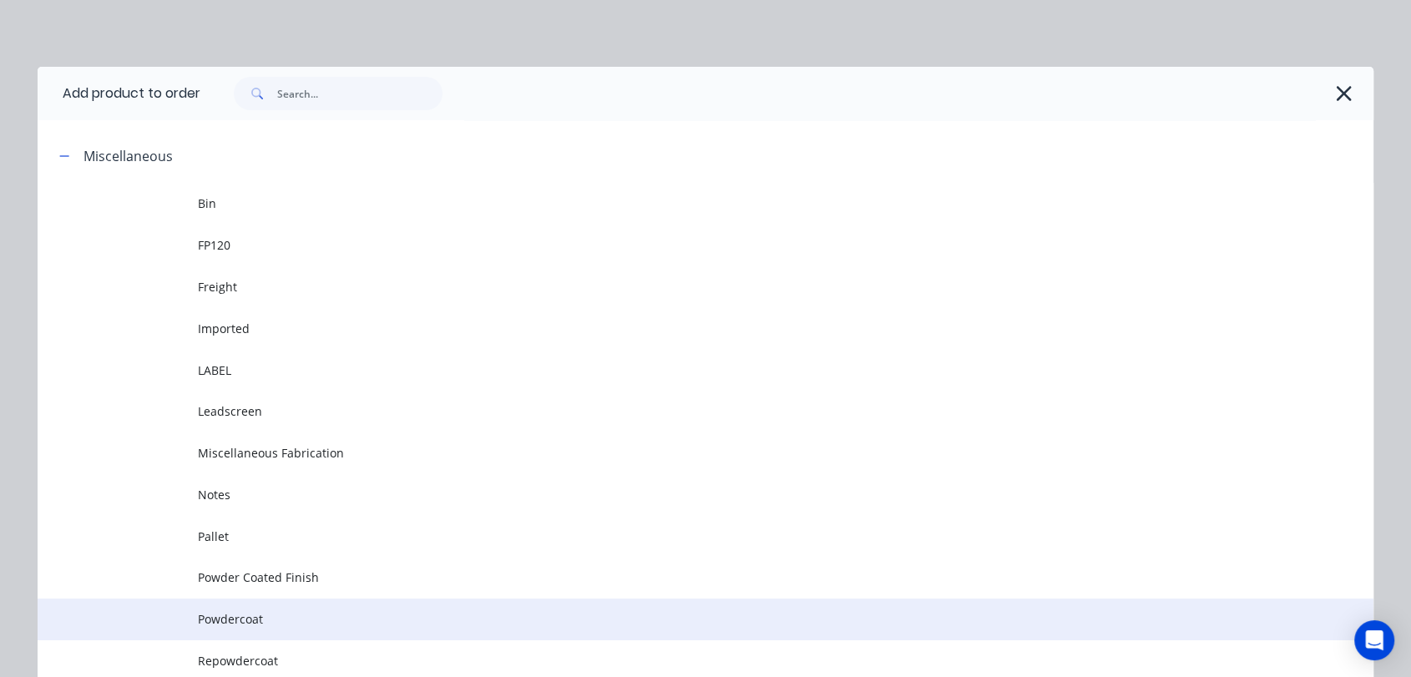
click at [230, 617] on span "Powdercoat" at bounding box center [668, 619] width 940 height 18
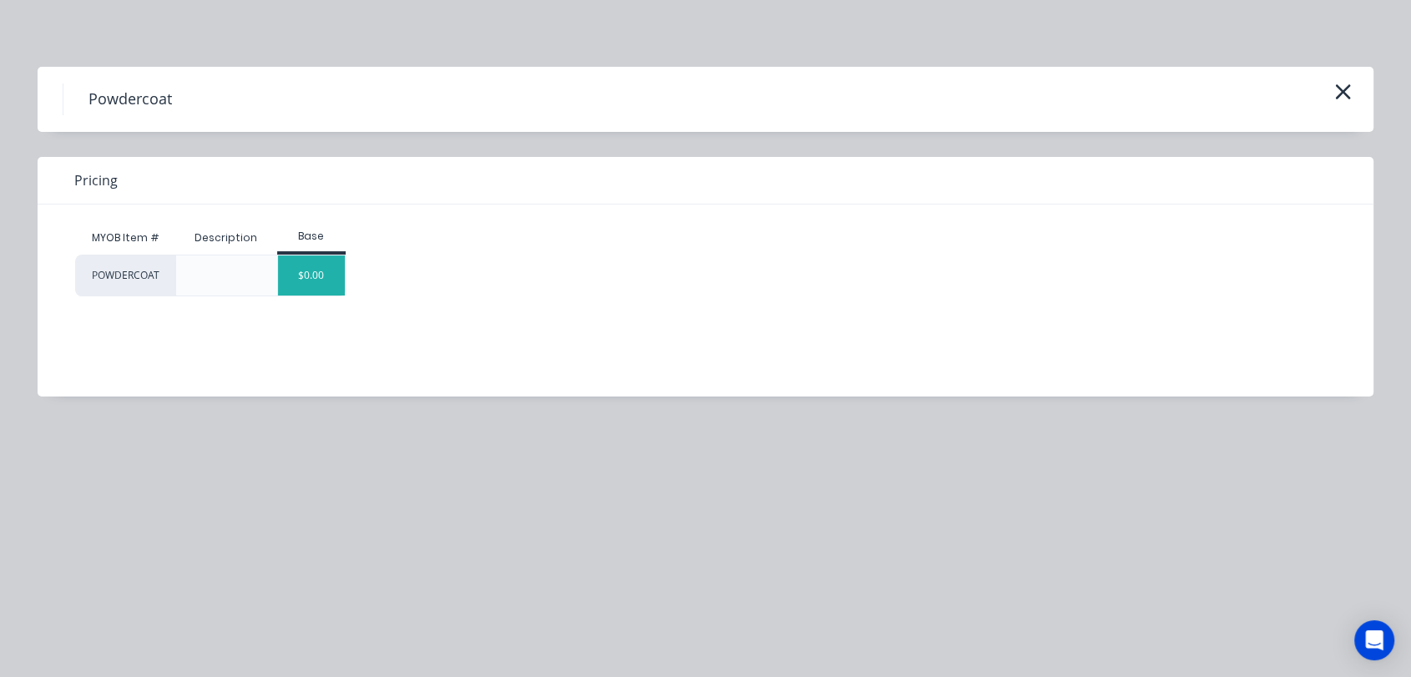
click at [300, 271] on div "$0.00" at bounding box center [312, 275] width 68 height 40
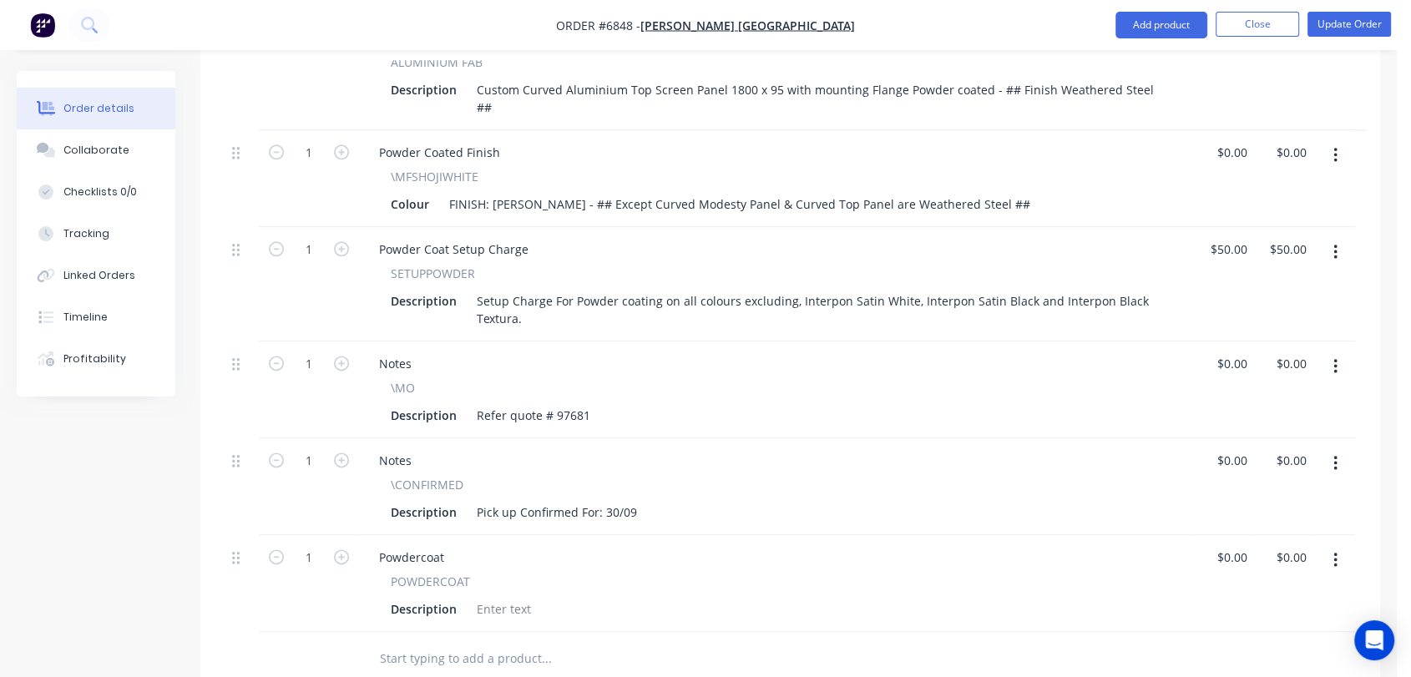
scroll to position [2099, 0]
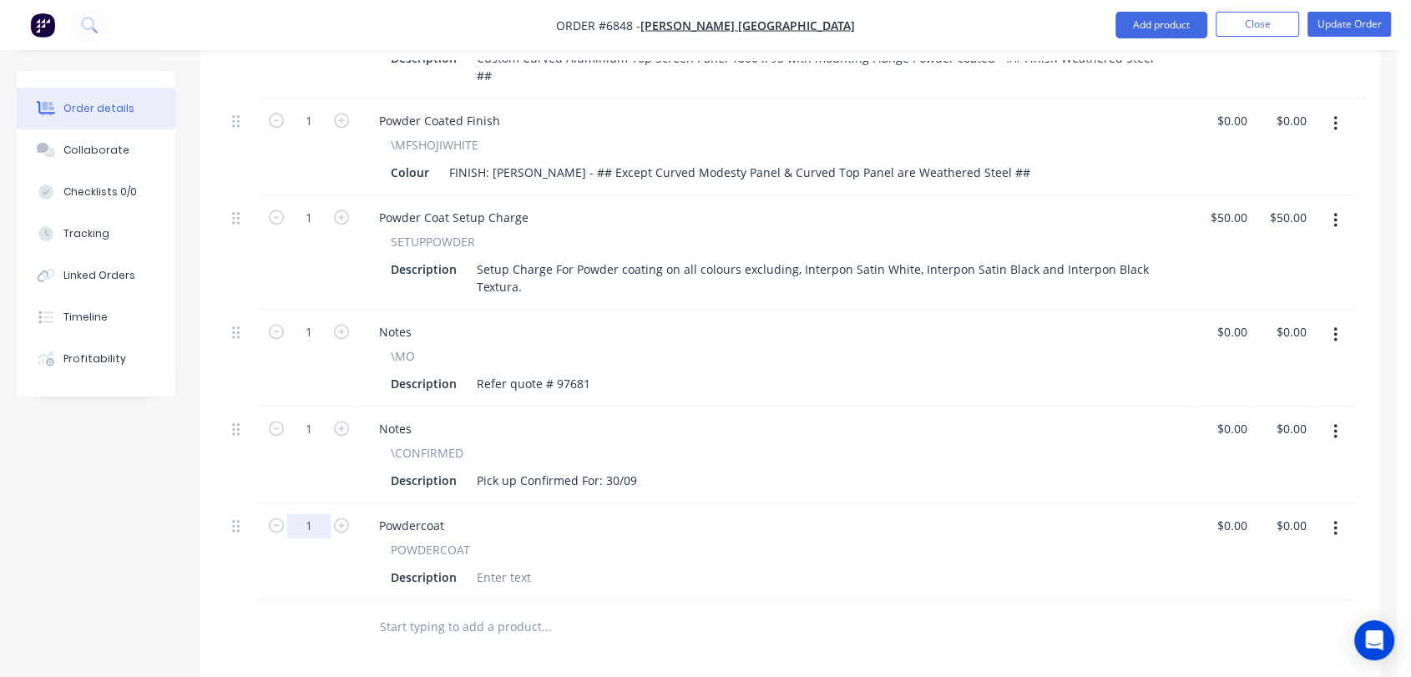
click at [317, 513] on input "1" at bounding box center [308, 525] width 43 height 25
type input "24"
drag, startPoint x: 449, startPoint y: 438, endPoint x: 371, endPoint y: 422, distance: 79.2
click at [371, 503] on div "Powdercoat POWDERCOAT Description" at bounding box center [776, 551] width 835 height 97
click at [488, 565] on div at bounding box center [504, 577] width 68 height 24
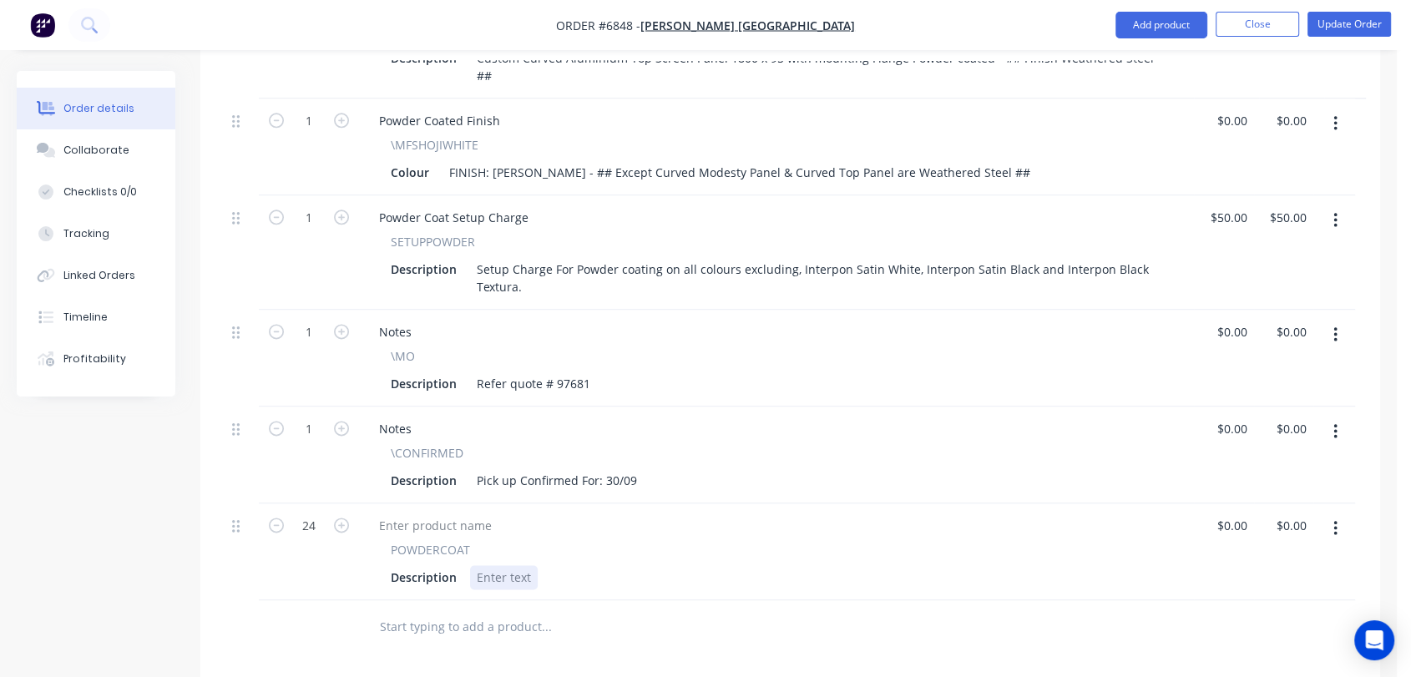
click at [511, 565] on div at bounding box center [504, 577] width 68 height 24
paste div
type input "$4.00"
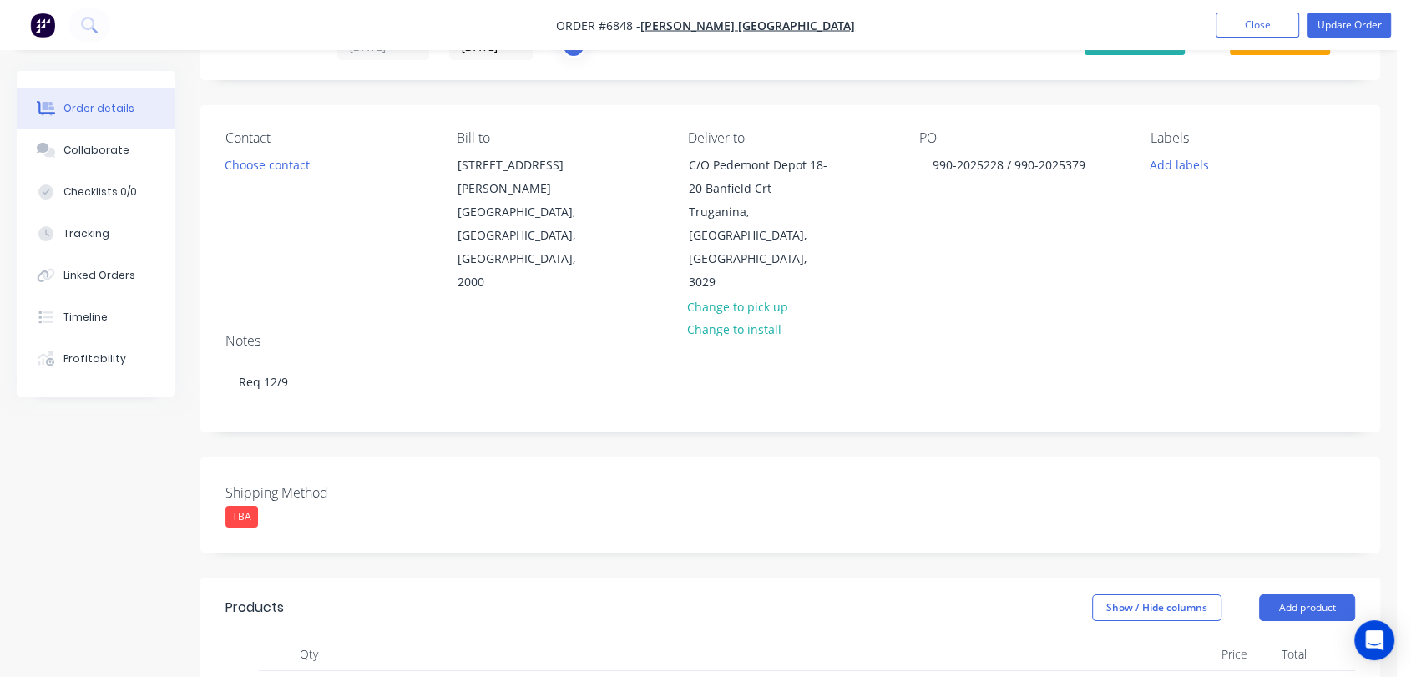
scroll to position [0, 0]
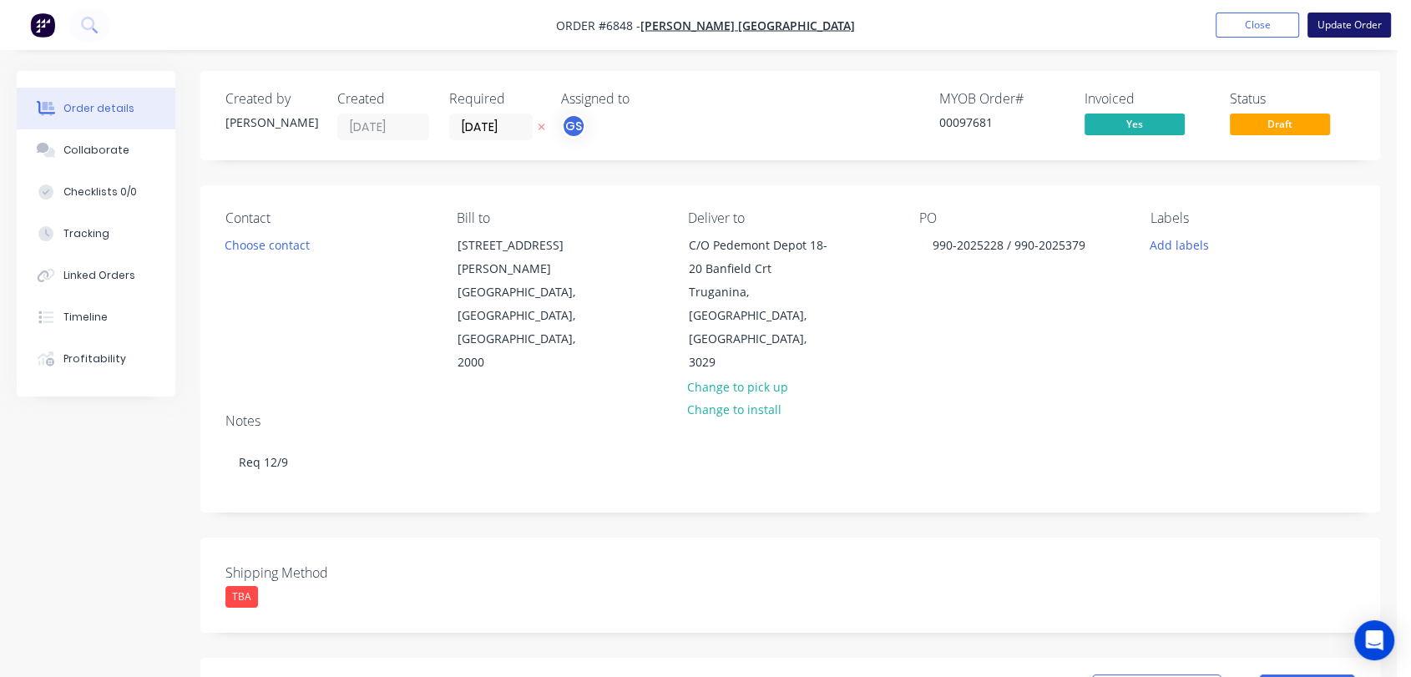
type input "$96.00"
click at [1337, 23] on button "Update Order" at bounding box center [1348, 25] width 83 height 25
type input "$1,460.00"
type input "$4,380.00"
type input "$145.00"
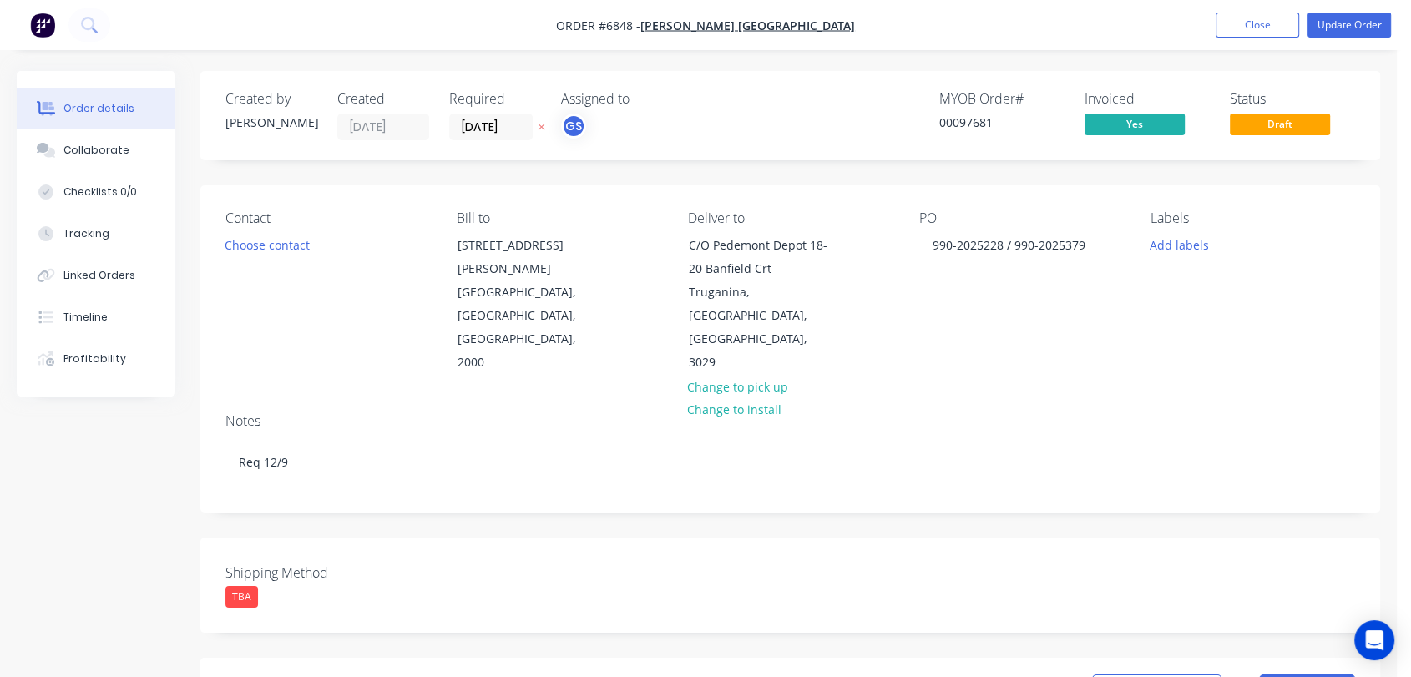
type input "$435.00"
type input "$600.00"
type input "$6,000.00"
type input "$850.00"
type input "$4,250.00"
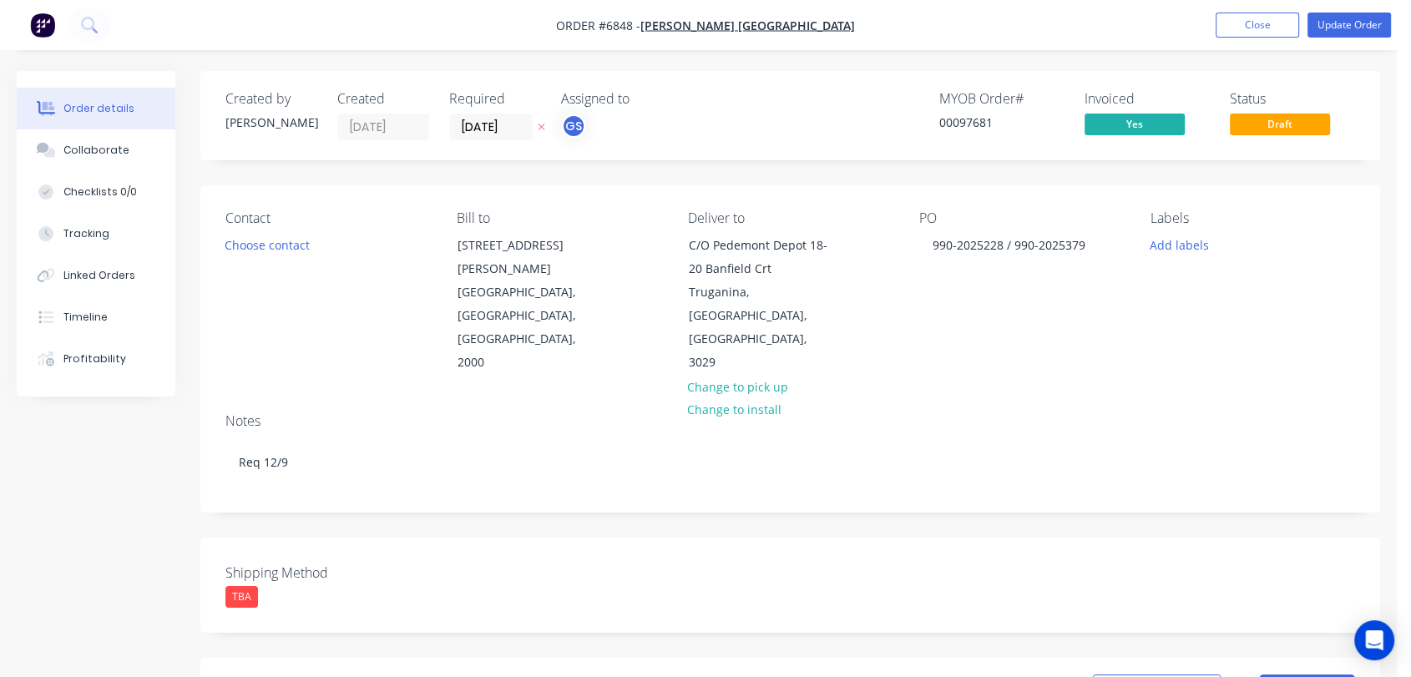
type input "$390.00"
type input "$1,950.00"
type input "$145.00"
type input "$725.00"
type input "$540.00"
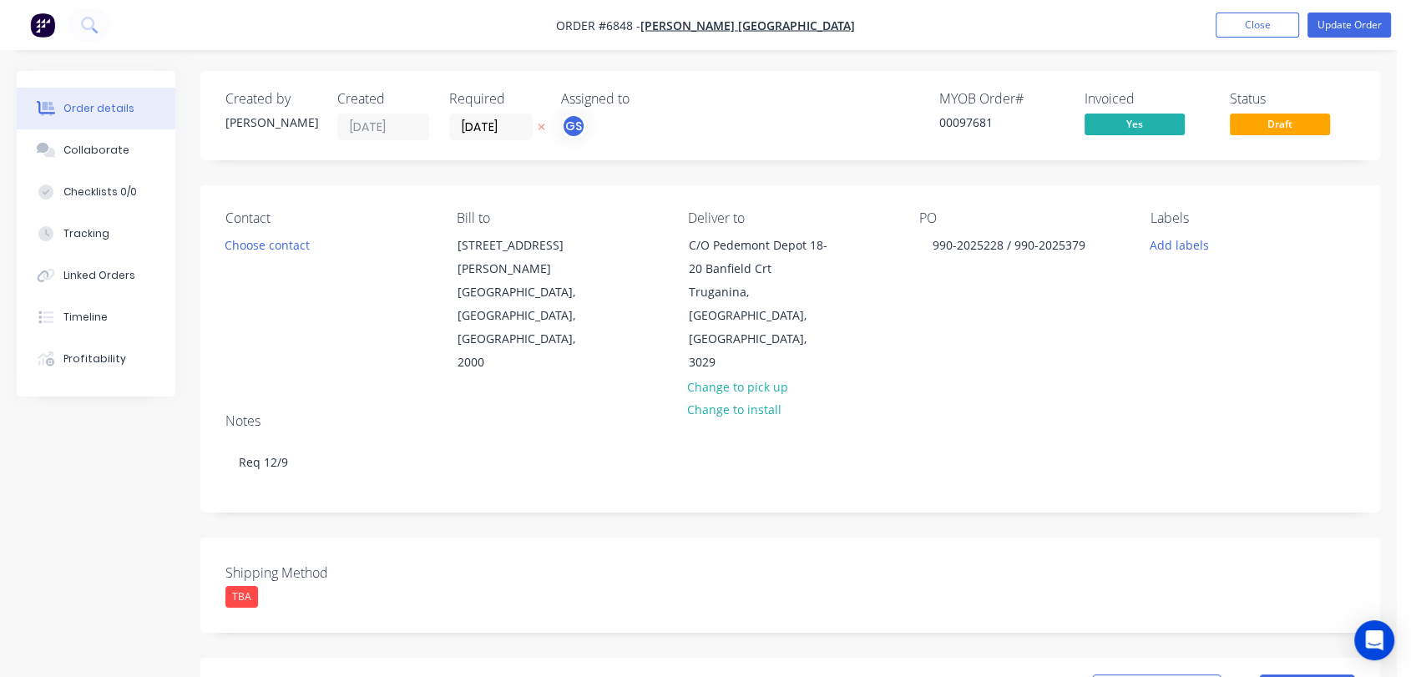
type input "$2,700.00"
type input "$600.00"
type input "$1,200.00"
type input "$520.00"
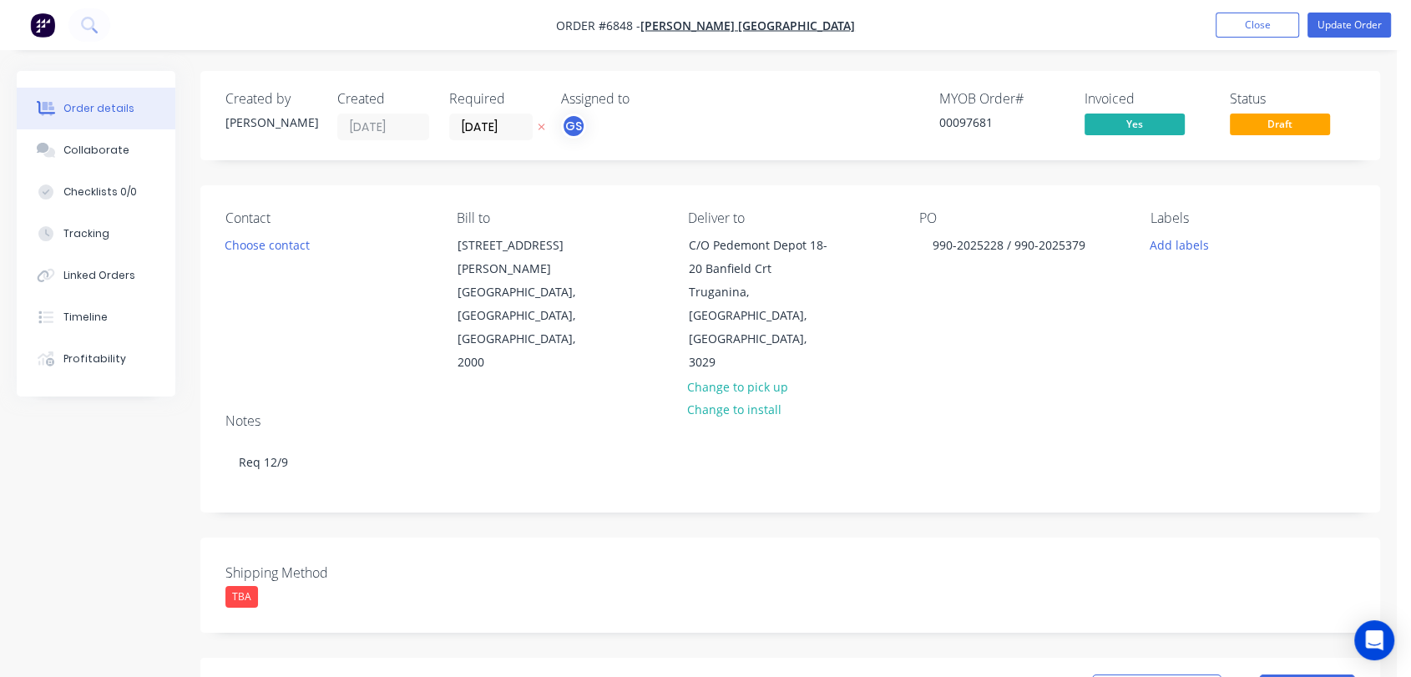
type input "$145.00"
type input "$590.00"
type input "$470.00"
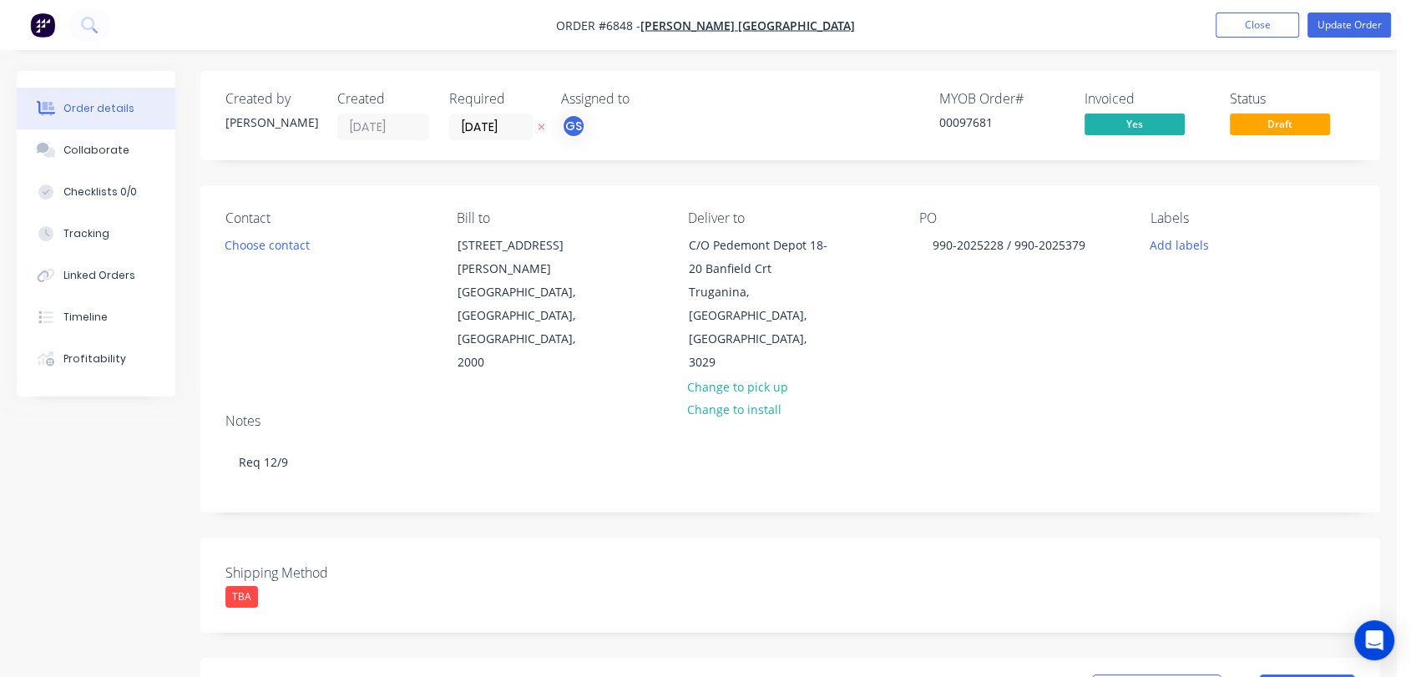
type input "$470.00"
type input "$50.00"
type input "$4.00"
type input "$96.00"
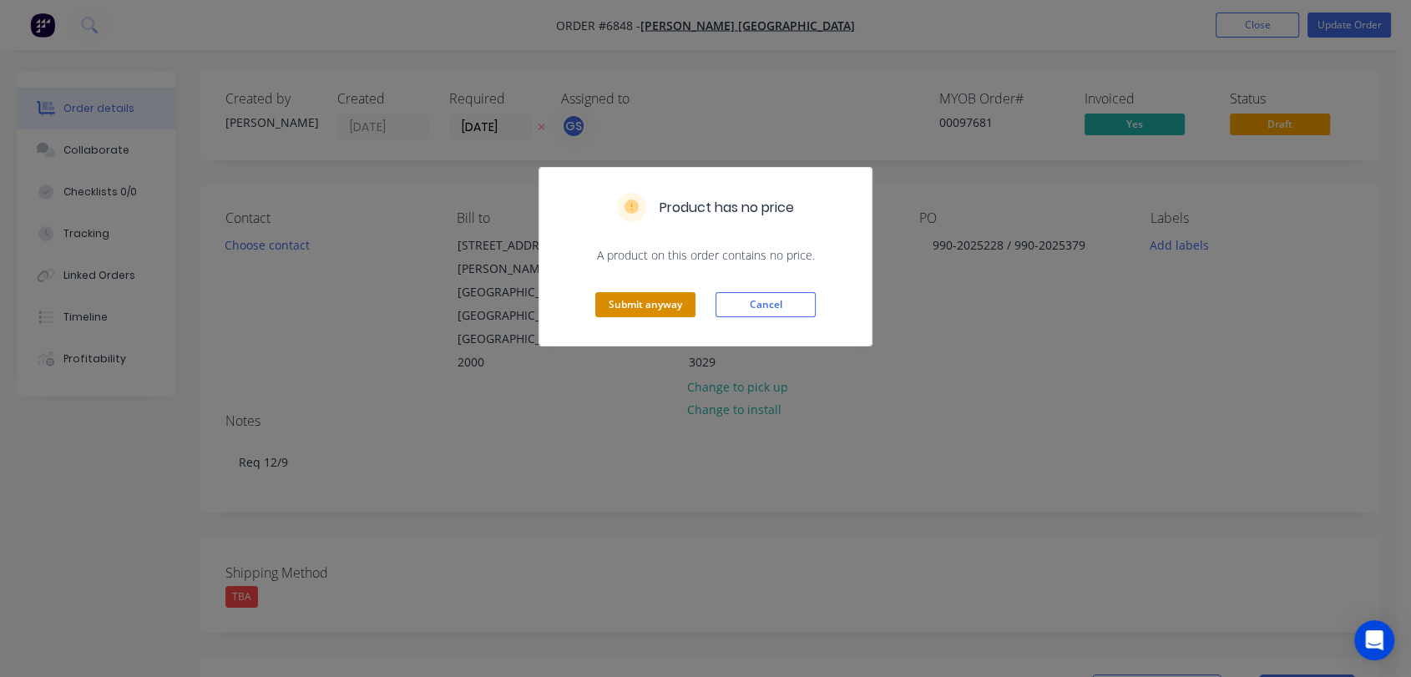
click at [663, 305] on button "Submit anyway" at bounding box center [645, 304] width 100 height 25
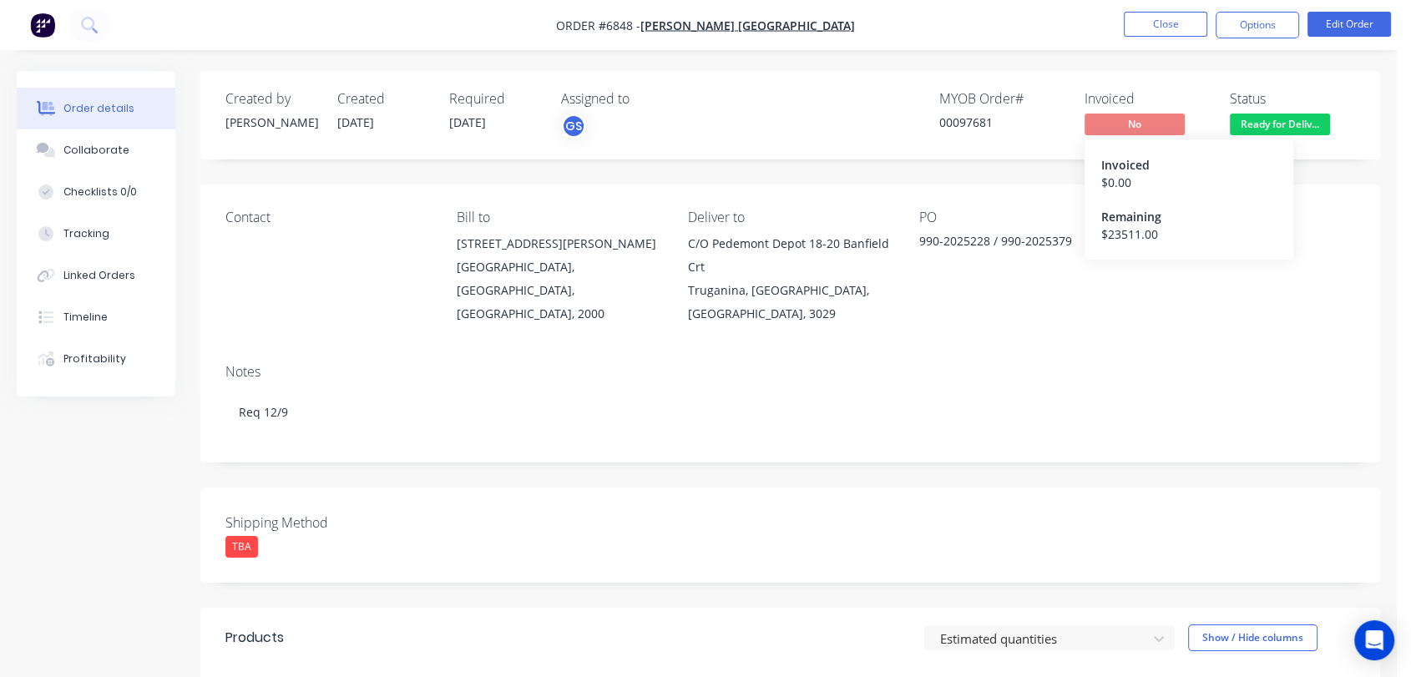
click at [1148, 118] on span "No" at bounding box center [1134, 124] width 100 height 21
click at [1242, 19] on button "Options" at bounding box center [1256, 25] width 83 height 27
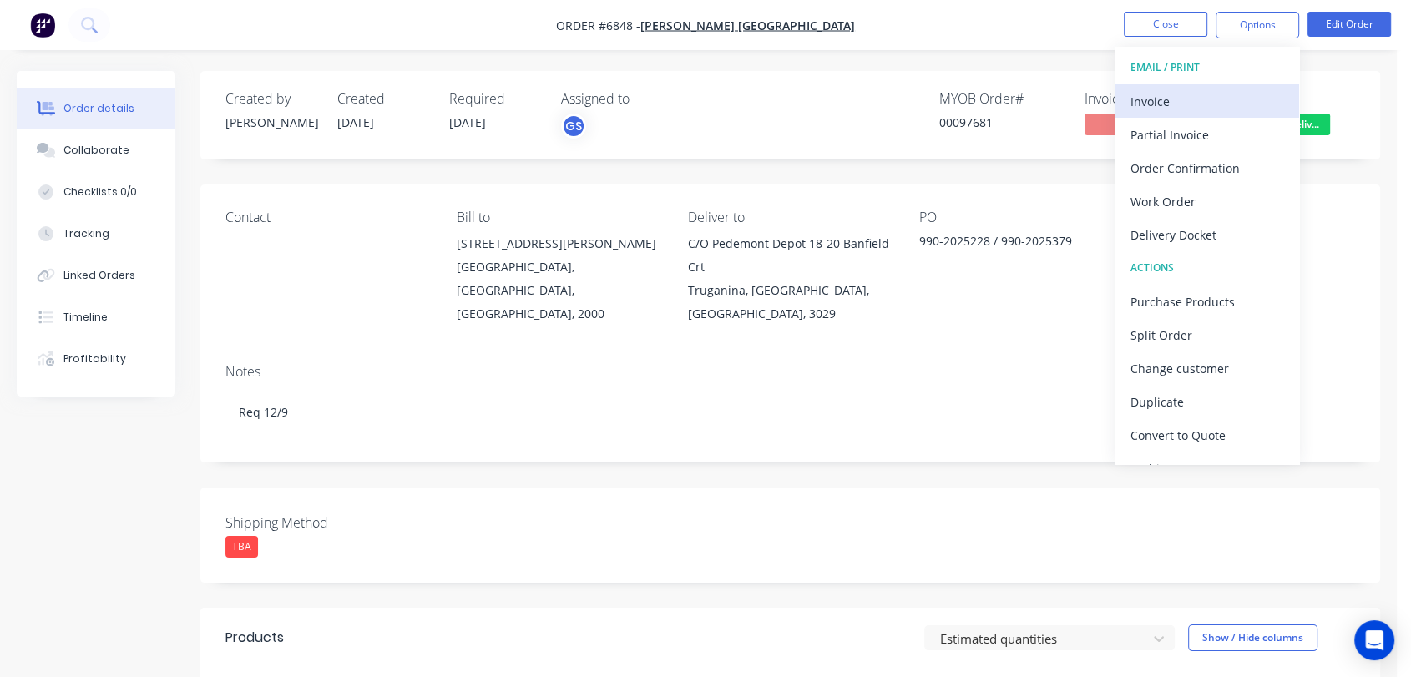
click at [1176, 98] on div "Invoice" at bounding box center [1207, 101] width 154 height 24
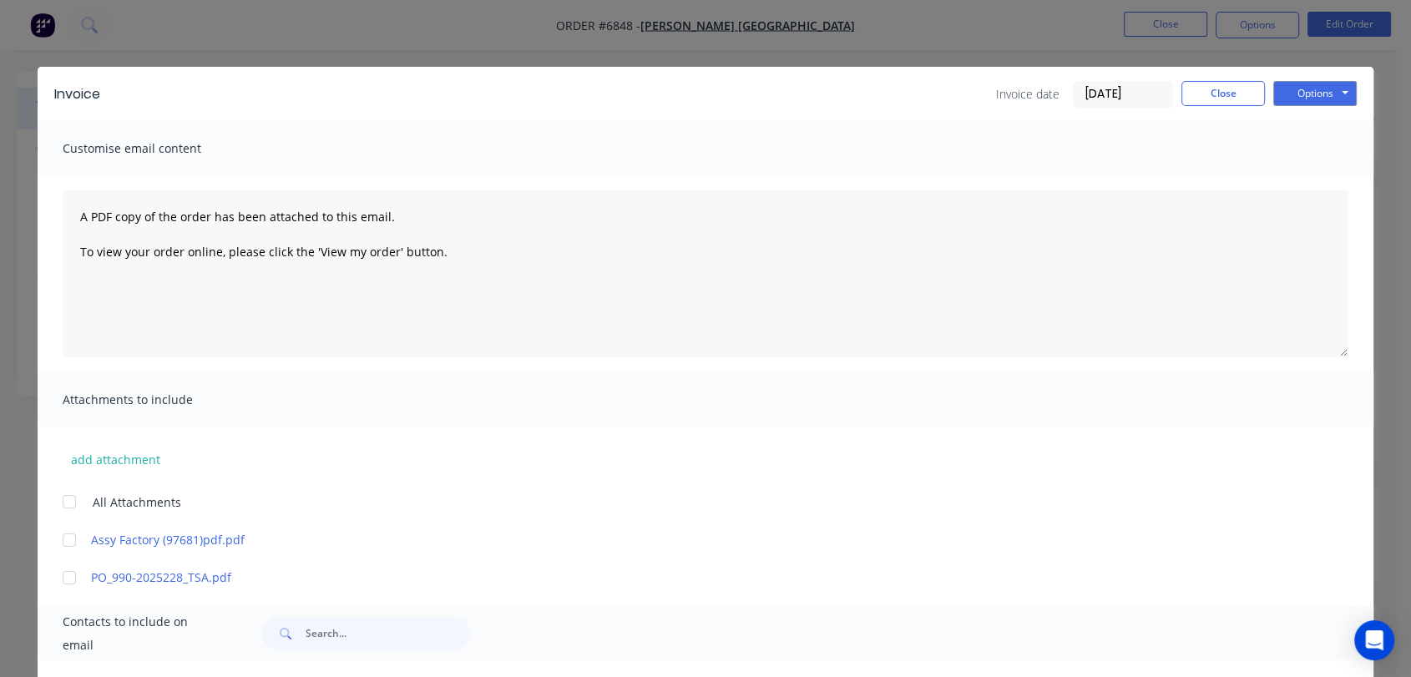
click at [1103, 81] on label "[DATE]" at bounding box center [1122, 94] width 100 height 27
click at [1103, 82] on input "[DATE]" at bounding box center [1122, 94] width 98 height 25
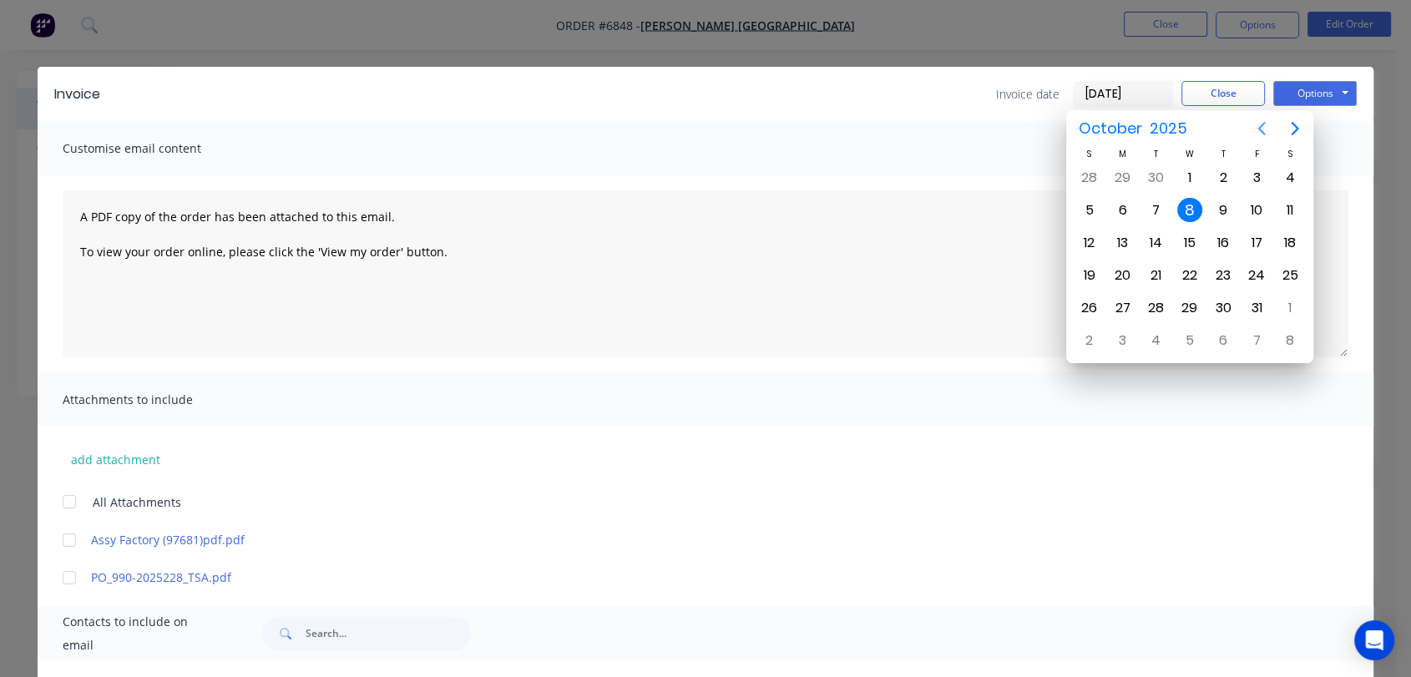
click at [1254, 122] on icon "Previous page" at bounding box center [1261, 129] width 20 height 20
click at [1259, 242] on div "19" at bounding box center [1256, 242] width 25 height 25
type input "[DATE]"
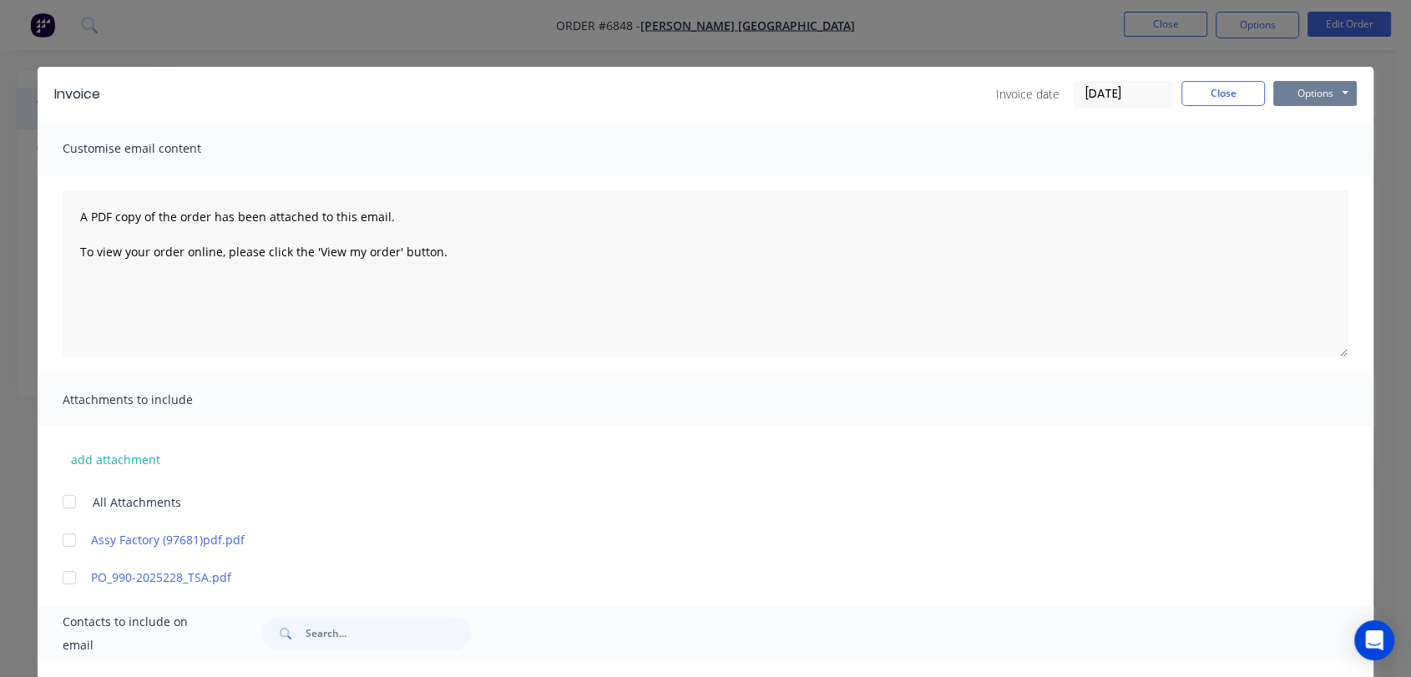
click at [1302, 87] on button "Options" at bounding box center [1314, 93] width 83 height 25
click at [1300, 144] on button "Print" at bounding box center [1326, 151] width 107 height 28
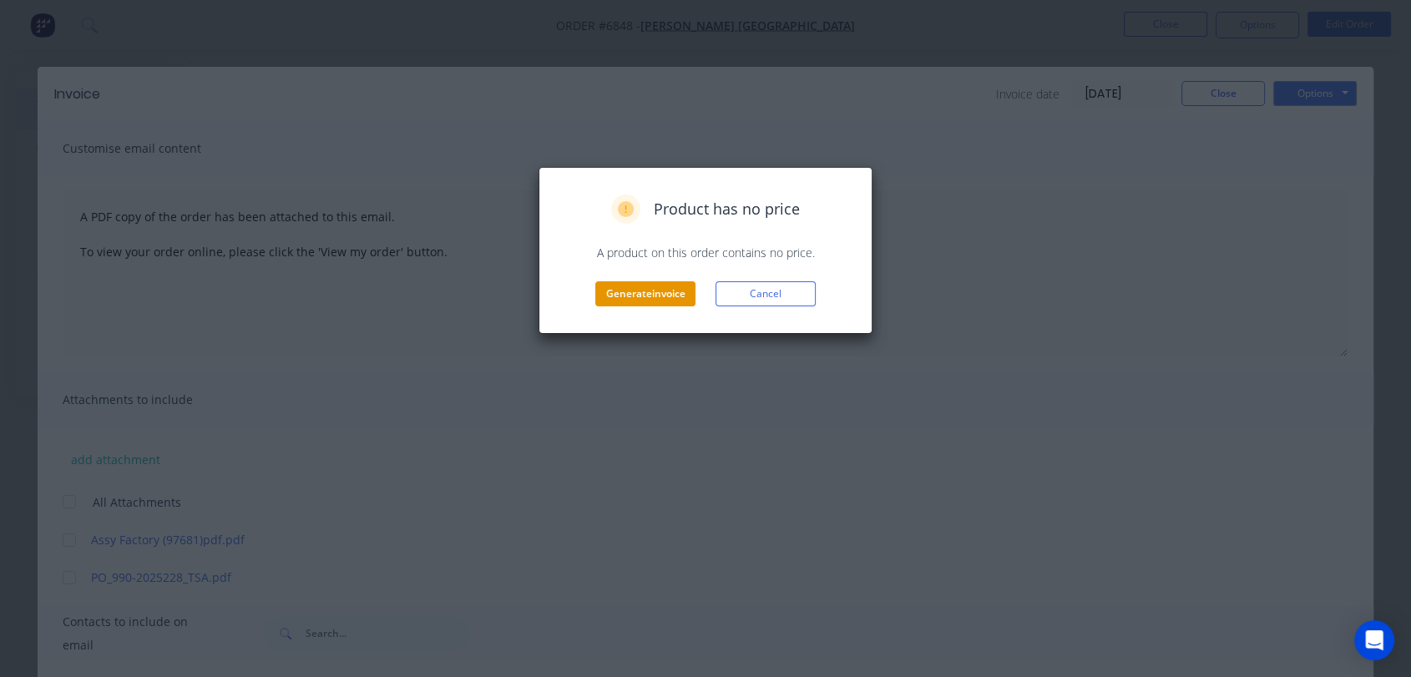
click at [658, 290] on button "Generate invoice" at bounding box center [645, 293] width 100 height 25
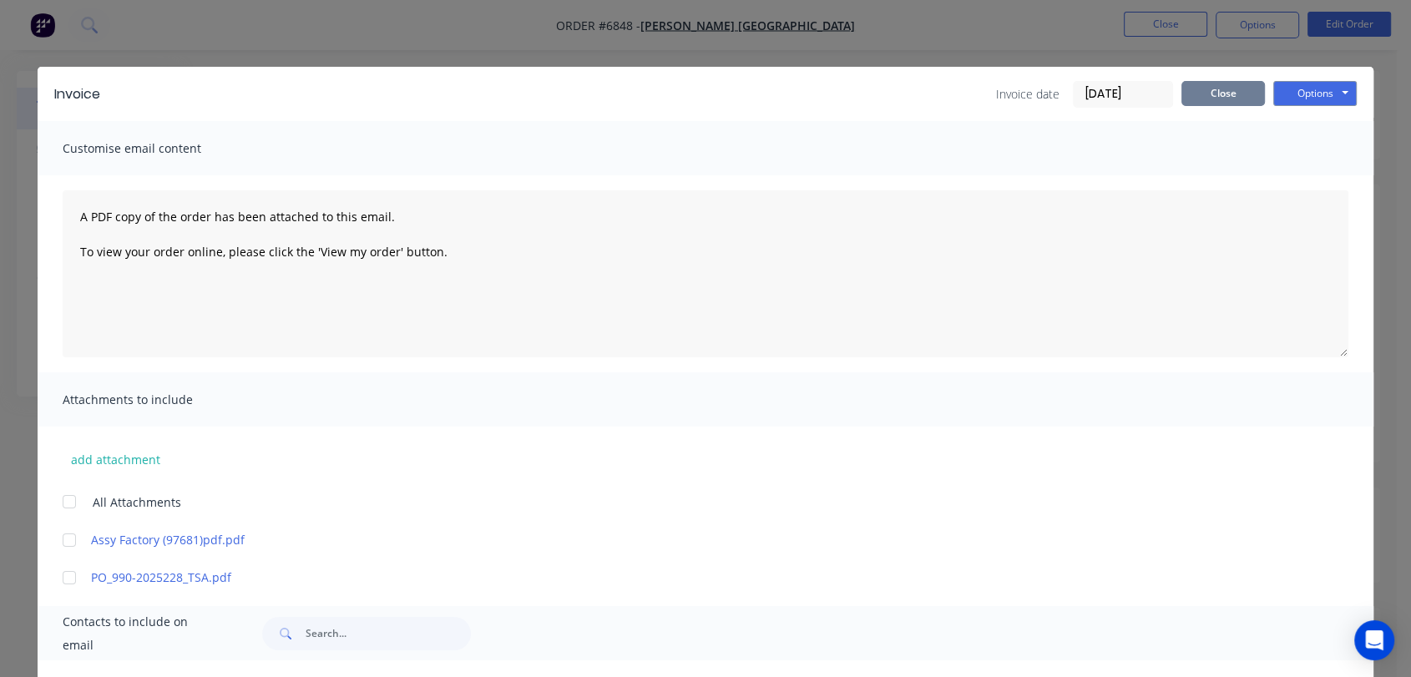
click at [1225, 87] on button "Close" at bounding box center [1222, 93] width 83 height 25
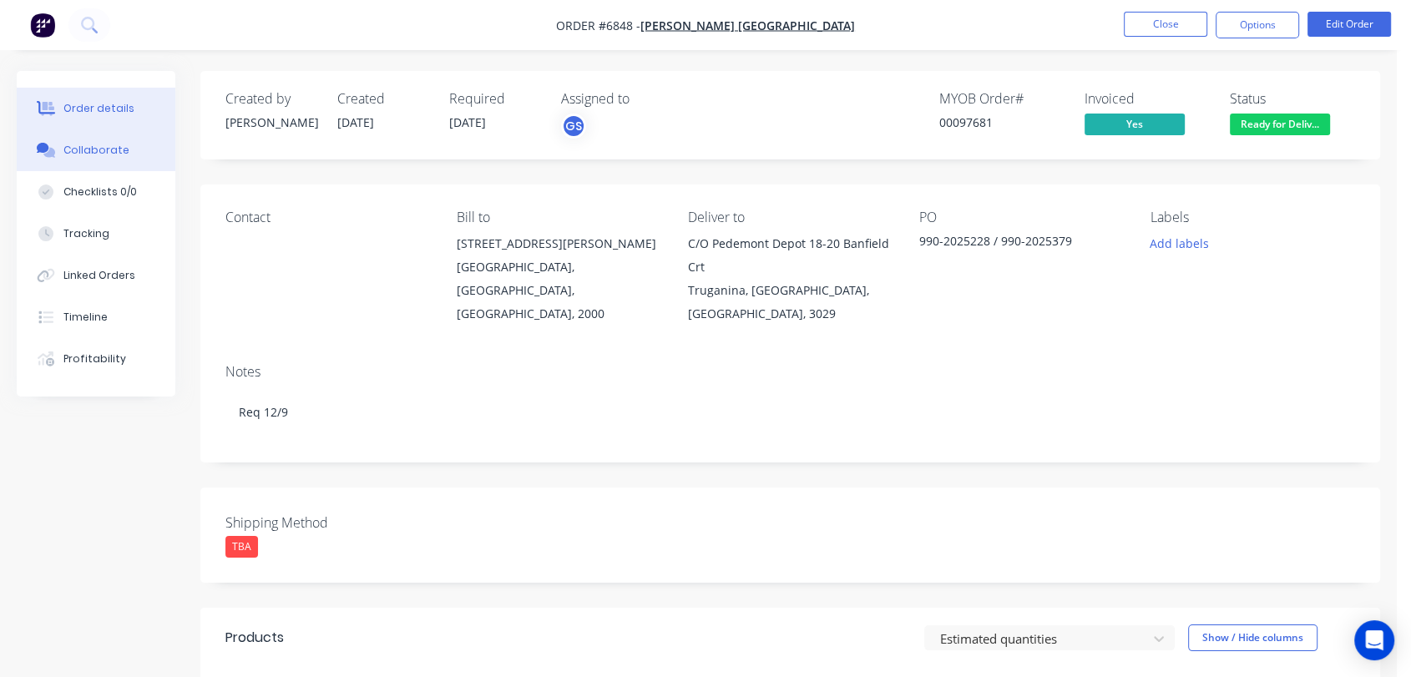
click at [111, 146] on div "Collaborate" at bounding box center [96, 150] width 66 height 15
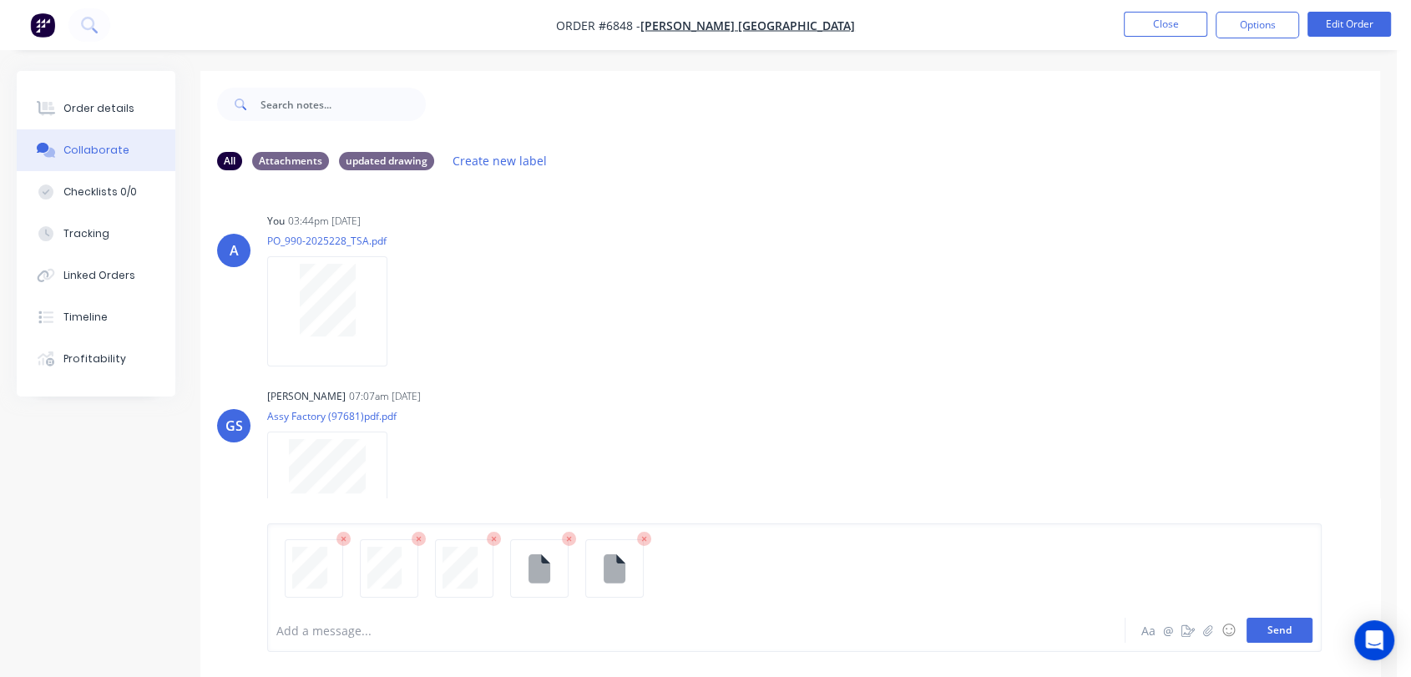
click at [1306, 620] on button "Send" at bounding box center [1279, 630] width 66 height 25
click at [1163, 22] on button "Close" at bounding box center [1164, 24] width 83 height 25
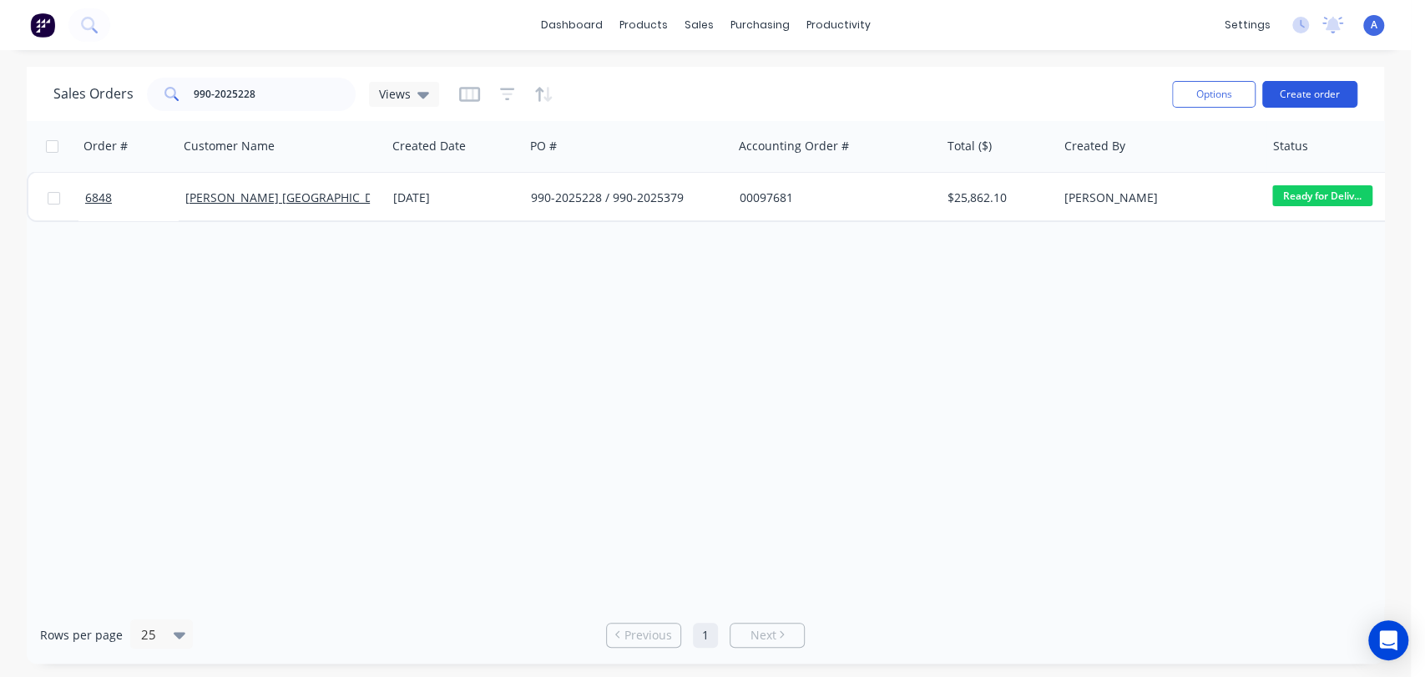
click at [1319, 89] on button "Create order" at bounding box center [1309, 94] width 95 height 27
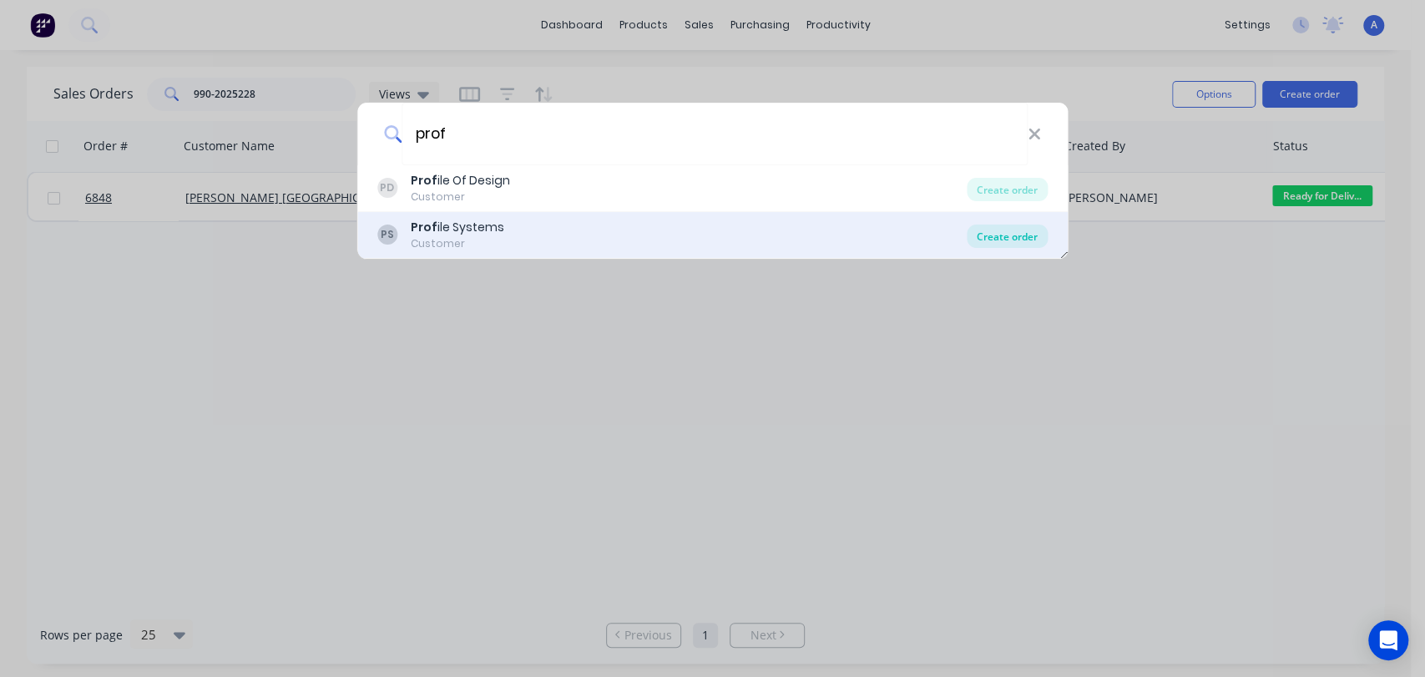
type input "prof"
click at [997, 228] on div "Create order" at bounding box center [1006, 236] width 81 height 23
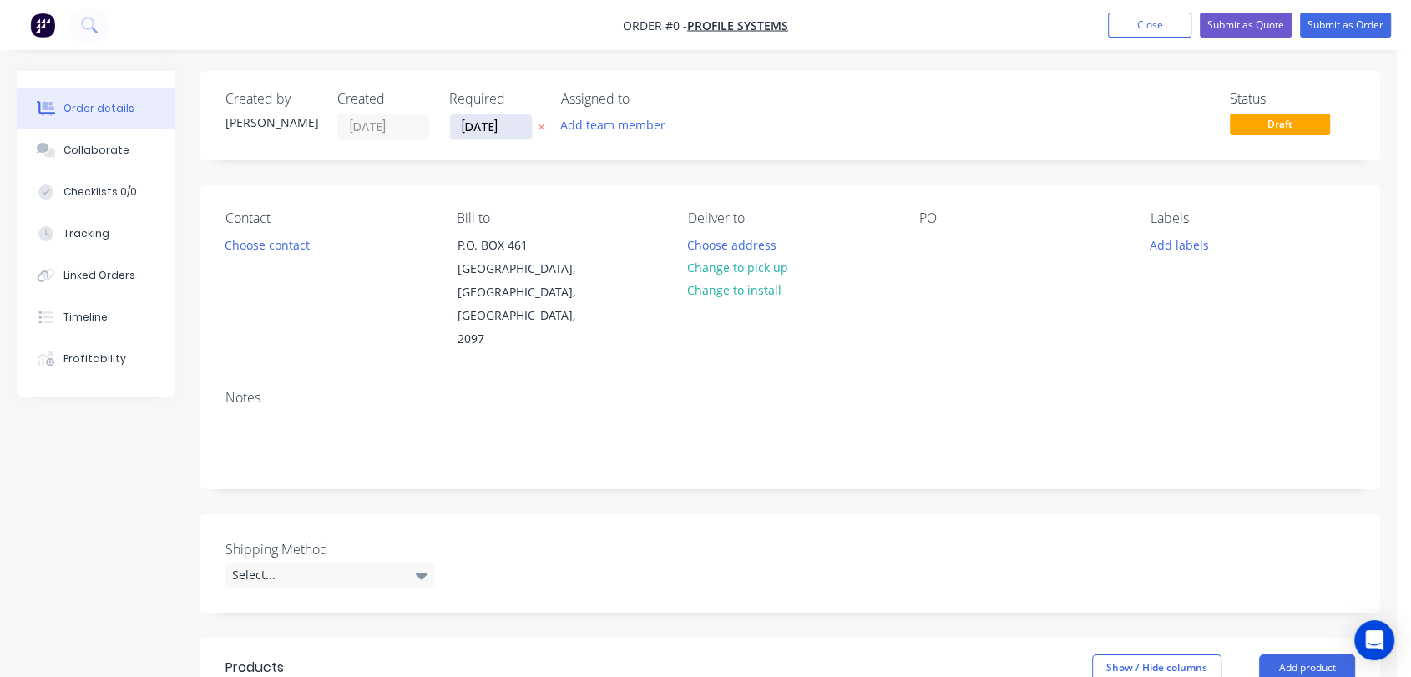
click at [521, 119] on input "[DATE]" at bounding box center [491, 126] width 82 height 25
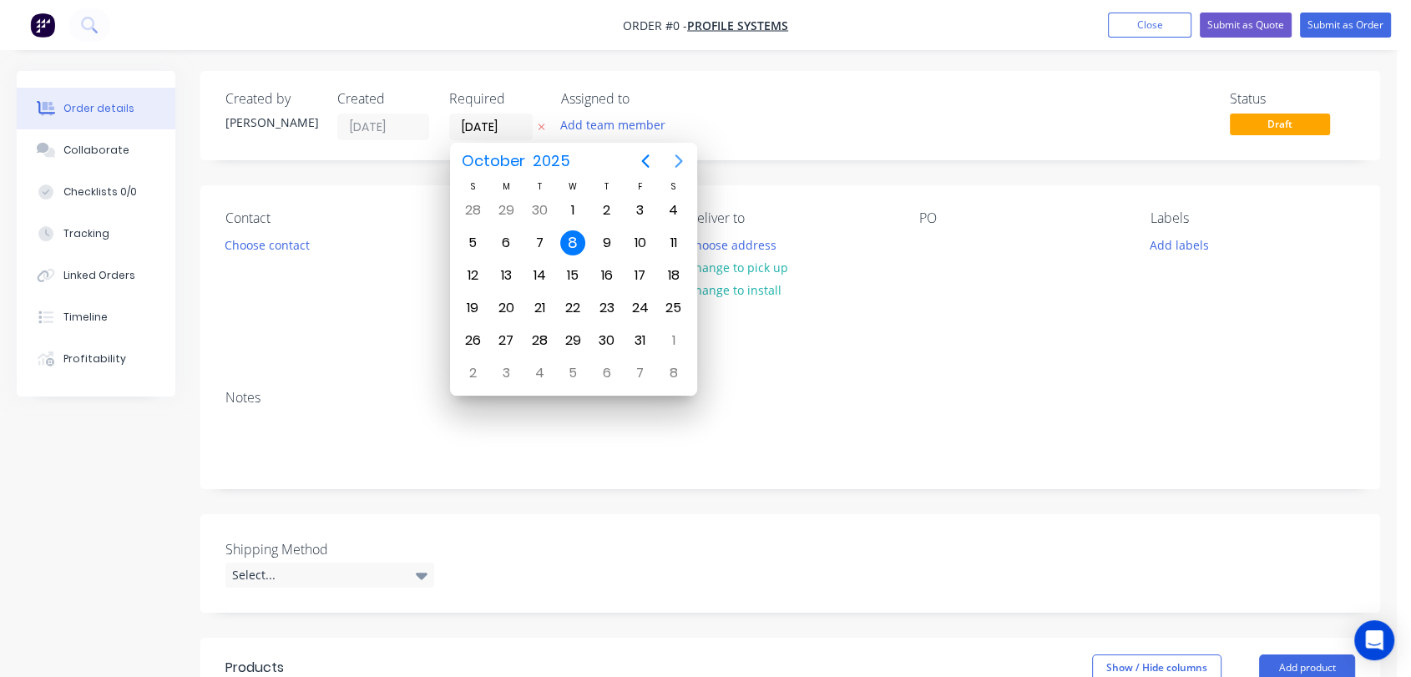
click at [677, 162] on icon "Next page" at bounding box center [679, 161] width 20 height 20
click at [571, 331] on div "31" at bounding box center [572, 340] width 25 height 25
type input "[DATE]"
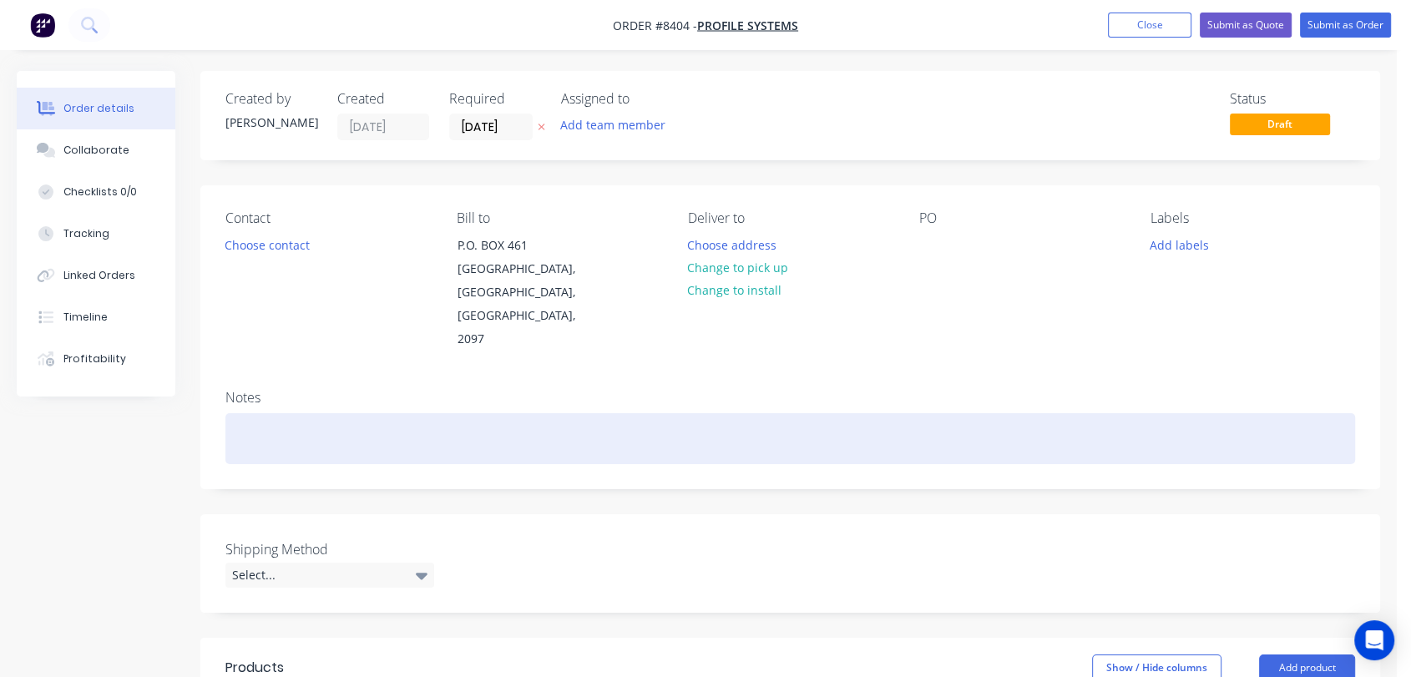
click at [270, 416] on div at bounding box center [789, 438] width 1129 height 51
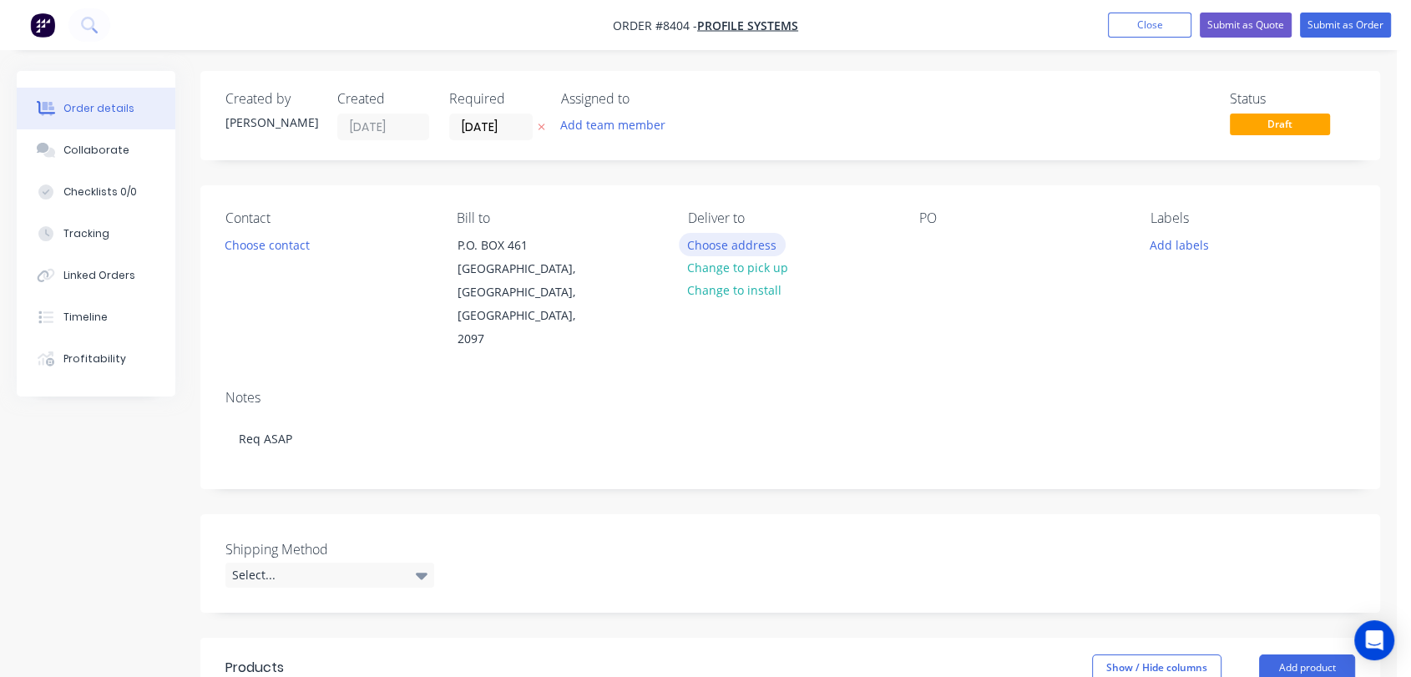
click at [755, 235] on button "Choose address" at bounding box center [732, 244] width 107 height 23
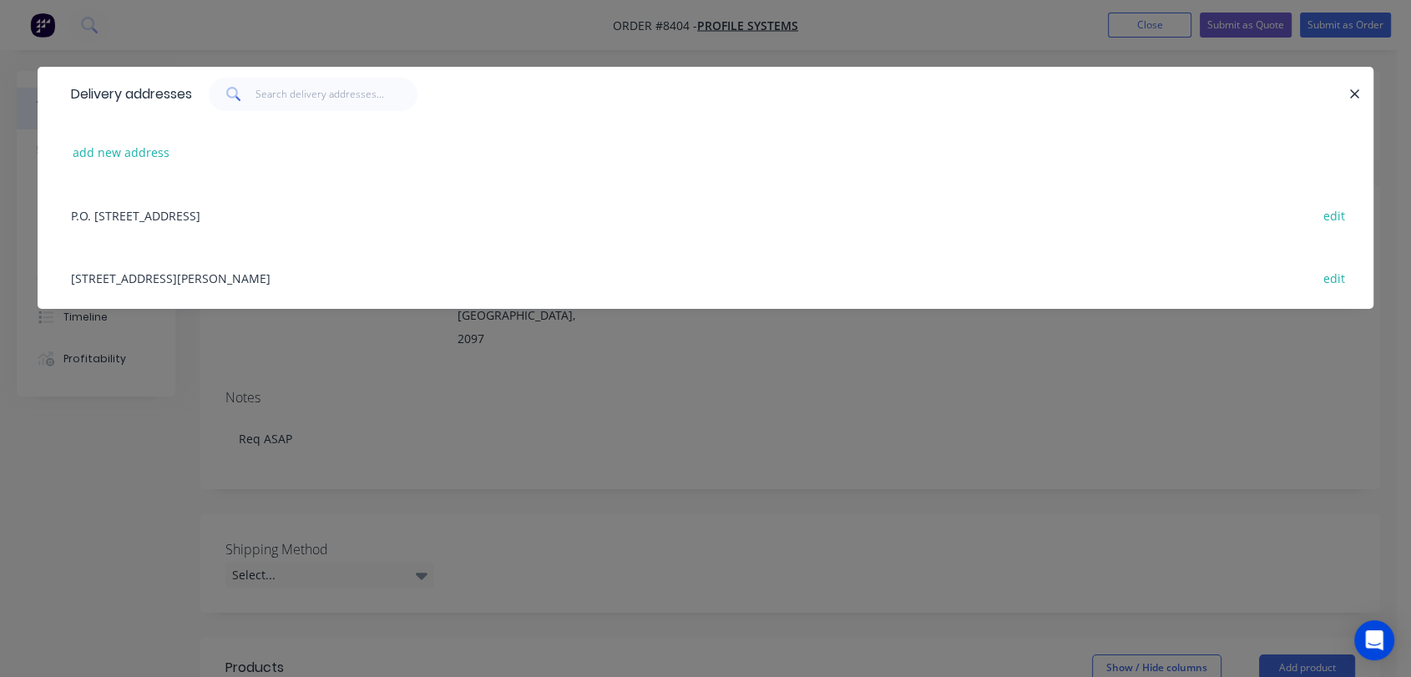
click at [300, 275] on div "[STREET_ADDRESS][PERSON_NAME] edit" at bounding box center [705, 277] width 1285 height 63
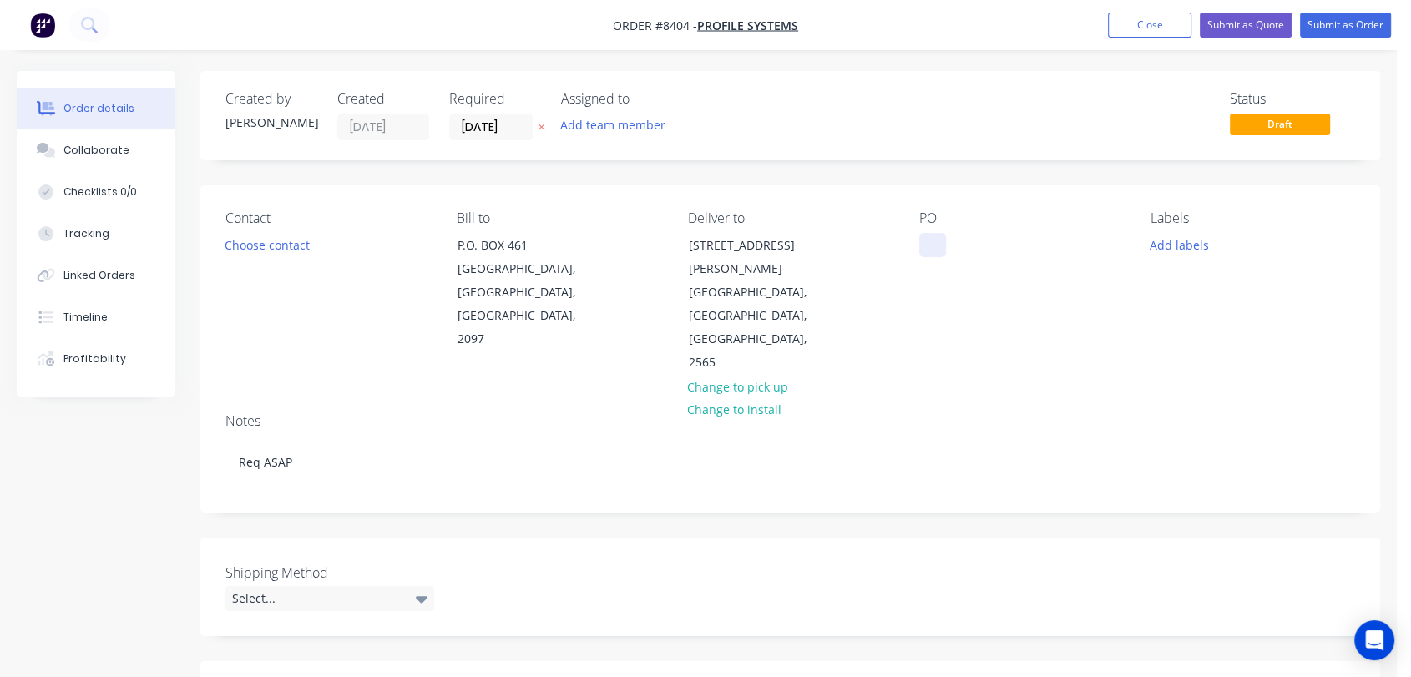
click at [930, 247] on div at bounding box center [932, 245] width 27 height 24
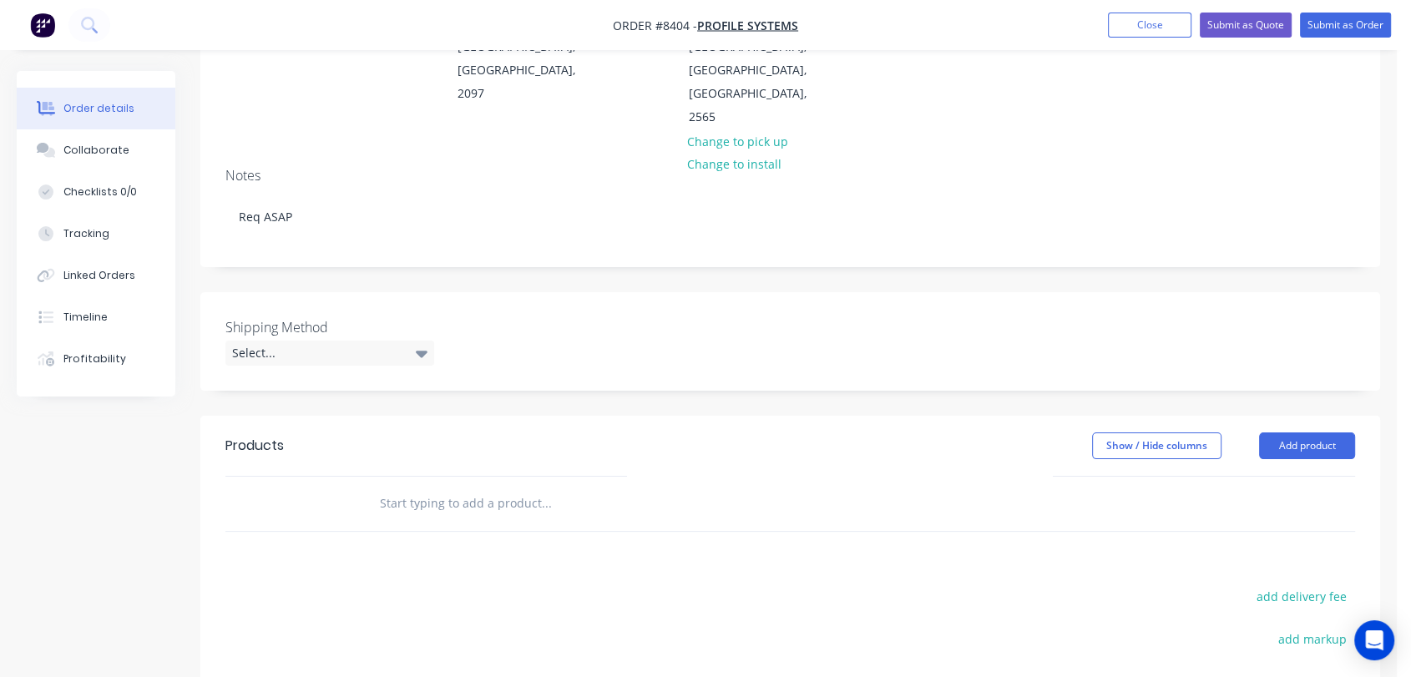
scroll to position [371, 0]
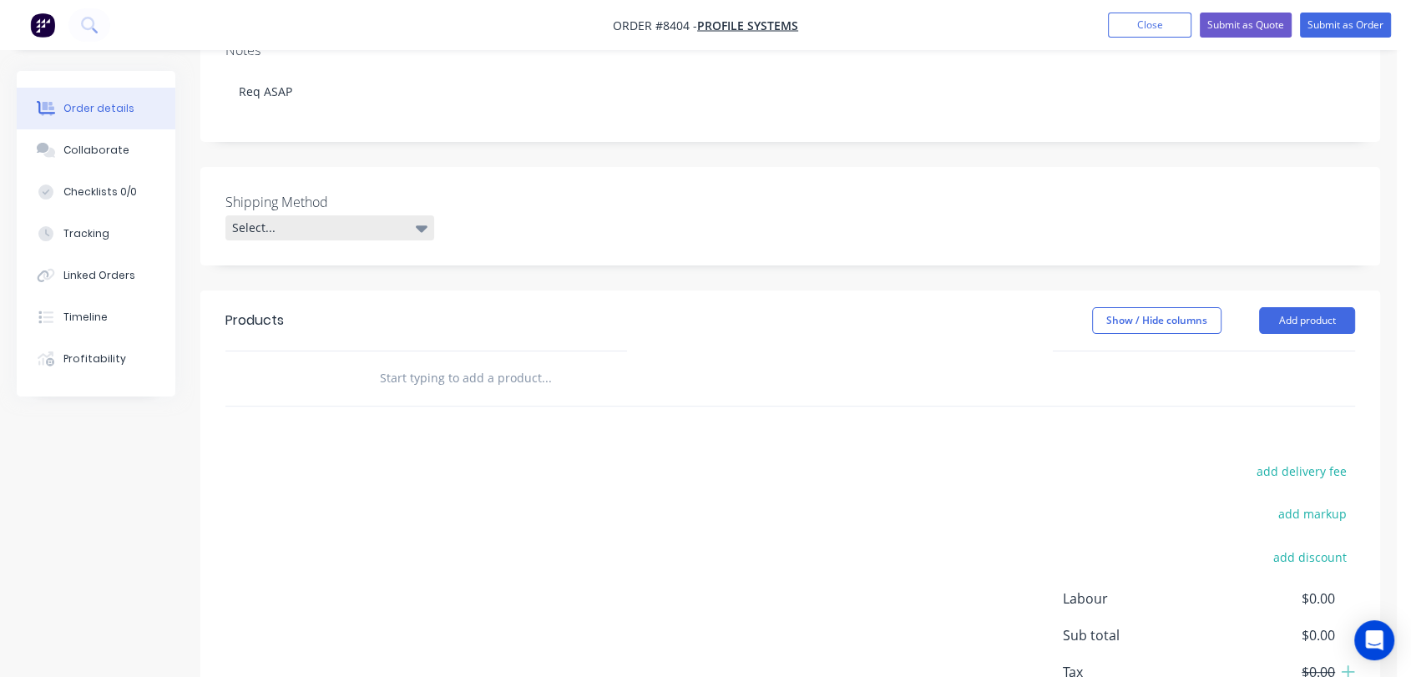
click at [326, 215] on div "Select..." at bounding box center [329, 227] width 209 height 25
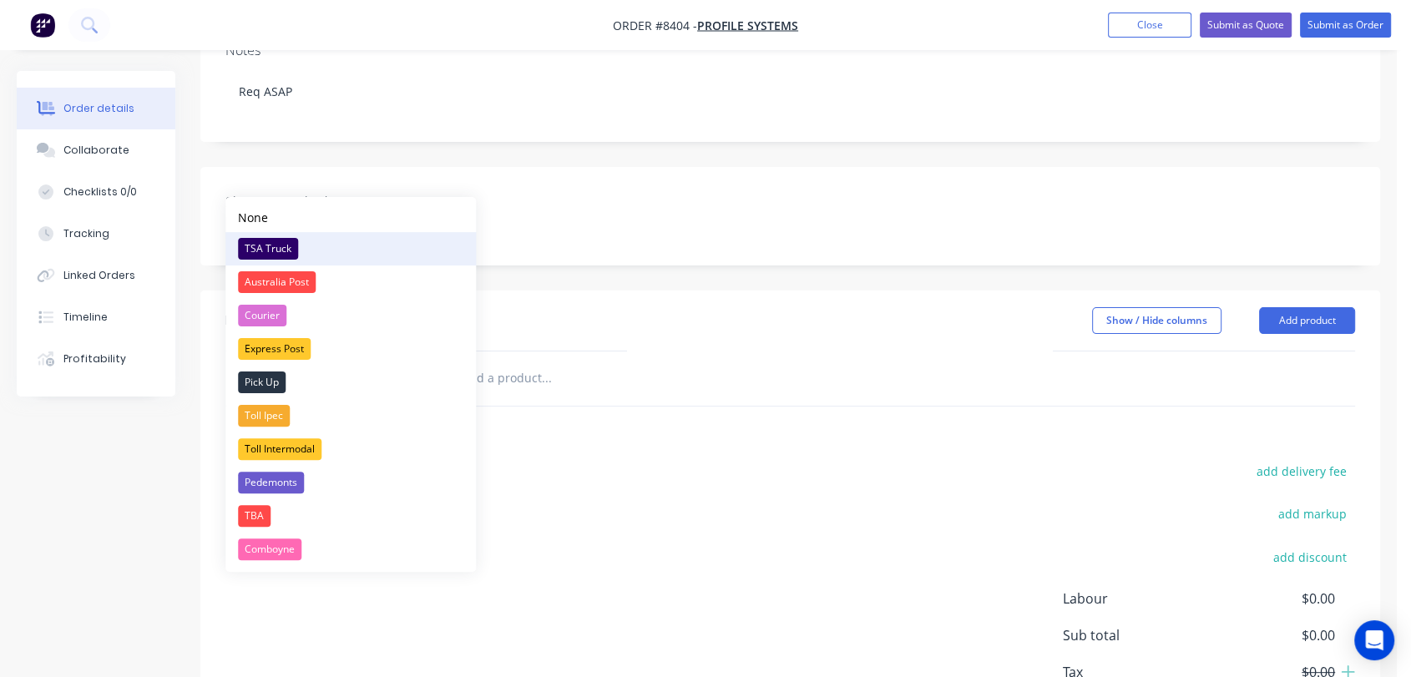
click at [283, 245] on div "TSA Truck" at bounding box center [268, 249] width 60 height 22
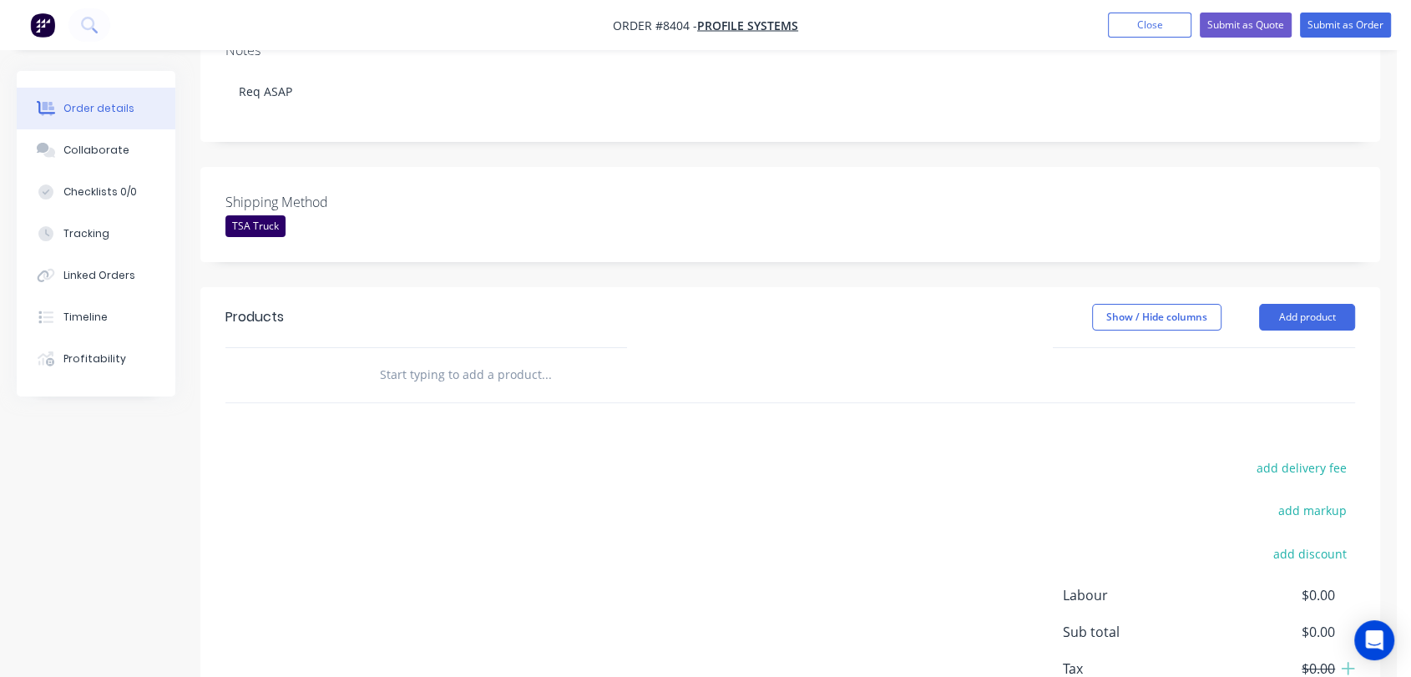
scroll to position [438, 0]
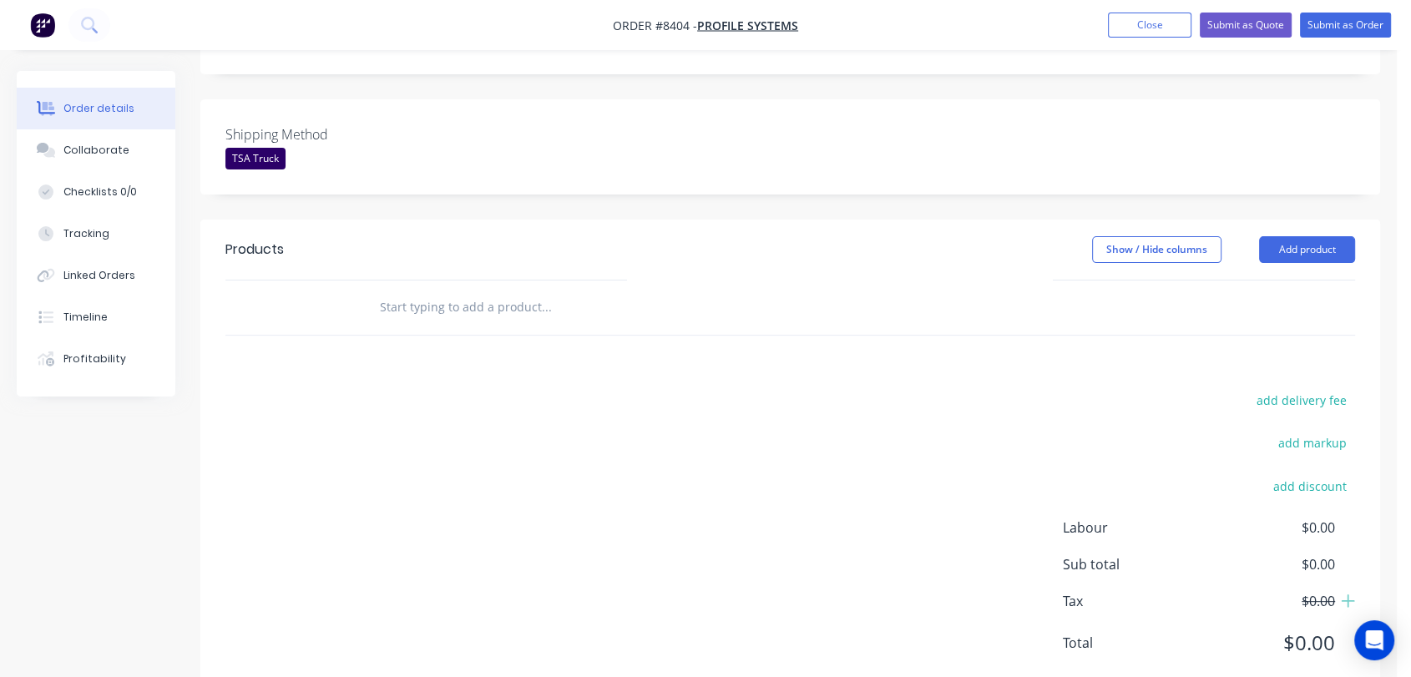
click at [518, 290] on input "text" at bounding box center [546, 306] width 334 height 33
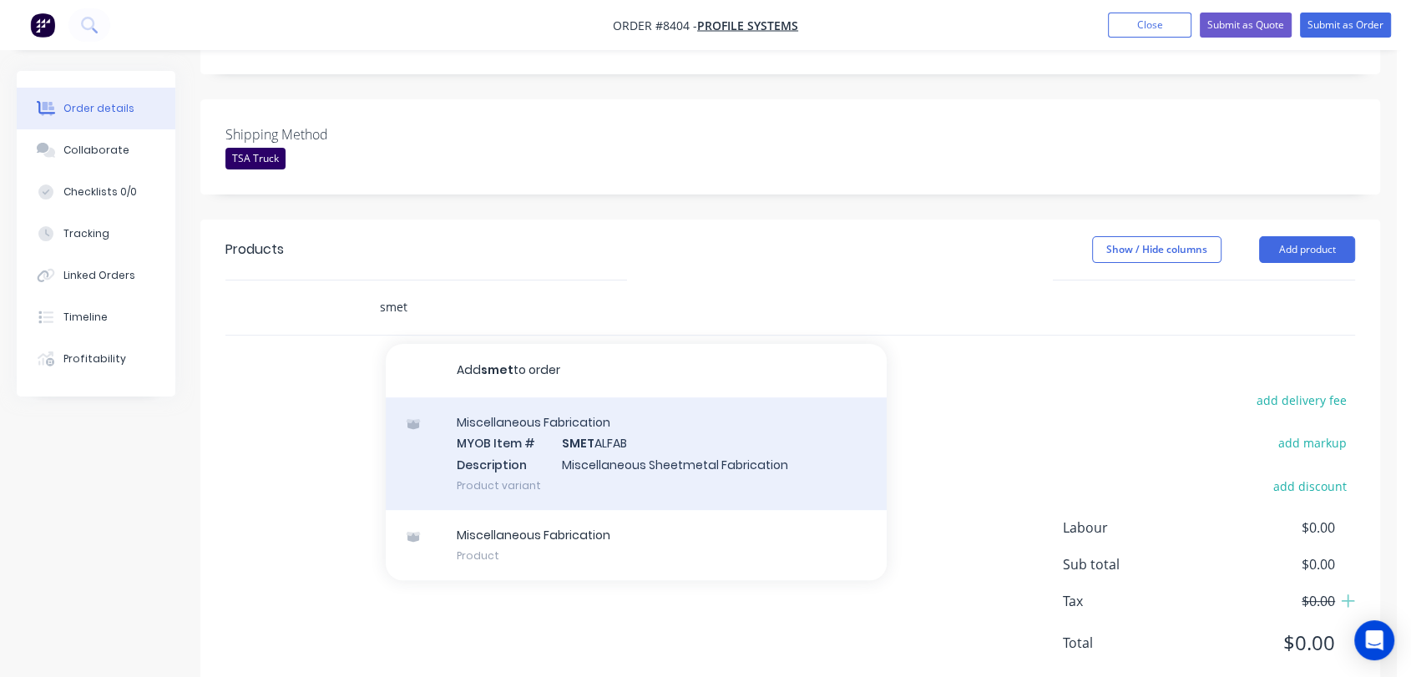
type input "smet"
click at [598, 406] on div "Miscellaneous Fabrication MYOB Item # SMET ALFAB Description Miscellaneous Shee…" at bounding box center [636, 453] width 501 height 113
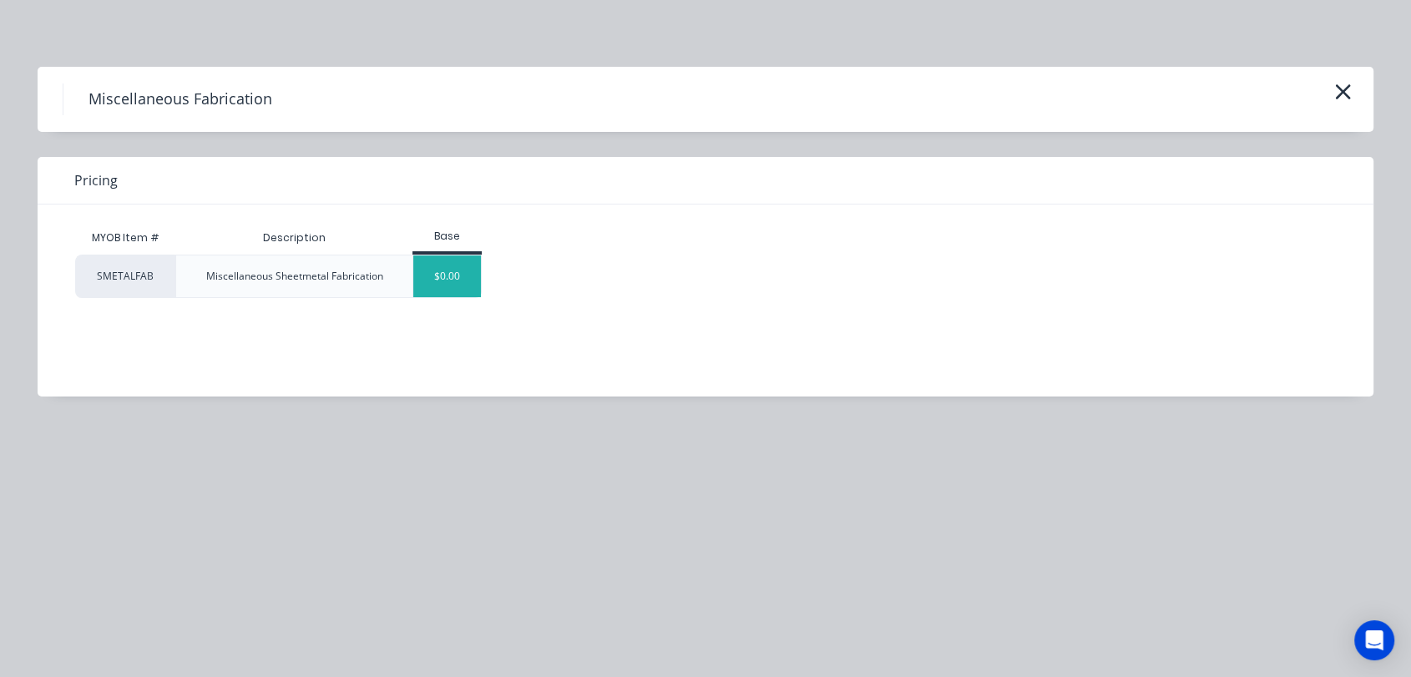
click at [461, 271] on div "$0.00" at bounding box center [447, 276] width 68 height 42
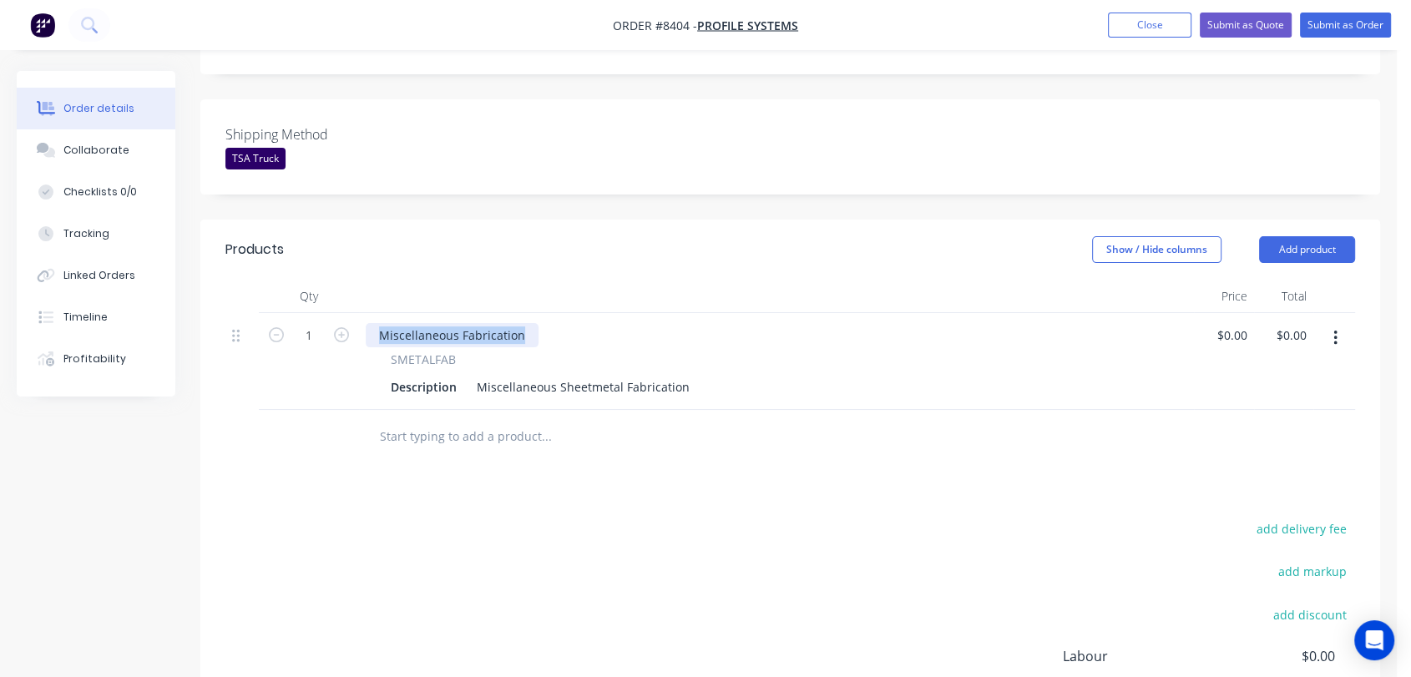
drag, startPoint x: 526, startPoint y: 287, endPoint x: 380, endPoint y: 262, distance: 148.2
click at [380, 280] on div "Qty Price Total 1 Miscellaneous Fabrication SMETALFAB Description Miscellaneous…" at bounding box center [789, 345] width 1129 height 130
click at [340, 327] on icon "button" at bounding box center [341, 334] width 15 height 15
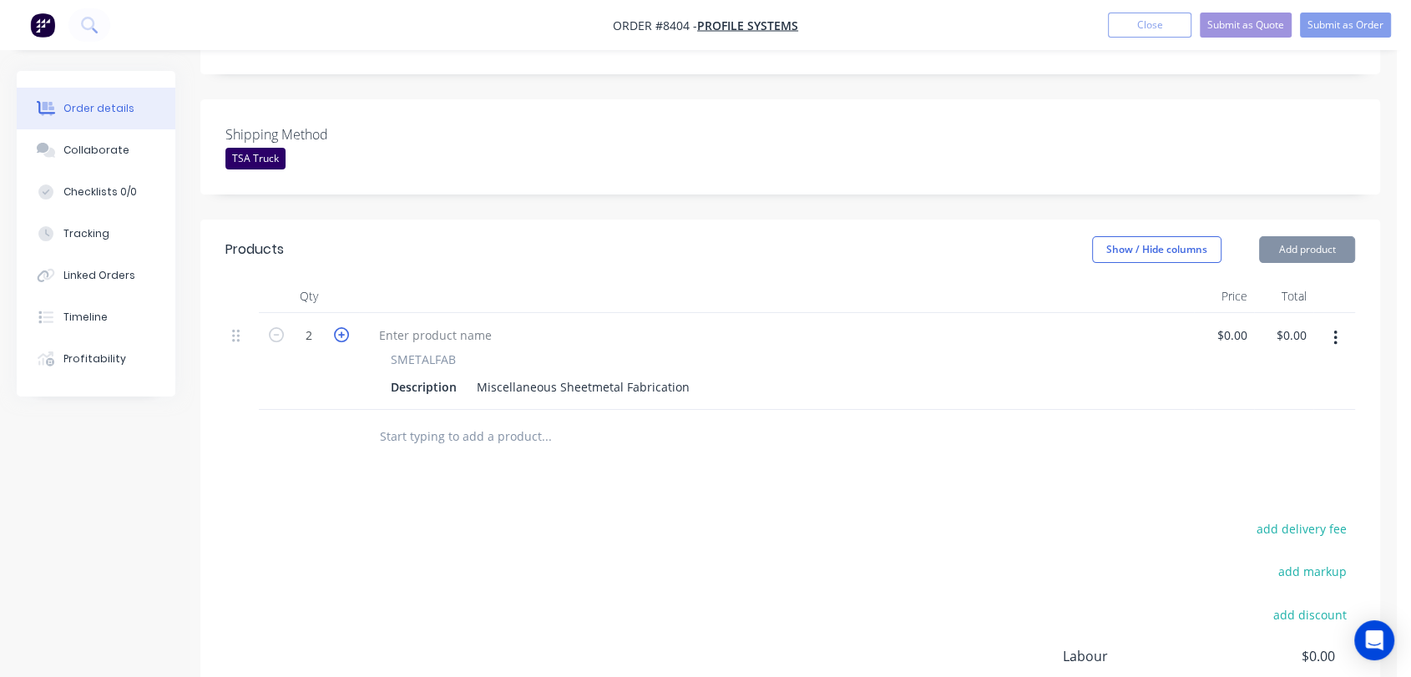
click at [340, 327] on icon "button" at bounding box center [341, 334] width 15 height 15
type input "5"
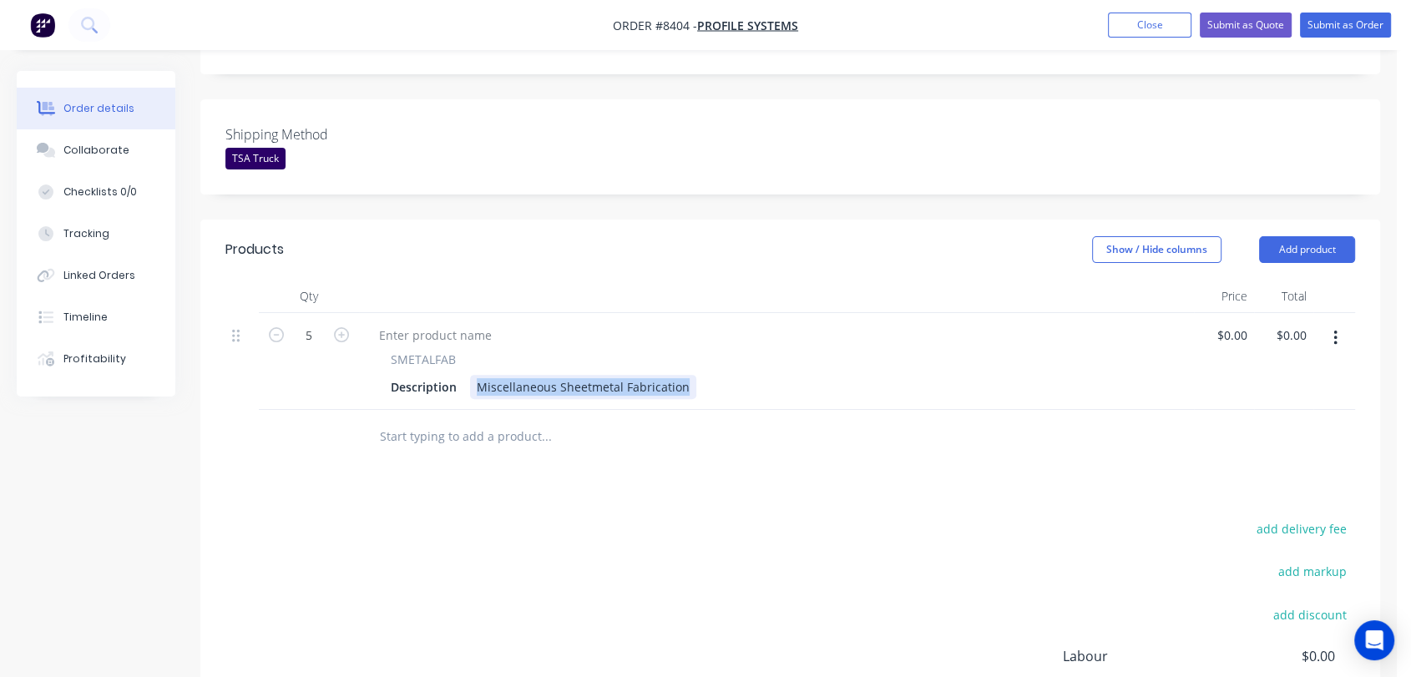
drag, startPoint x: 475, startPoint y: 336, endPoint x: 809, endPoint y: 371, distance: 335.8
click at [809, 371] on div "Qty Price Total 5 SMETALFAB Description Miscellaneous Sheetmetal Fabrication $0…" at bounding box center [789, 372] width 1179 height 184
paste div
click at [515, 375] on div at bounding box center [504, 387] width 68 height 24
click at [494, 375] on div at bounding box center [504, 387] width 68 height 24
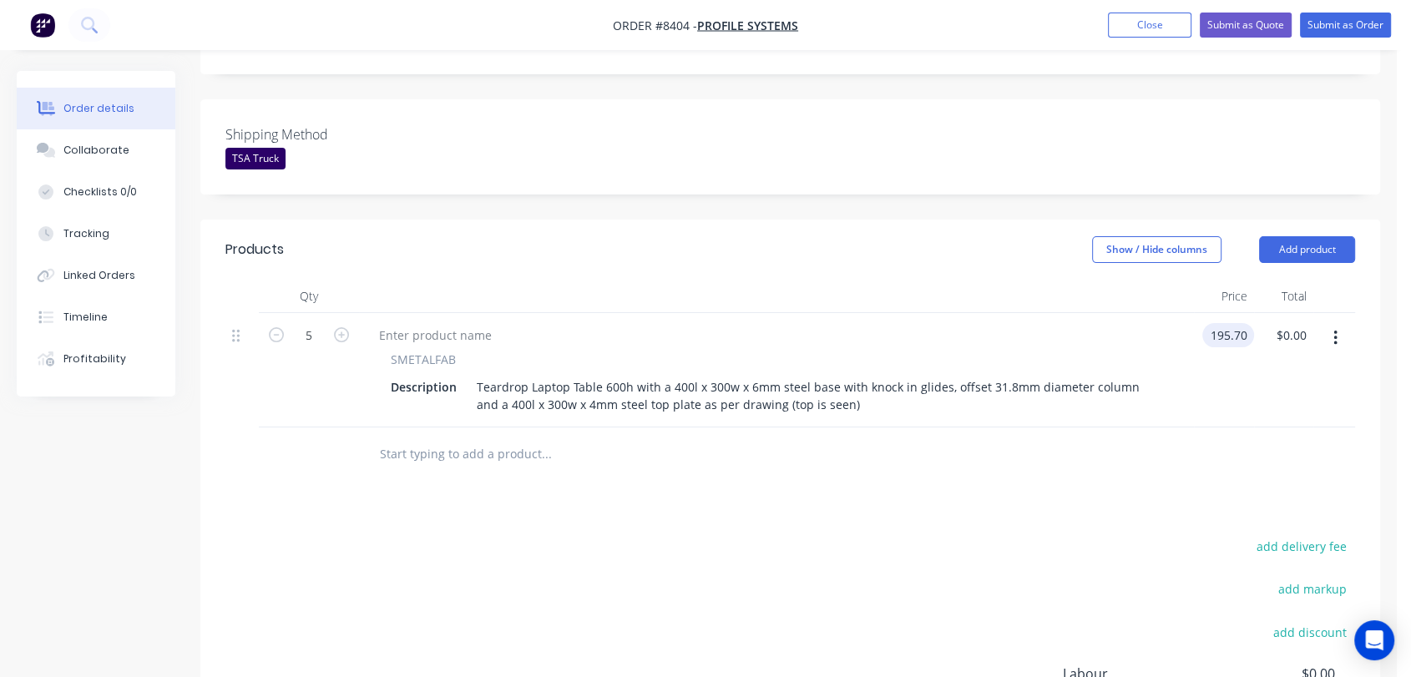
type input "$195.70"
type input "$978.50"
click at [487, 437] on input "text" at bounding box center [546, 453] width 334 height 33
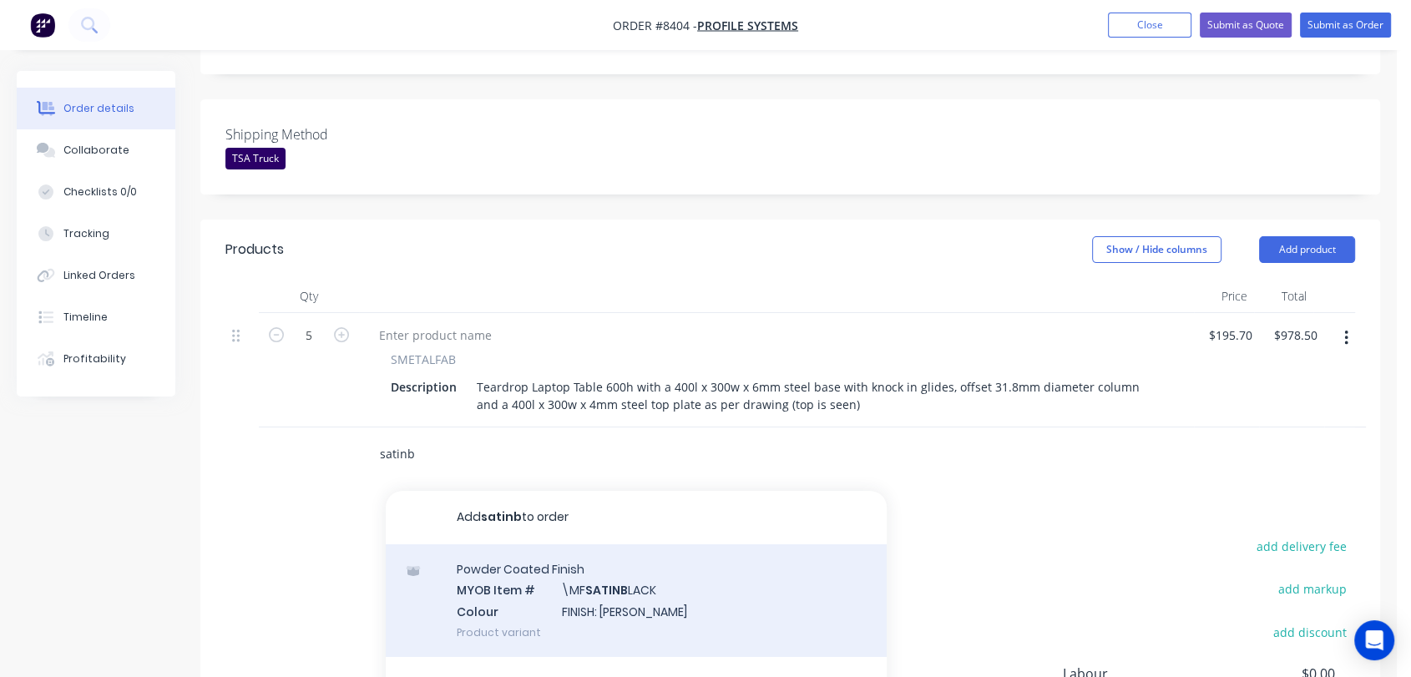
type input "satinb"
click at [651, 544] on div "Powder Coated Finish MYOB Item # \MF SATINB LACK Colour FINISH: Satin Black Pro…" at bounding box center [636, 600] width 501 height 113
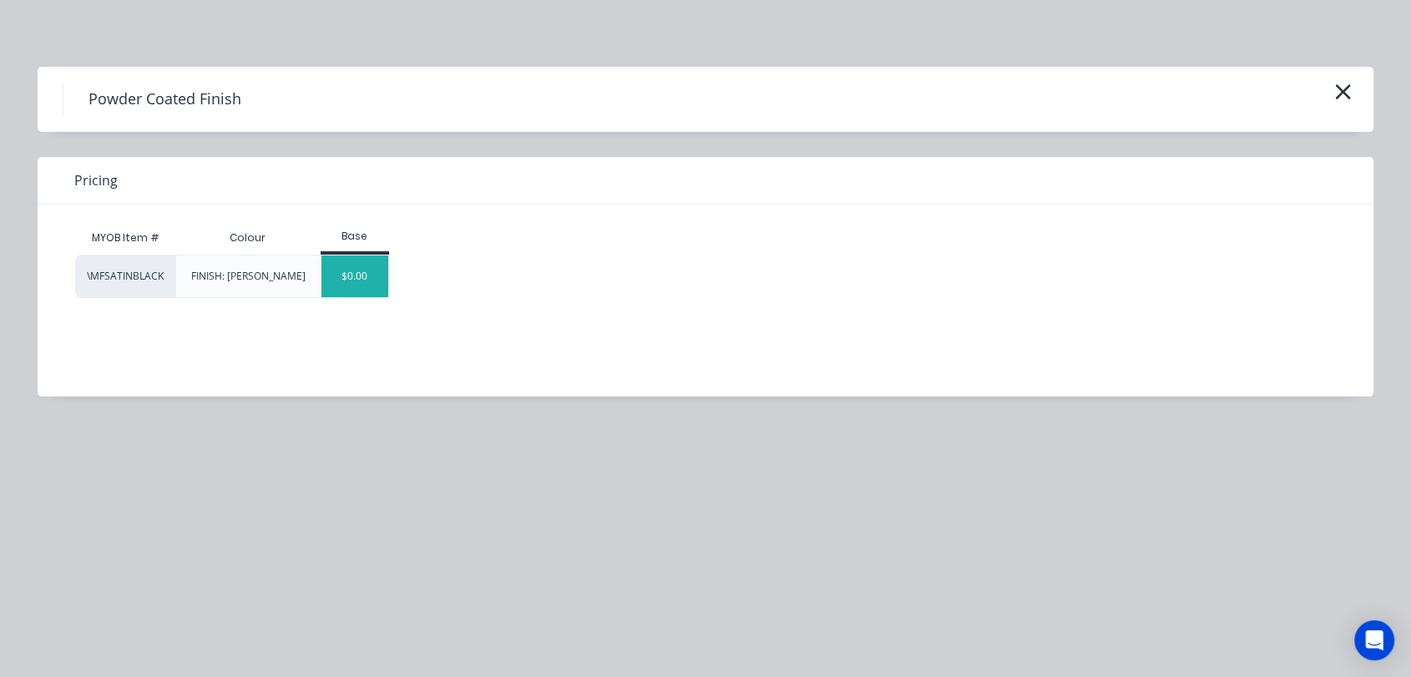
click at [380, 280] on div "$0.00" at bounding box center [355, 276] width 68 height 42
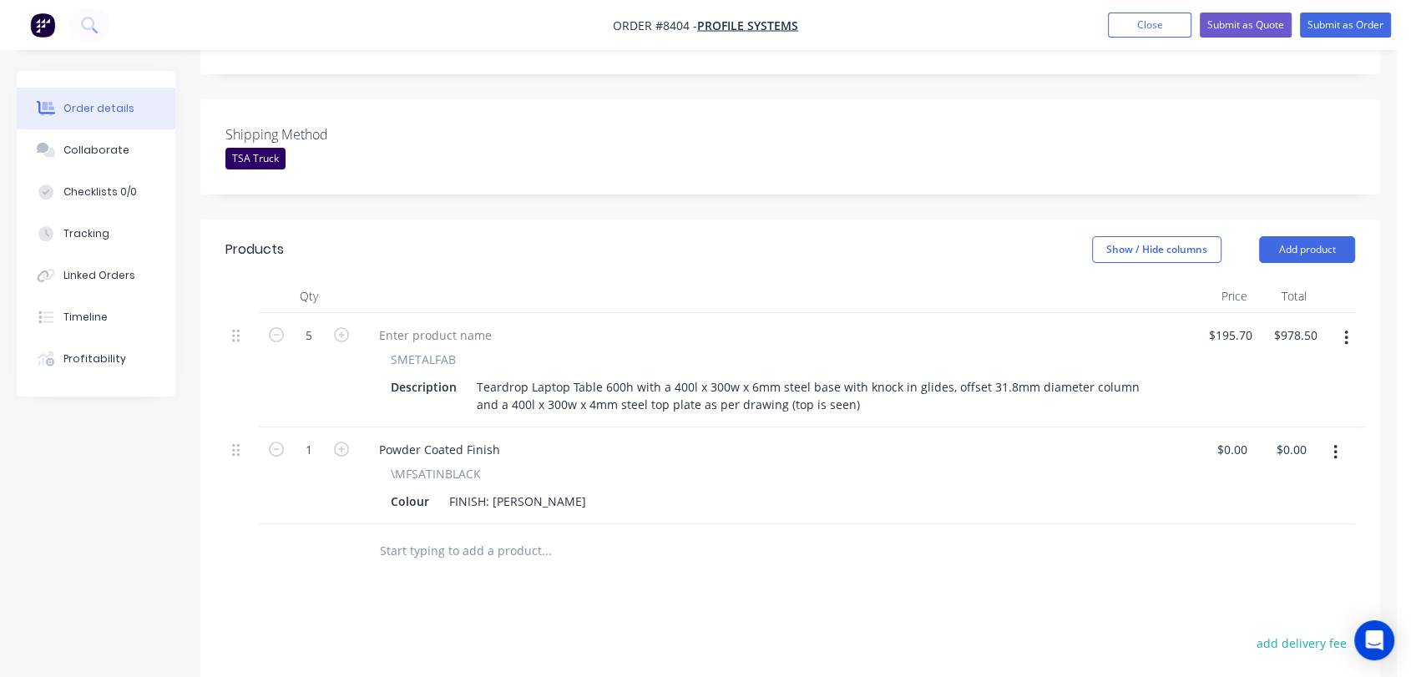
click at [464, 534] on input "text" at bounding box center [546, 550] width 334 height 33
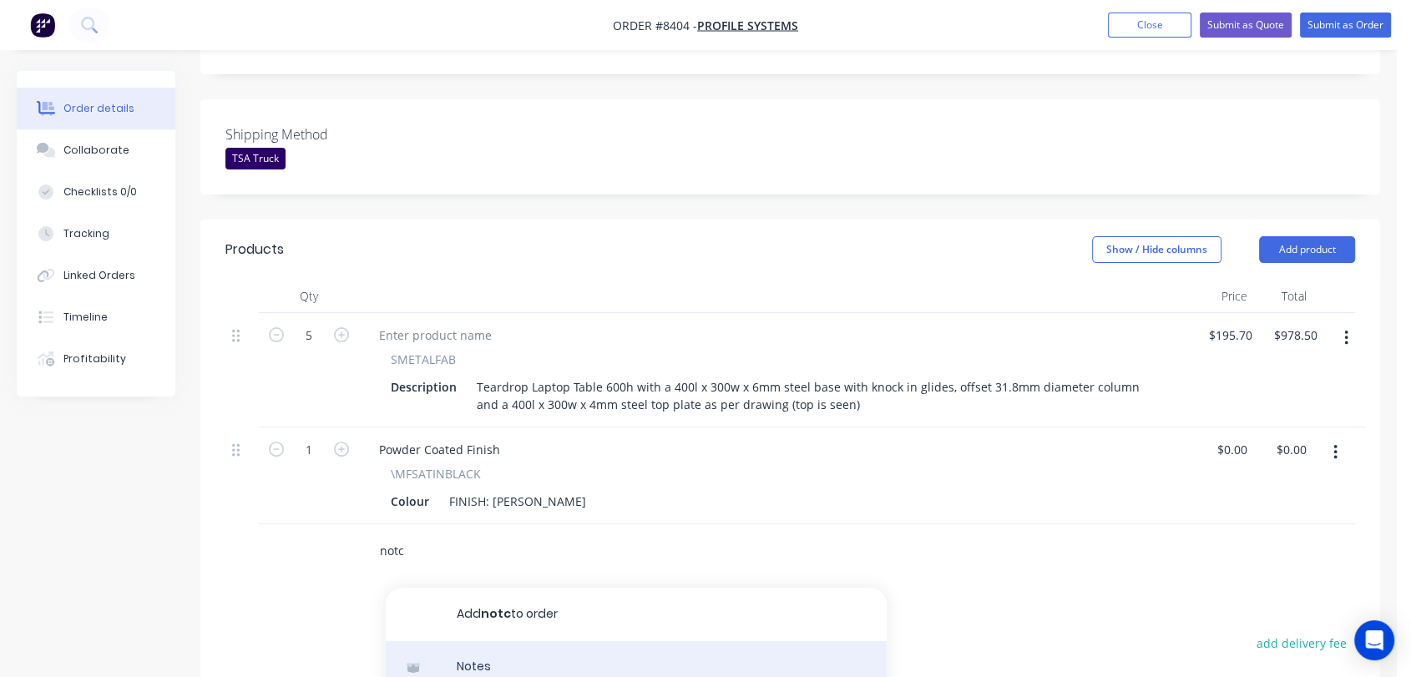
type input "notc"
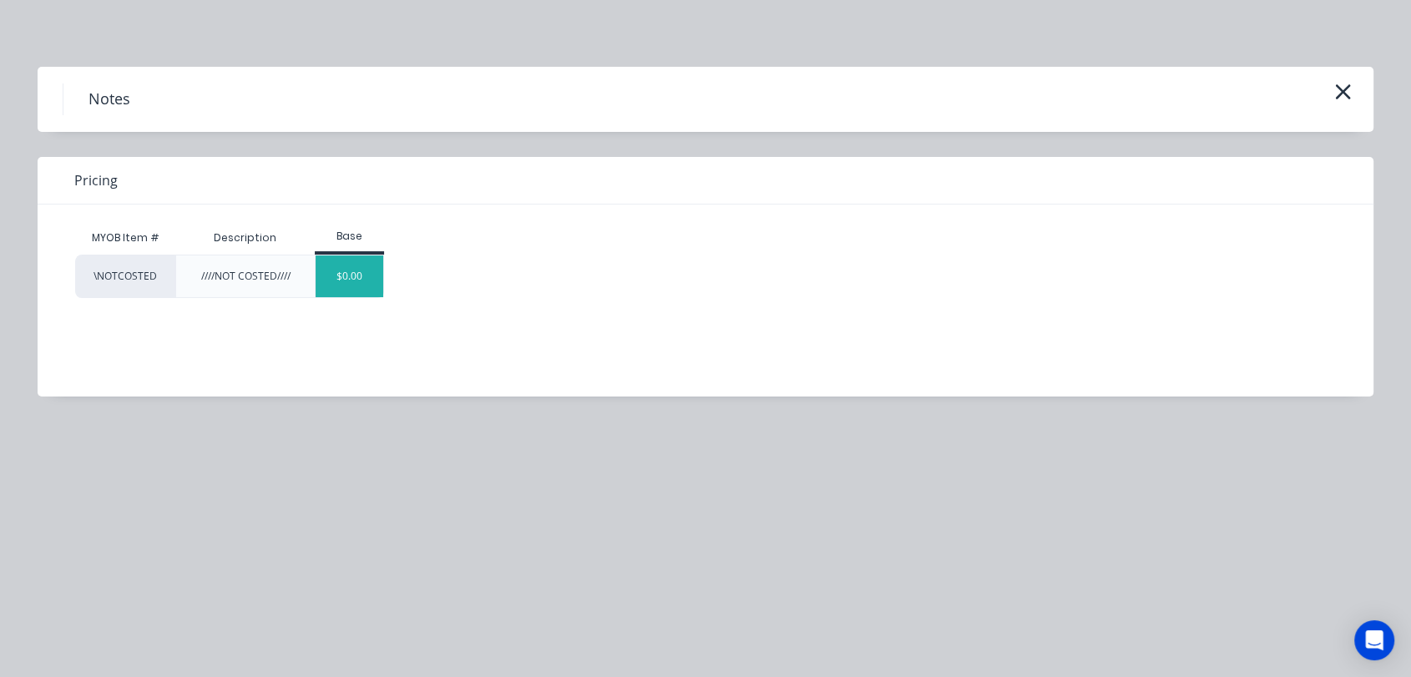
click at [336, 272] on div "$0.00" at bounding box center [349, 276] width 68 height 42
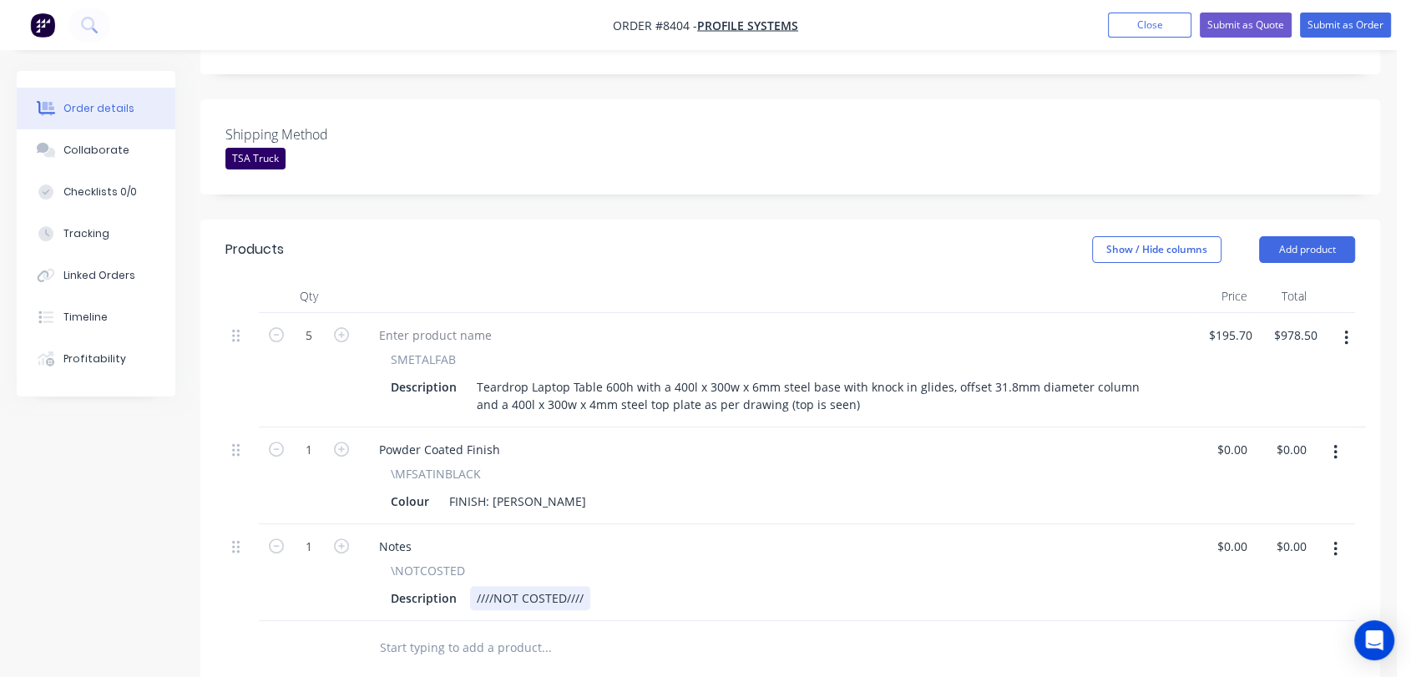
click at [583, 586] on div "////NOT COSTED////" at bounding box center [530, 598] width 120 height 24
type input "$0.00"
click at [122, 149] on div "Collaborate" at bounding box center [96, 150] width 66 height 15
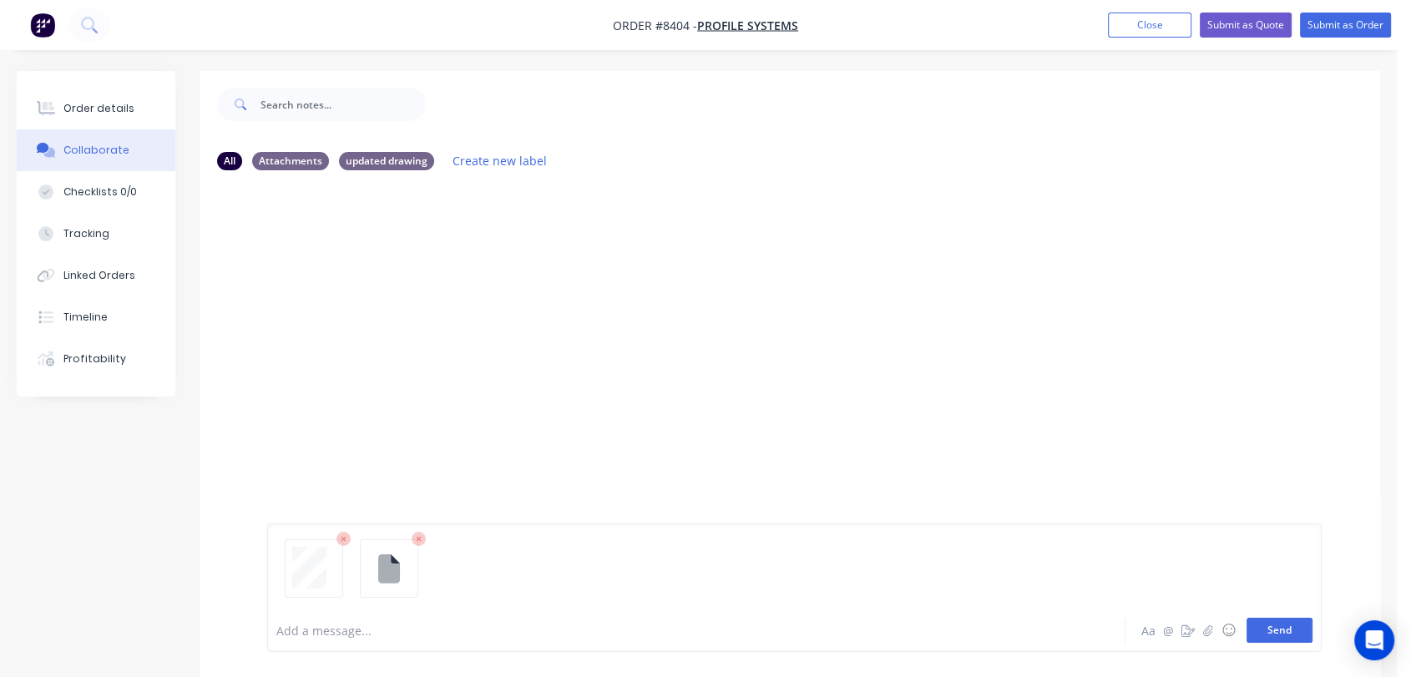
click at [1283, 628] on button "Send" at bounding box center [1279, 630] width 66 height 25
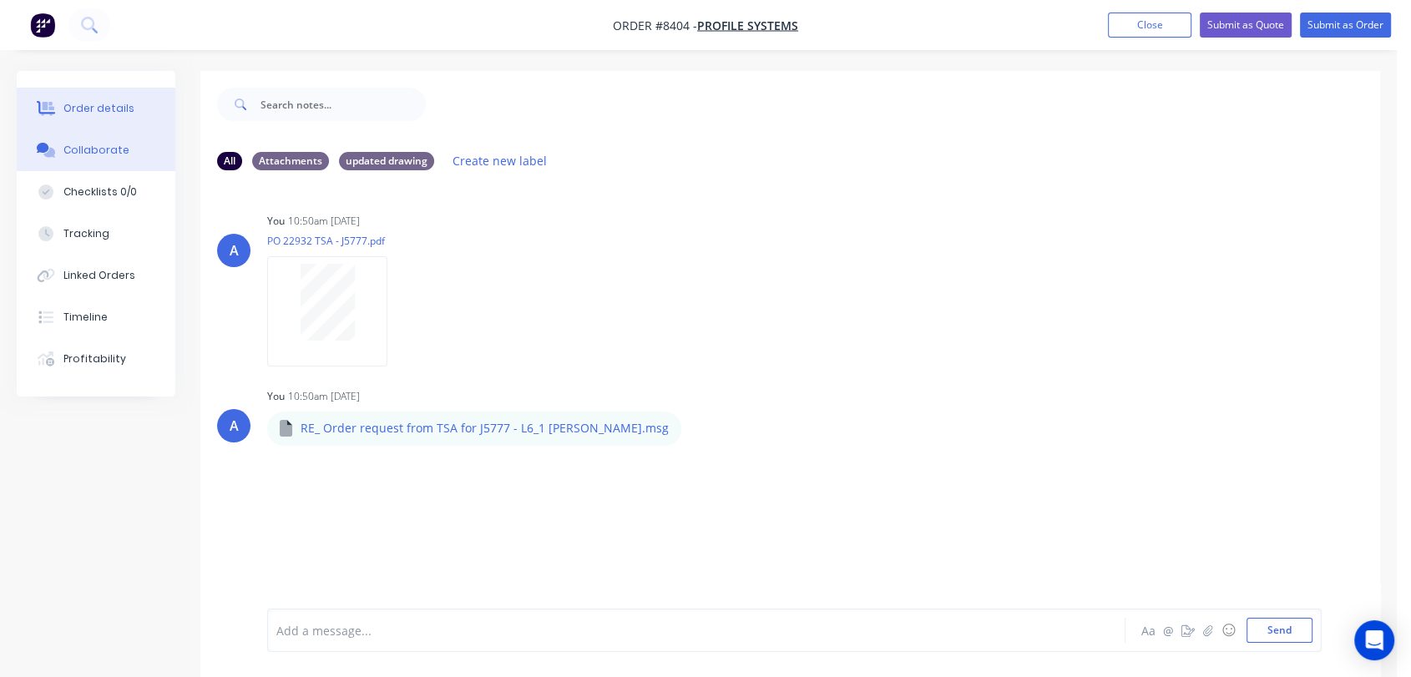
click at [114, 105] on div "Order details" at bounding box center [98, 108] width 71 height 15
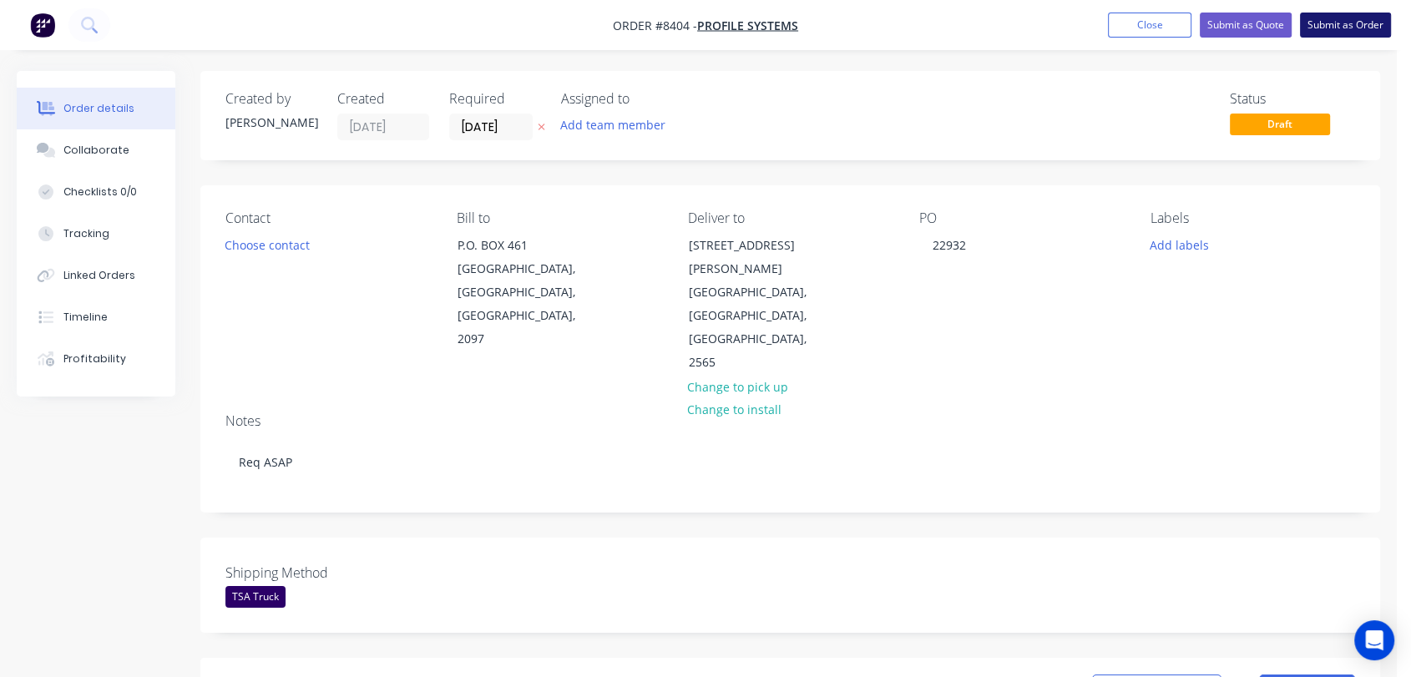
click at [1349, 19] on button "Submit as Order" at bounding box center [1345, 25] width 91 height 25
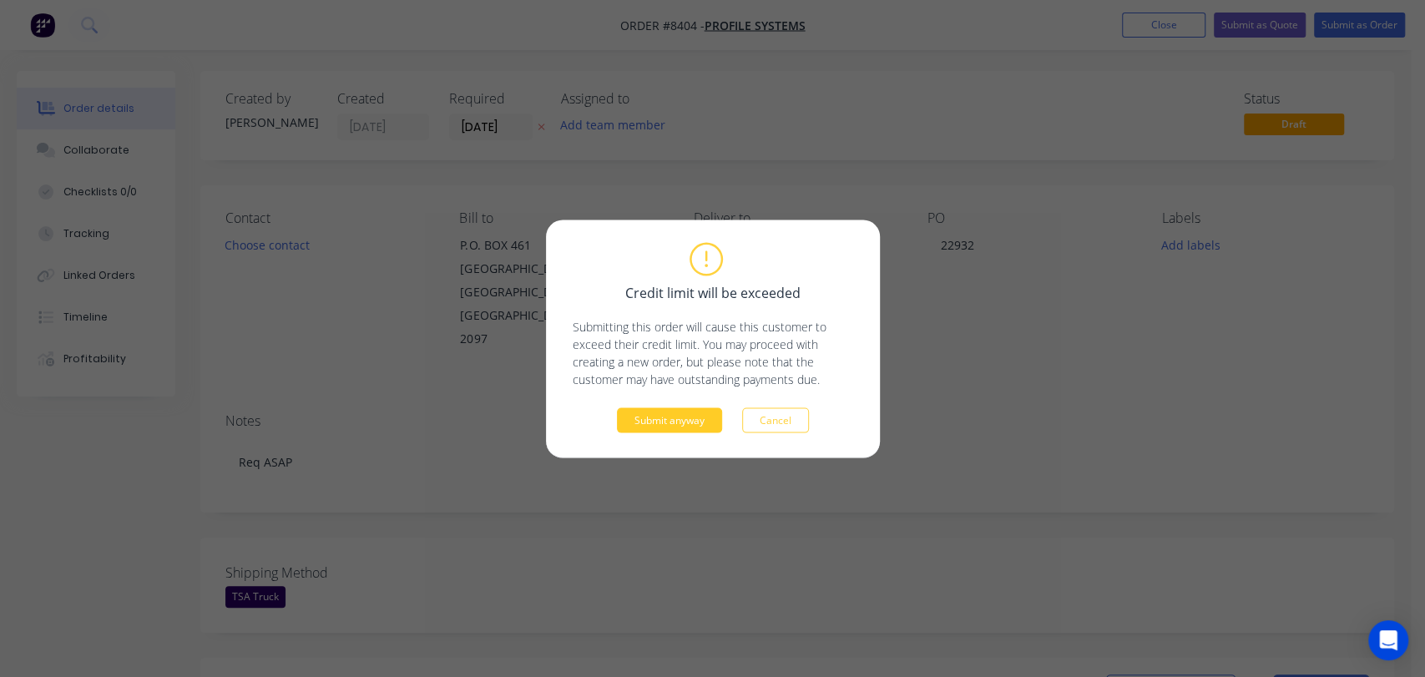
click at [672, 418] on button "Submit anyway" at bounding box center [669, 419] width 105 height 25
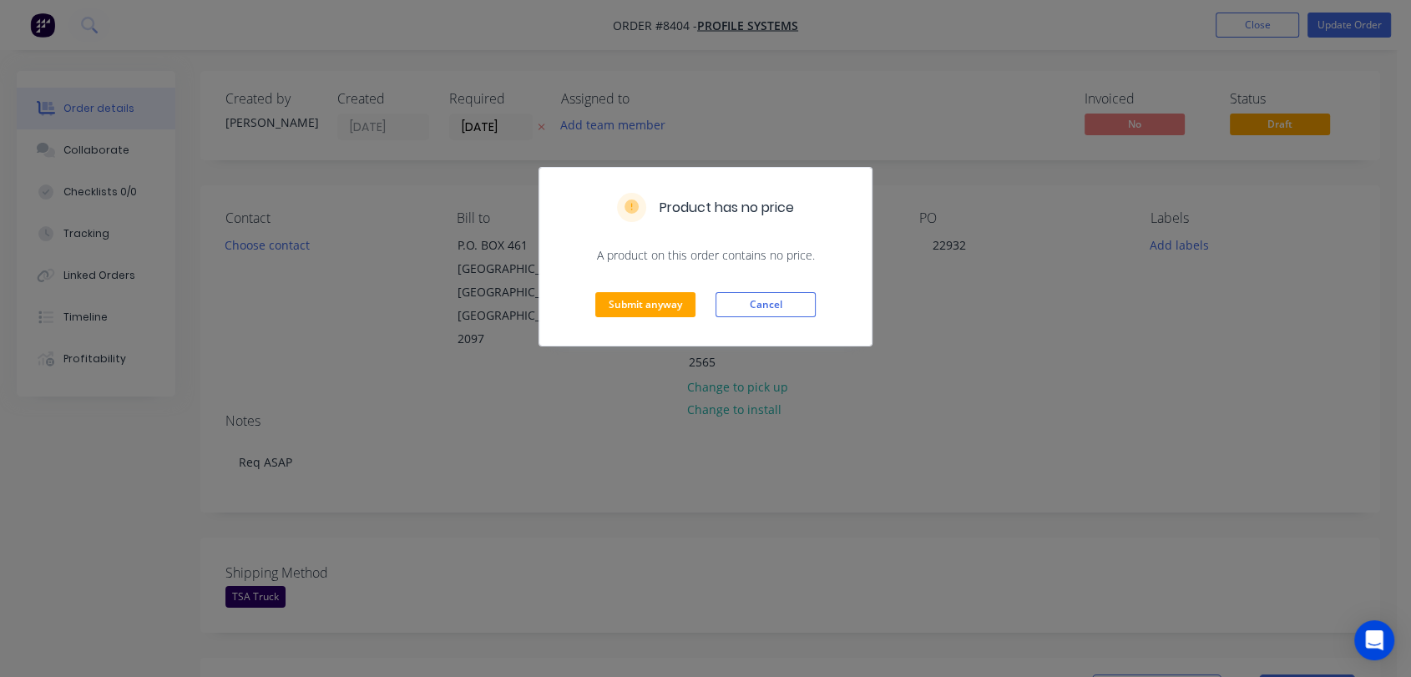
click at [635, 289] on div "Submit anyway Cancel" at bounding box center [705, 305] width 332 height 82
click at [633, 298] on button "Submit anyway" at bounding box center [645, 304] width 100 height 25
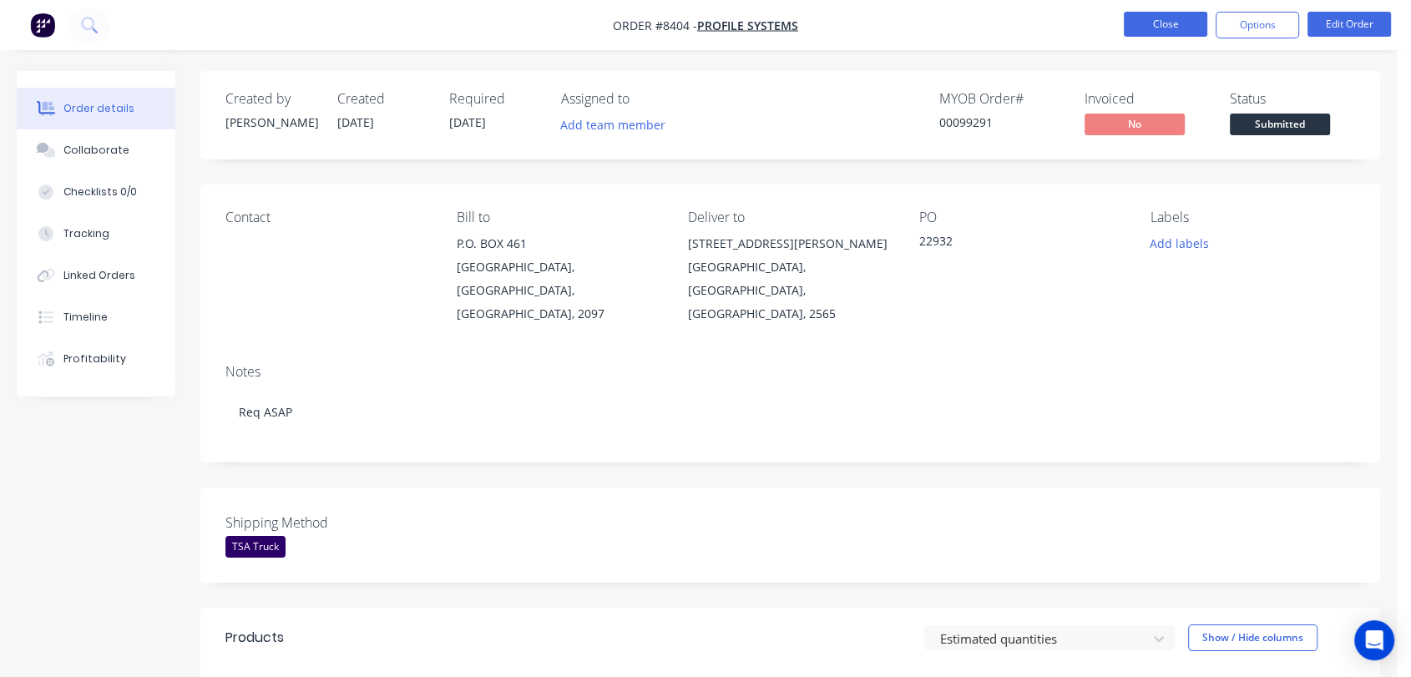
click at [1155, 18] on button "Close" at bounding box center [1164, 24] width 83 height 25
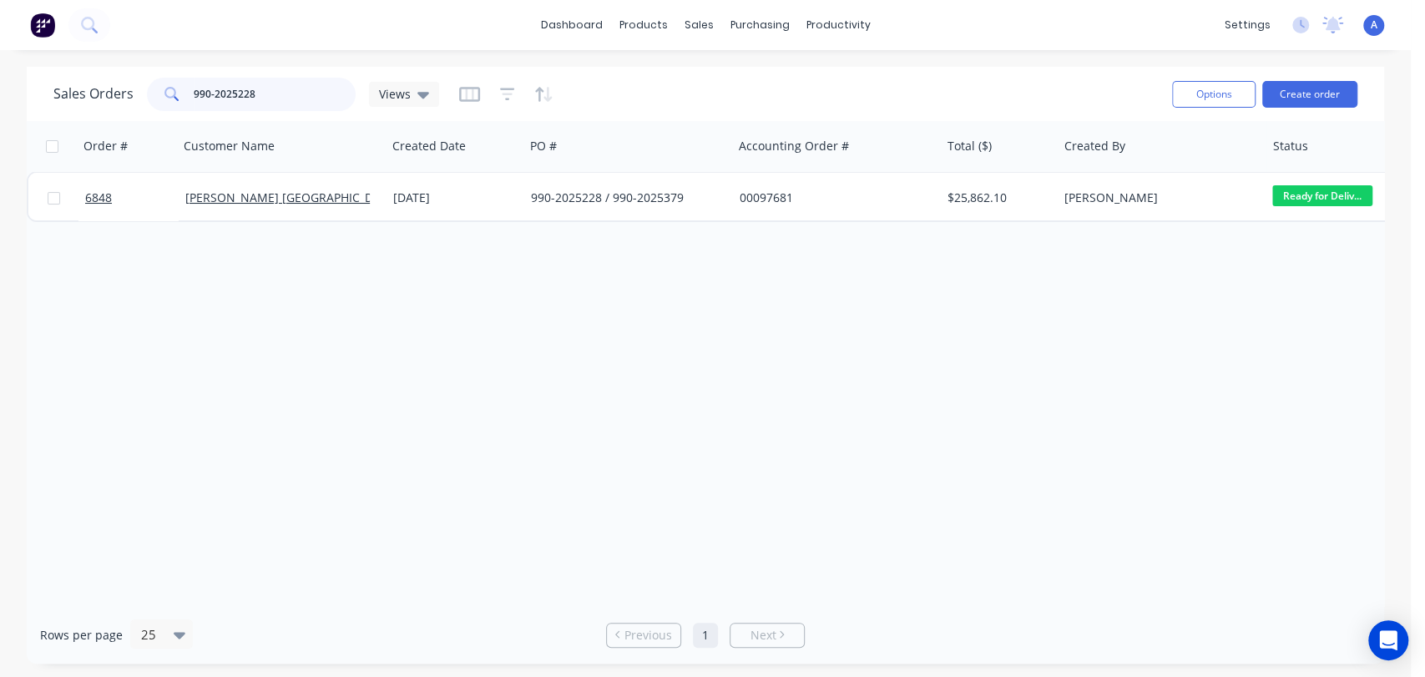
drag, startPoint x: 264, startPoint y: 88, endPoint x: 176, endPoint y: 90, distance: 87.7
click at [176, 90] on div "990-2025228" at bounding box center [251, 94] width 209 height 33
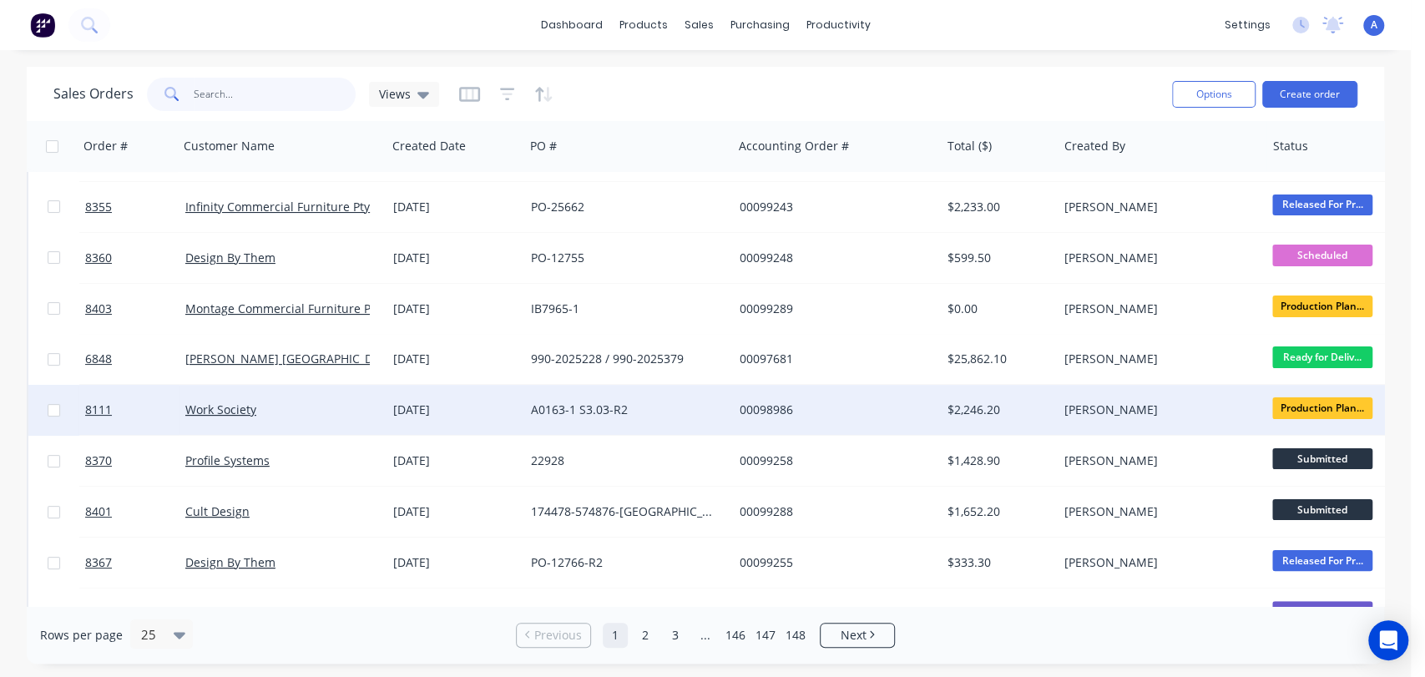
scroll to position [185, 0]
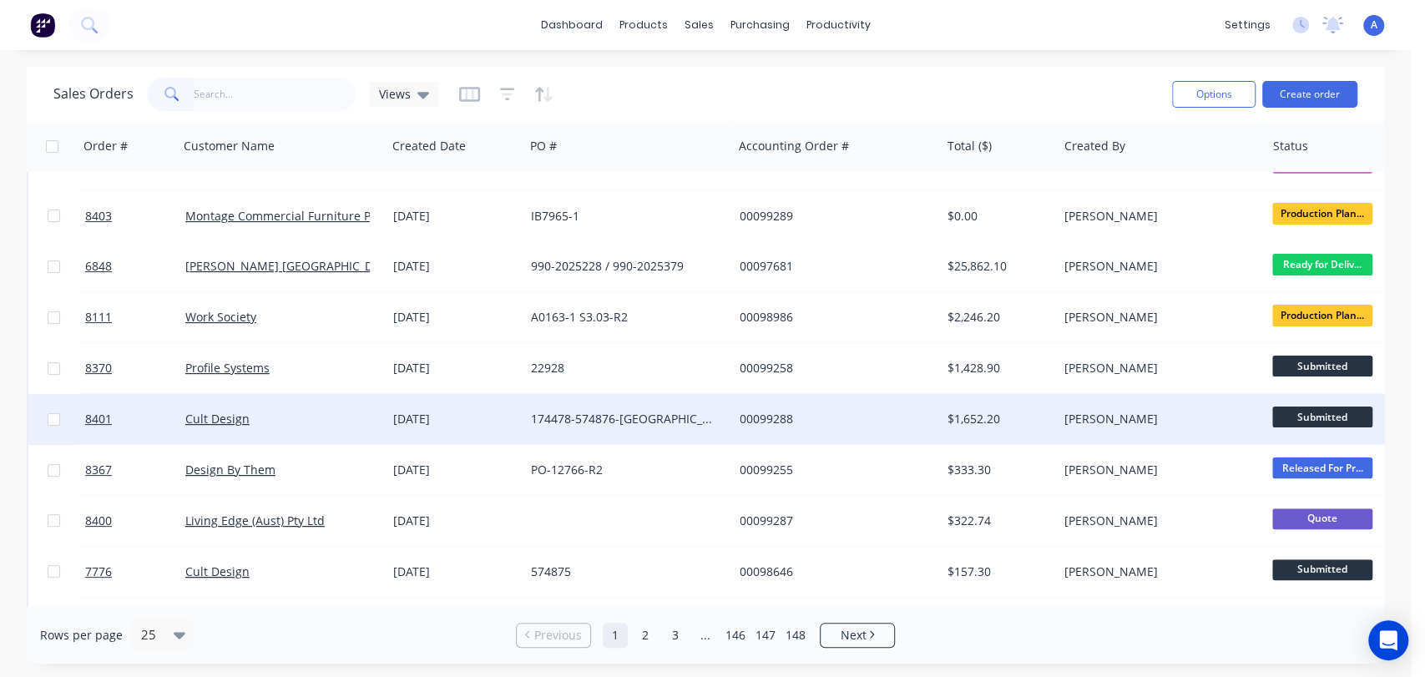
click at [440, 406] on div "[DATE]" at bounding box center [455, 419] width 138 height 50
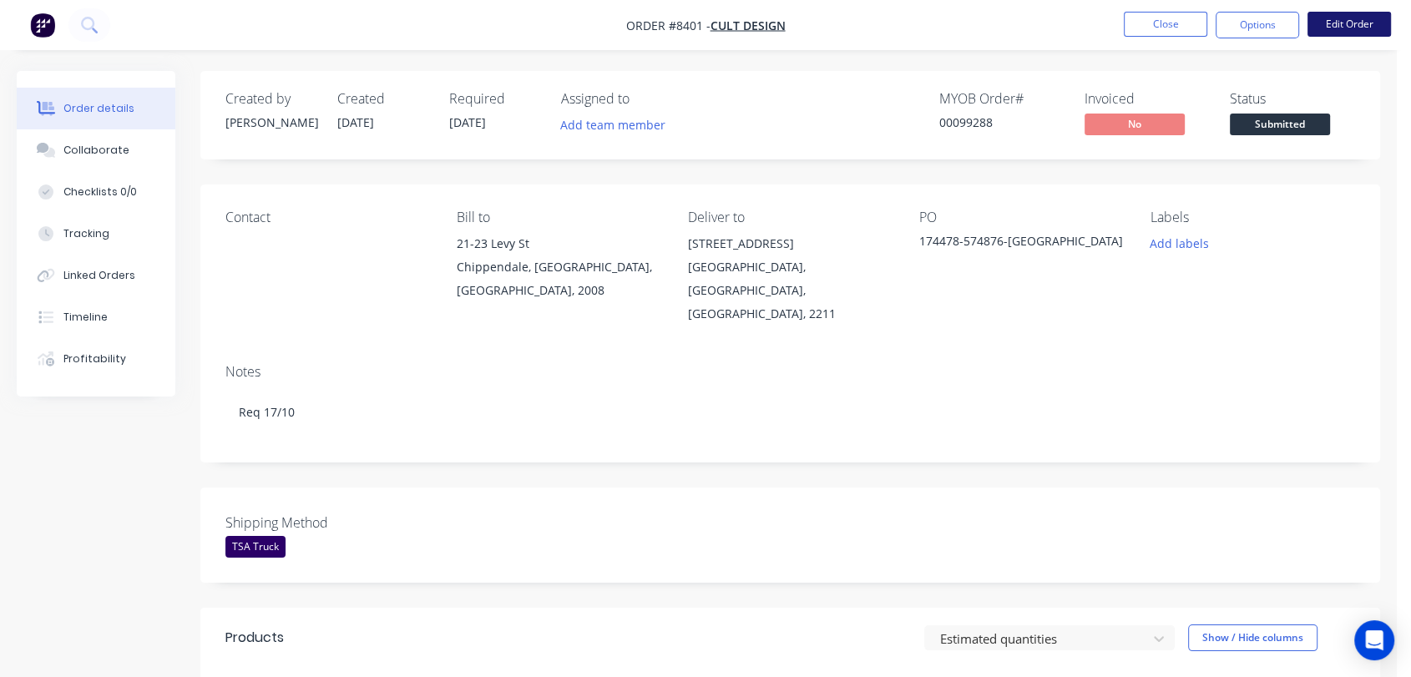
click at [1375, 20] on button "Edit Order" at bounding box center [1348, 24] width 83 height 25
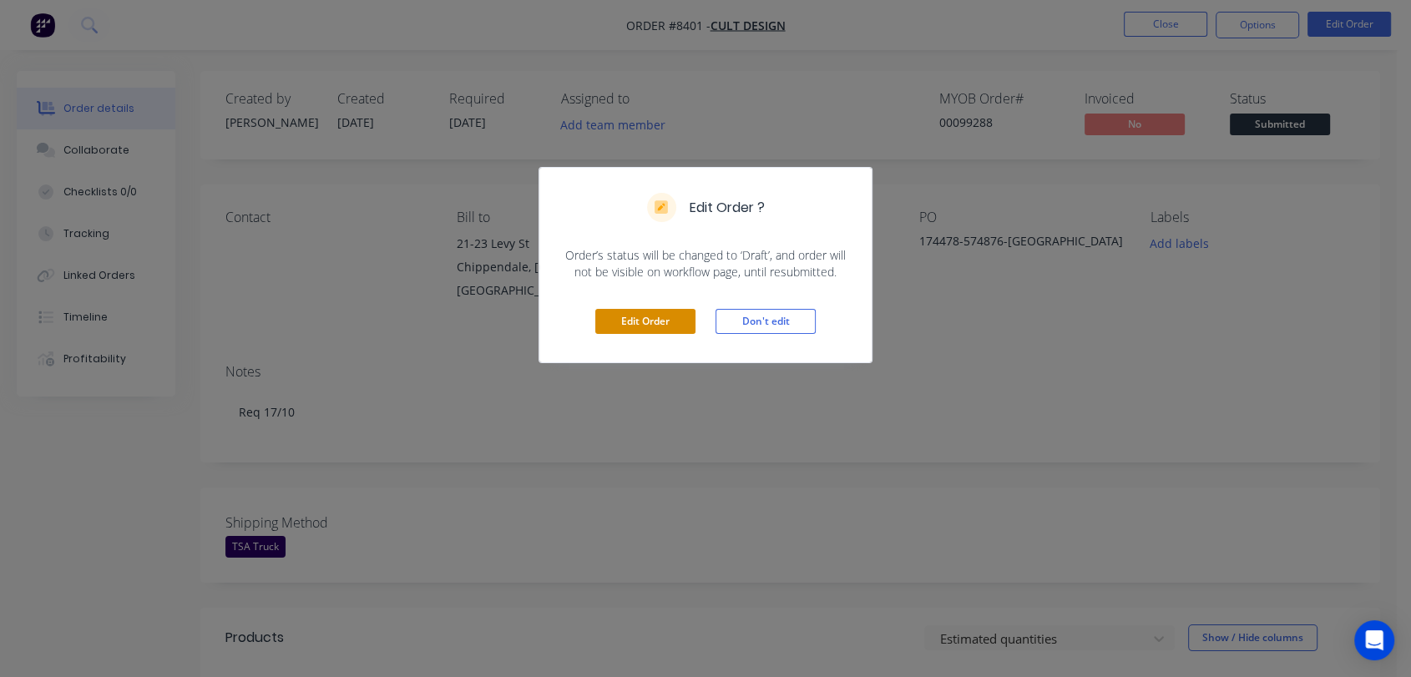
click at [637, 323] on button "Edit Order" at bounding box center [645, 321] width 100 height 25
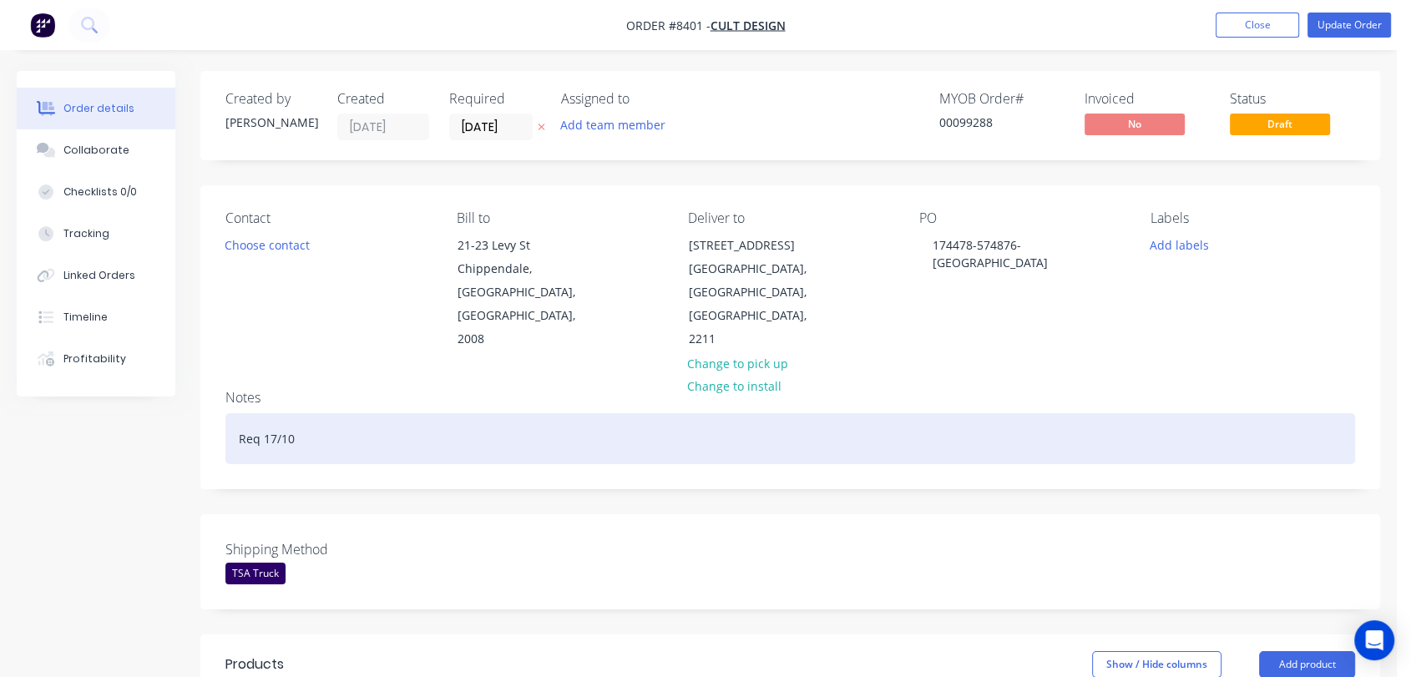
click at [327, 413] on div "Req 17/10" at bounding box center [789, 438] width 1129 height 51
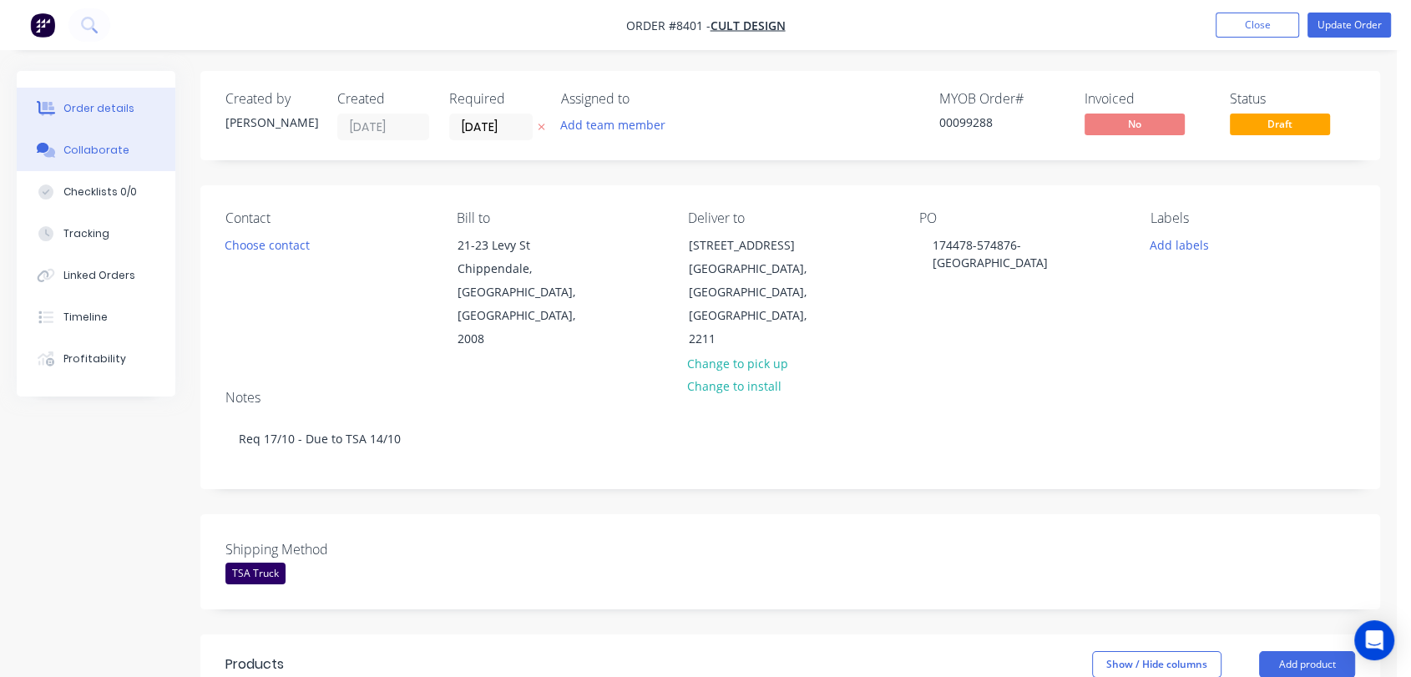
click at [102, 143] on div "Collaborate" at bounding box center [96, 150] width 66 height 15
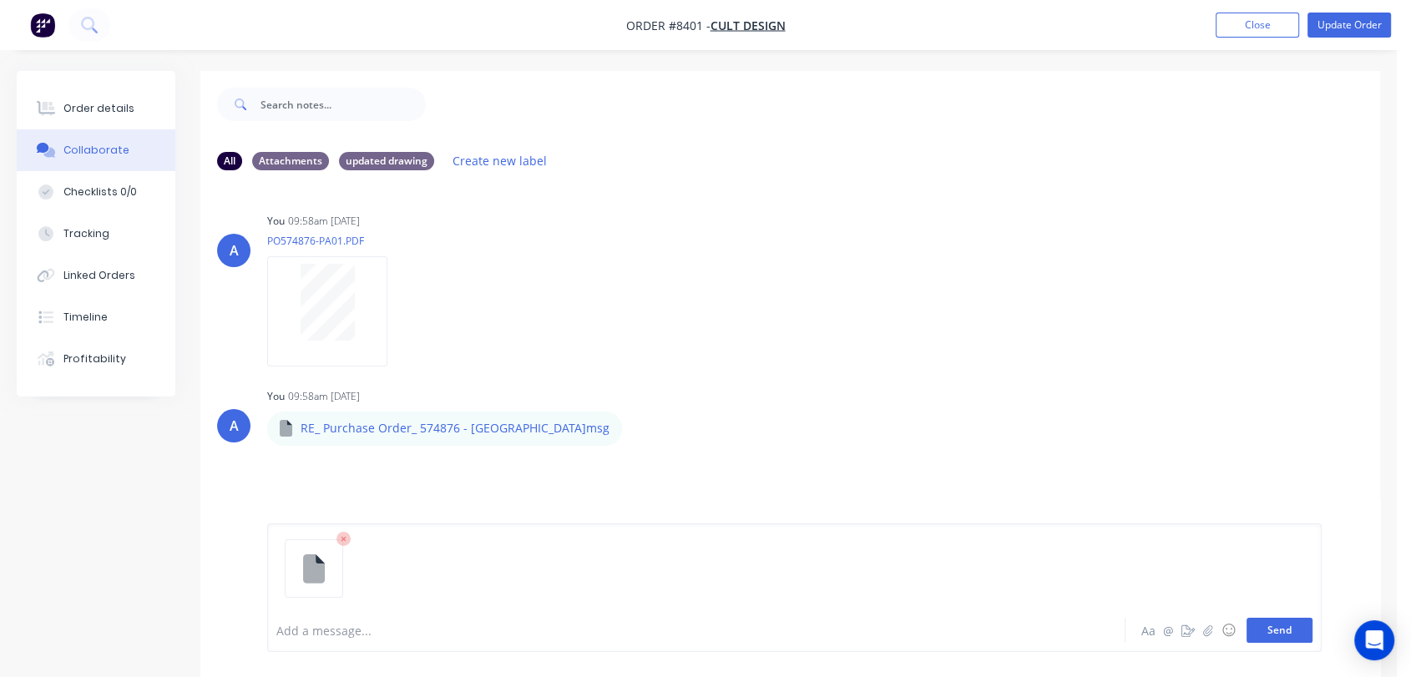
click at [1304, 629] on button "Send" at bounding box center [1279, 630] width 66 height 25
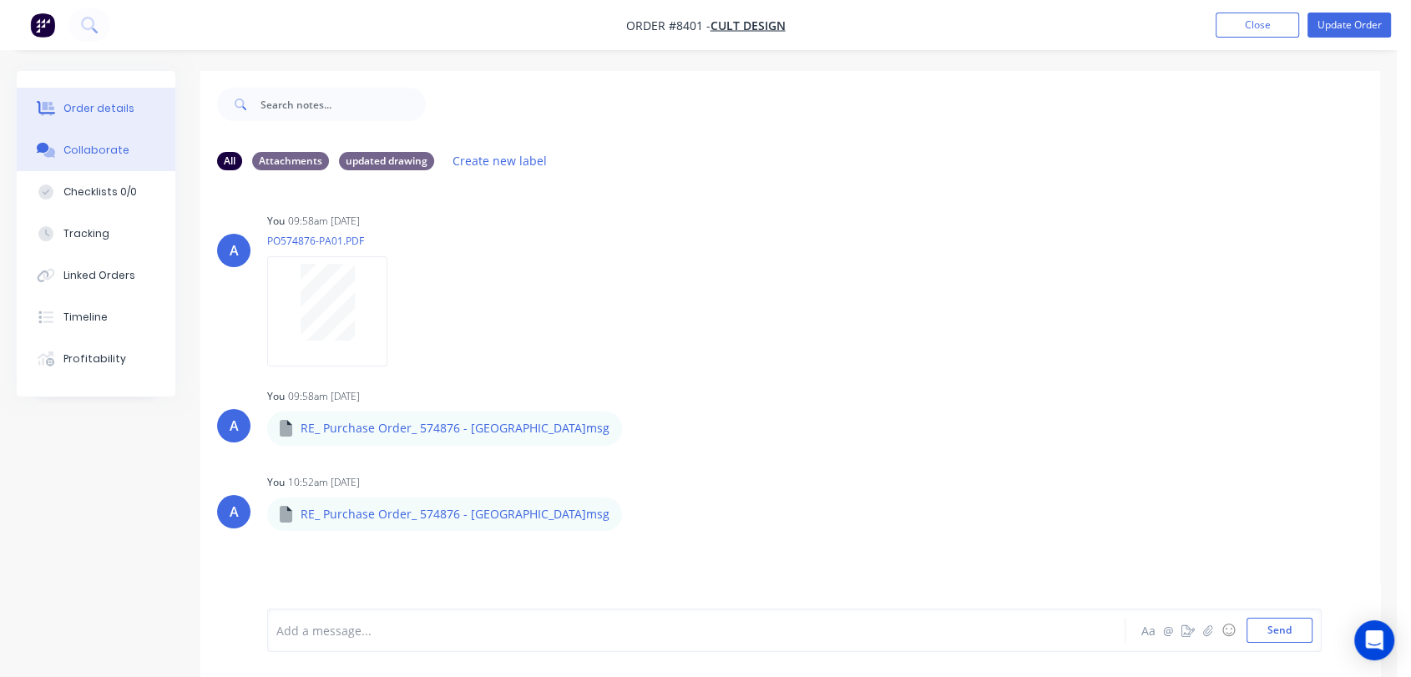
click at [112, 102] on div "Order details" at bounding box center [98, 108] width 71 height 15
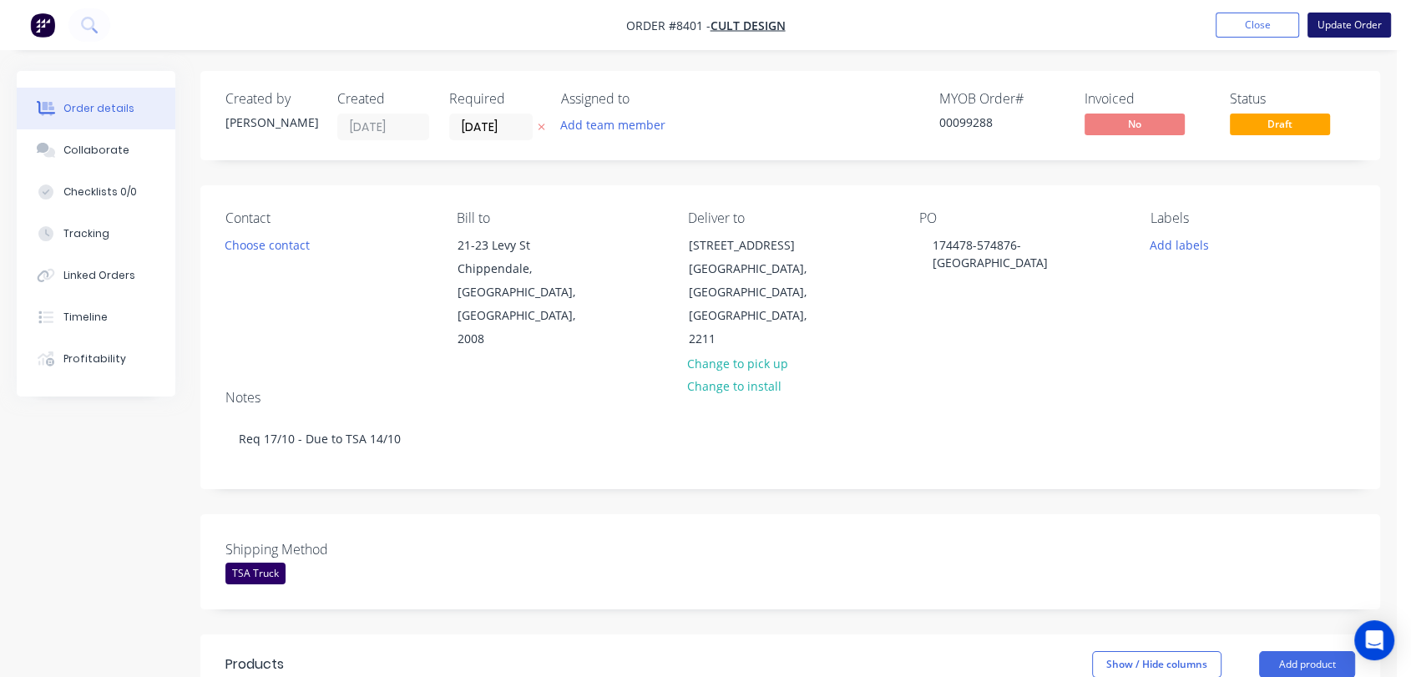
click at [1329, 29] on button "Update Order" at bounding box center [1348, 25] width 83 height 25
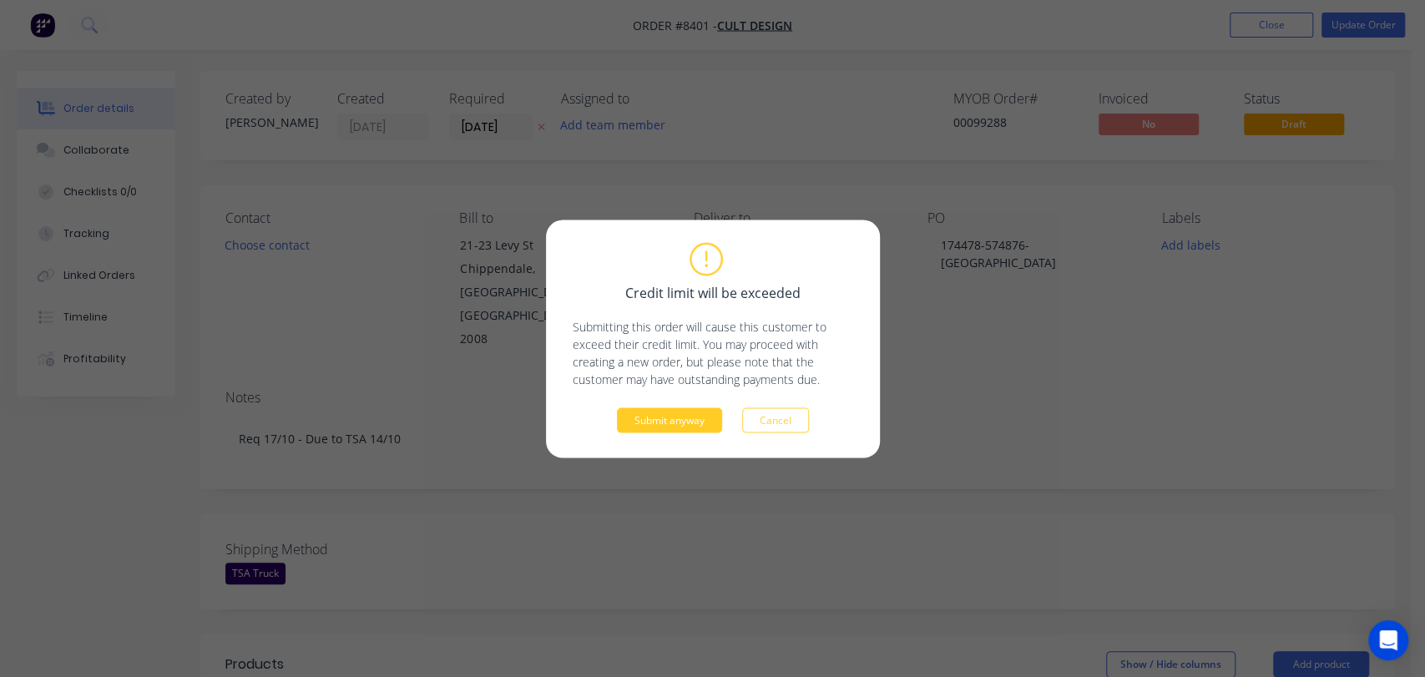
click at [664, 419] on button "Submit anyway" at bounding box center [669, 419] width 105 height 25
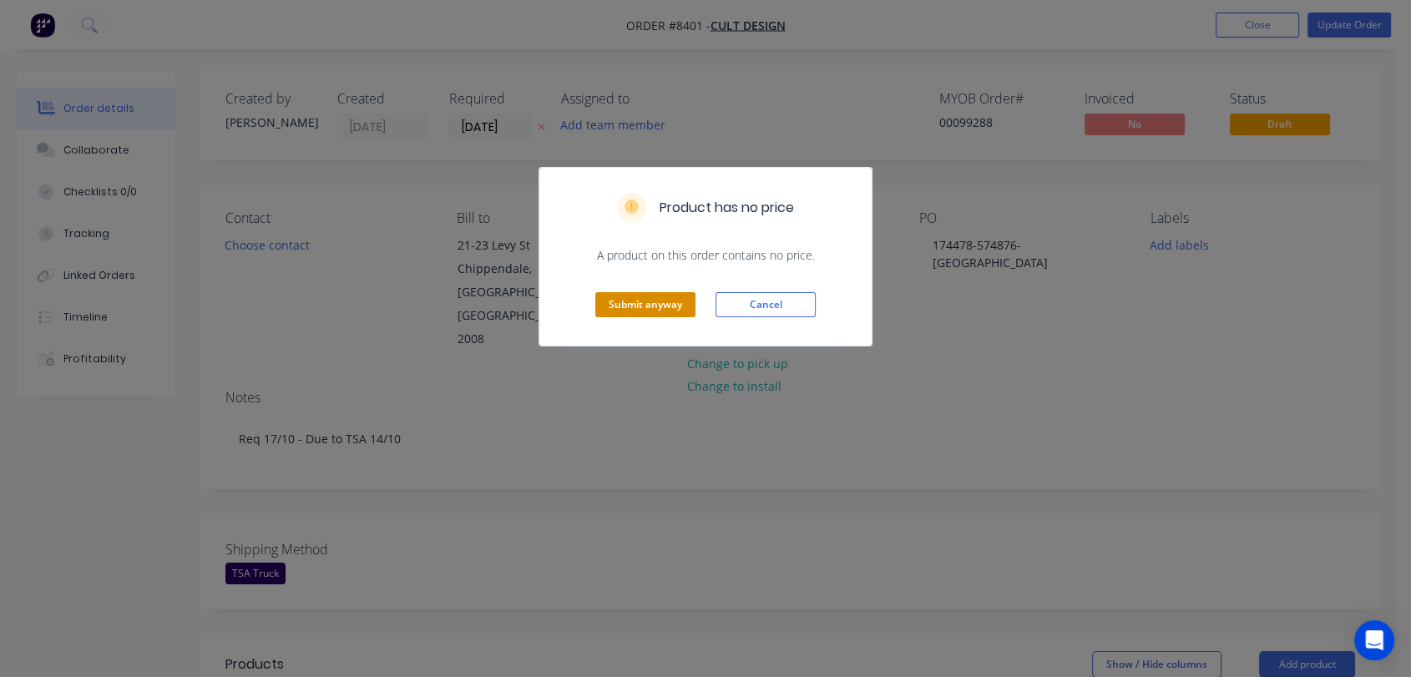
click at [636, 292] on div "Submit anyway Cancel" at bounding box center [705, 305] width 332 height 82
click at [635, 300] on button "Submit anyway" at bounding box center [645, 304] width 100 height 25
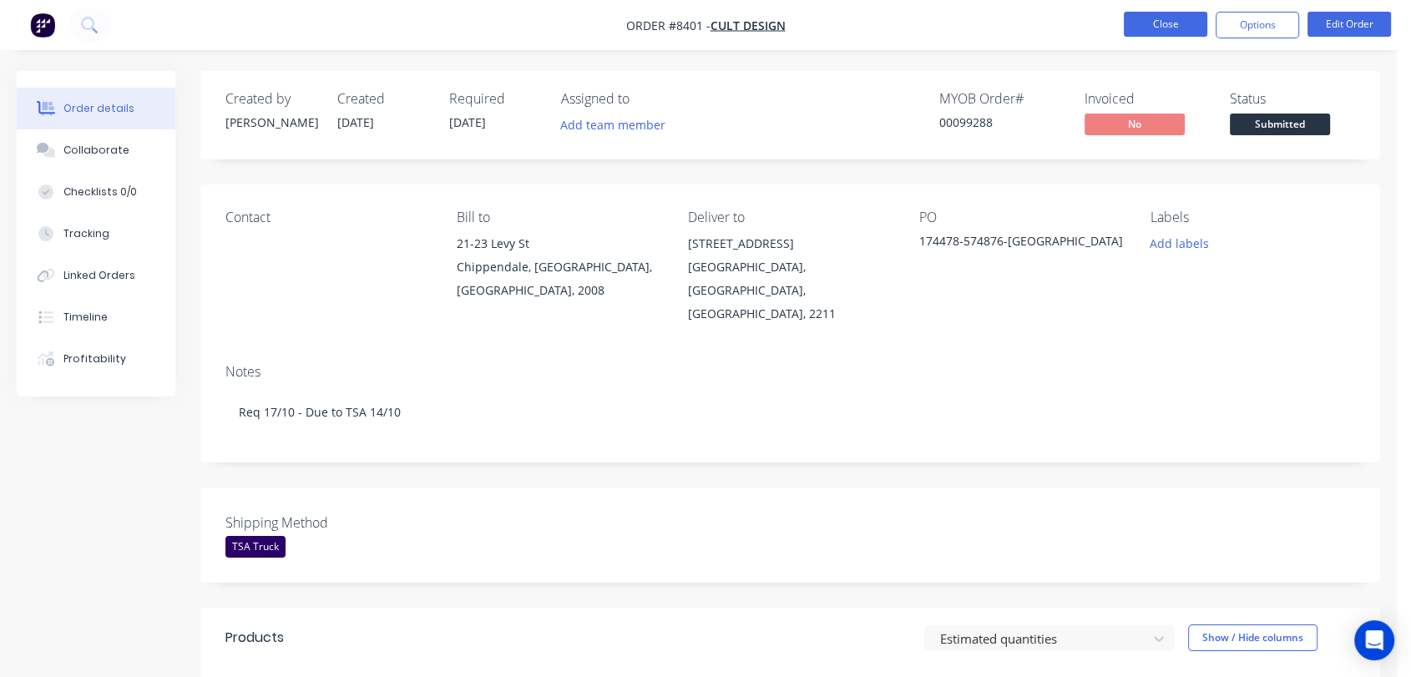
click at [1176, 23] on button "Close" at bounding box center [1164, 24] width 83 height 25
